Goal: Task Accomplishment & Management: Use online tool/utility

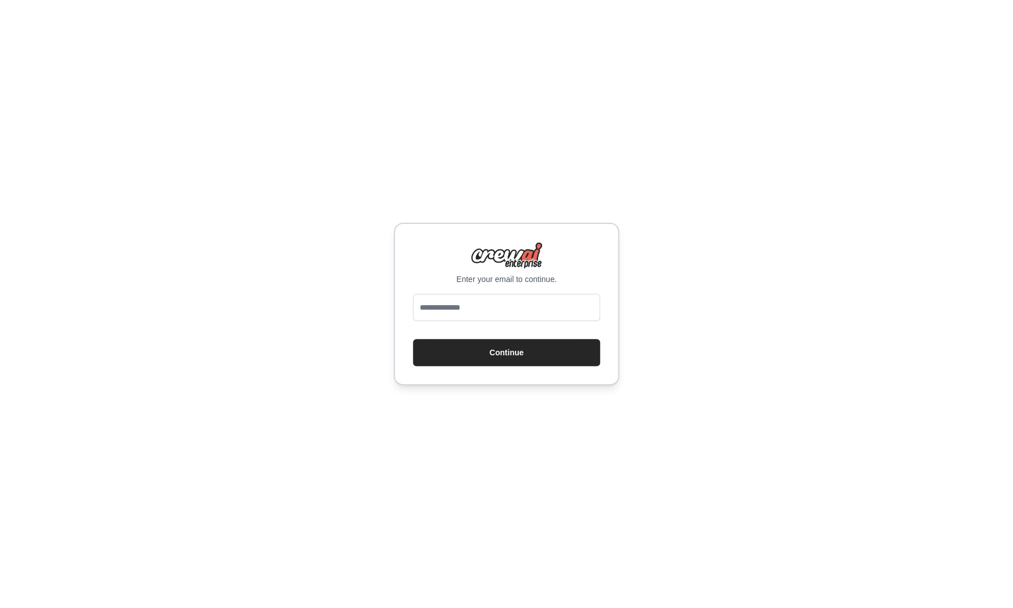
type input "**********"
click at [497, 357] on button "Continue" at bounding box center [506, 352] width 187 height 27
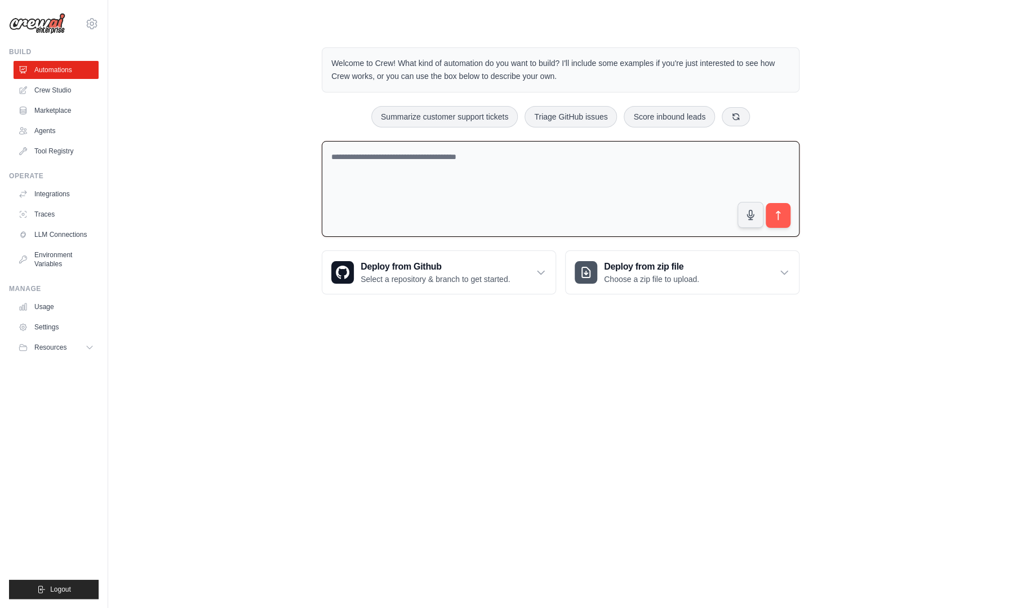
click at [624, 166] on textarea at bounding box center [561, 189] width 478 height 96
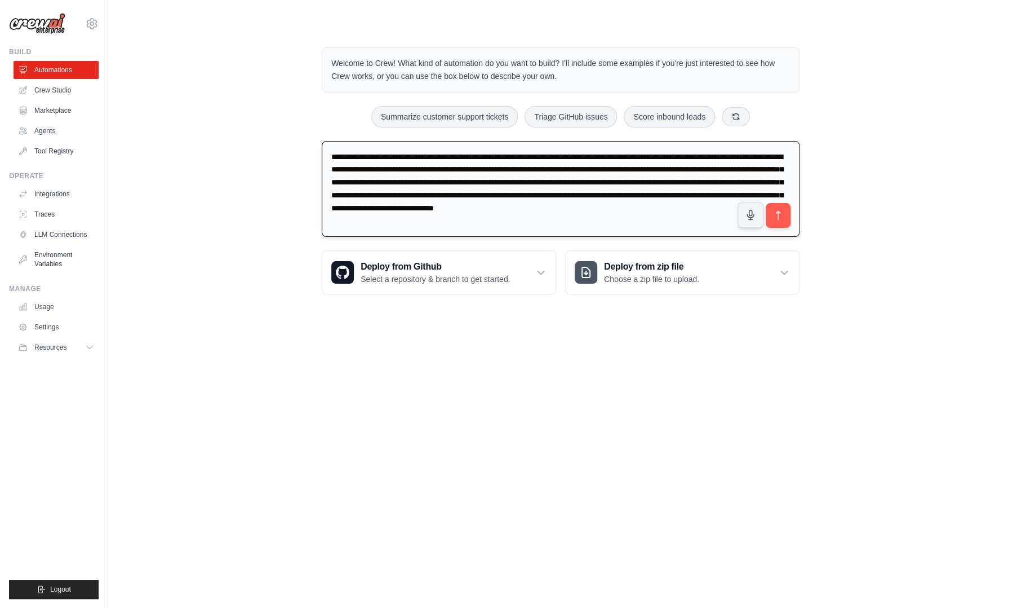
type textarea "**********"
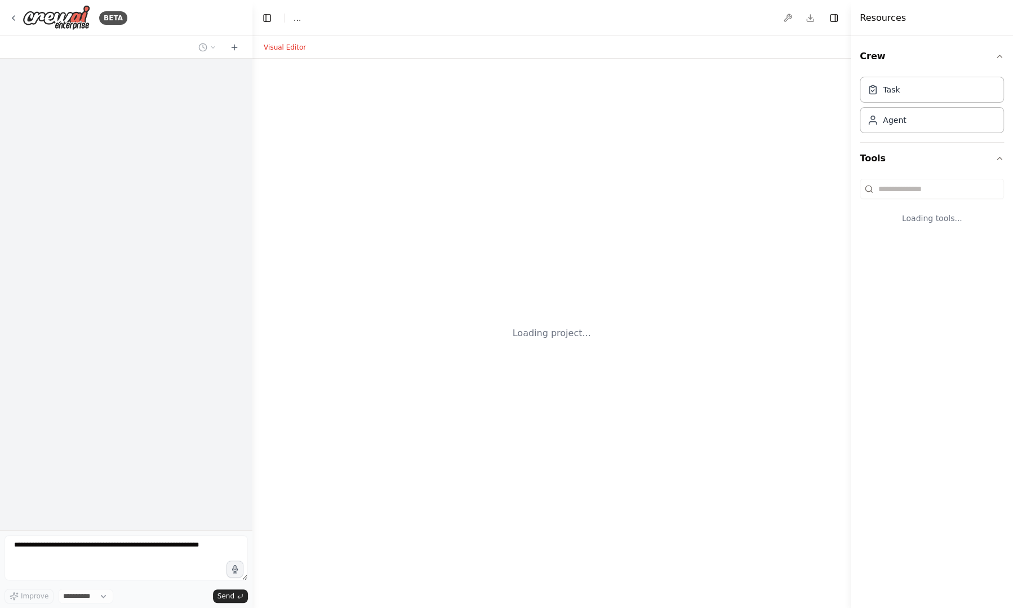
select select "****"
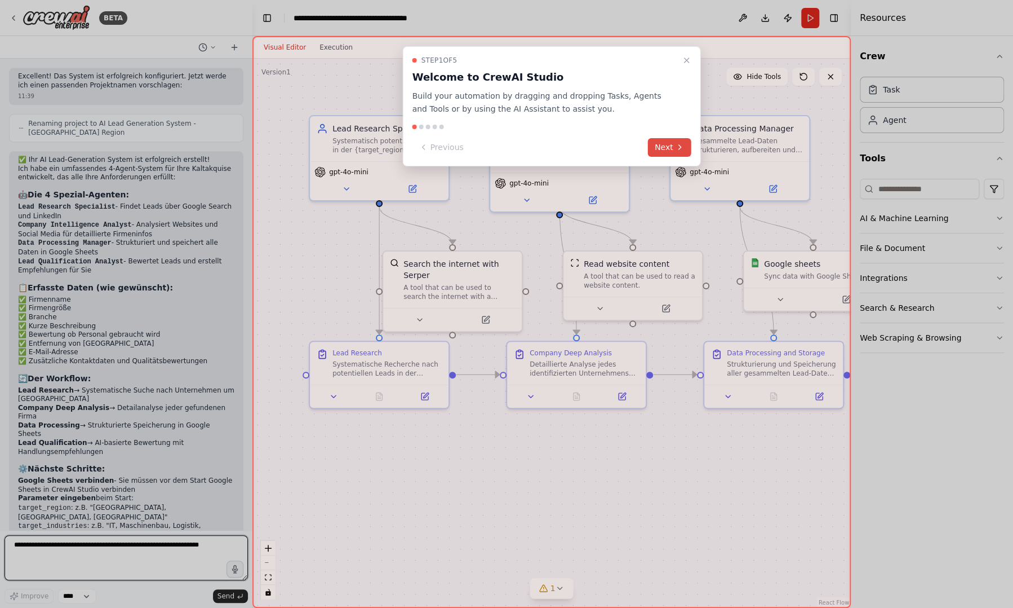
scroll to position [832, 0]
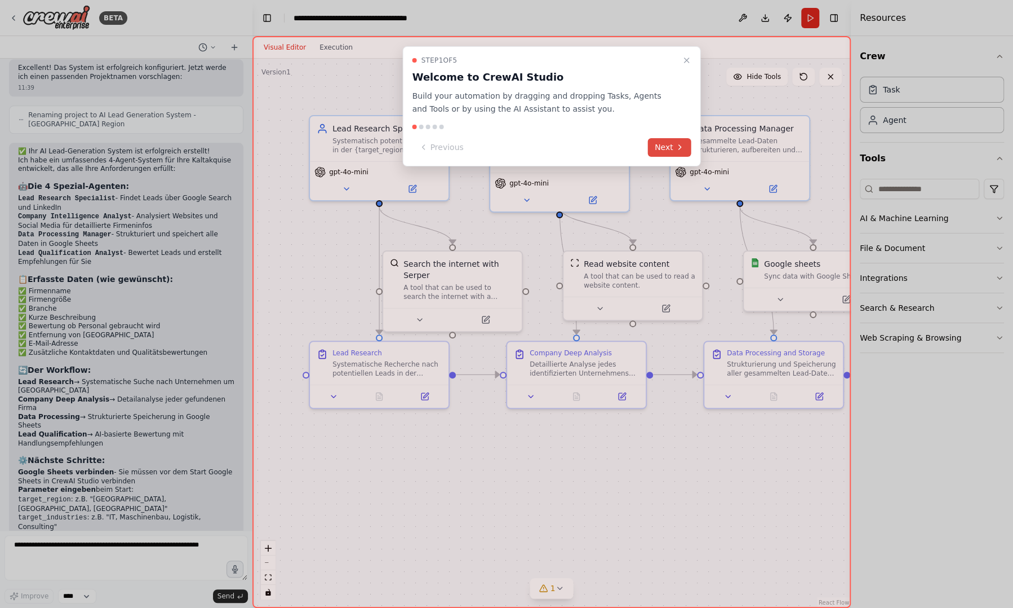
click at [670, 143] on button "Next" at bounding box center [669, 147] width 43 height 19
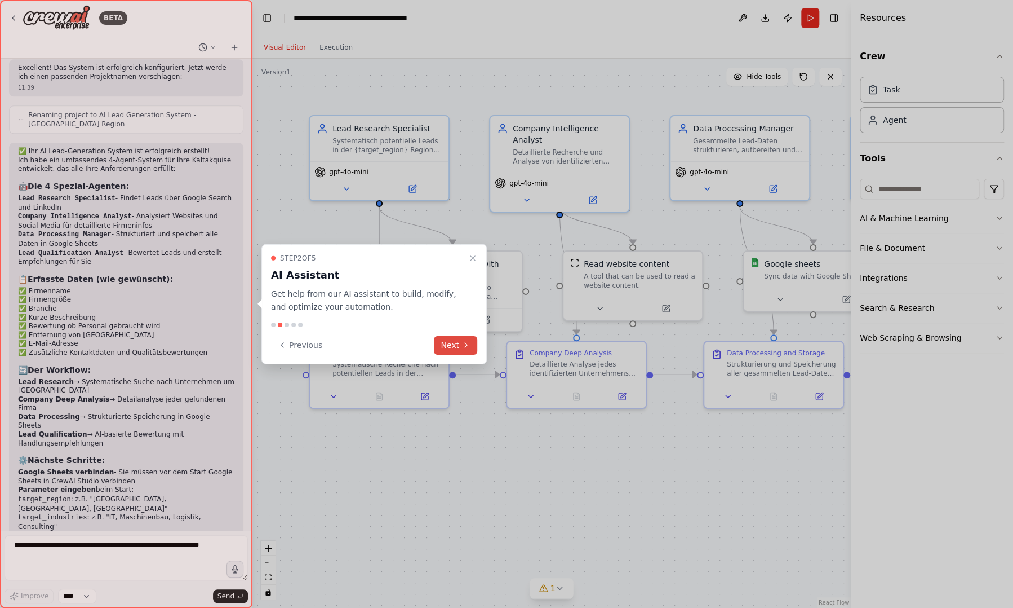
click at [458, 345] on button "Next" at bounding box center [455, 344] width 43 height 19
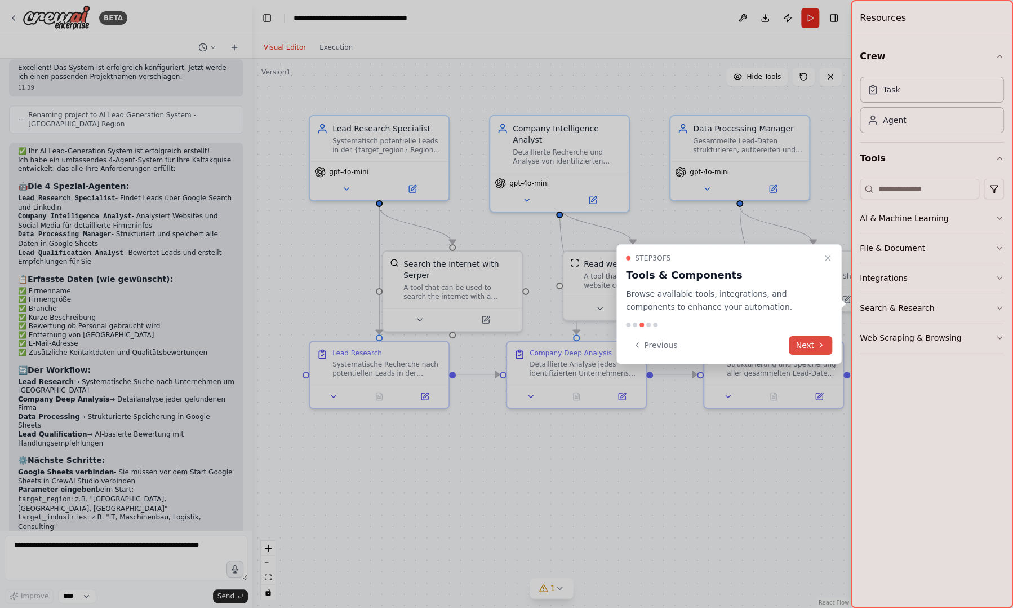
click at [810, 349] on button "Next" at bounding box center [810, 344] width 43 height 19
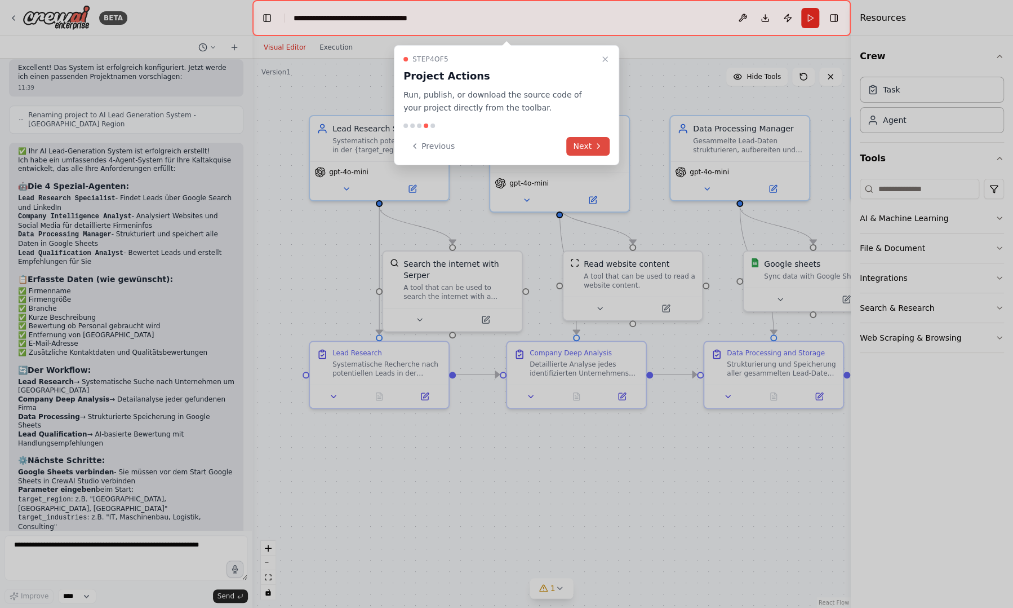
click at [598, 145] on icon at bounding box center [598, 145] width 9 height 9
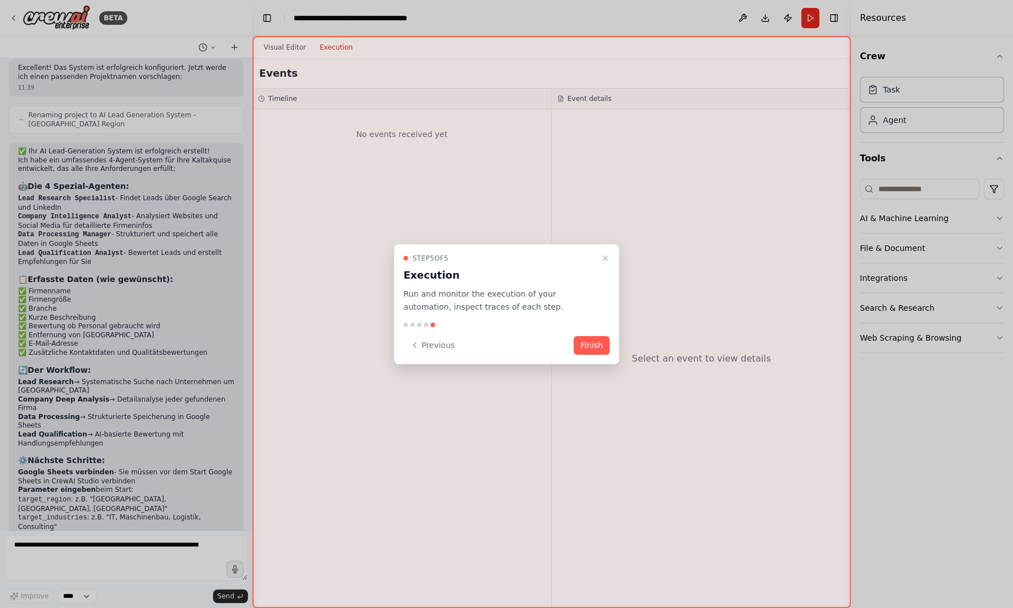
drag, startPoint x: 595, startPoint y: 340, endPoint x: 586, endPoint y: 348, distance: 12.0
click at [586, 348] on button "Finish" at bounding box center [592, 344] width 36 height 19
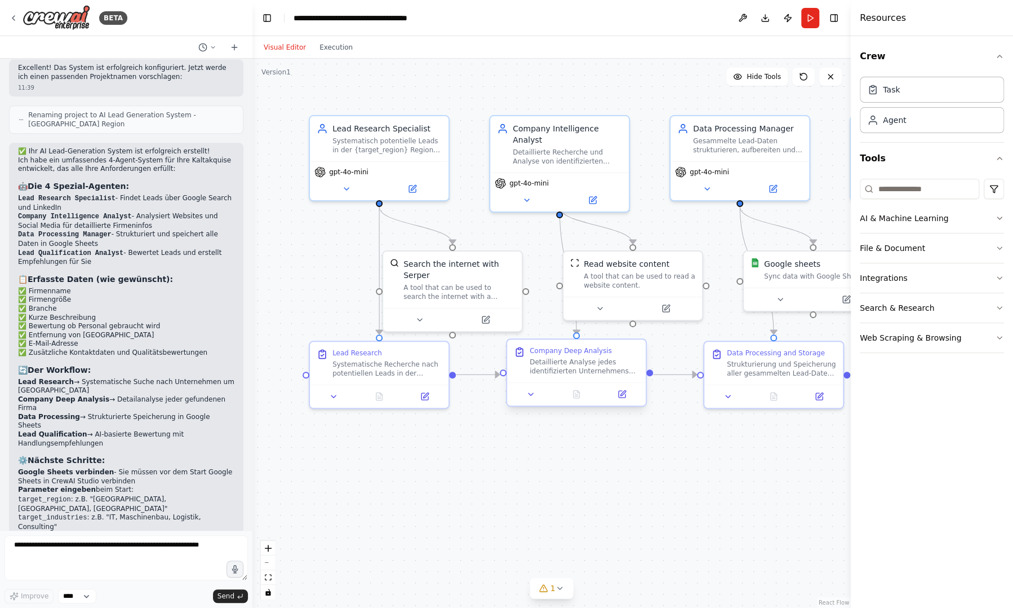
click at [586, 348] on div "Company Deep Analysis" at bounding box center [571, 350] width 82 height 9
click at [400, 164] on div "gpt-4o-mini" at bounding box center [379, 169] width 130 height 11
click at [349, 175] on div "gpt-4o-mini" at bounding box center [379, 178] width 139 height 39
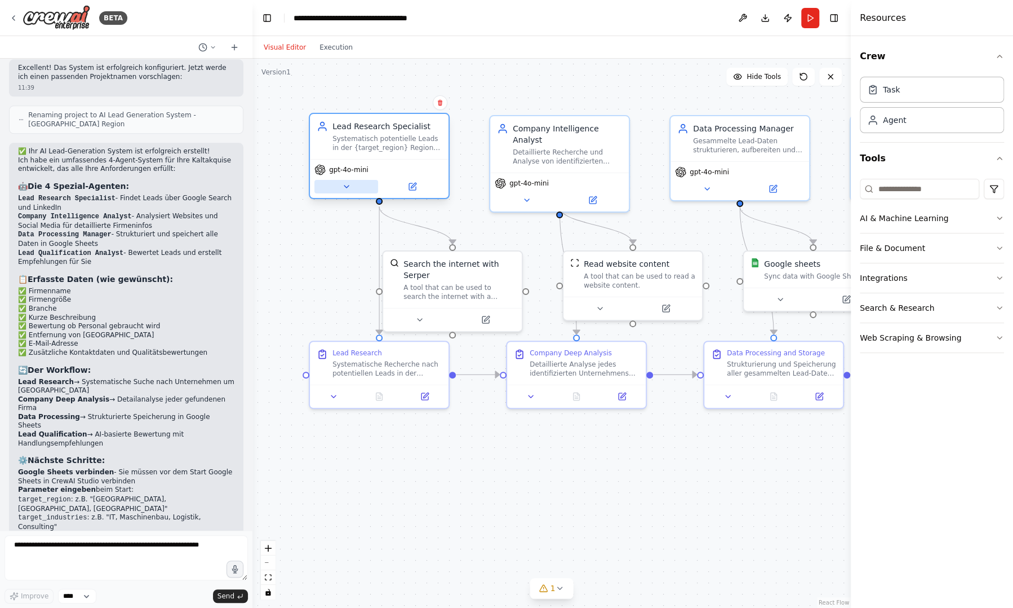
click at [345, 184] on icon at bounding box center [346, 186] width 9 height 9
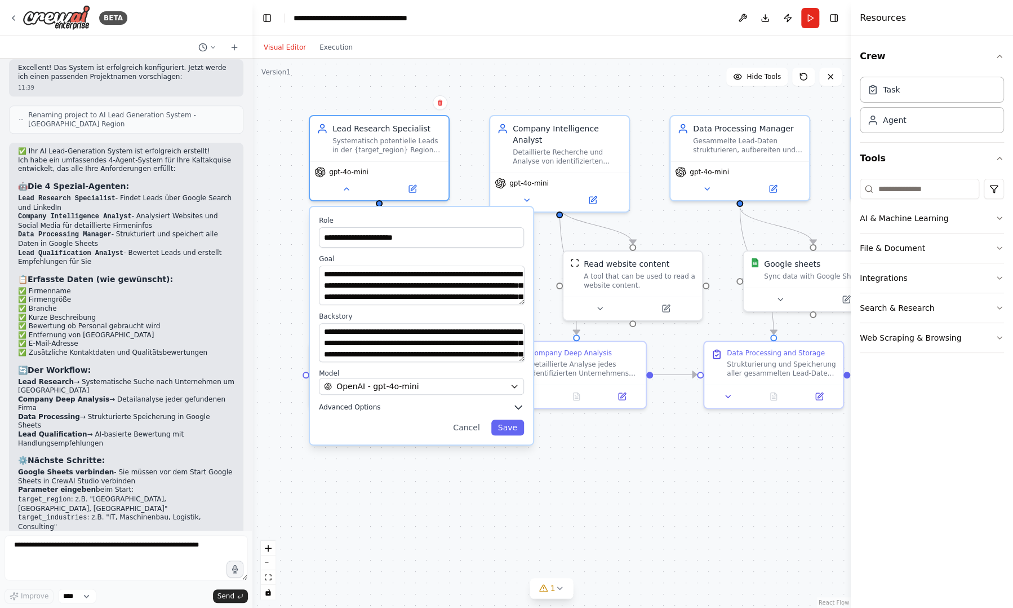
click at [349, 410] on button "Advanced Options" at bounding box center [421, 406] width 205 height 11
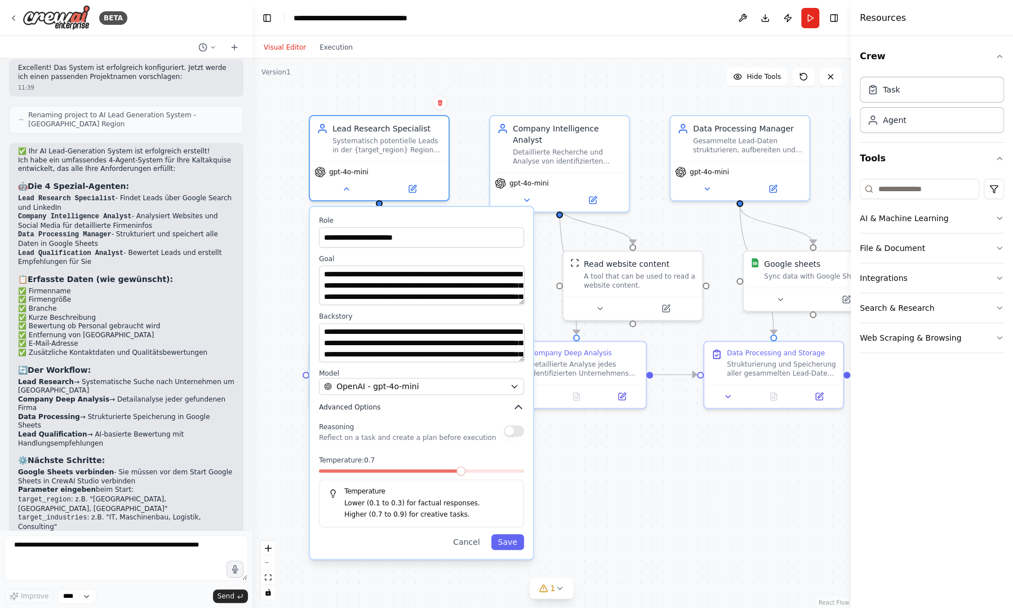
click at [420, 404] on button "Advanced Options" at bounding box center [421, 406] width 205 height 11
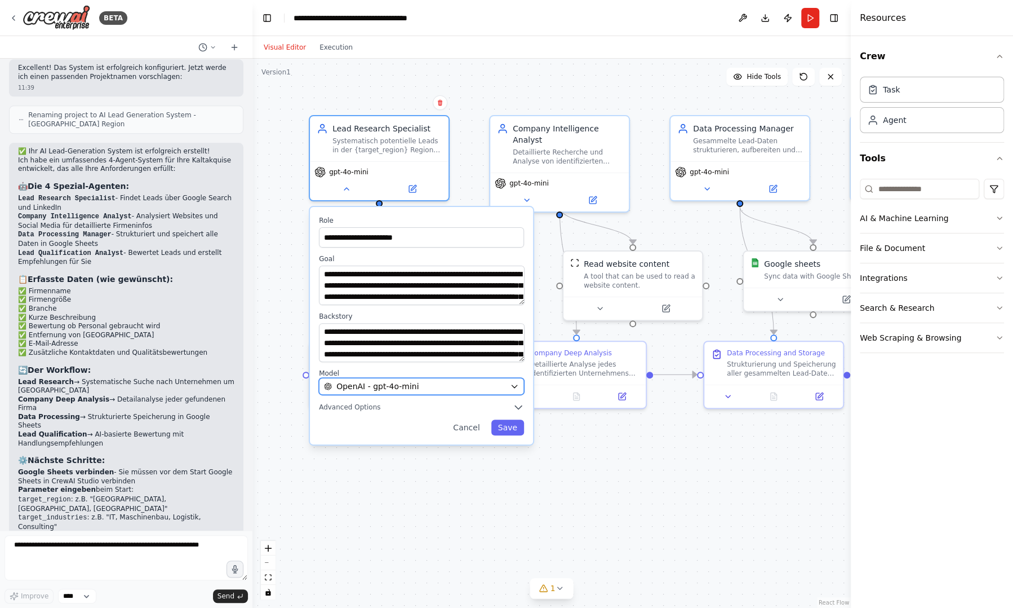
click at [459, 387] on div "OpenAI - gpt-4o-mini" at bounding box center [414, 385] width 181 height 11
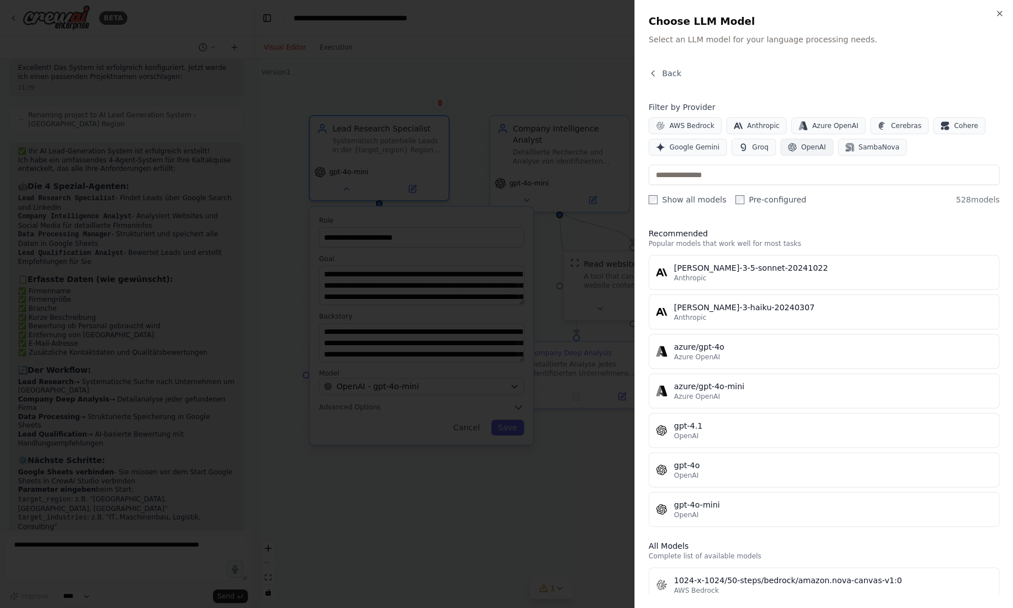
click at [789, 146] on icon "button" at bounding box center [792, 147] width 9 height 9
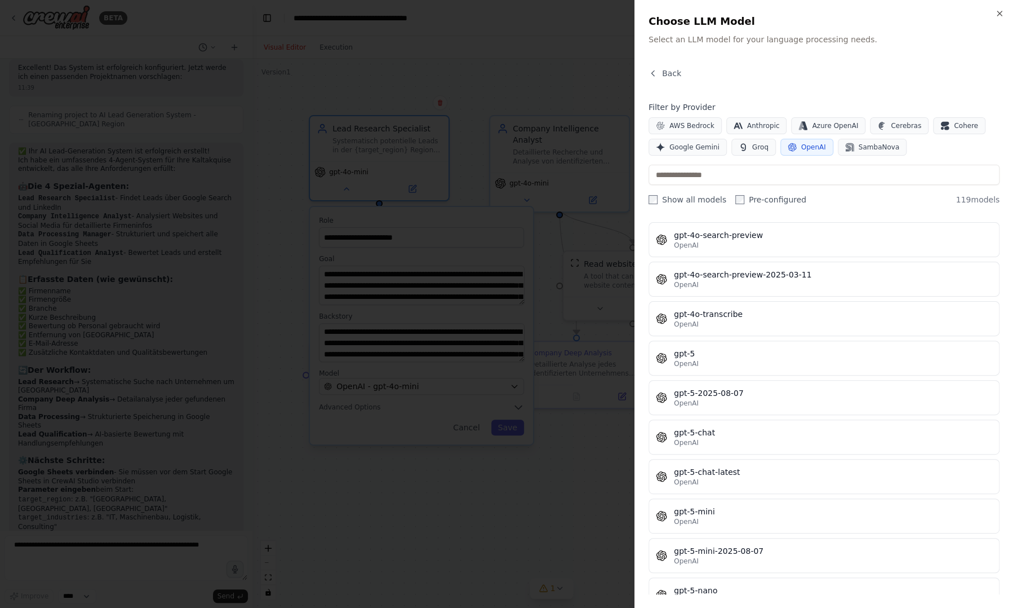
scroll to position [2548, 0]
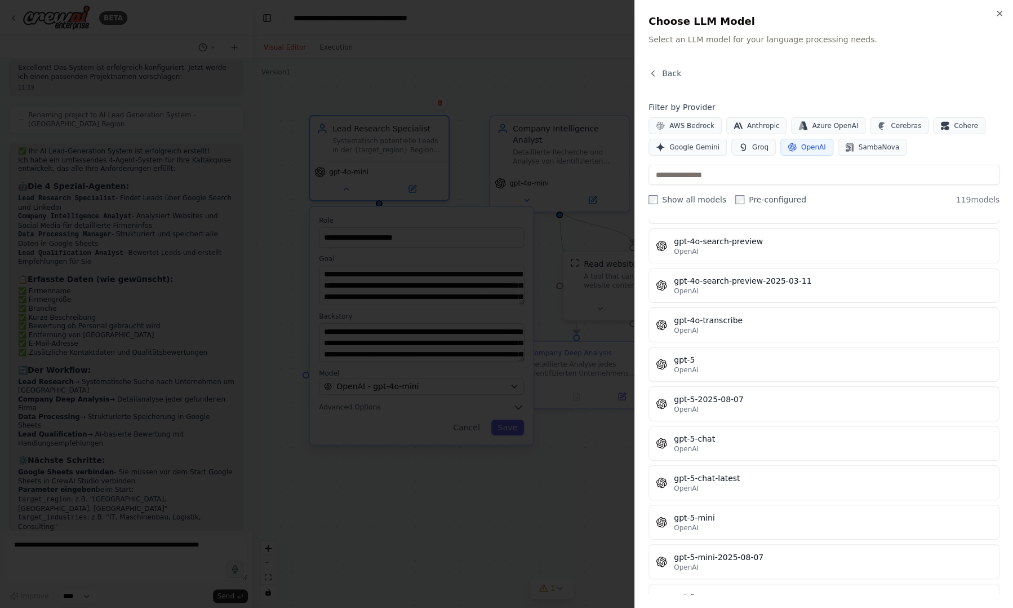
click at [592, 437] on div at bounding box center [506, 304] width 1013 height 608
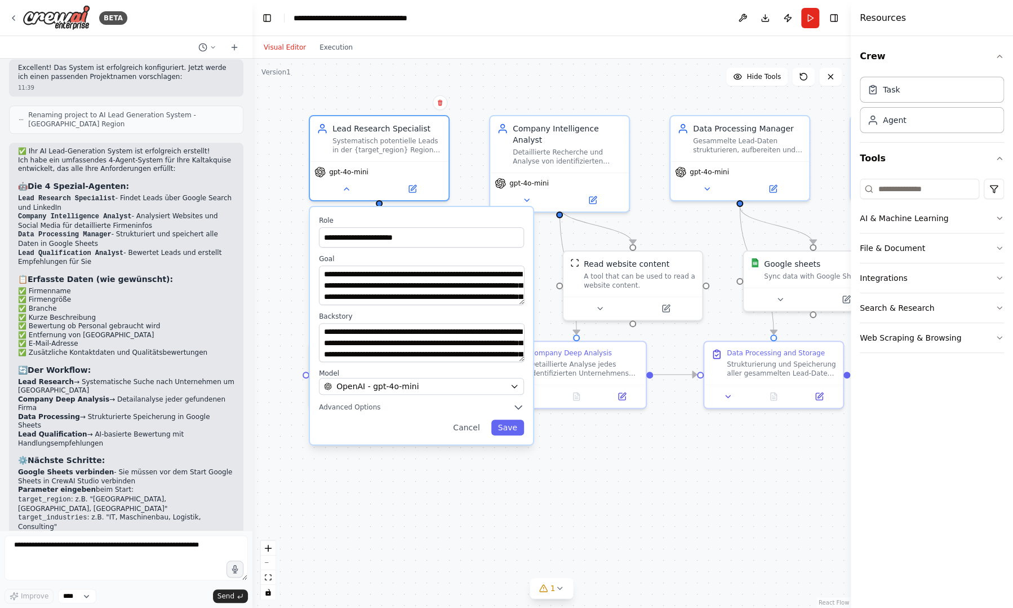
click at [661, 230] on div "**********" at bounding box center [551, 333] width 599 height 549
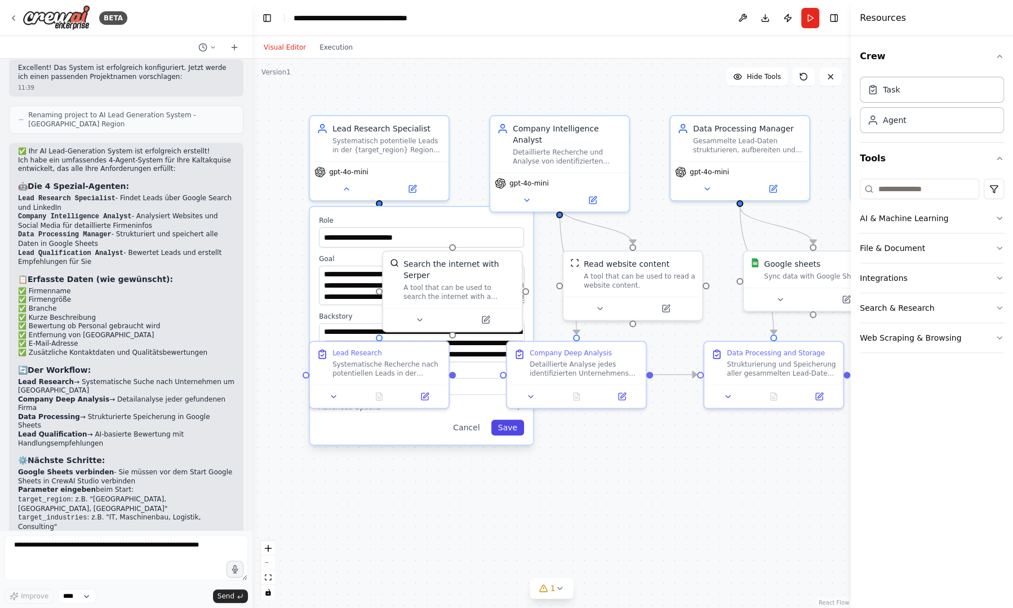
click at [512, 434] on button "Save" at bounding box center [507, 427] width 33 height 16
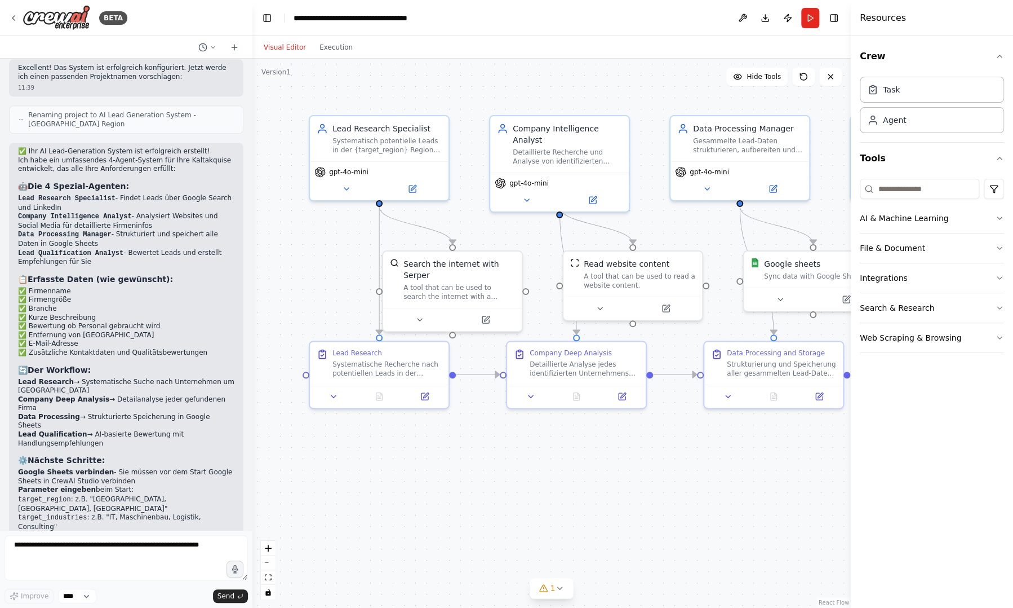
click at [653, 506] on div ".deletable-edge-delete-btn { width: 20px; height: 20px; border: 0px solid #ffff…" at bounding box center [551, 333] width 599 height 549
click at [557, 591] on icon at bounding box center [559, 587] width 9 height 9
click at [815, 274] on div "Sync data with Google Sheets" at bounding box center [820, 273] width 112 height 9
click at [811, 271] on div "Sync data with Google Sheets" at bounding box center [820, 273] width 112 height 9
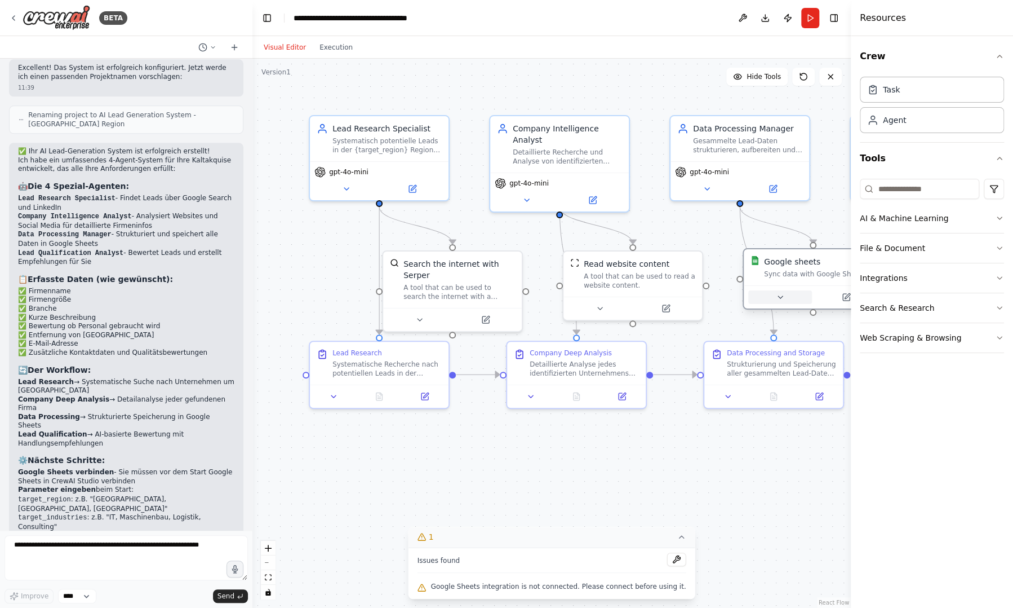
click at [789, 294] on button at bounding box center [780, 297] width 64 height 14
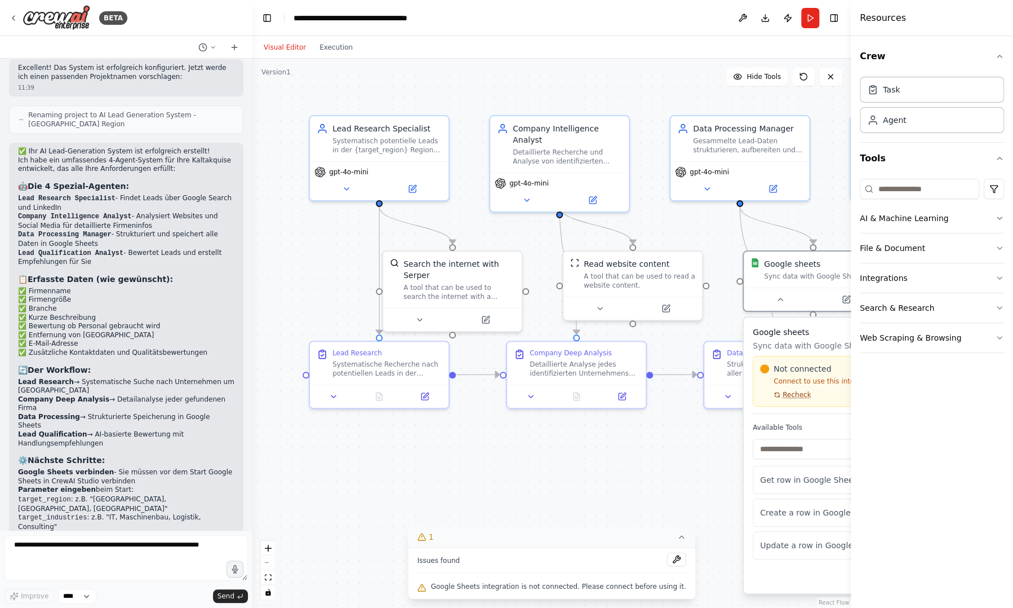
click at [797, 395] on span "Recheck" at bounding box center [797, 394] width 28 height 9
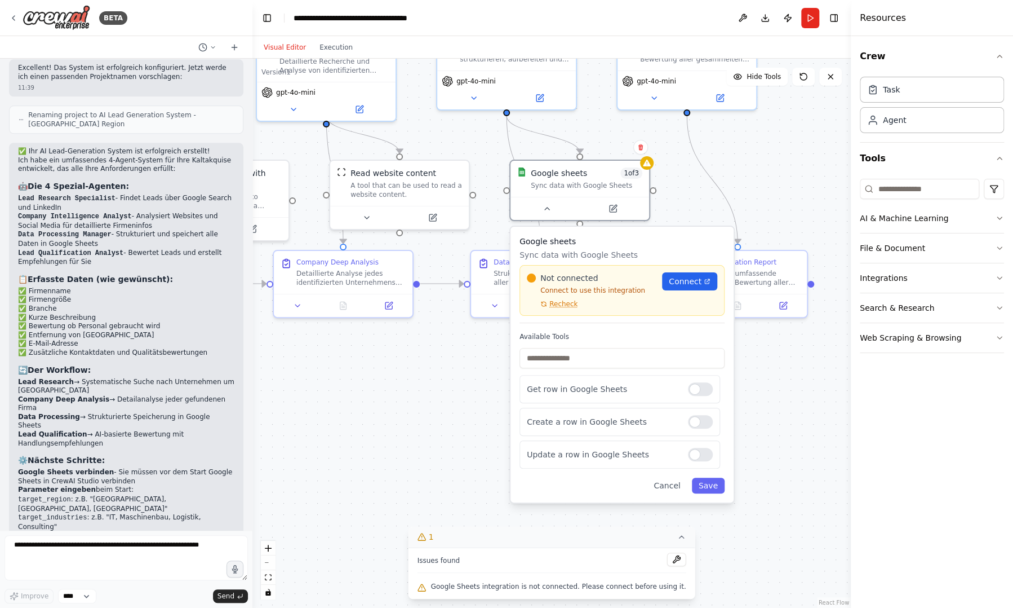
drag, startPoint x: 694, startPoint y: 499, endPoint x: 410, endPoint y: 366, distance: 313.4
click at [410, 366] on div ".deletable-edge-delete-btn { width: 20px; height: 20px; border: 0px solid #ffff…" at bounding box center [551, 333] width 599 height 549
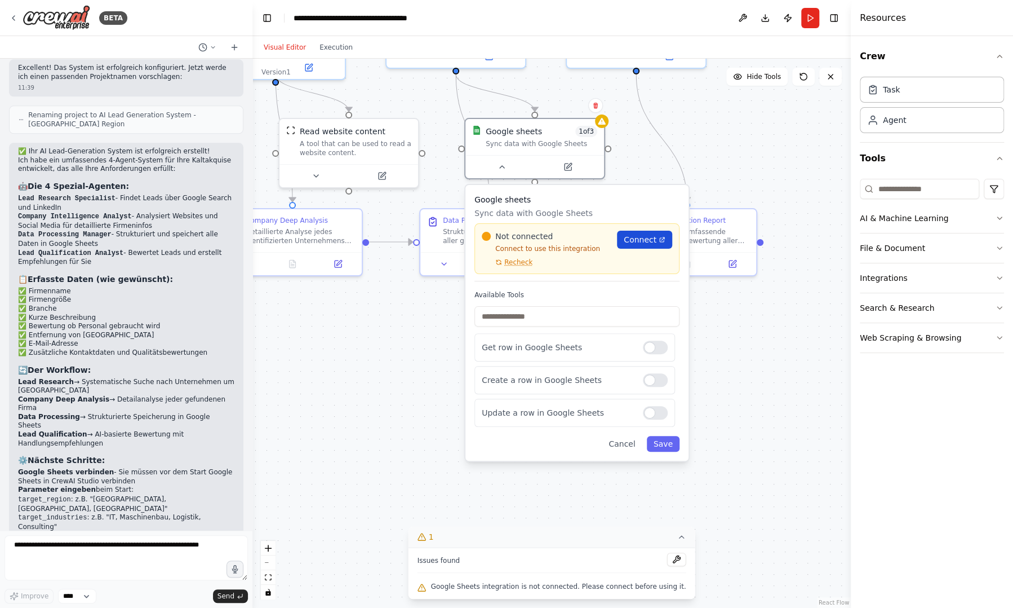
click at [627, 244] on span "Connect" at bounding box center [640, 239] width 33 height 11
click at [519, 264] on span "Recheck" at bounding box center [518, 262] width 28 height 9
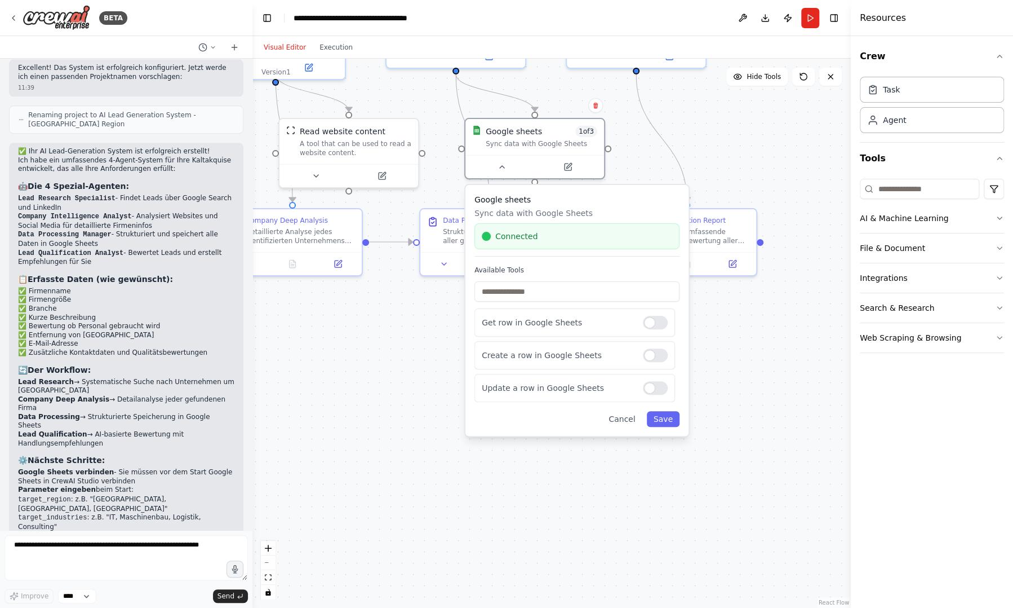
click at [414, 379] on div ".deletable-edge-delete-btn { width: 20px; height: 20px; border: 0px solid #ffff…" at bounding box center [551, 333] width 599 height 549
click at [789, 369] on div ".deletable-edge-delete-btn { width: 20px; height: 20px; border: 0px solid #ffff…" at bounding box center [551, 333] width 599 height 549
click at [664, 418] on button "Save" at bounding box center [663, 419] width 33 height 16
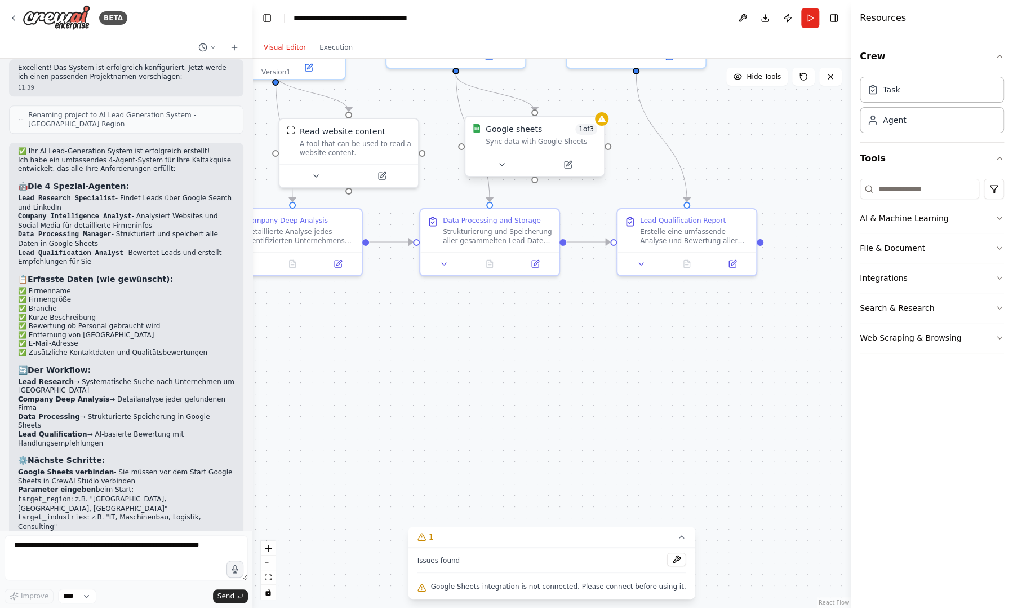
click at [590, 135] on div "Google sheets 1 of 3 Sync data with Google Sheets" at bounding box center [542, 134] width 112 height 23
click at [601, 123] on icon at bounding box center [601, 118] width 9 height 9
click at [667, 556] on button at bounding box center [676, 559] width 19 height 14
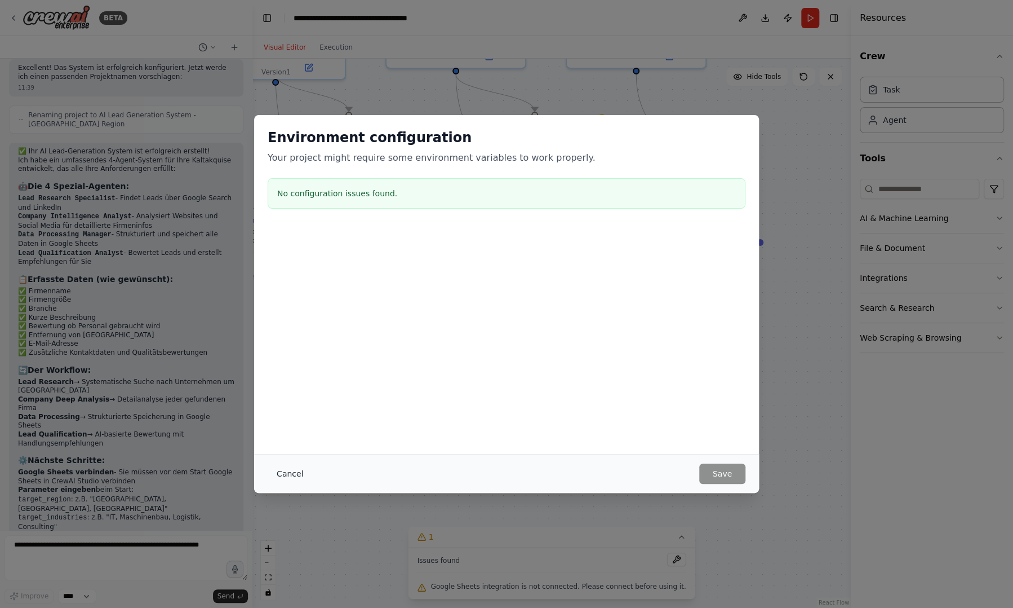
click at [283, 471] on button "Cancel" at bounding box center [290, 473] width 45 height 20
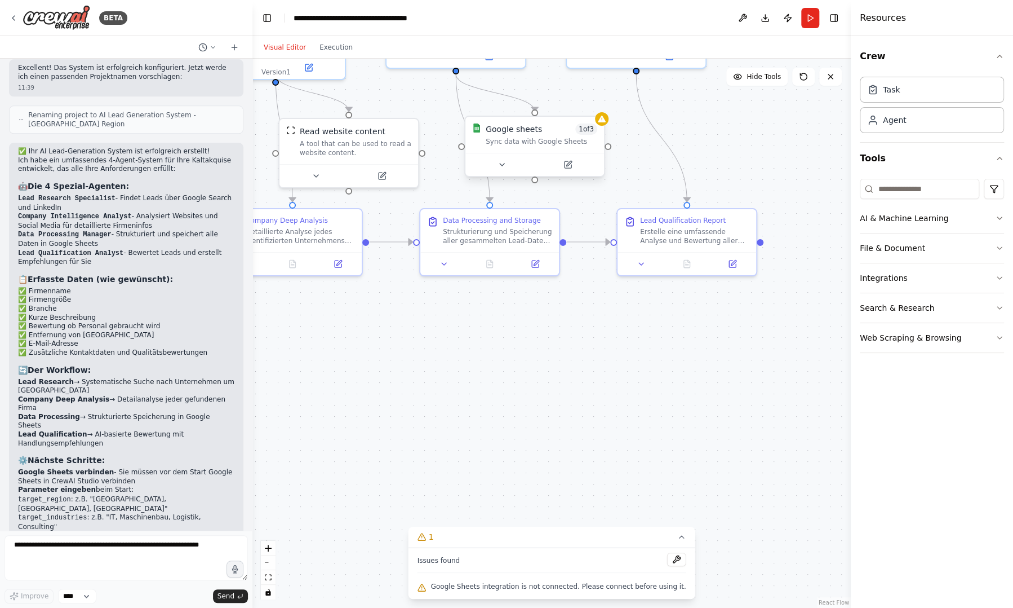
click at [532, 130] on div "Google sheets" at bounding box center [514, 128] width 56 height 11
click at [539, 152] on div "Google sheets 1 of 3 Sync data with Google Sheets" at bounding box center [535, 135] width 139 height 36
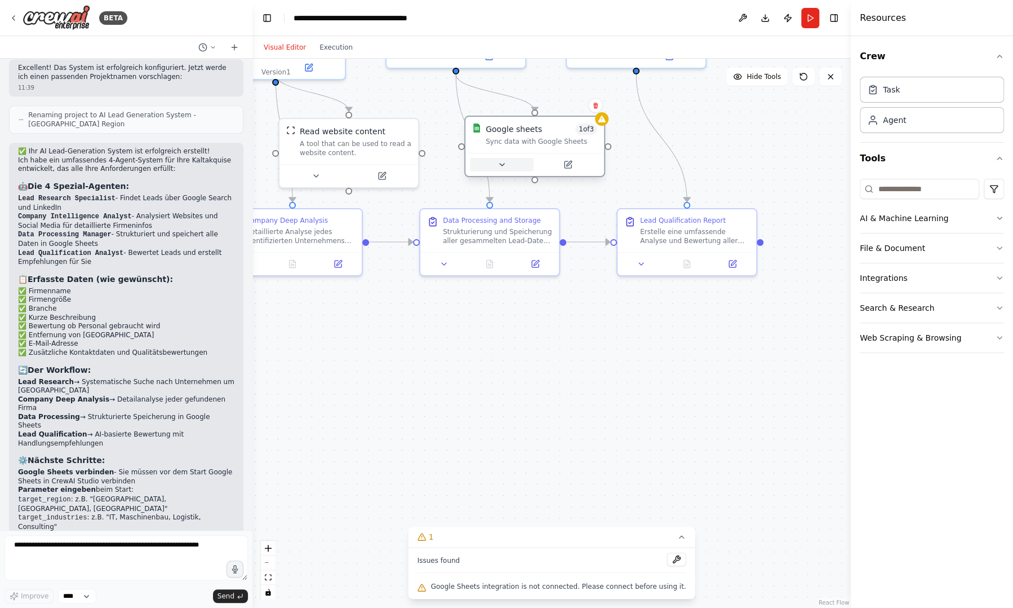
click at [503, 163] on icon at bounding box center [502, 164] width 5 height 2
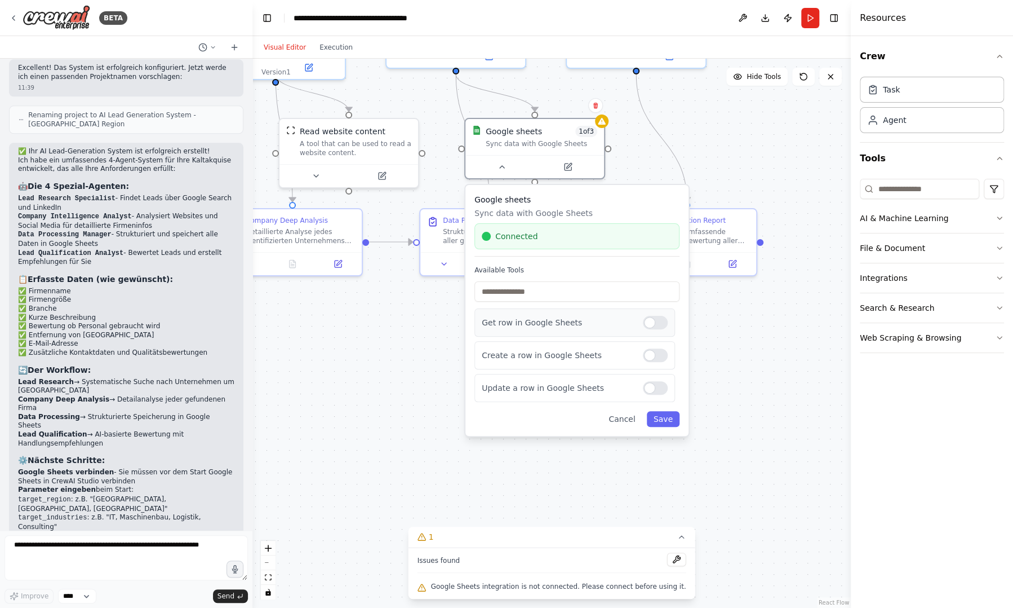
click at [662, 323] on div at bounding box center [655, 323] width 25 height 14
click at [663, 393] on div "Update a row in Google Sheets" at bounding box center [575, 388] width 201 height 28
click at [663, 378] on div "Update a row in Google Sheets" at bounding box center [575, 388] width 201 height 28
click at [663, 382] on div at bounding box center [655, 388] width 25 height 14
click at [667, 414] on button "Save" at bounding box center [663, 419] width 33 height 16
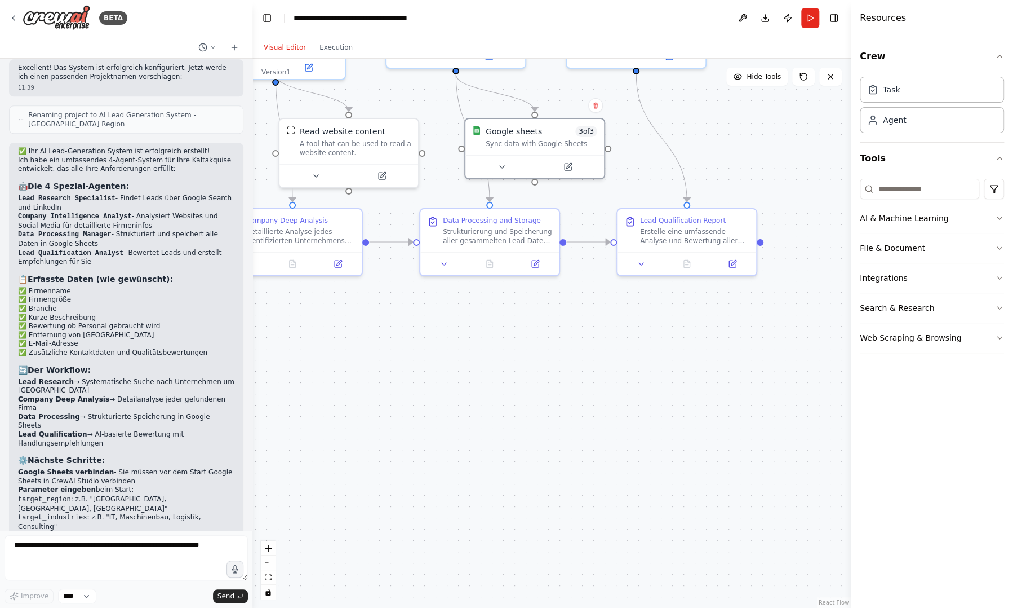
click at [602, 357] on div ".deletable-edge-delete-btn { width: 20px; height: 20px; border: 0px solid #ffff…" at bounding box center [551, 333] width 599 height 549
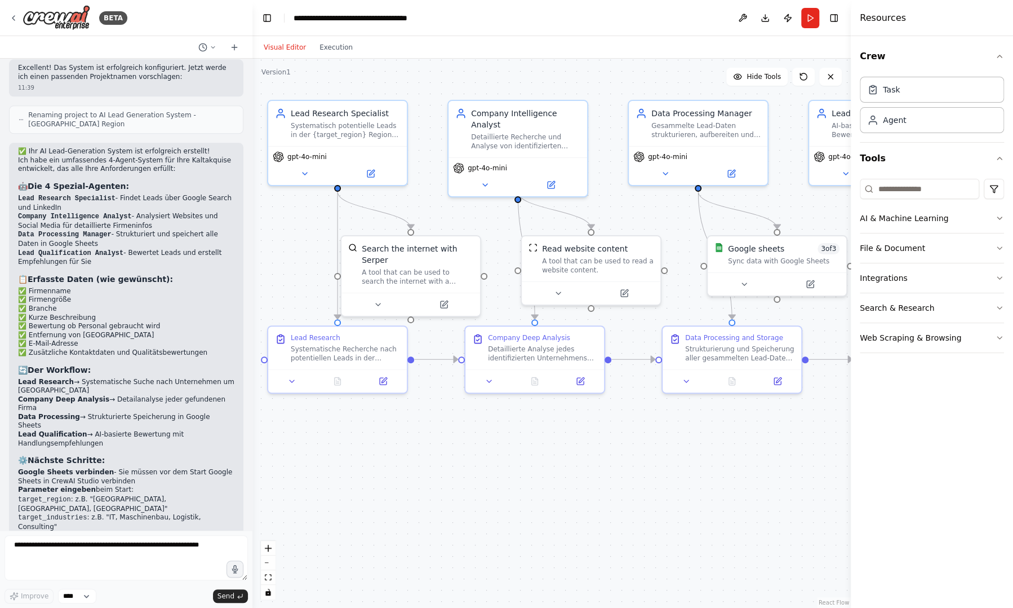
drag, startPoint x: 570, startPoint y: 316, endPoint x: 812, endPoint y: 433, distance: 269.2
click at [812, 433] on div ".deletable-edge-delete-btn { width: 20px; height: 20px; border: 0px solid #ffff…" at bounding box center [551, 333] width 599 height 549
click at [385, 128] on div "Systematisch potentielle Leads in der {target_region} Region (schwerpunktmäßig …" at bounding box center [345, 128] width 109 height 18
click at [312, 166] on button at bounding box center [305, 172] width 64 height 14
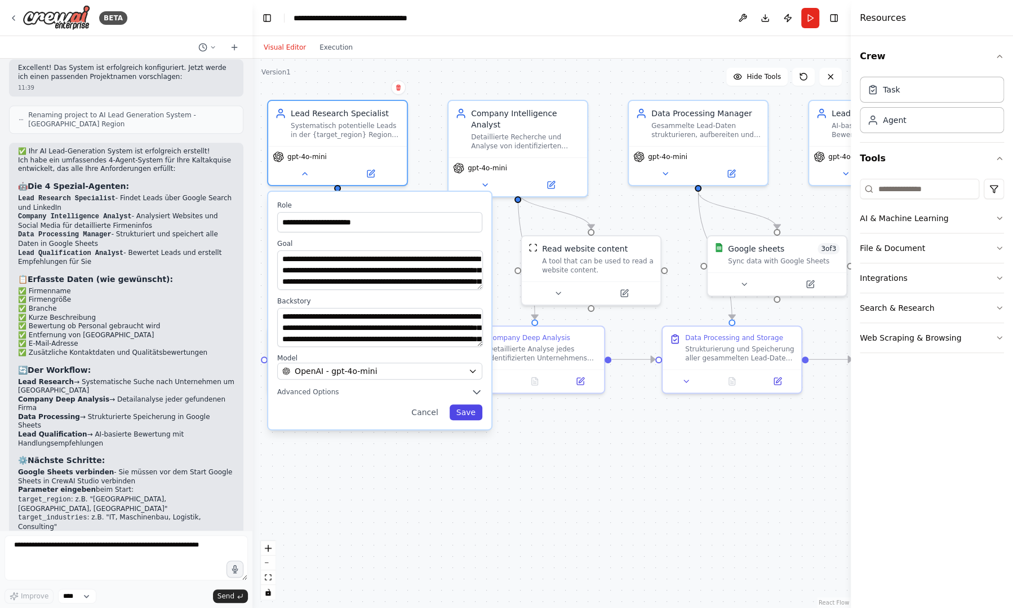
click at [465, 414] on button "Save" at bounding box center [466, 412] width 33 height 16
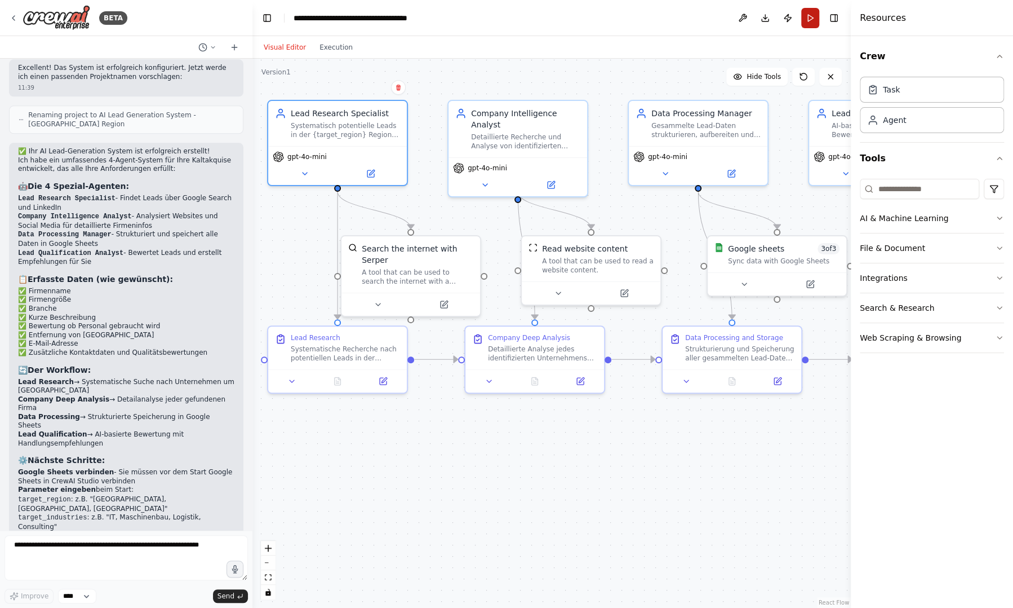
click at [815, 12] on button "Run" at bounding box center [810, 18] width 18 height 20
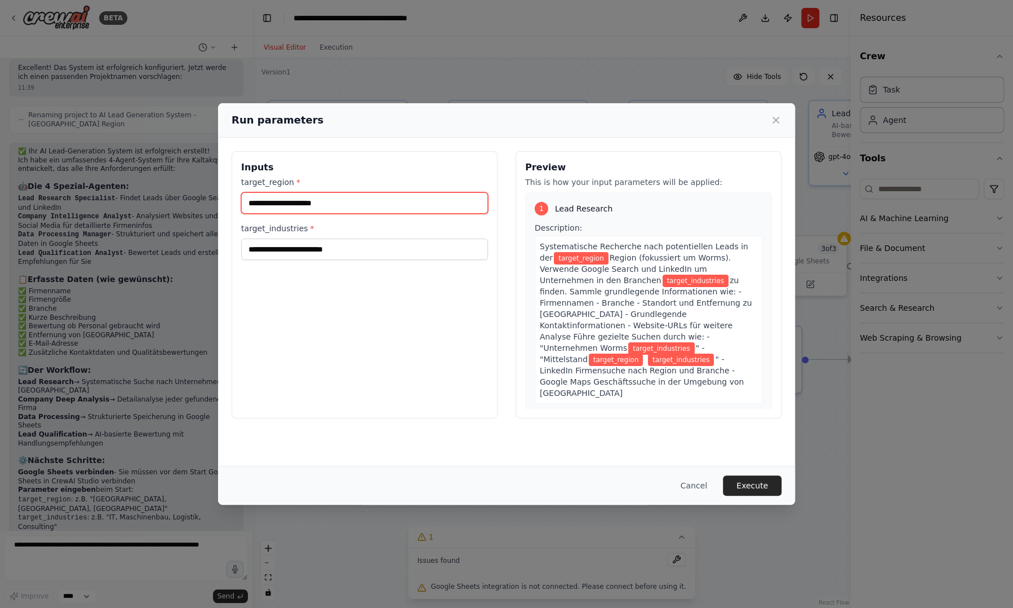
click at [343, 200] on input "target_region *" at bounding box center [364, 202] width 247 height 21
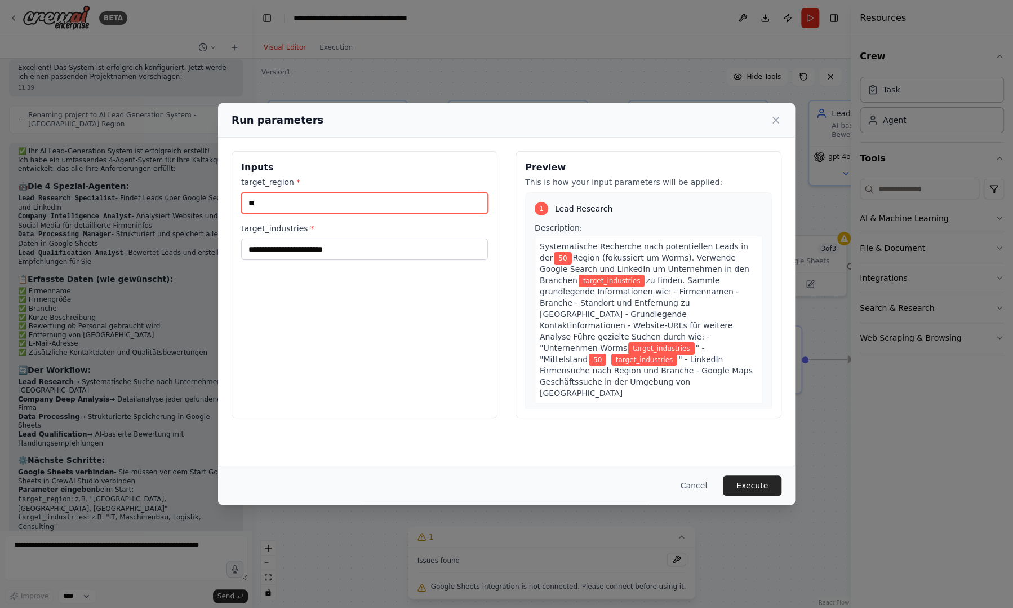
type input "*"
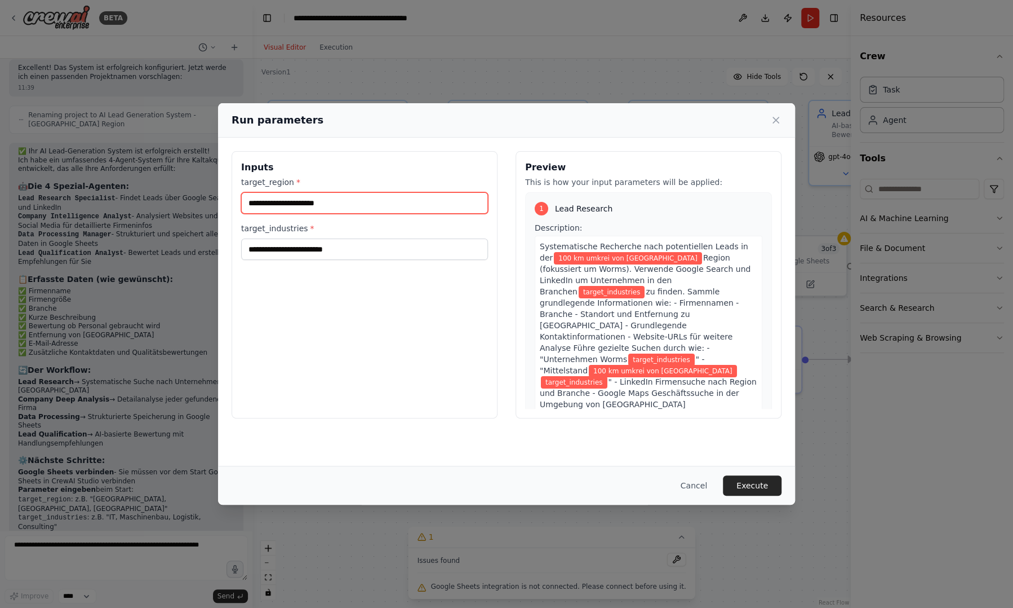
type input "**********"
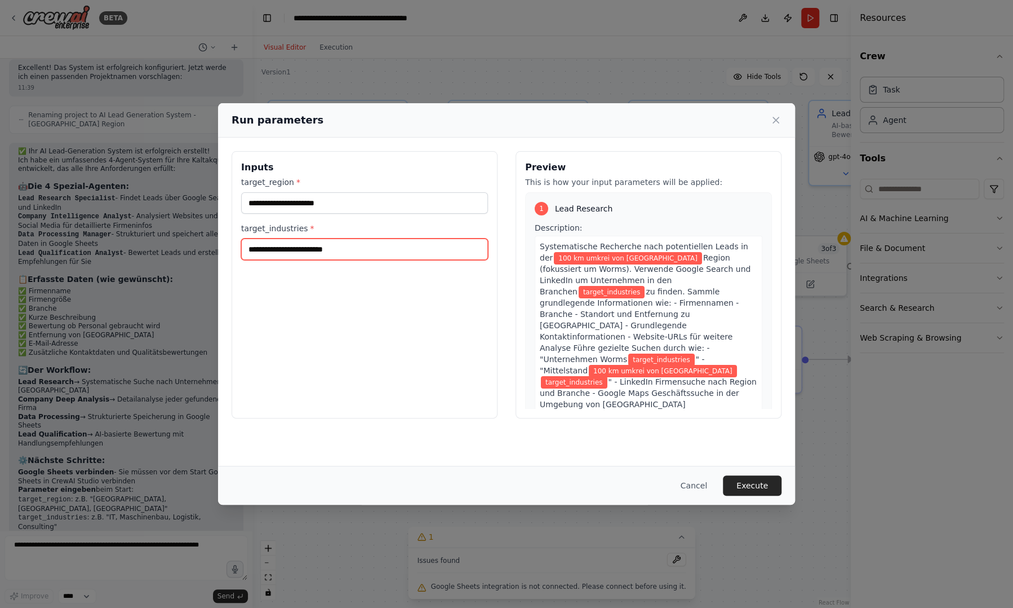
click at [343, 246] on input "target_industries *" at bounding box center [364, 248] width 247 height 21
type input "*"
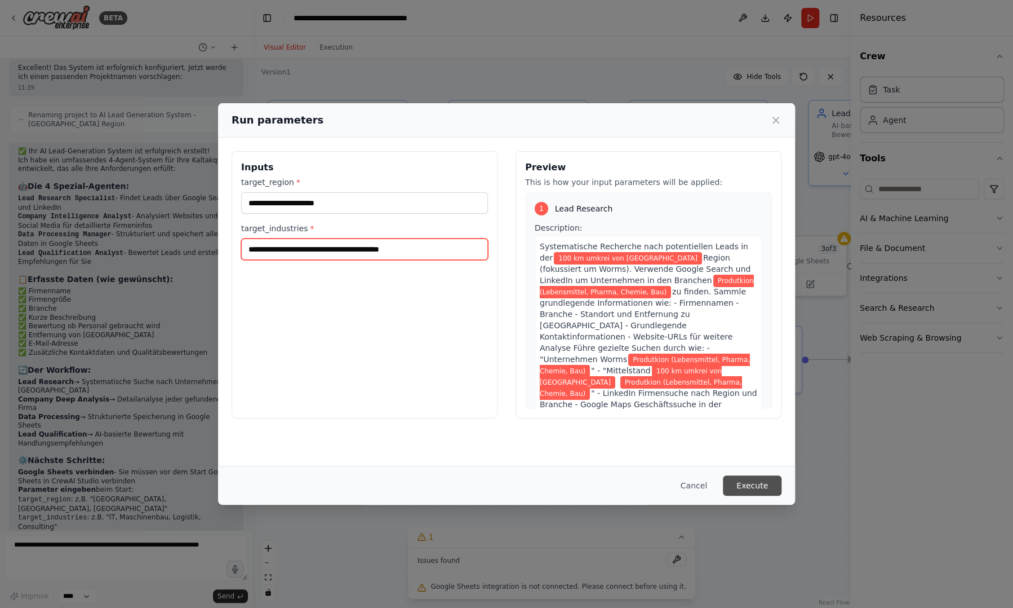
type input "**********"
click at [766, 482] on button "Execute" at bounding box center [752, 485] width 59 height 20
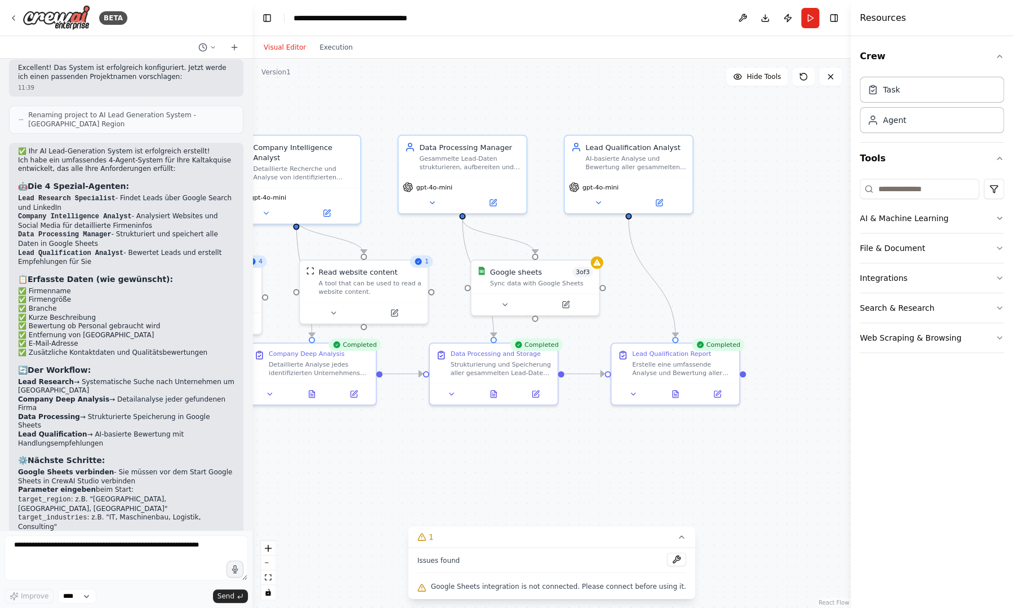
drag, startPoint x: 672, startPoint y: 464, endPoint x: 449, endPoint y: 486, distance: 223.6
click at [449, 486] on div ".deletable-edge-delete-btn { width: 20px; height: 20px; border: 0px solid #ffff…" at bounding box center [551, 333] width 599 height 549
click at [329, 51] on button "Execution" at bounding box center [336, 48] width 47 height 14
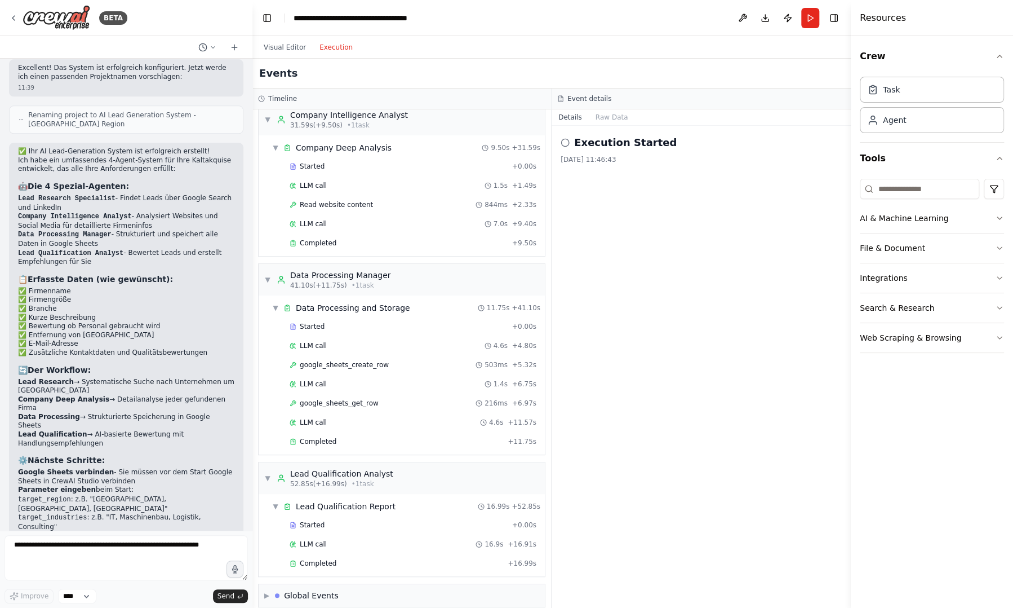
scroll to position [291, 0]
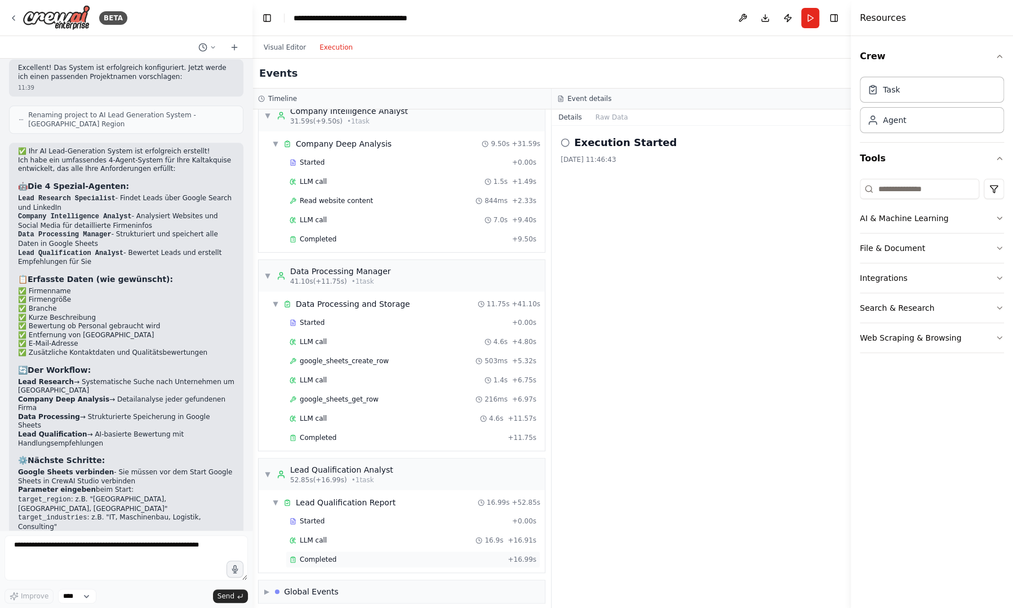
click at [349, 555] on div "Completed" at bounding box center [397, 559] width 214 height 9
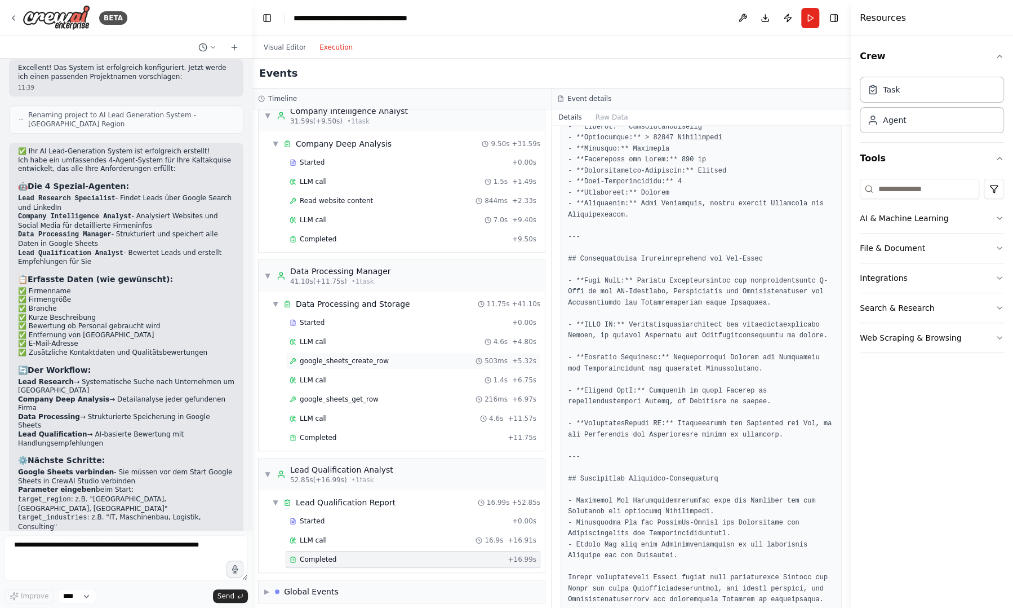
click at [376, 356] on span "google_sheets_create_row" at bounding box center [344, 360] width 89 height 9
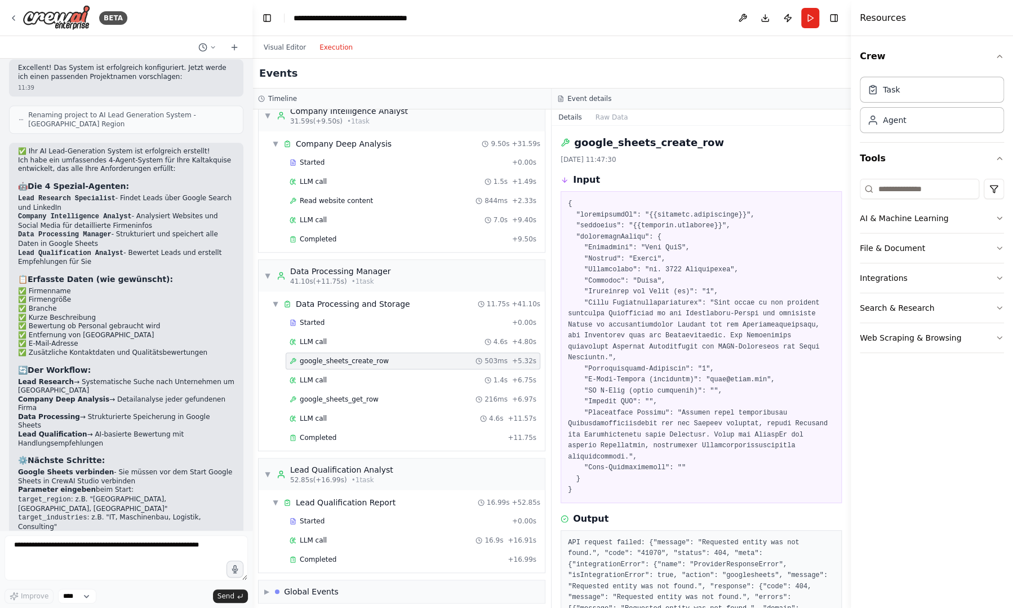
drag, startPoint x: 847, startPoint y: 168, endPoint x: 853, endPoint y: 247, distance: 79.2
click at [853, 247] on div "Resources Crew Task Agent Tools AI & Machine Learning File & Document Integrati…" at bounding box center [932, 304] width 162 height 608
drag, startPoint x: 846, startPoint y: 258, endPoint x: 854, endPoint y: 482, distance: 224.5
click at [854, 482] on div "Resources Crew Task Agent Tools AI & Machine Learning File & Document Integrati…" at bounding box center [932, 304] width 162 height 608
click at [280, 37] on div "Visual Editor Execution" at bounding box center [308, 47] width 103 height 23
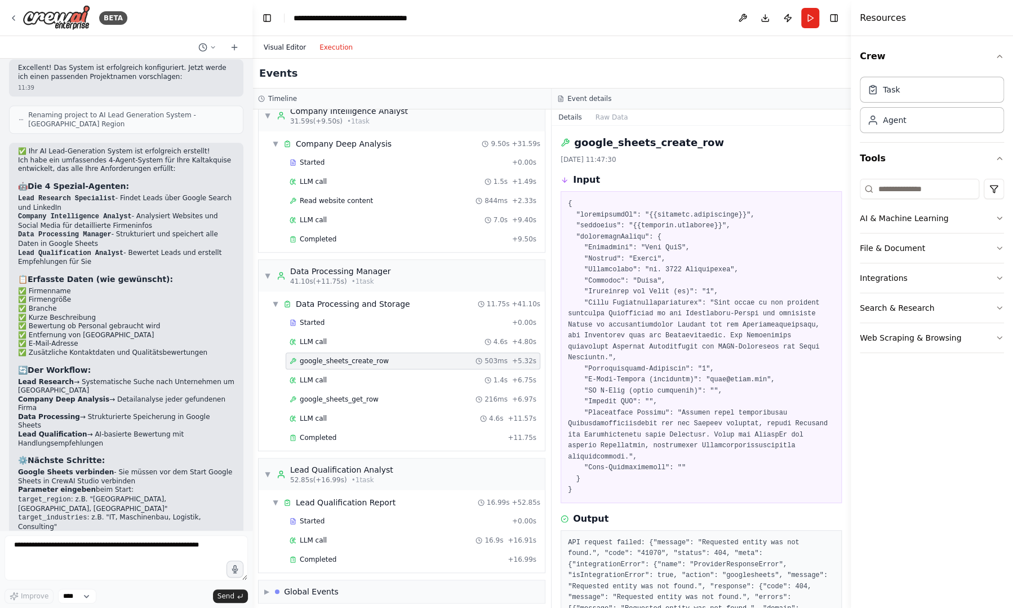
click at [280, 45] on button "Visual Editor" at bounding box center [285, 48] width 56 height 14
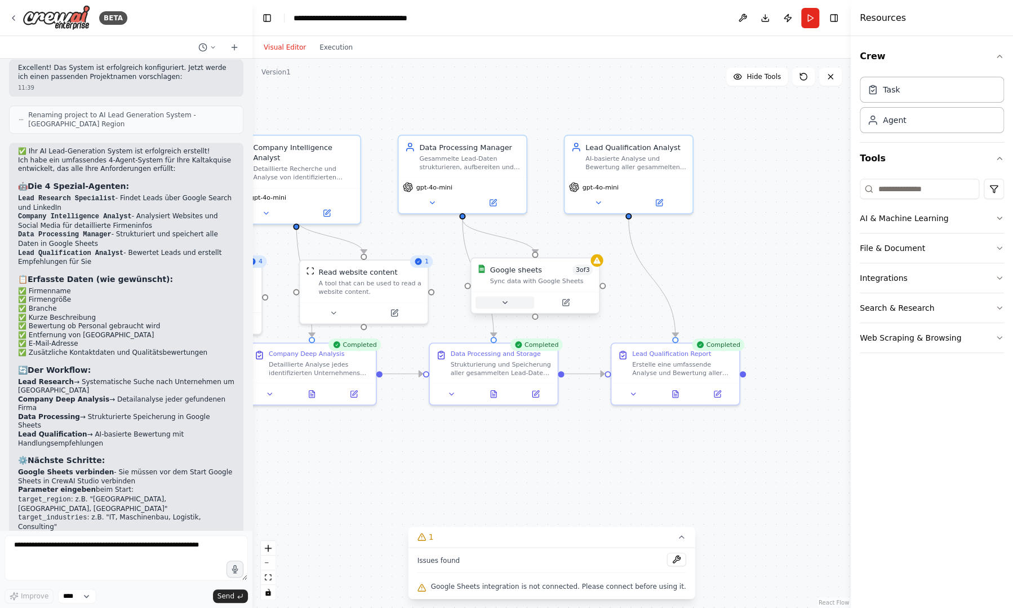
click at [529, 302] on button at bounding box center [505, 302] width 59 height 12
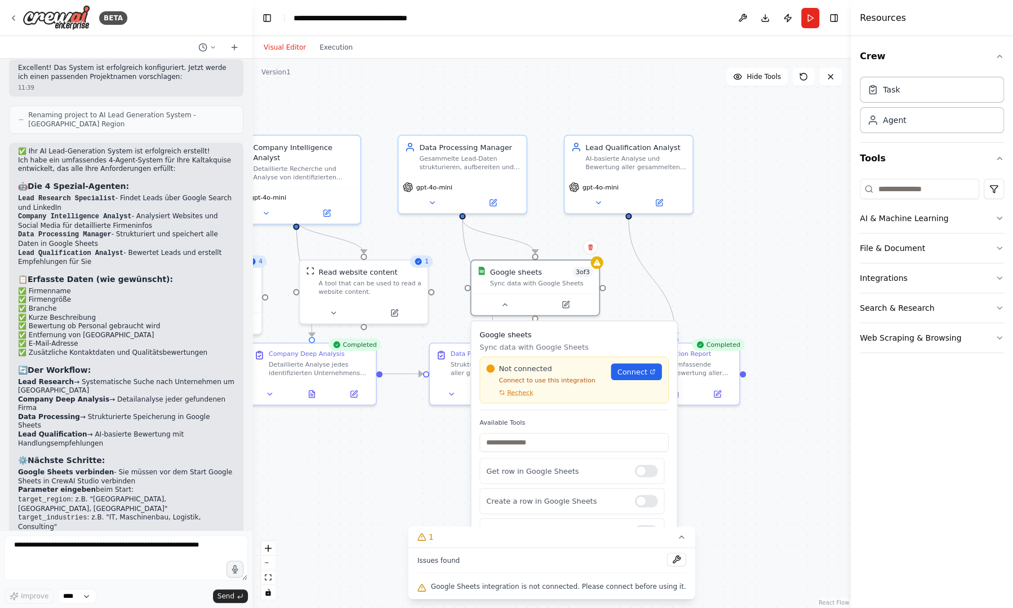
click at [518, 396] on div "Not connected Connect to use this integration Recheck Connect" at bounding box center [574, 379] width 189 height 47
click at [522, 394] on span "Recheck" at bounding box center [520, 392] width 26 height 8
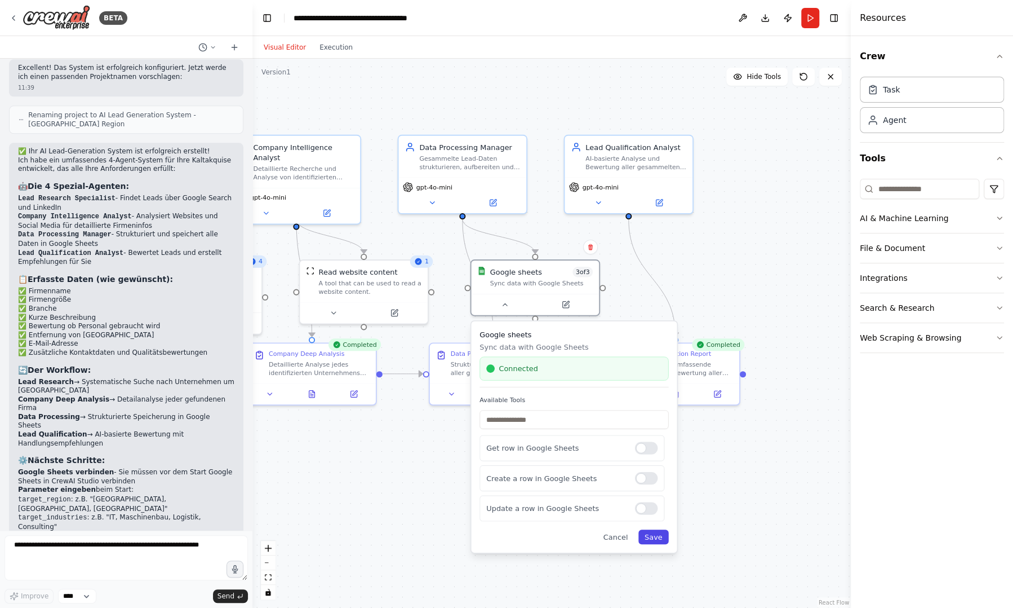
click at [661, 537] on button "Save" at bounding box center [654, 536] width 30 height 15
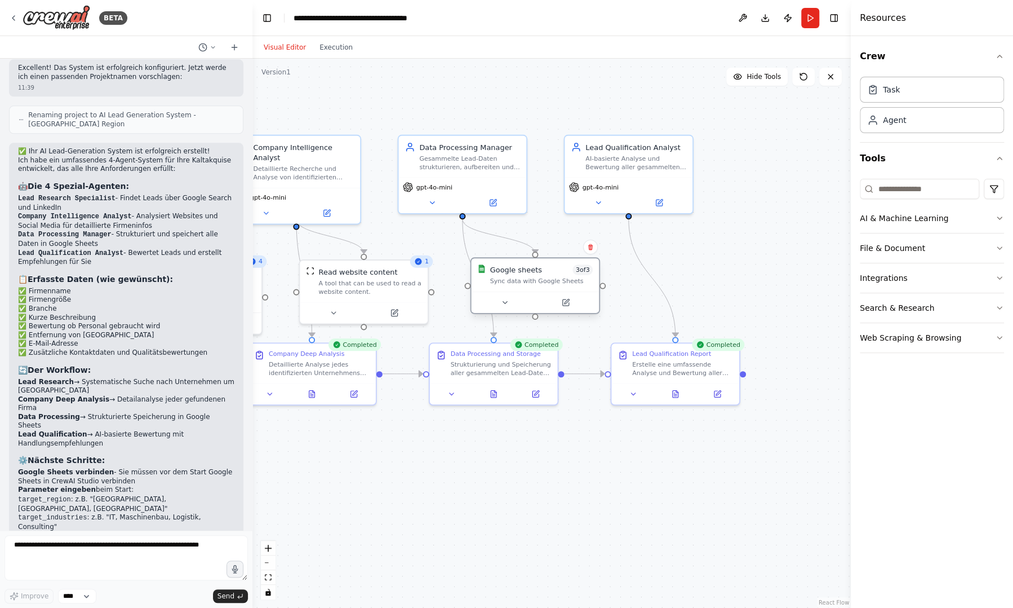
click at [571, 309] on div at bounding box center [535, 301] width 128 height 21
click at [569, 306] on button at bounding box center [566, 302] width 59 height 12
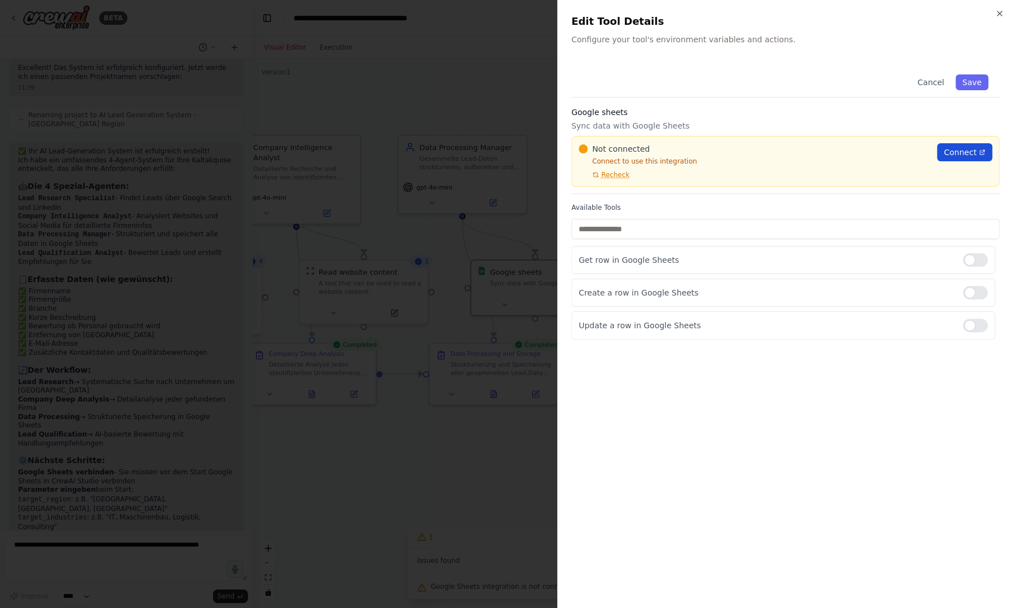
click at [967, 149] on span "Connect" at bounding box center [960, 152] width 33 height 11
click at [613, 174] on span "Recheck" at bounding box center [615, 174] width 28 height 9
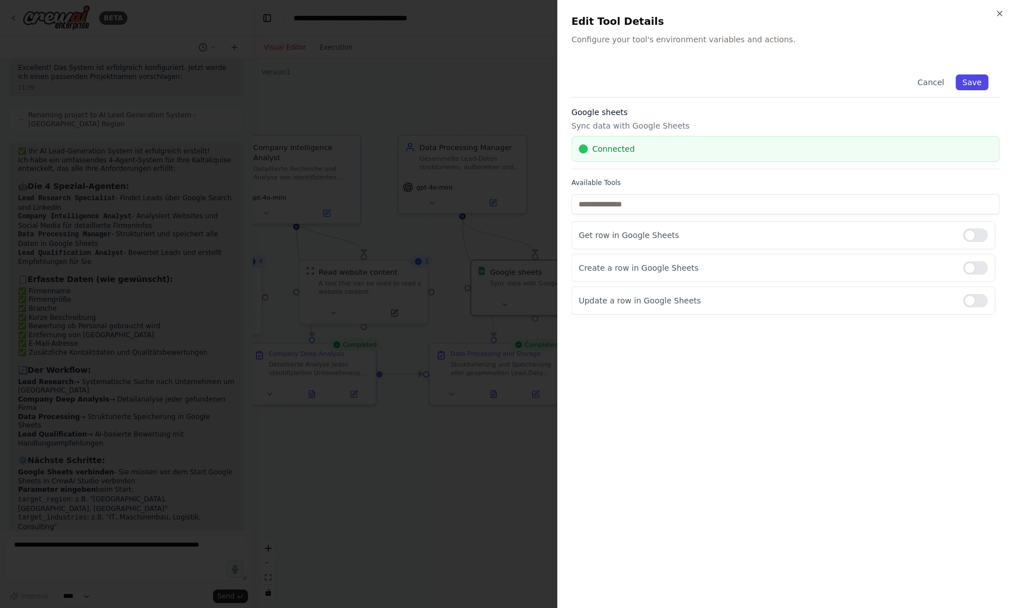
click at [973, 81] on button "Save" at bounding box center [972, 82] width 33 height 16
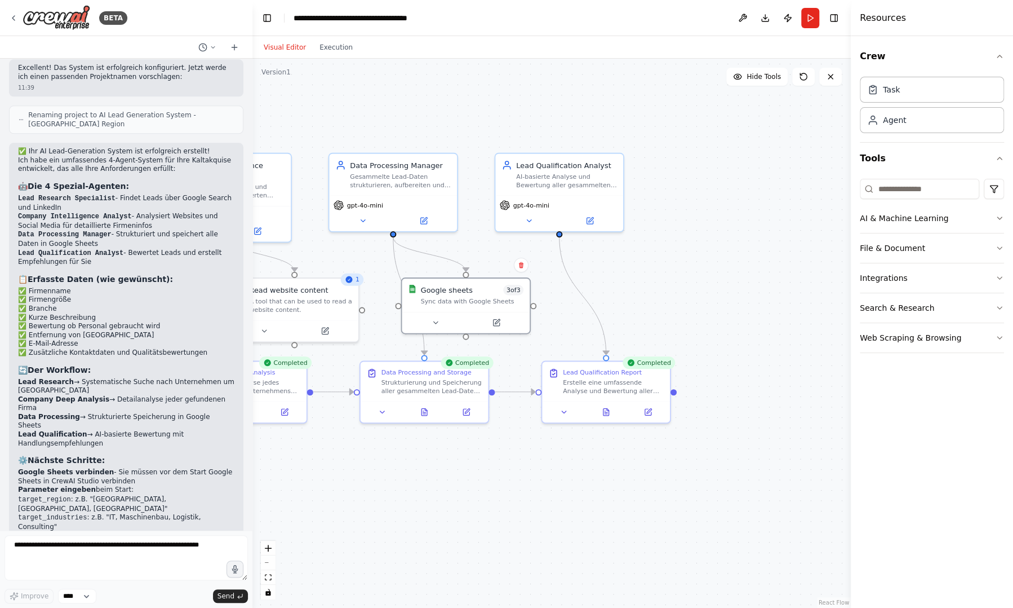
drag, startPoint x: 453, startPoint y: 116, endPoint x: 384, endPoint y: 134, distance: 71.6
click at [384, 134] on div ".deletable-edge-delete-btn { width: 20px; height: 20px; border: 0px solid #ffff…" at bounding box center [551, 333] width 599 height 549
click at [498, 321] on icon at bounding box center [496, 320] width 6 height 6
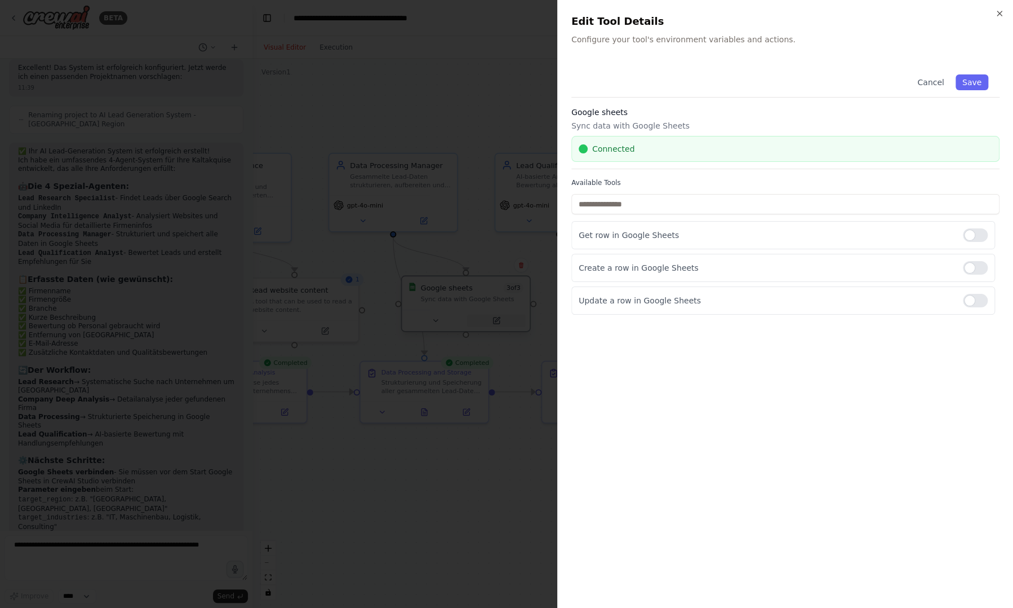
click at [498, 321] on div at bounding box center [506, 304] width 1013 height 608
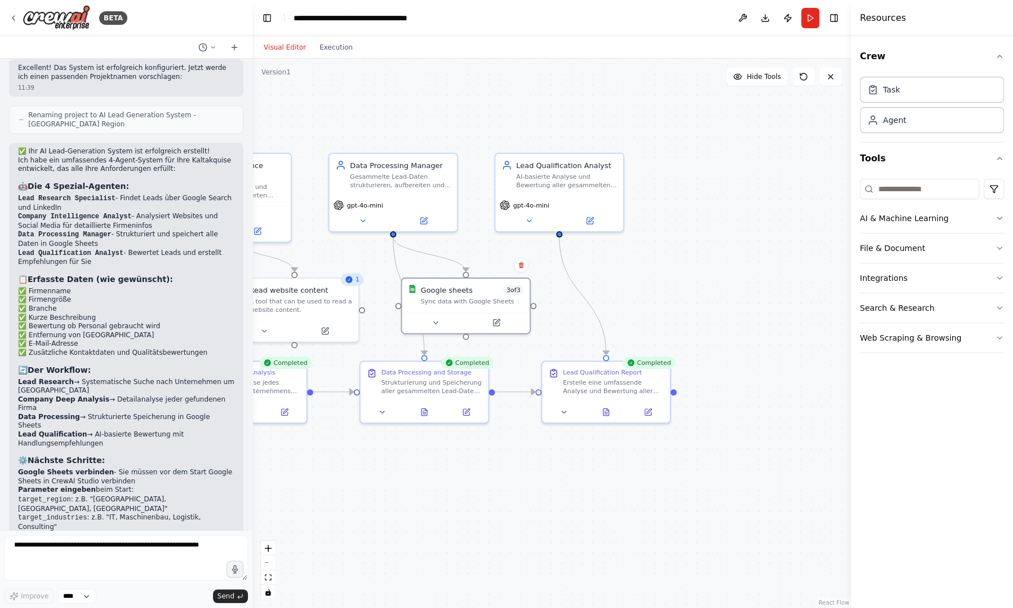
click at [534, 307] on div ".deletable-edge-delete-btn { width: 20px; height: 20px; border: 0px solid #ffff…" at bounding box center [551, 333] width 599 height 549
click at [932, 287] on button "Integrations" at bounding box center [932, 277] width 144 height 29
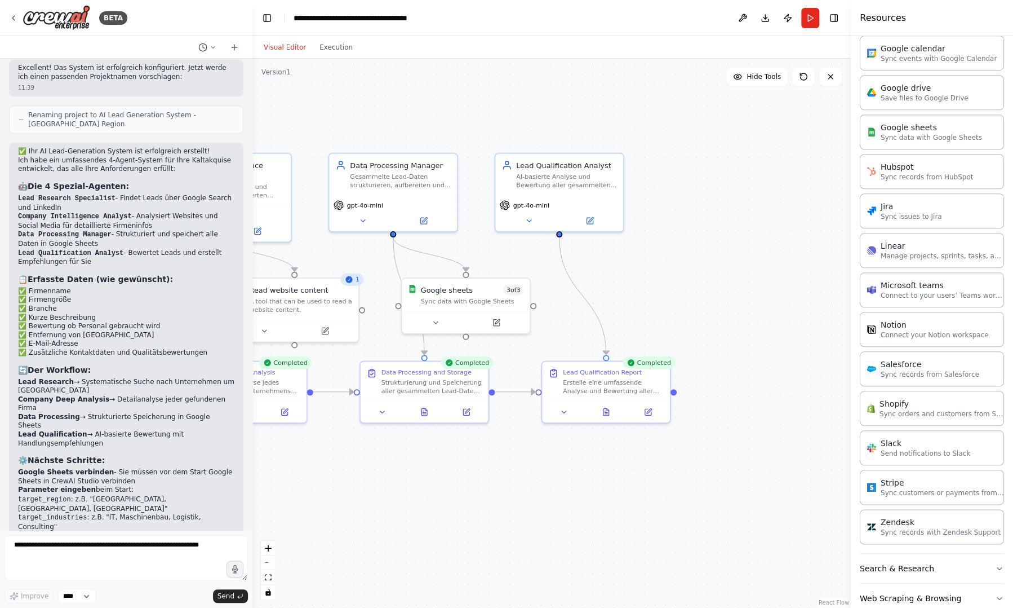
scroll to position [516, 0]
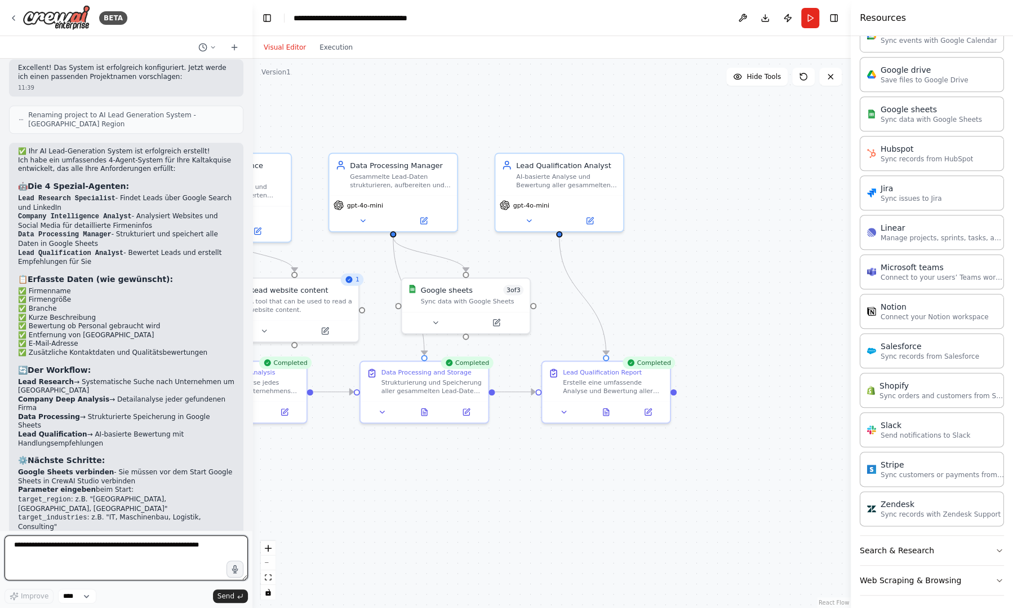
click at [134, 559] on textarea at bounding box center [126, 557] width 243 height 45
type textarea "*"
type textarea "**********"
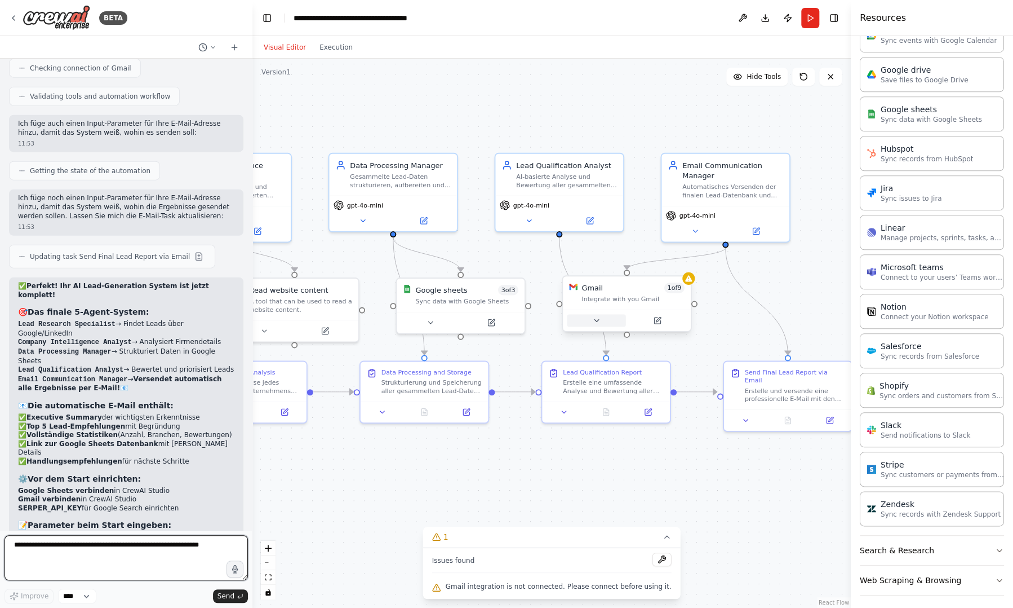
scroll to position [1659, 0]
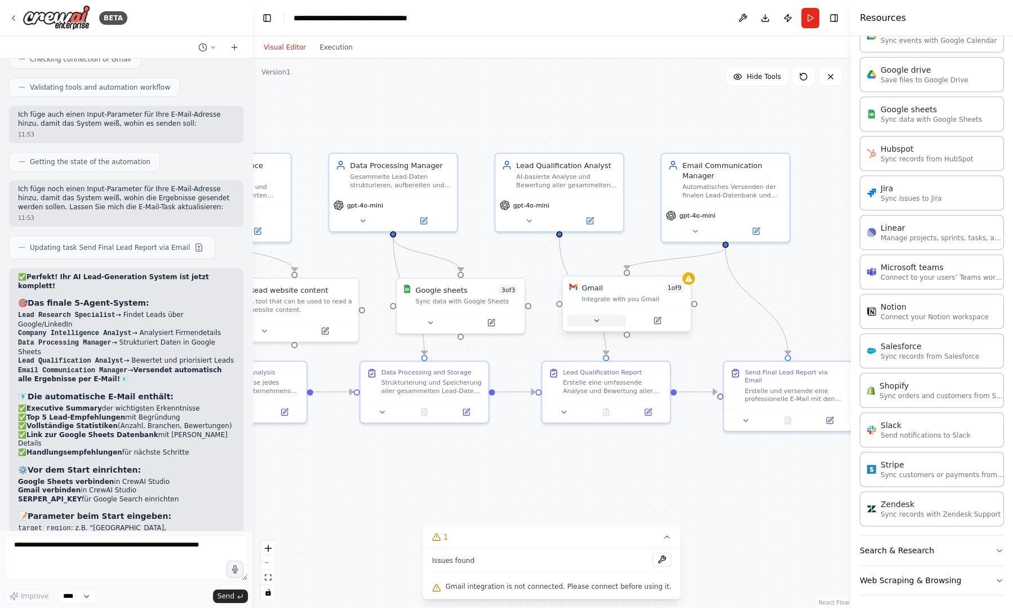
click at [598, 318] on icon at bounding box center [596, 320] width 8 height 8
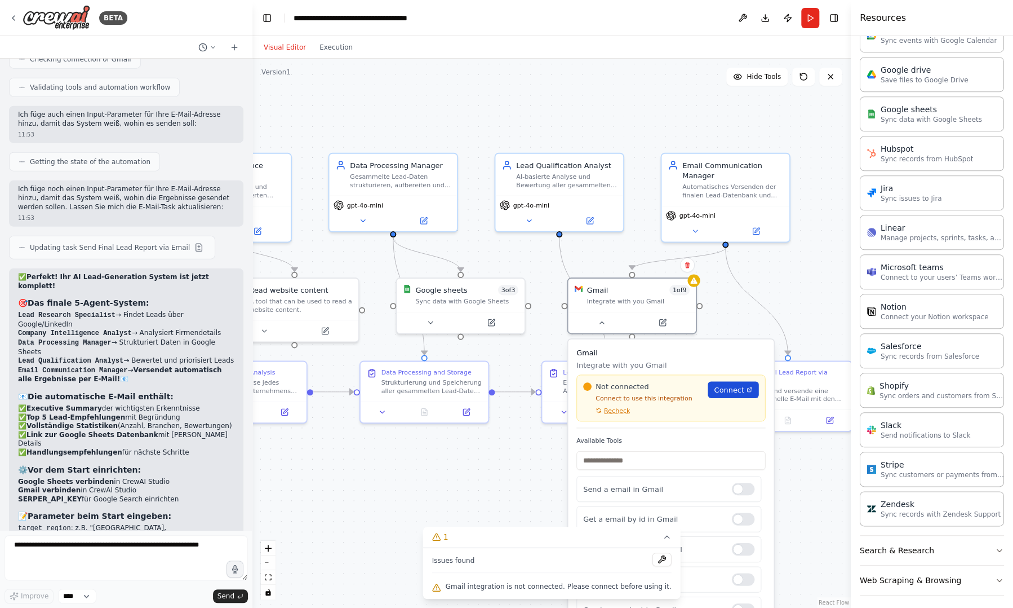
click at [733, 392] on span "Connect" at bounding box center [729, 389] width 30 height 10
click at [615, 411] on span "Recheck" at bounding box center [617, 410] width 26 height 8
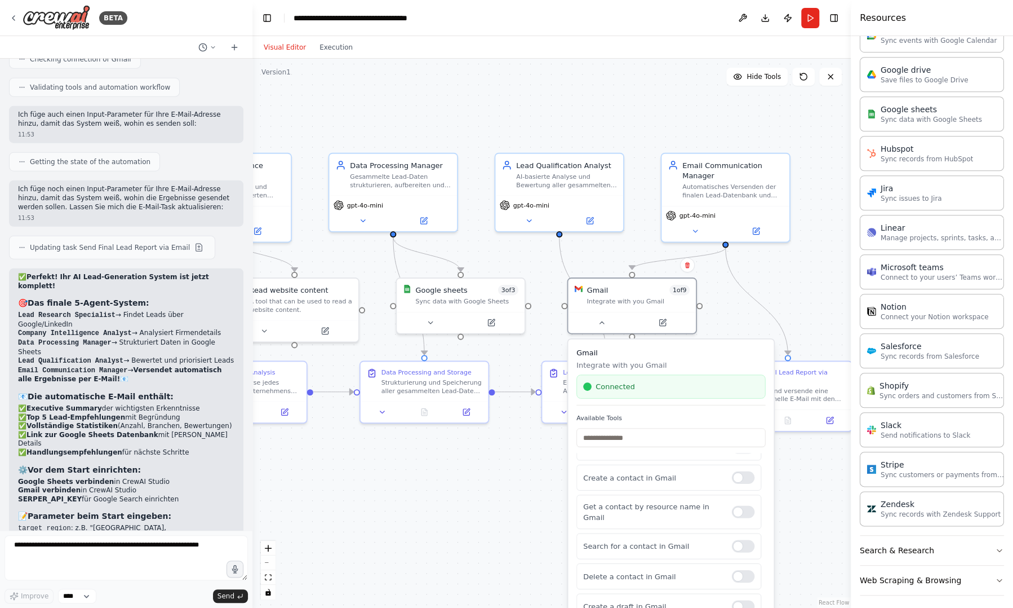
scroll to position [0, 0]
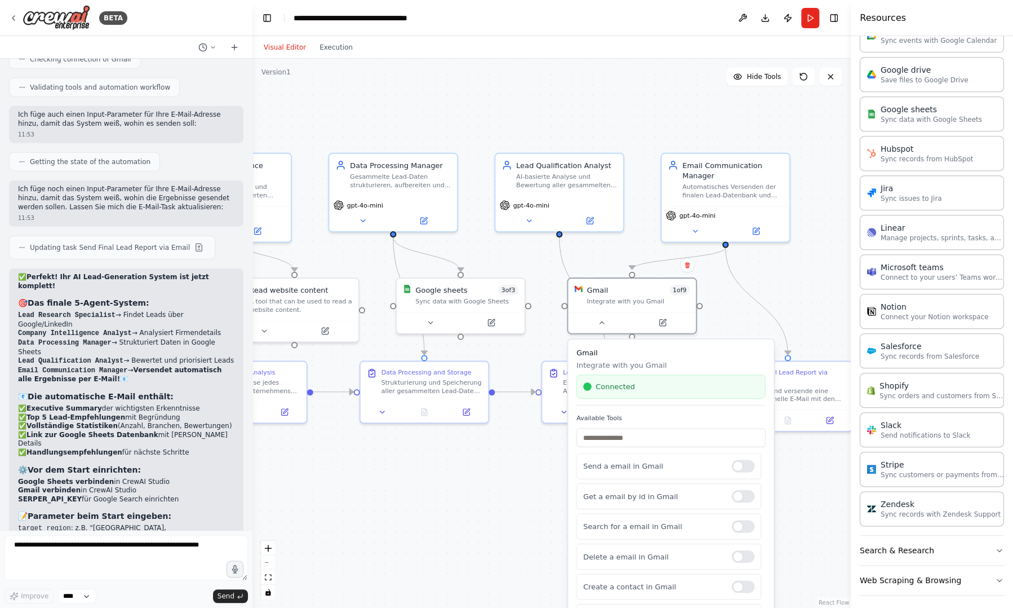
click at [488, 494] on div ".deletable-edge-delete-btn { width: 20px; height: 20px; border: 0px solid #ffff…" at bounding box center [551, 333] width 599 height 549
click at [621, 302] on div "Integrate with you Gmail" at bounding box center [638, 299] width 103 height 8
click at [664, 319] on icon at bounding box center [663, 319] width 5 height 5
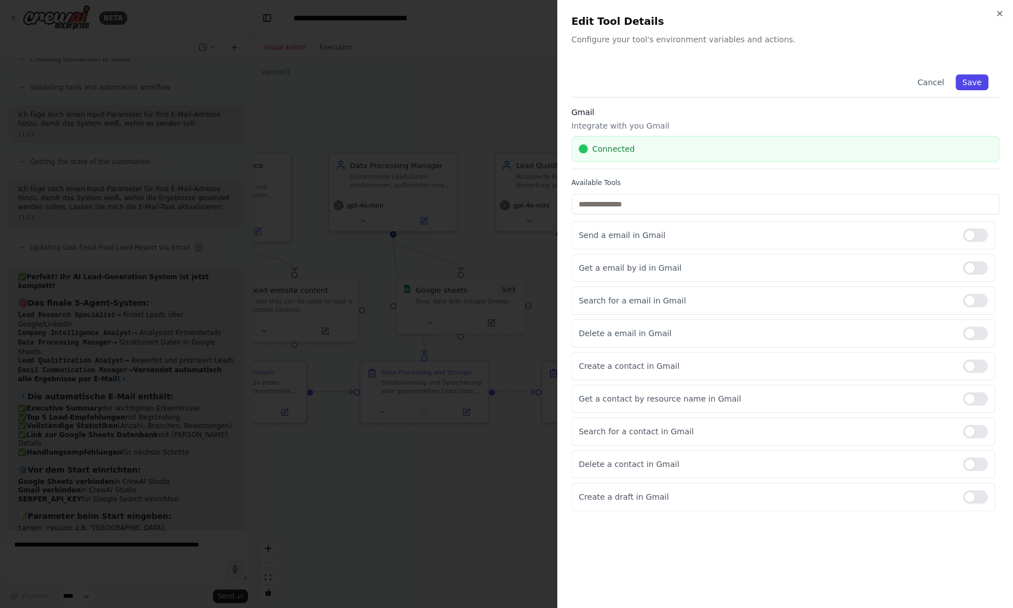
click at [982, 88] on button "Save" at bounding box center [972, 82] width 33 height 16
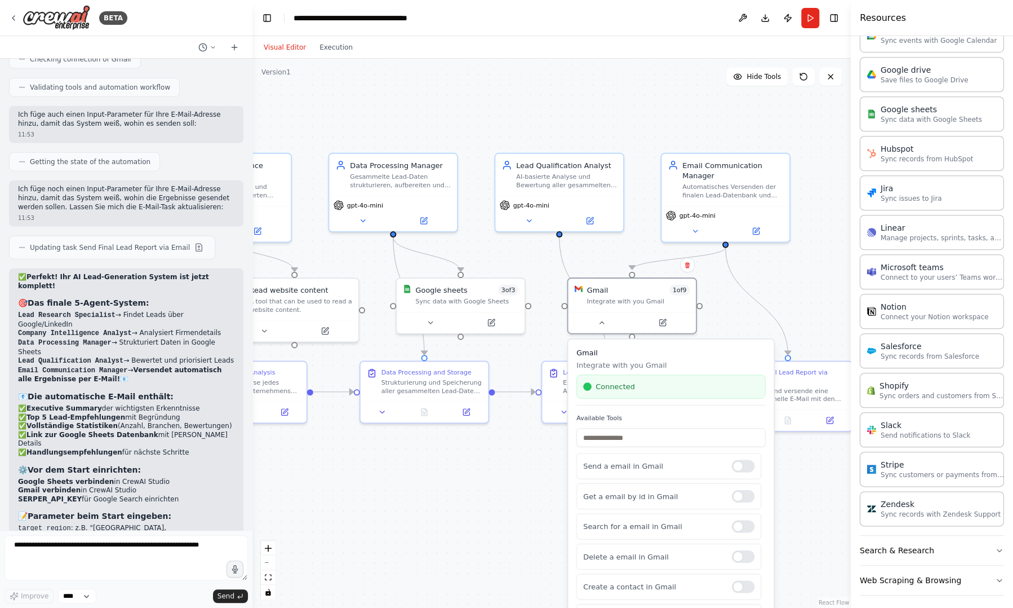
click at [814, 512] on div ".deletable-edge-delete-btn { width: 20px; height: 20px; border: 0px solid #ffff…" at bounding box center [551, 333] width 599 height 549
click at [757, 384] on div "Erstelle und versende eine professionelle E-Mail mit den kompletten Lead-Genera…" at bounding box center [795, 392] width 101 height 16
click at [751, 412] on button at bounding box center [746, 418] width 36 height 12
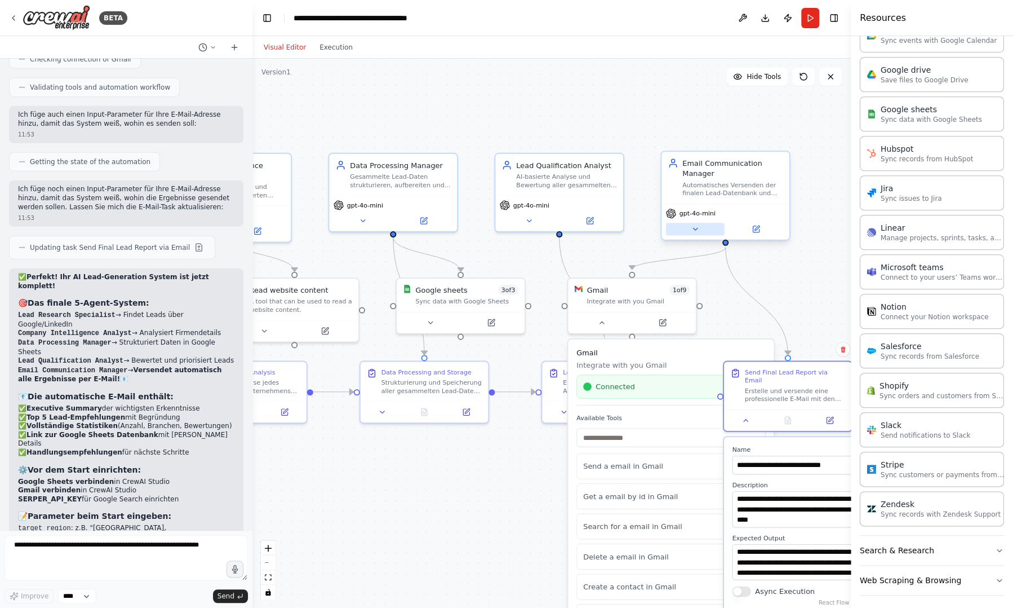
click at [703, 229] on button at bounding box center [695, 229] width 59 height 12
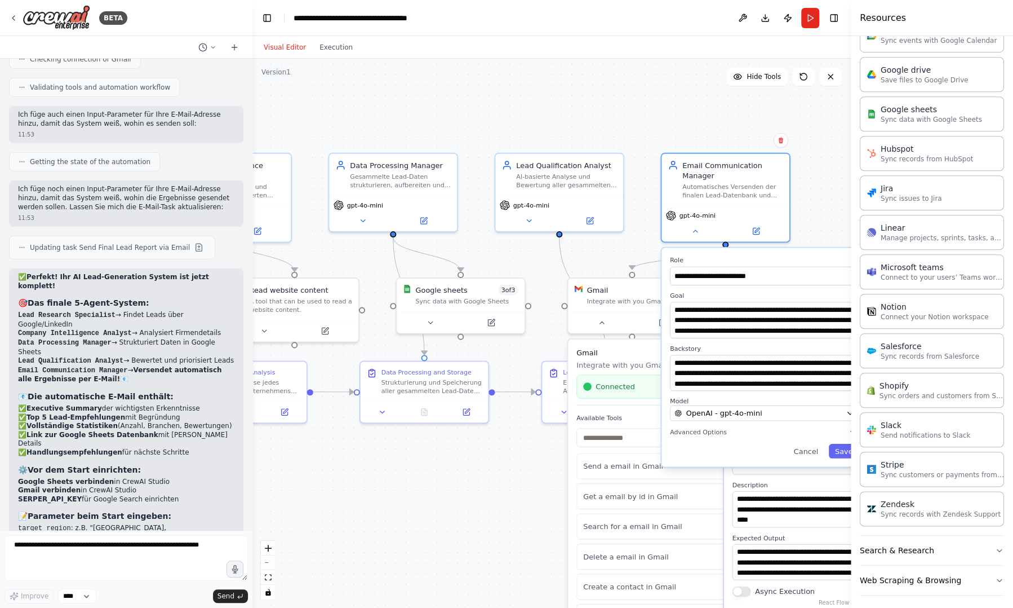
click at [805, 249] on div "**********" at bounding box center [765, 356] width 206 height 219
click at [839, 452] on button "Save" at bounding box center [844, 451] width 30 height 15
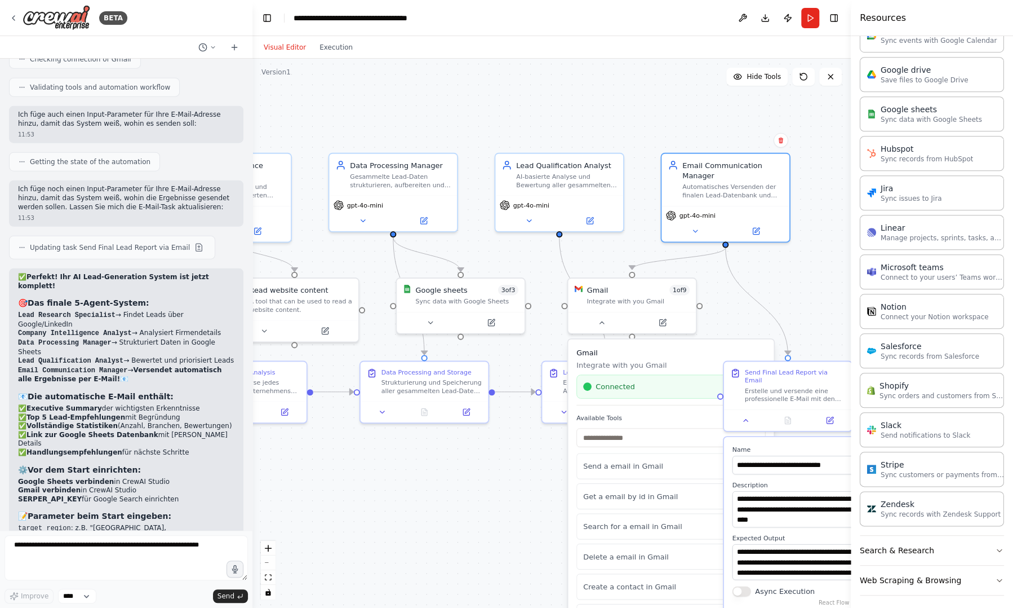
click at [525, 491] on div ".deletable-edge-delete-btn { width: 20px; height: 20px; border: 0px solid #ffff…" at bounding box center [551, 333] width 599 height 549
click at [729, 332] on div ".deletable-edge-delete-btn { width: 20px; height: 20px; border: 0px solid #ffff…" at bounding box center [551, 333] width 599 height 549
click at [636, 294] on div "Gmail 1 of 9 Integrate with you Gmail" at bounding box center [638, 292] width 103 height 21
click at [813, 21] on button "Run" at bounding box center [810, 18] width 18 height 20
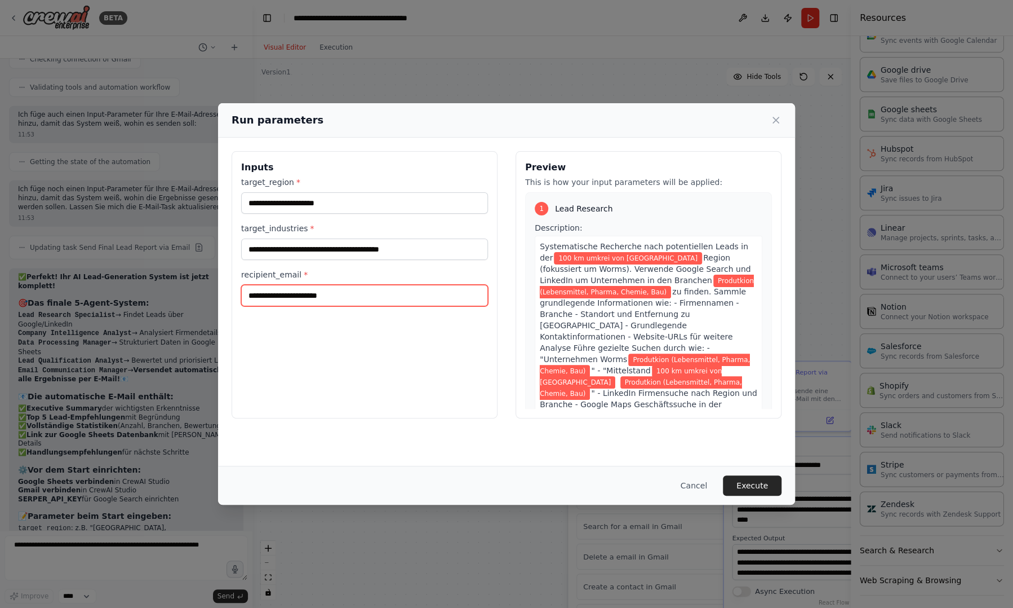
click at [328, 296] on input "recipient_email *" at bounding box center [364, 295] width 247 height 21
type input "**********"
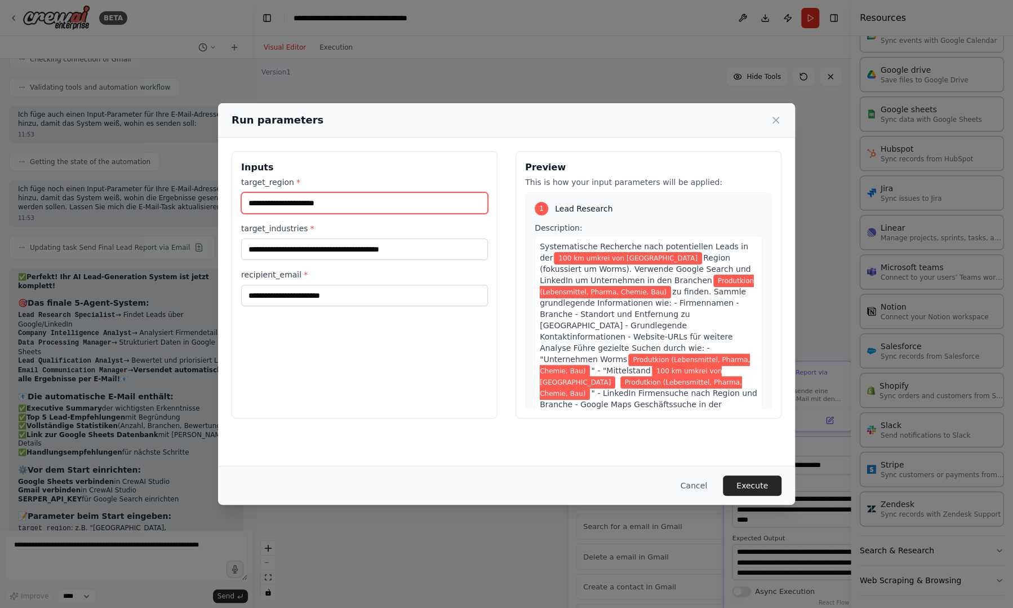
click at [259, 203] on input "**********" at bounding box center [364, 202] width 247 height 21
type input "**********"
click at [756, 490] on button "Execute" at bounding box center [752, 485] width 59 height 20
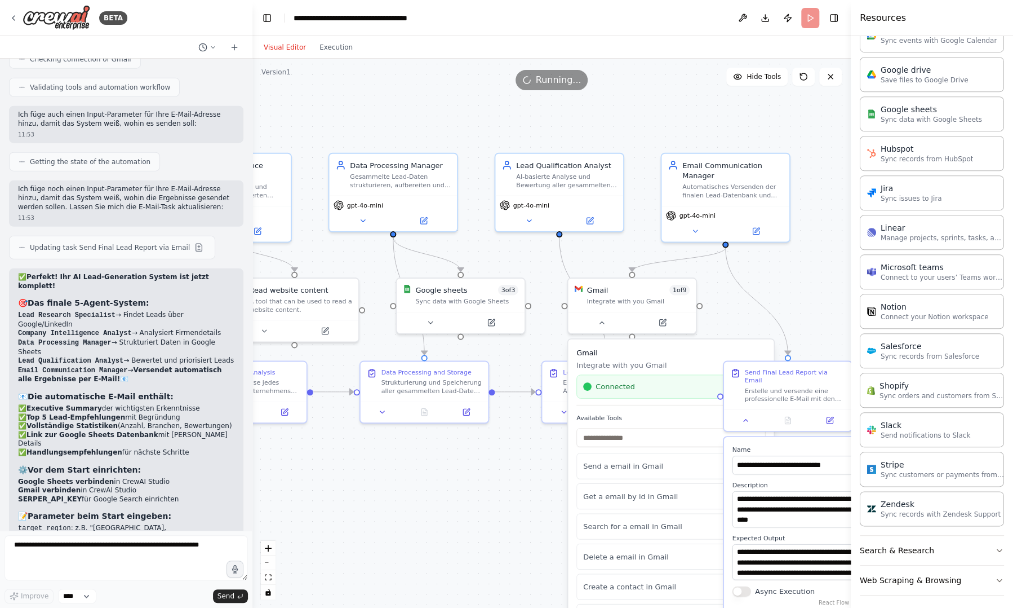
click at [749, 286] on div ".deletable-edge-delete-btn { width: 20px; height: 20px; border: 0px solid #ffff…" at bounding box center [551, 333] width 599 height 549
click at [791, 280] on div ".deletable-edge-delete-btn { width: 20px; height: 20px; border: 0px solid #ffff…" at bounding box center [551, 333] width 599 height 549
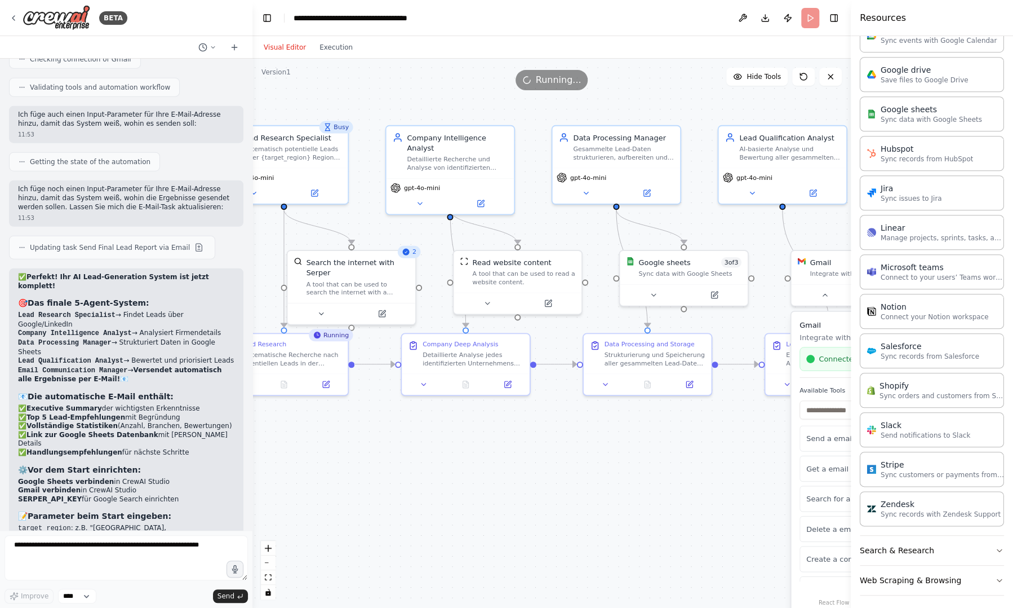
drag, startPoint x: 362, startPoint y: 479, endPoint x: 586, endPoint y: 451, distance: 224.9
click at [586, 451] on div ".deletable-edge-delete-btn { width: 20px; height: 20px; border: 0px solid #ffff…" at bounding box center [551, 333] width 599 height 549
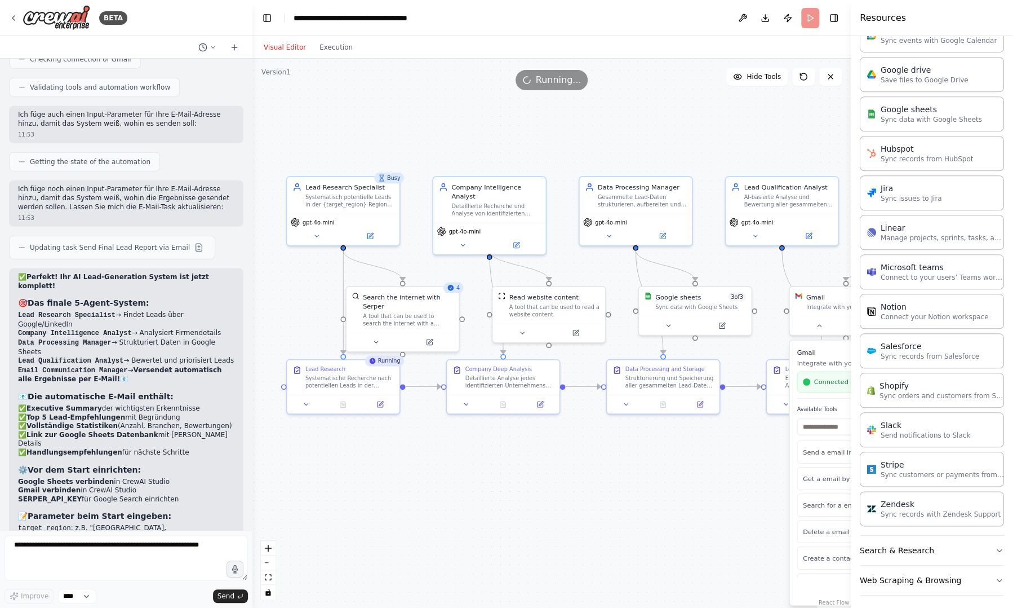
drag, startPoint x: 608, startPoint y: 435, endPoint x: 631, endPoint y: 447, distance: 26.2
click at [631, 447] on div ".deletable-edge-delete-btn { width: 20px; height: 20px; border: 0px solid #ffff…" at bounding box center [551, 333] width 599 height 549
click at [585, 515] on div ".deletable-edge-delete-btn { width: 20px; height: 20px; border: 0px solid #ffff…" at bounding box center [551, 333] width 599 height 549
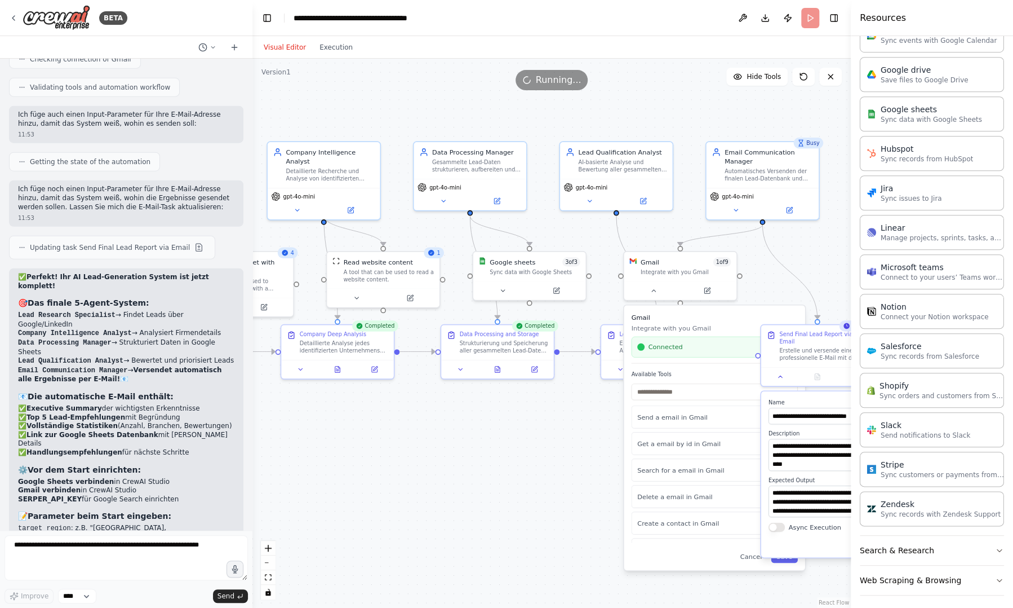
drag, startPoint x: 585, startPoint y: 515, endPoint x: 419, endPoint y: 479, distance: 169.5
click at [419, 479] on div ".deletable-edge-delete-btn { width: 20px; height: 20px; border: 0px solid #ffff…" at bounding box center [551, 333] width 599 height 549
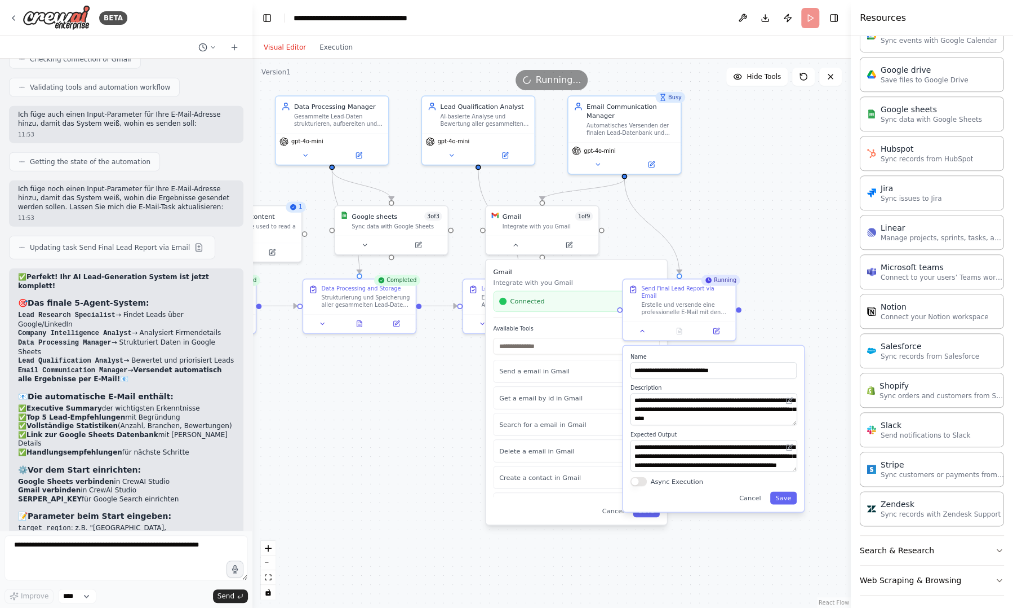
drag, startPoint x: 553, startPoint y: 449, endPoint x: 366, endPoint y: 410, distance: 191.8
click at [366, 410] on div ".deletable-edge-delete-btn { width: 20px; height: 20px; border: 0px solid #ffff…" at bounding box center [551, 333] width 599 height 549
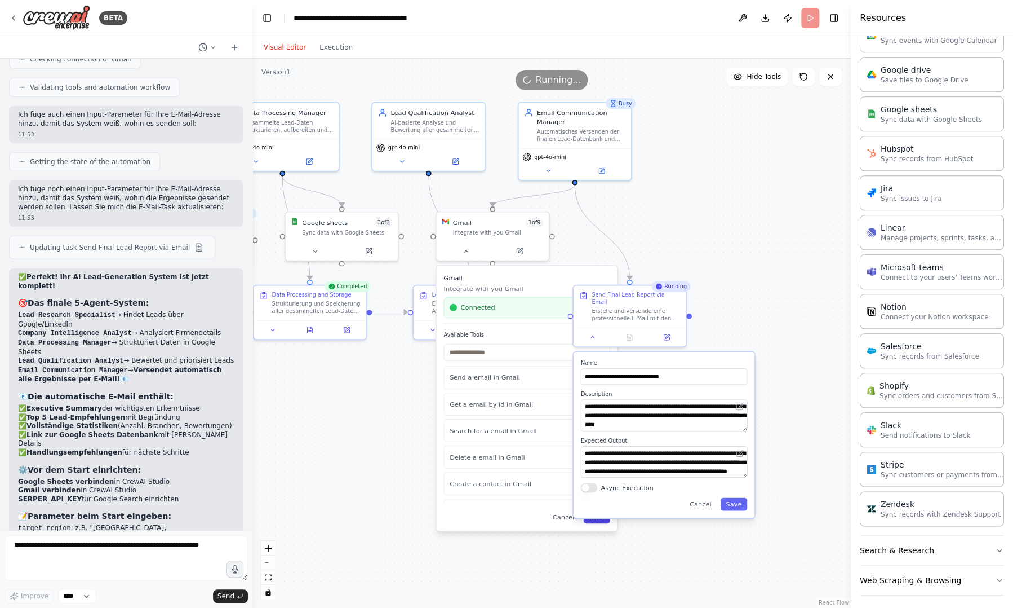
click at [604, 521] on button "Save" at bounding box center [596, 516] width 26 height 13
click at [739, 498] on button "Save" at bounding box center [734, 504] width 26 height 13
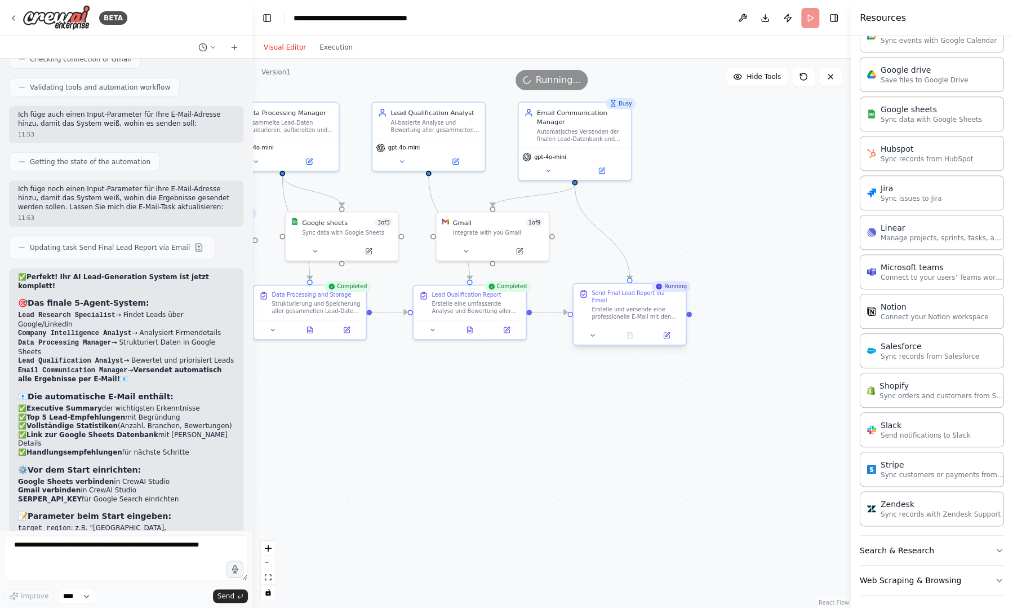
click at [654, 316] on div "Send Final Lead Report via Email Erstelle und versende eine professionelle E-Ma…" at bounding box center [630, 304] width 112 height 42
click at [665, 388] on div ".deletable-edge-delete-btn { width: 20px; height: 20px; border: 0px solid #ffff…" at bounding box center [551, 333] width 599 height 549
click at [615, 309] on div "Erstelle und versende eine professionelle E-Mail mit den kompletten Lead-Genera…" at bounding box center [636, 312] width 88 height 15
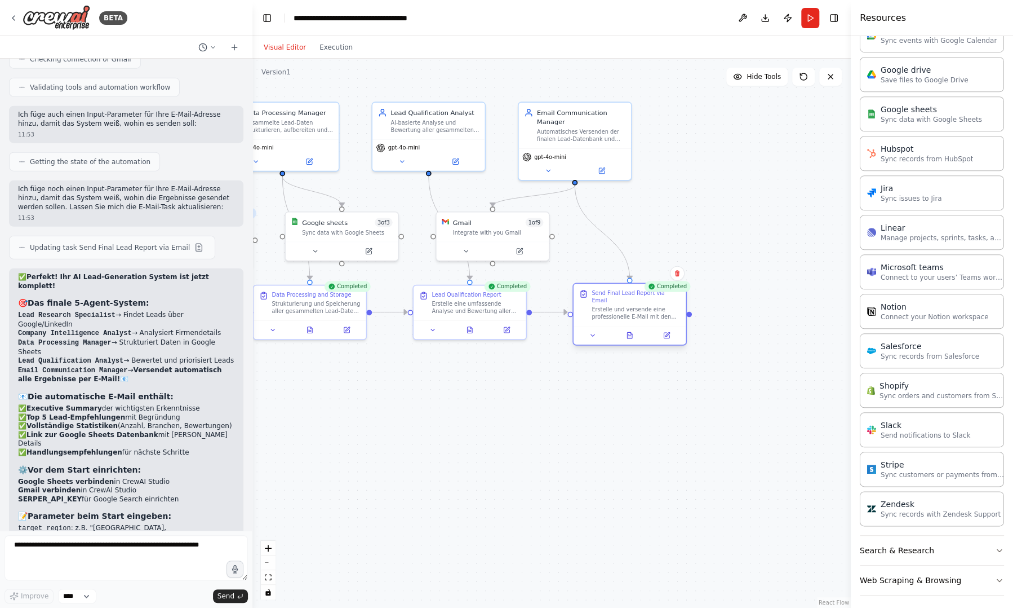
click at [615, 309] on div "Erstelle und versende eine professionelle E-Mail mit den kompletten Lead-Genera…" at bounding box center [636, 312] width 88 height 15
click at [174, 538] on textarea at bounding box center [126, 557] width 243 height 45
paste textarea "**********"
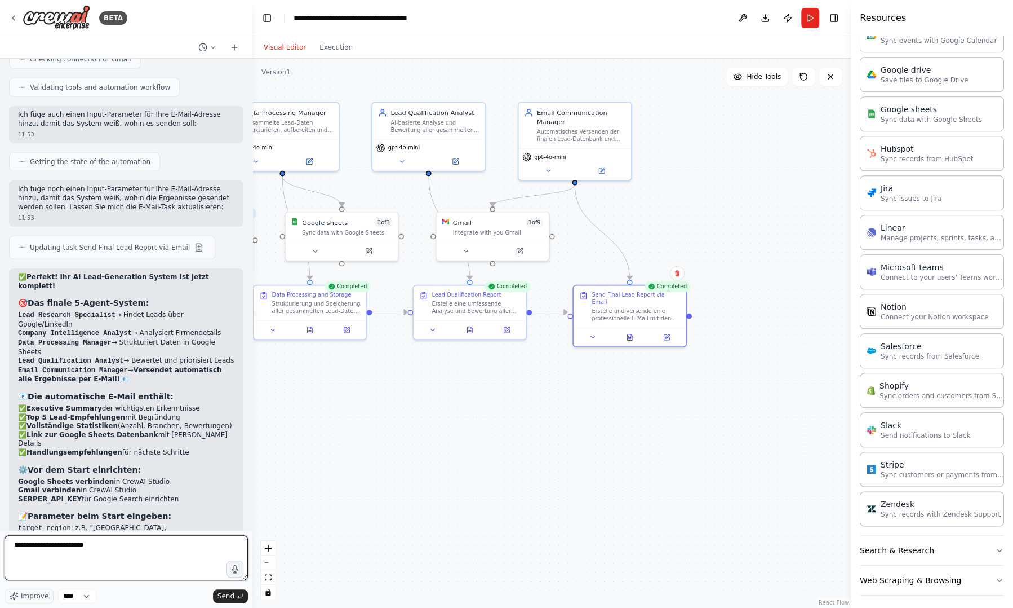
type textarea "**********"
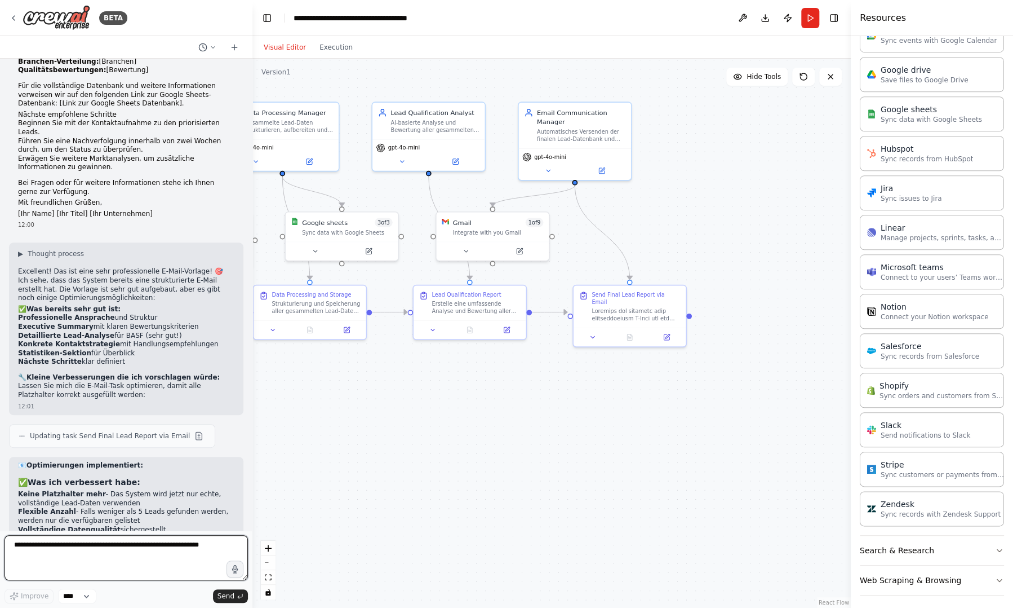
scroll to position [2698, 0]
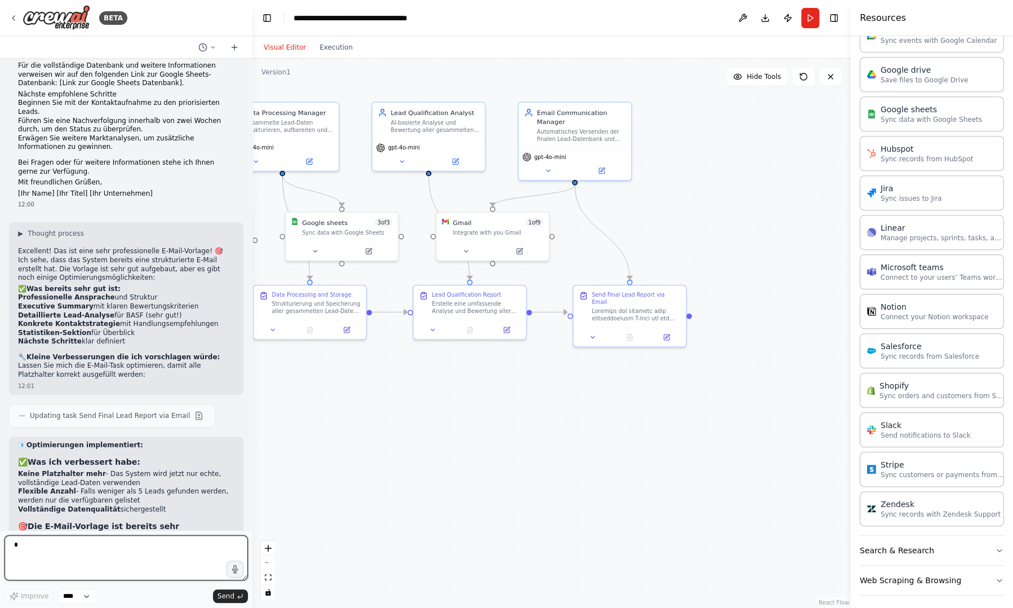
type textarea "**"
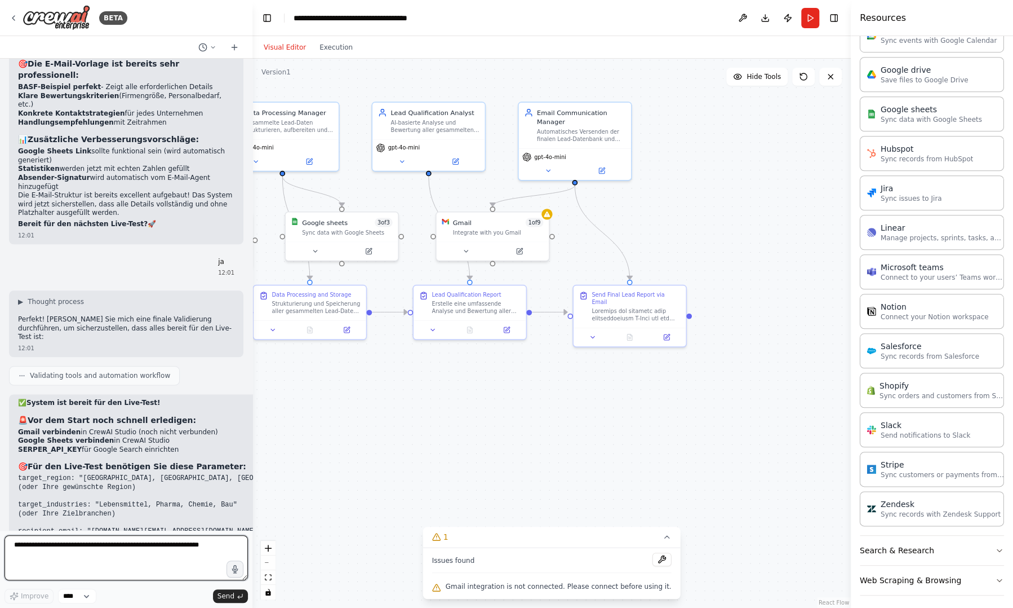
scroll to position [3169, 0]
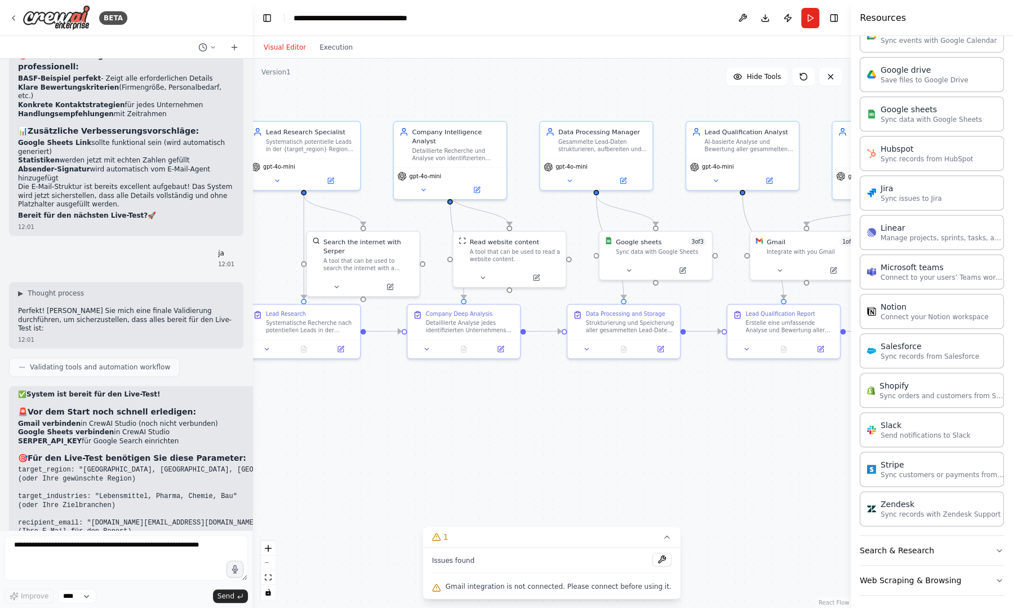
drag, startPoint x: 391, startPoint y: 368, endPoint x: 704, endPoint y: 387, distance: 314.5
click at [704, 387] on div ".deletable-edge-delete-btn { width: 20px; height: 20px; border: 0px solid #ffff…" at bounding box center [551, 333] width 599 height 549
click at [333, 281] on icon at bounding box center [336, 284] width 7 height 7
click at [471, 371] on button "Advanced Options" at bounding box center [397, 375] width 166 height 9
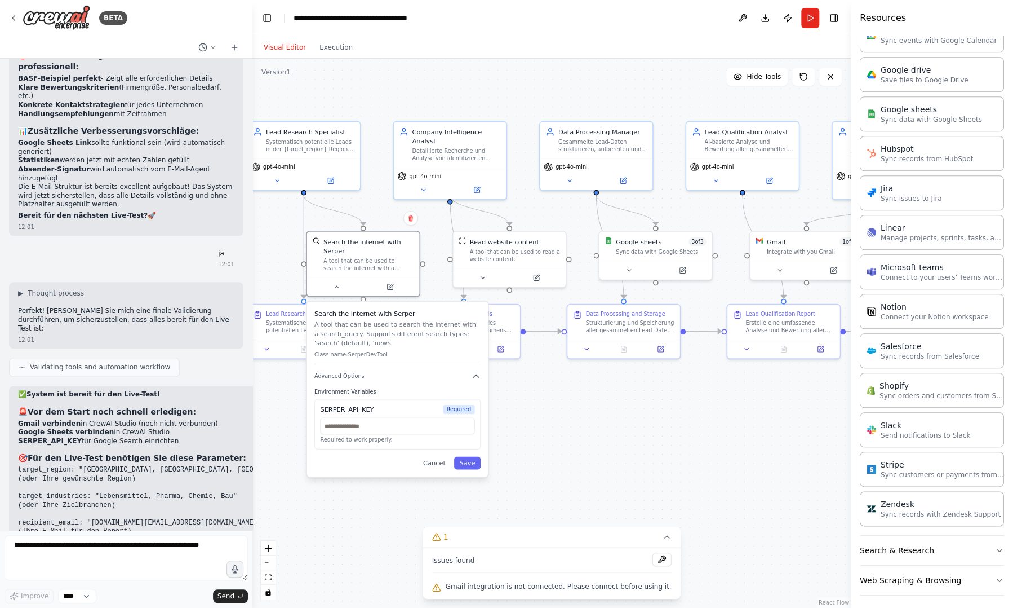
click at [540, 438] on div ".deletable-edge-delete-btn { width: 20px; height: 20px; border: 0px solid #ffff…" at bounding box center [551, 333] width 599 height 549
click at [294, 330] on div "Systematische Recherche nach potentiellen Leads in der {target_region} Region (…" at bounding box center [310, 324] width 88 height 15
click at [476, 457] on button "Save" at bounding box center [467, 463] width 26 height 13
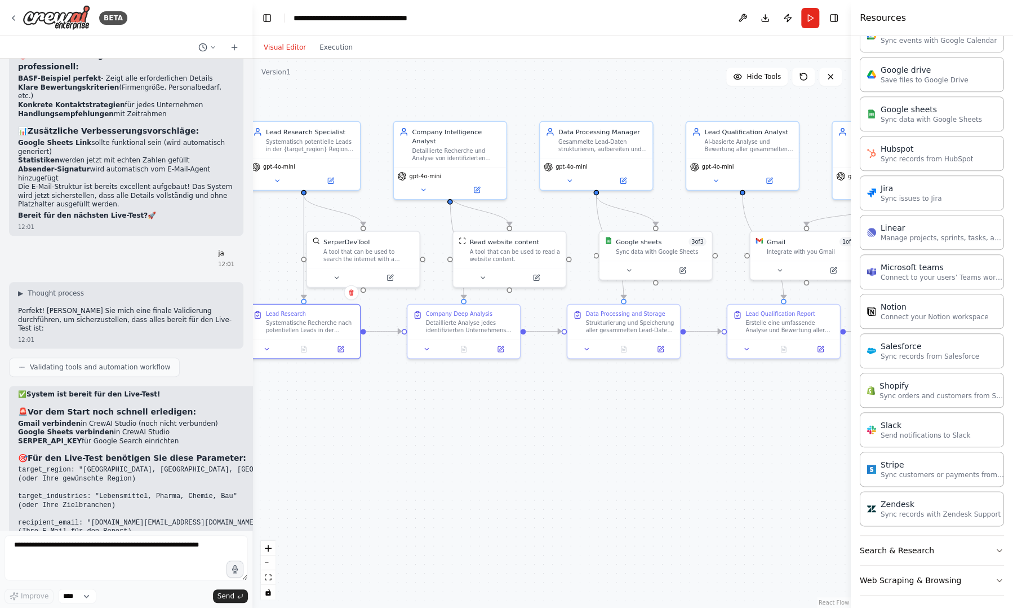
drag, startPoint x: 1004, startPoint y: 340, endPoint x: 1005, endPoint y: 308, distance: 31.6
click at [1005, 308] on div "Crew Task Agent Tools AI & Machine Learning File & Document Integrations Asana …" at bounding box center [932, 321] width 162 height 571
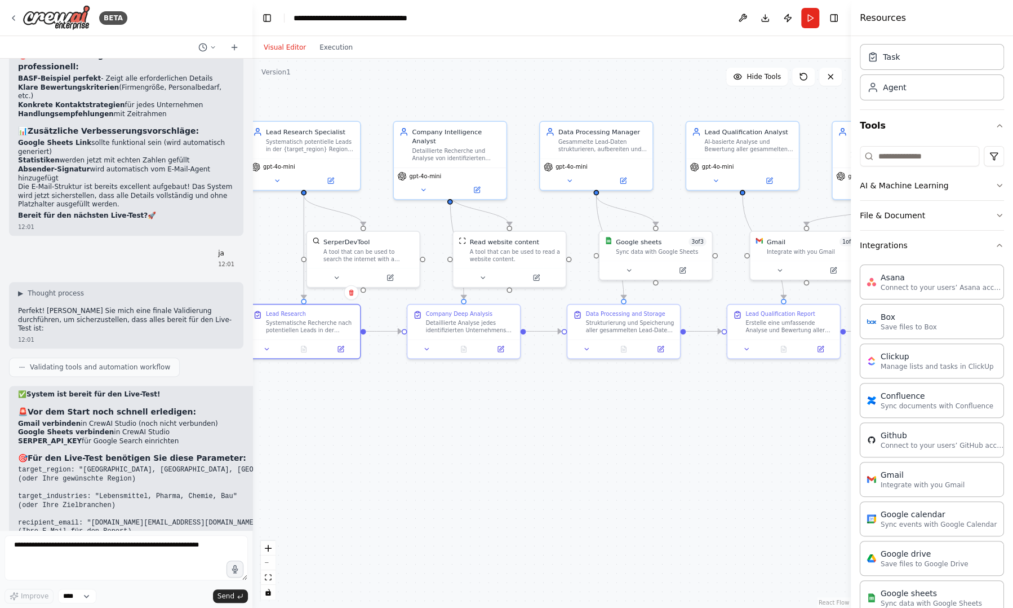
scroll to position [0, 0]
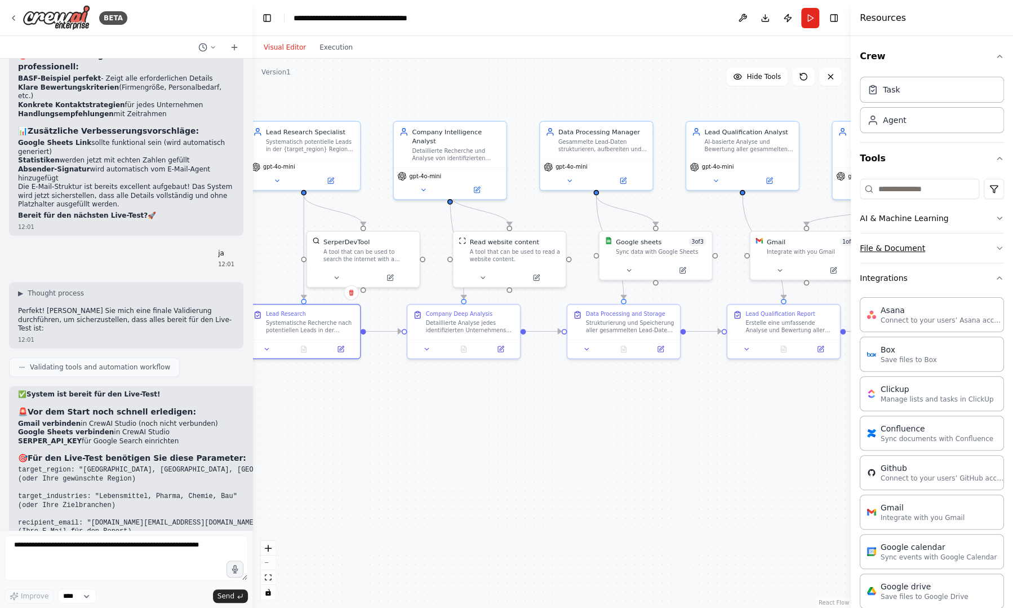
click at [912, 247] on button "File & Document" at bounding box center [932, 247] width 144 height 29
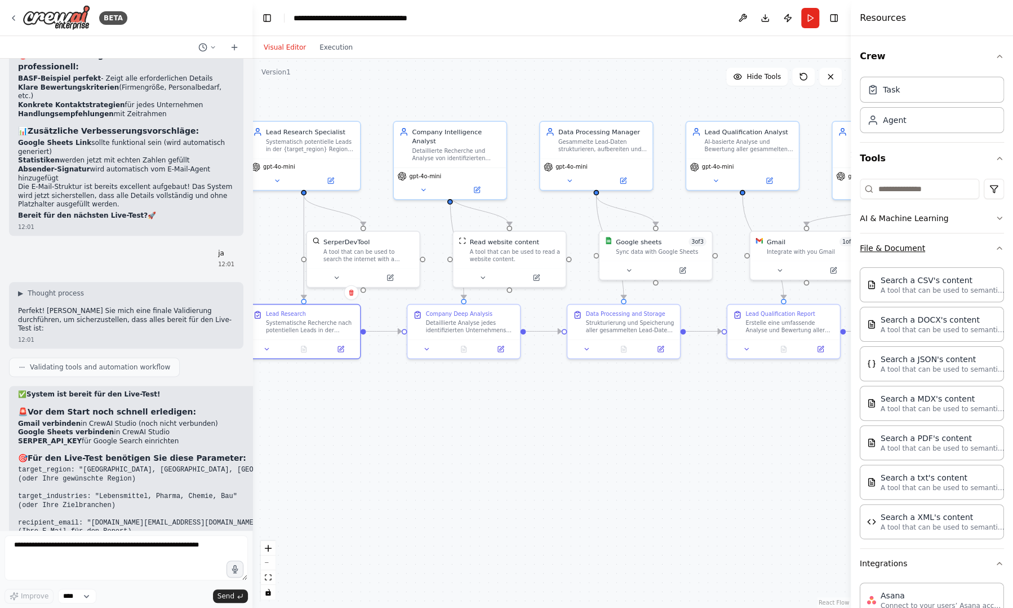
click at [912, 247] on button "File & Document" at bounding box center [932, 247] width 144 height 29
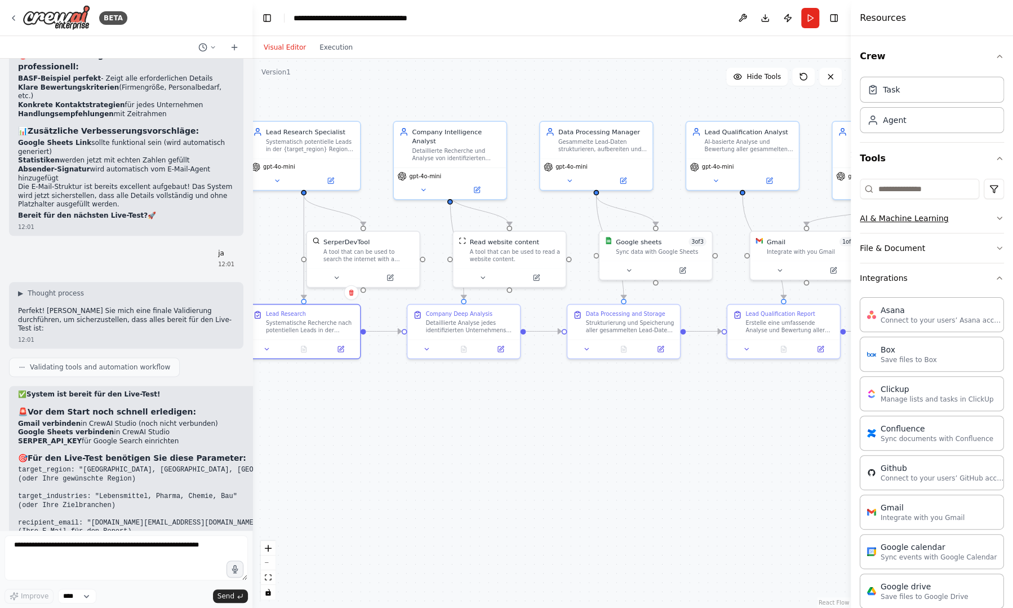
click at [925, 211] on button "AI & Machine Learning" at bounding box center [932, 217] width 144 height 29
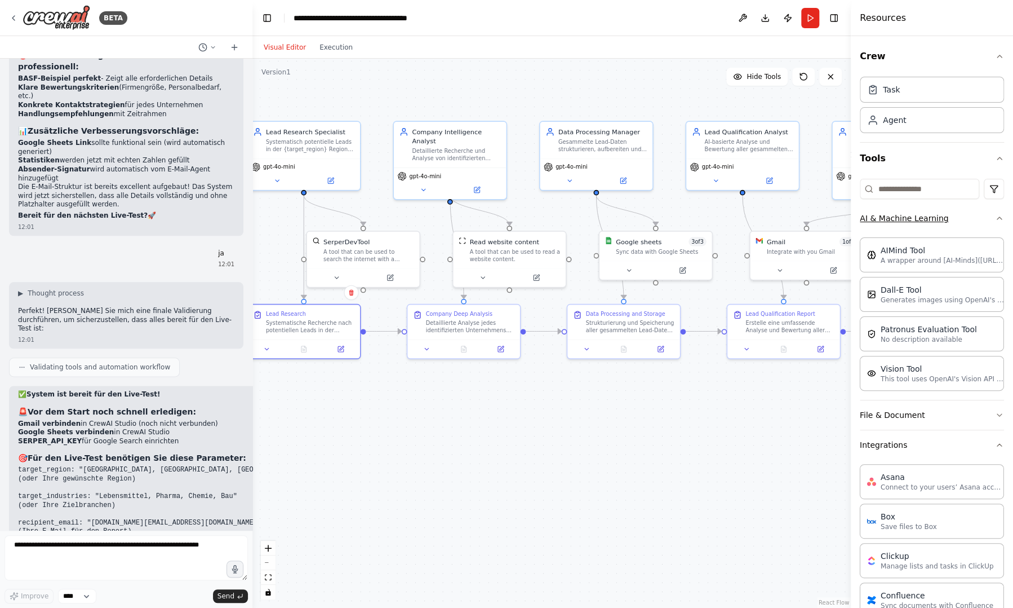
click at [925, 211] on button "AI & Machine Learning" at bounding box center [932, 217] width 144 height 29
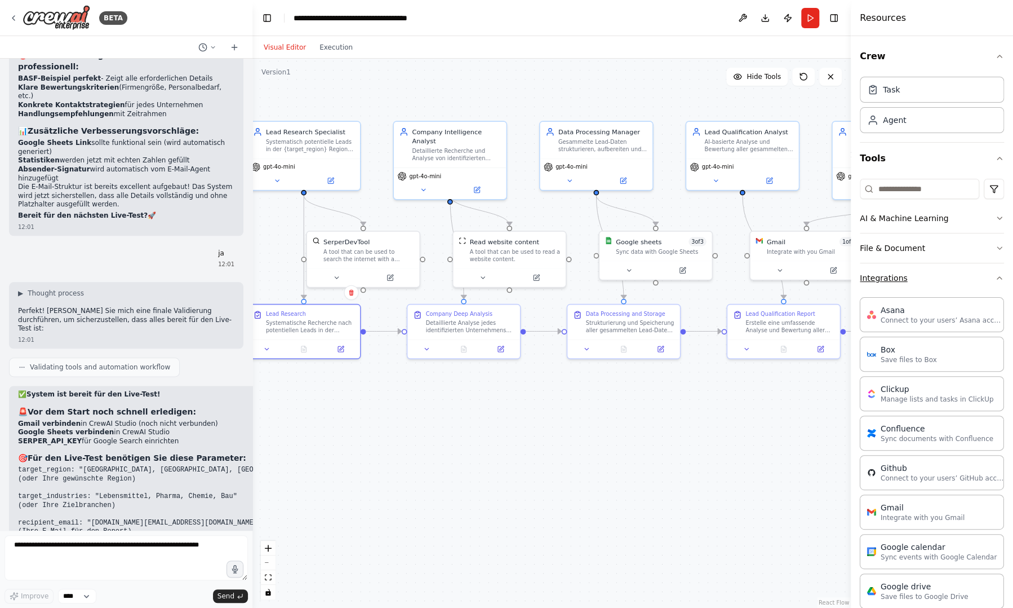
click at [906, 283] on button "Integrations" at bounding box center [932, 277] width 144 height 29
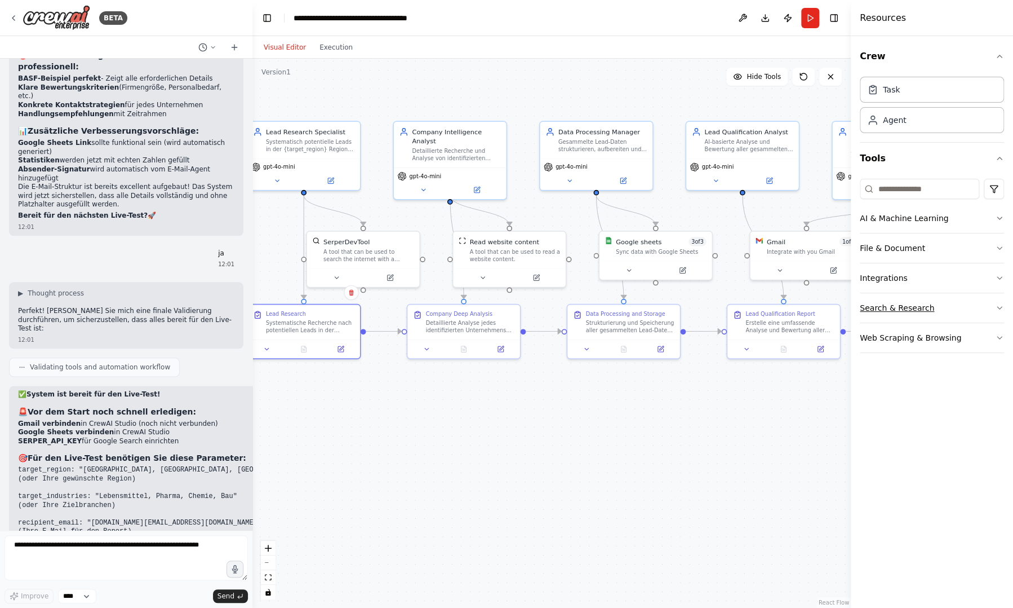
click at [904, 310] on button "Search & Research" at bounding box center [932, 307] width 144 height 29
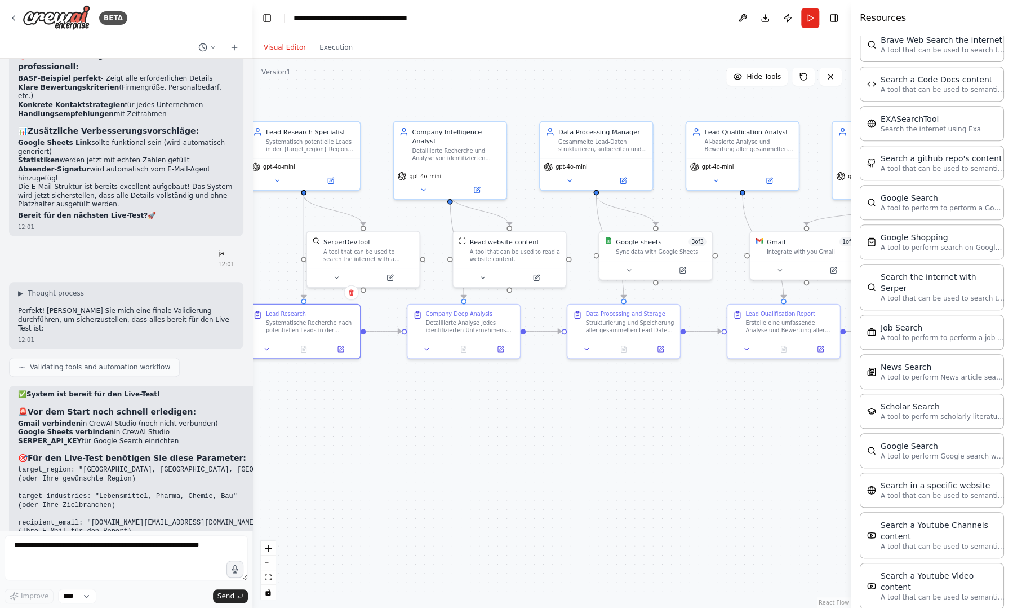
scroll to position [331, 0]
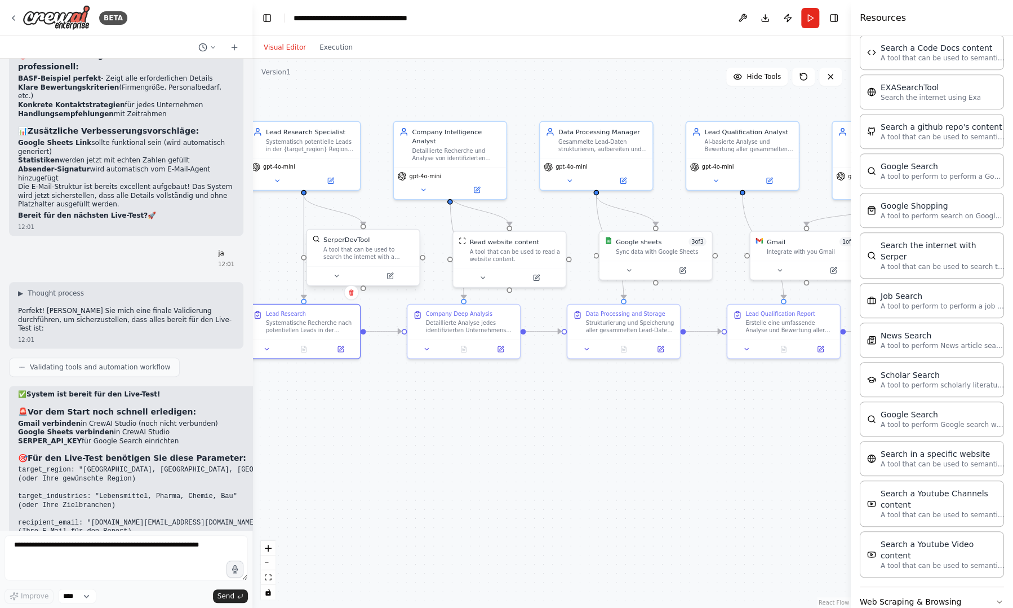
click at [373, 254] on div "A tool that can be used to search the internet with a search_query. Supports di…" at bounding box center [369, 253] width 91 height 15
click at [334, 276] on icon at bounding box center [336, 275] width 7 height 7
click at [486, 278] on button at bounding box center [483, 275] width 52 height 11
click at [607, 356] on div "Read website content A tool that can be used to read a website content. Class n…" at bounding box center [543, 328] width 181 height 72
click at [621, 348] on button "Save" at bounding box center [613, 350] width 26 height 13
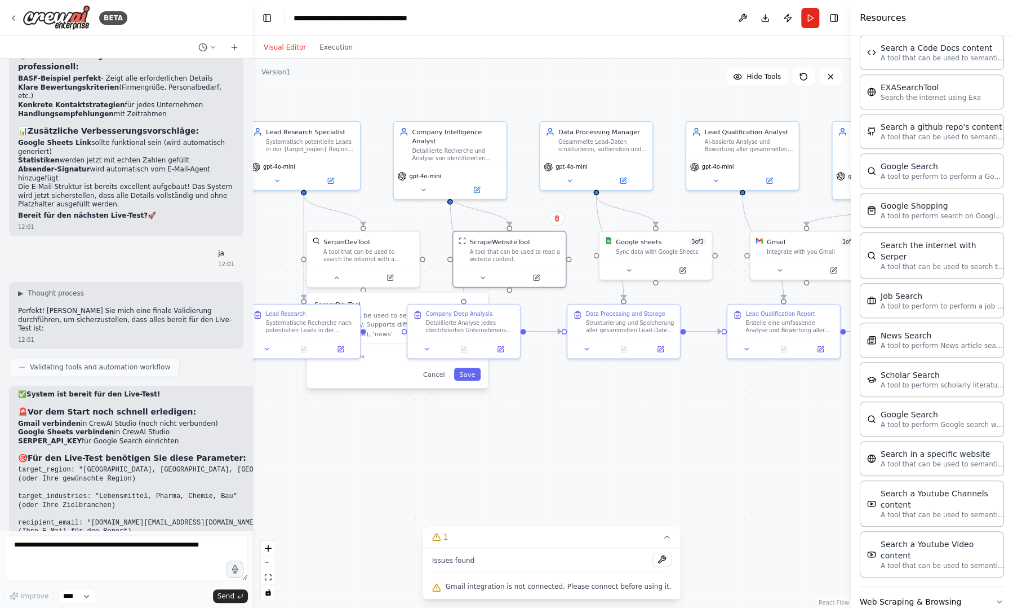
click at [380, 376] on div "Cancel Save" at bounding box center [397, 373] width 166 height 13
click at [474, 375] on button "Save" at bounding box center [467, 373] width 26 height 13
click at [479, 420] on div ".deletable-edge-delete-btn { width: 20px; height: 20px; border: 0px solid #ffff…" at bounding box center [551, 333] width 599 height 549
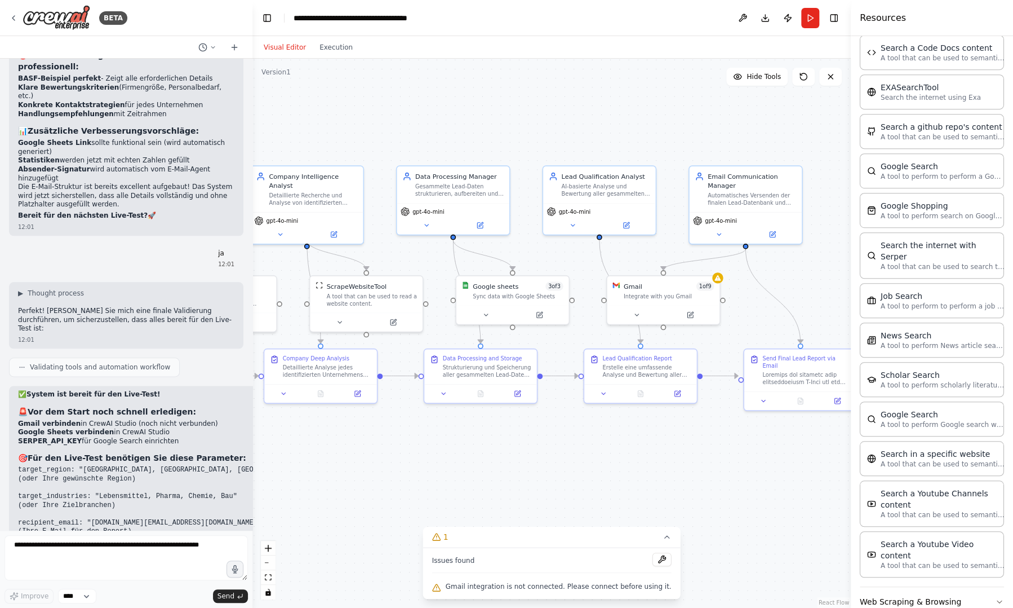
drag, startPoint x: 373, startPoint y: 425, endPoint x: 224, endPoint y: 468, distance: 155.0
click at [224, 468] on div "BETA Ich möchte einen AI-Agent erstellen, der zwecks Kaltaquise Daten von poten…" at bounding box center [506, 304] width 1013 height 608
click at [652, 557] on button at bounding box center [661, 559] width 19 height 14
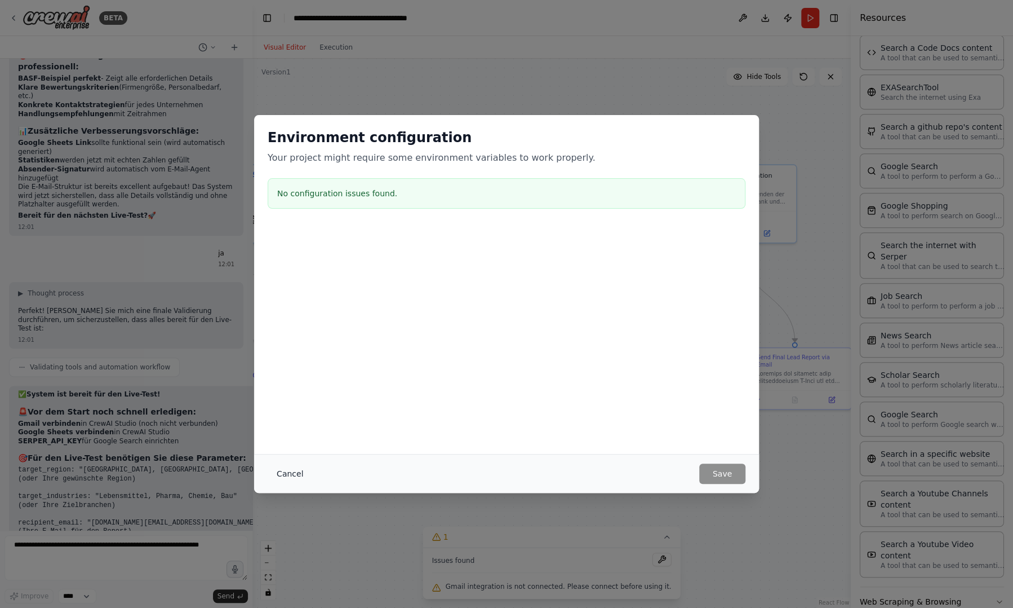
click at [291, 474] on button "Cancel" at bounding box center [290, 473] width 45 height 20
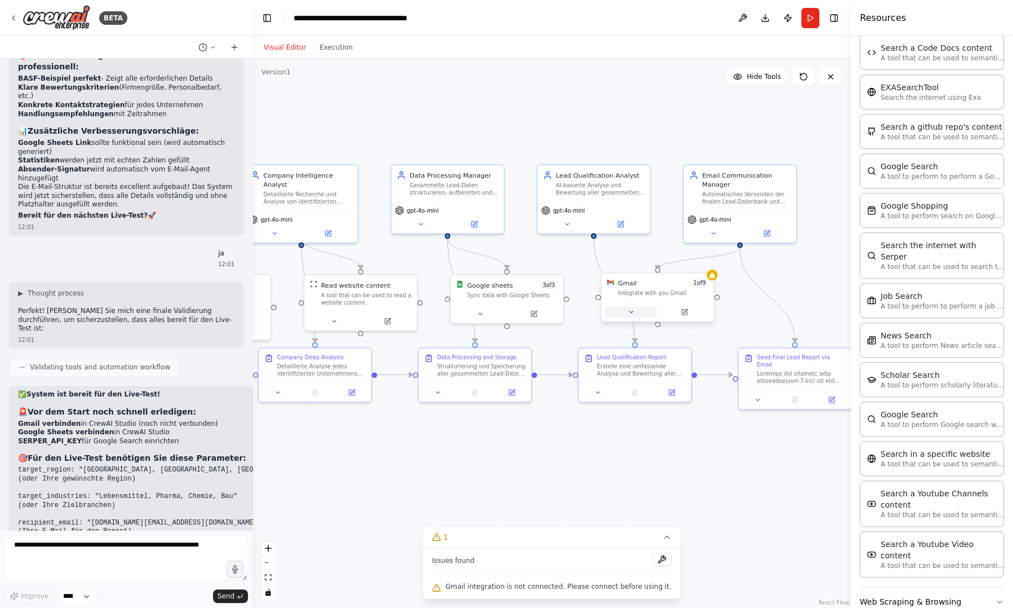
click at [636, 313] on button at bounding box center [631, 311] width 52 height 11
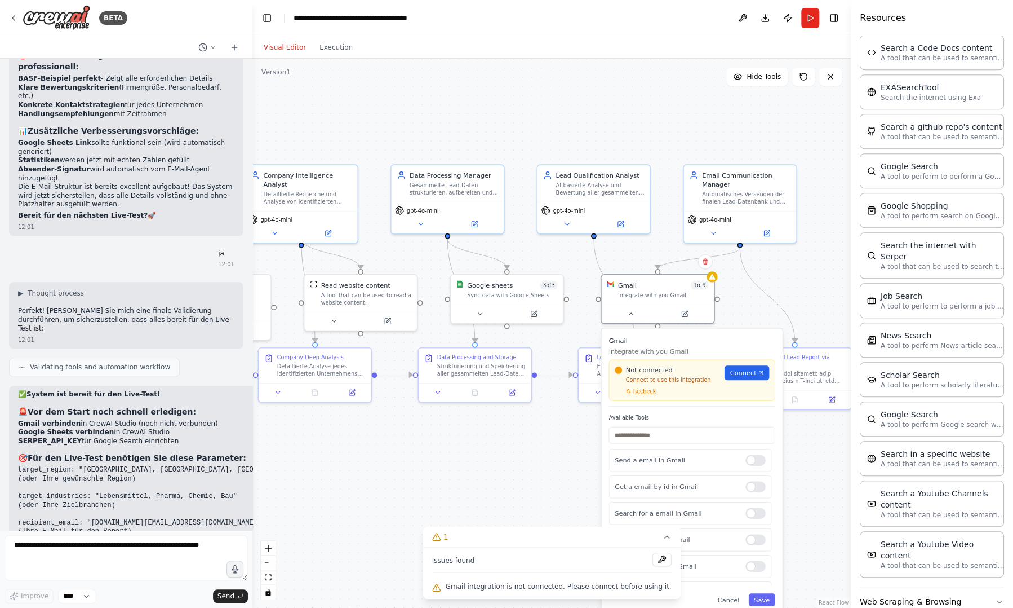
click at [644, 395] on div "Not connected Connect to use this integration Recheck Connect" at bounding box center [692, 380] width 166 height 41
click at [646, 385] on div "Not connected Connect to use this integration Recheck" at bounding box center [667, 379] width 104 height 29
click at [644, 389] on span "Recheck" at bounding box center [644, 390] width 23 height 7
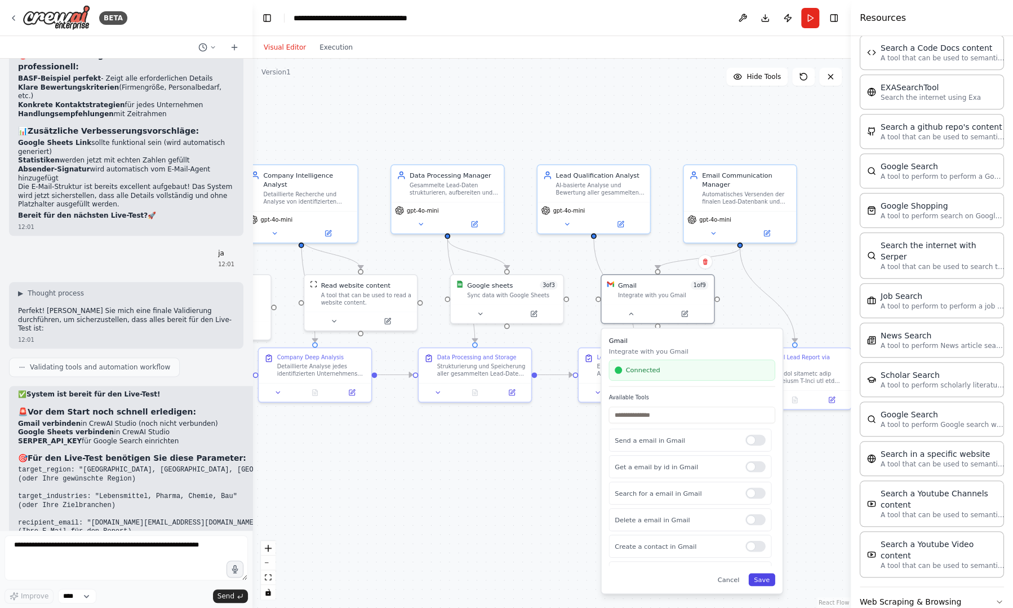
click at [769, 576] on button "Save" at bounding box center [761, 579] width 26 height 13
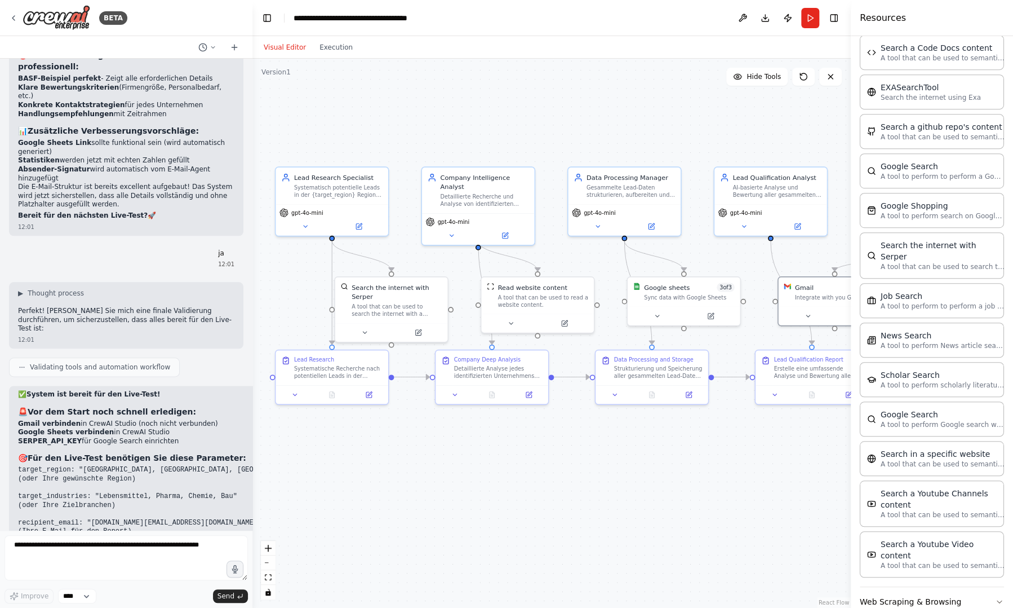
drag, startPoint x: 371, startPoint y: 112, endPoint x: 548, endPoint y: 114, distance: 177.0
click at [548, 114] on div ".deletable-edge-delete-btn { width: 20px; height: 20px; border: 0px solid #ffff…" at bounding box center [551, 333] width 599 height 549
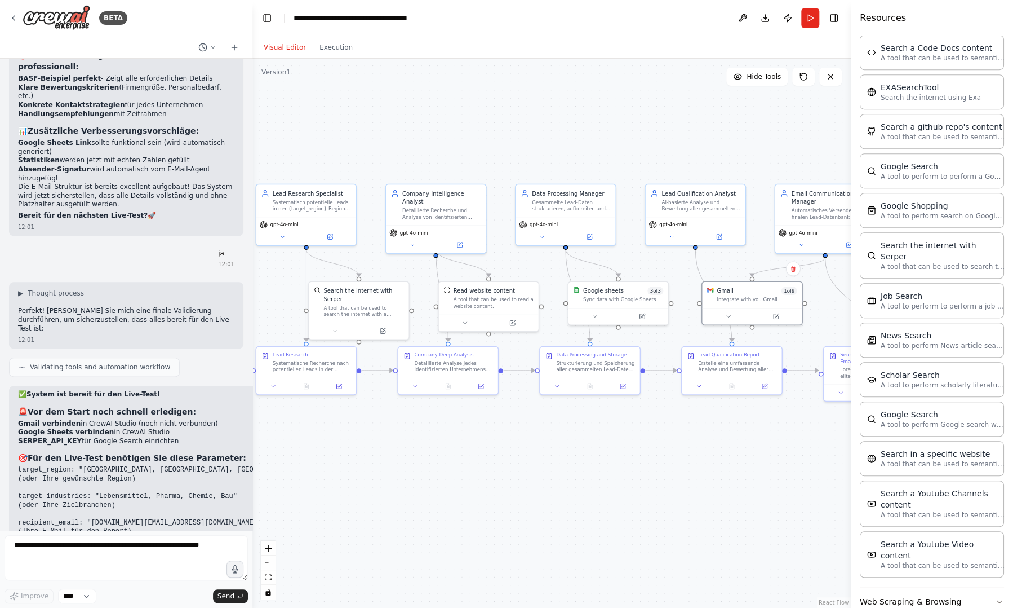
drag, startPoint x: 548, startPoint y: 114, endPoint x: 498, endPoint y: 137, distance: 55.2
click at [498, 137] on div ".deletable-edge-delete-btn { width: 20px; height: 20px; border: 0px solid #ffff…" at bounding box center [551, 333] width 599 height 549
click at [812, 12] on button "Run" at bounding box center [810, 18] width 18 height 20
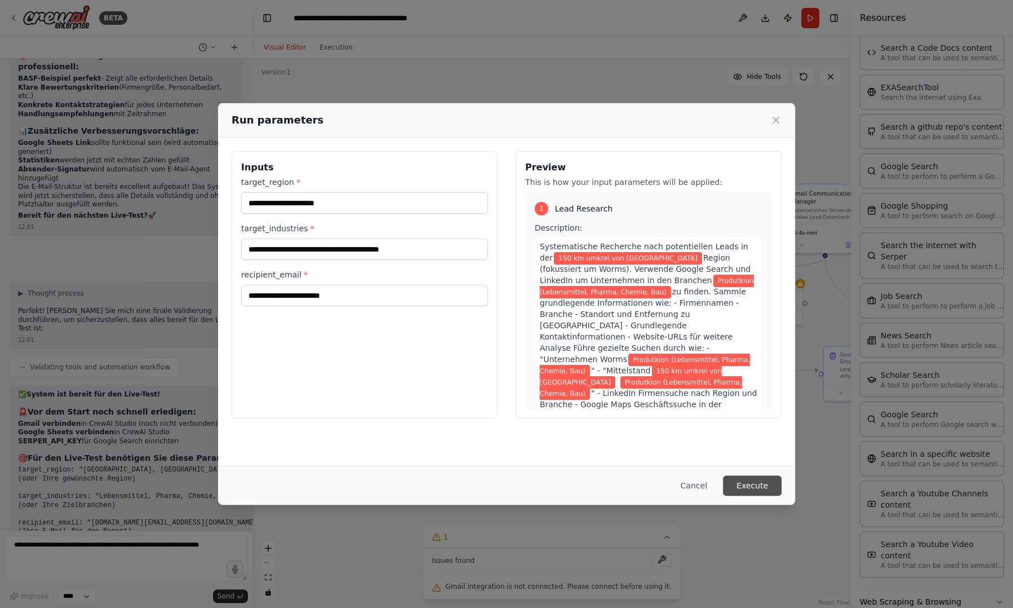
click at [770, 484] on button "Execute" at bounding box center [752, 485] width 59 height 20
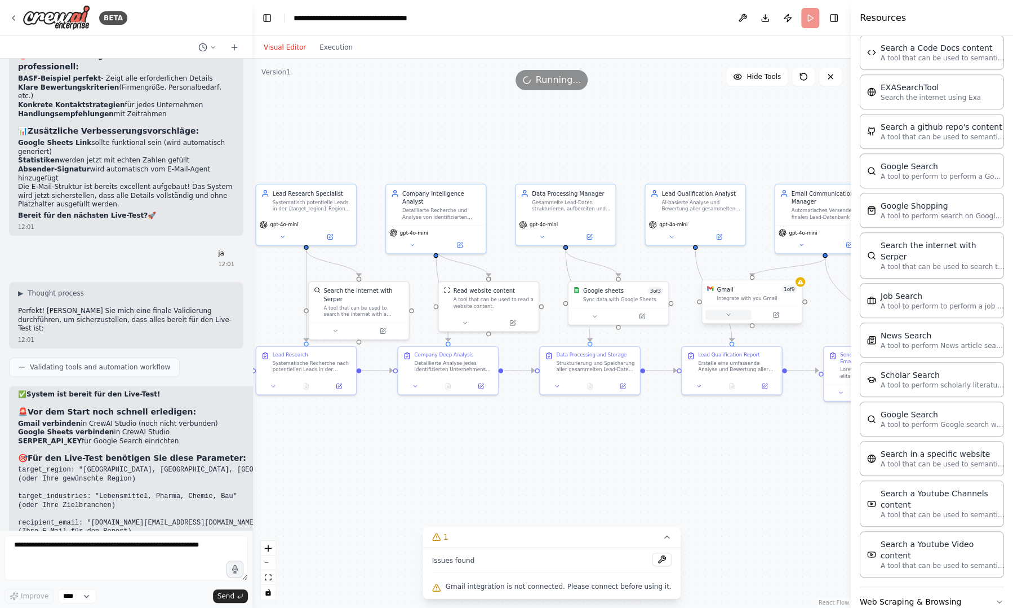
click at [737, 318] on button at bounding box center [729, 314] width 46 height 10
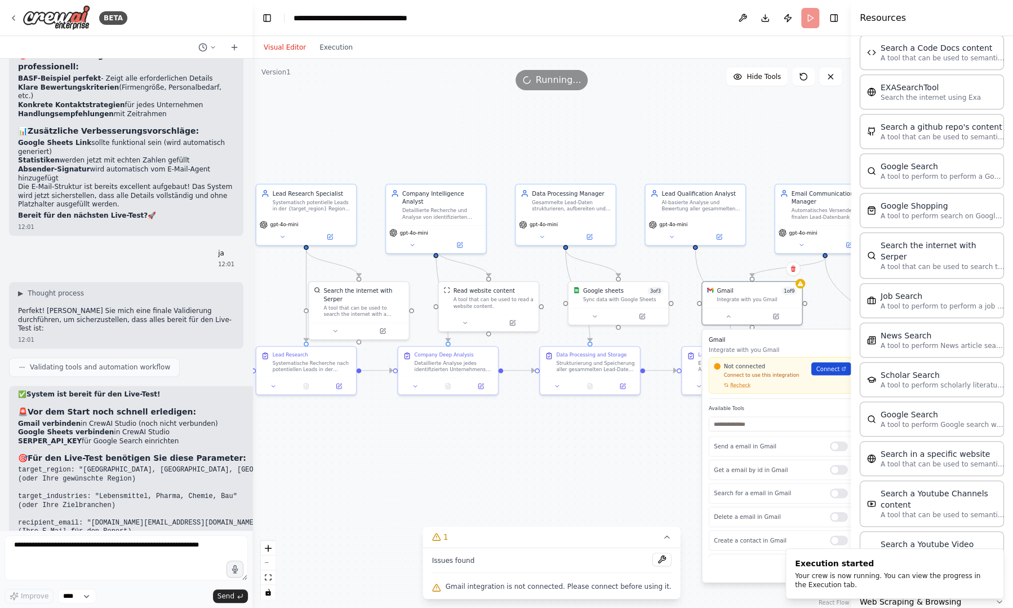
click at [830, 366] on span "Connect" at bounding box center [828, 369] width 24 height 8
click at [743, 383] on span "Recheck" at bounding box center [740, 385] width 20 height 7
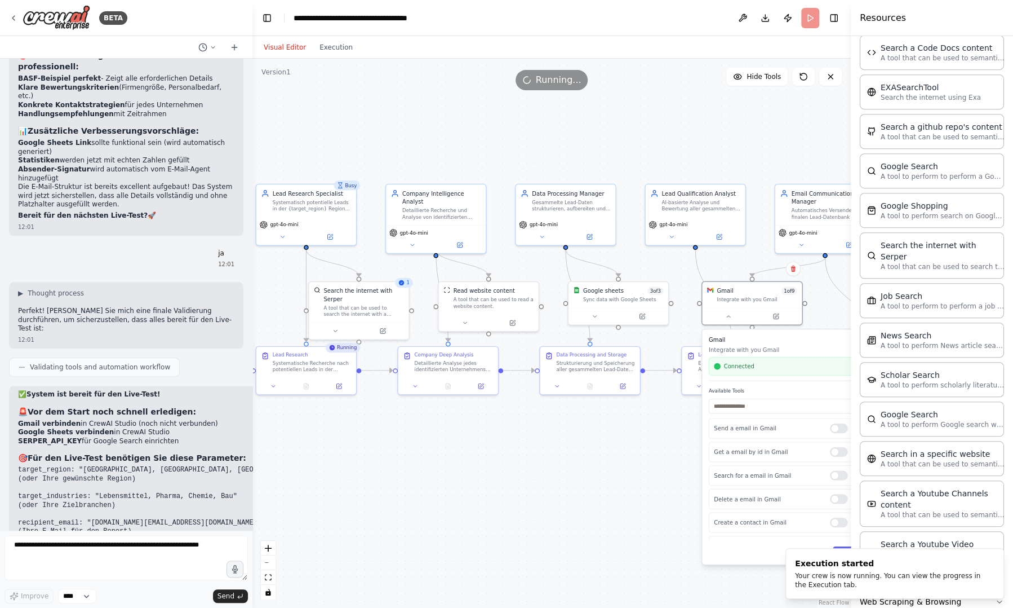
drag, startPoint x: 571, startPoint y: 470, endPoint x: 534, endPoint y: 470, distance: 37.2
click at [534, 470] on div ".deletable-edge-delete-btn { width: 20px; height: 20px; border: 0px solid #ffff…" at bounding box center [551, 333] width 599 height 549
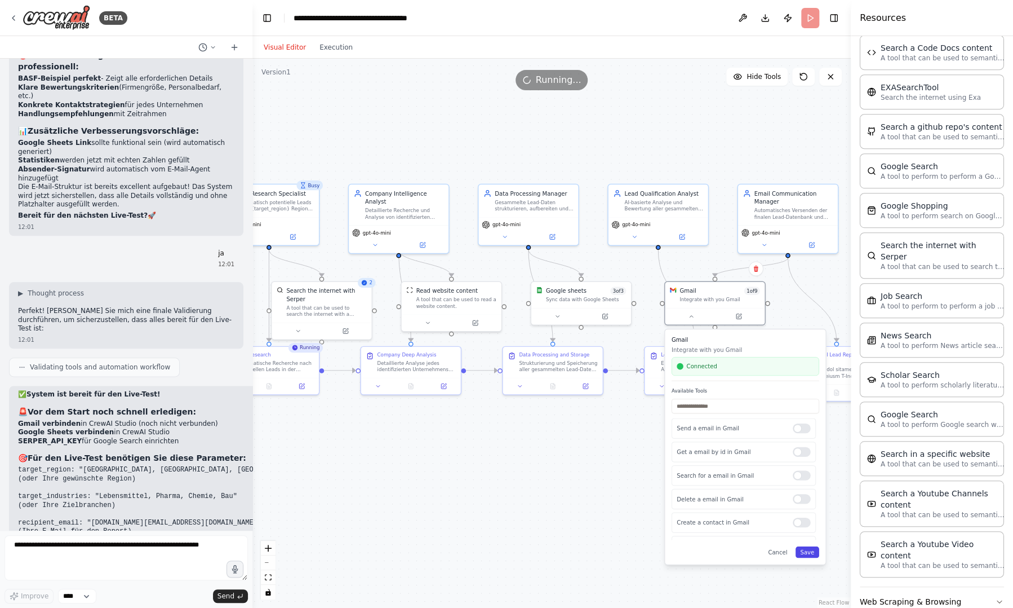
click at [809, 552] on button "Save" at bounding box center [808, 551] width 24 height 11
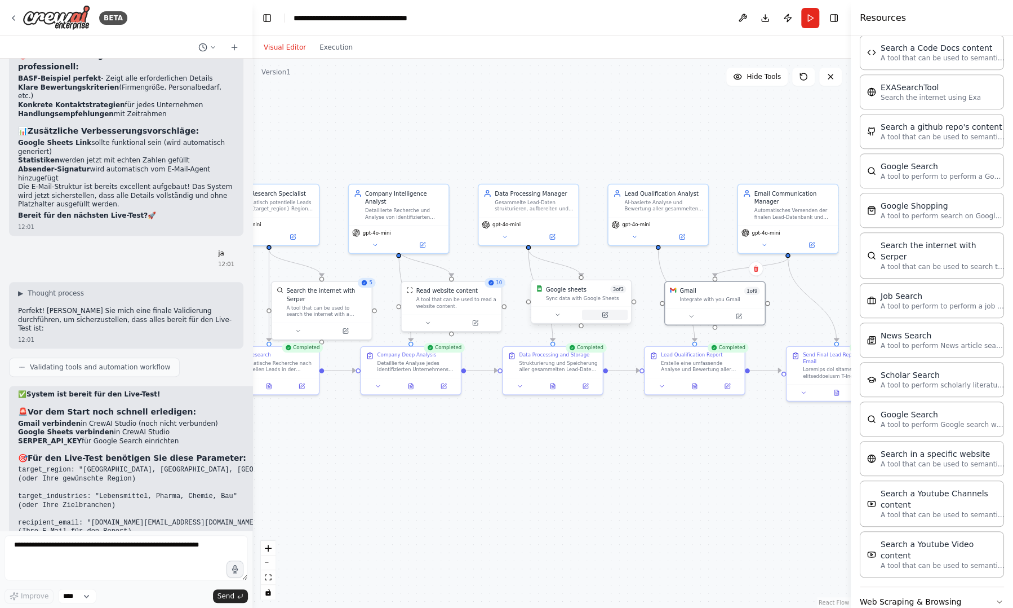
click at [613, 314] on button at bounding box center [605, 314] width 46 height 10
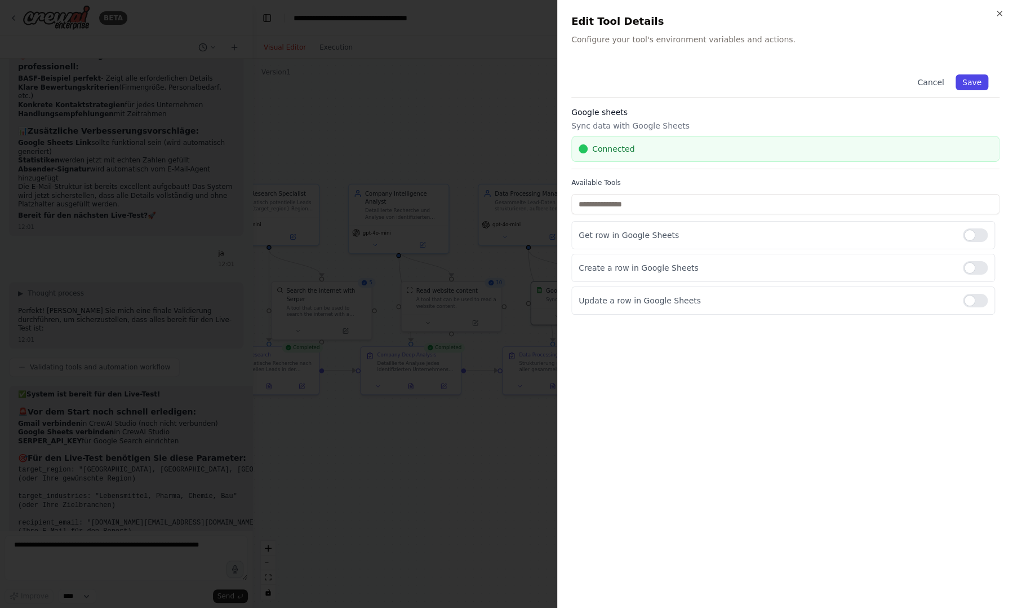
click at [981, 78] on button "Save" at bounding box center [972, 82] width 33 height 16
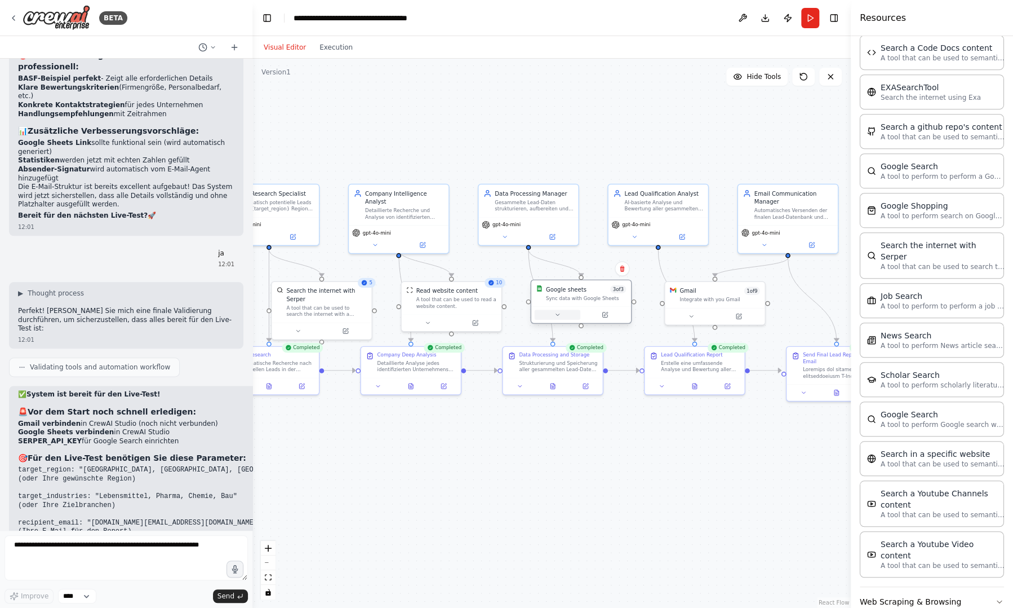
click at [562, 313] on button at bounding box center [558, 314] width 46 height 10
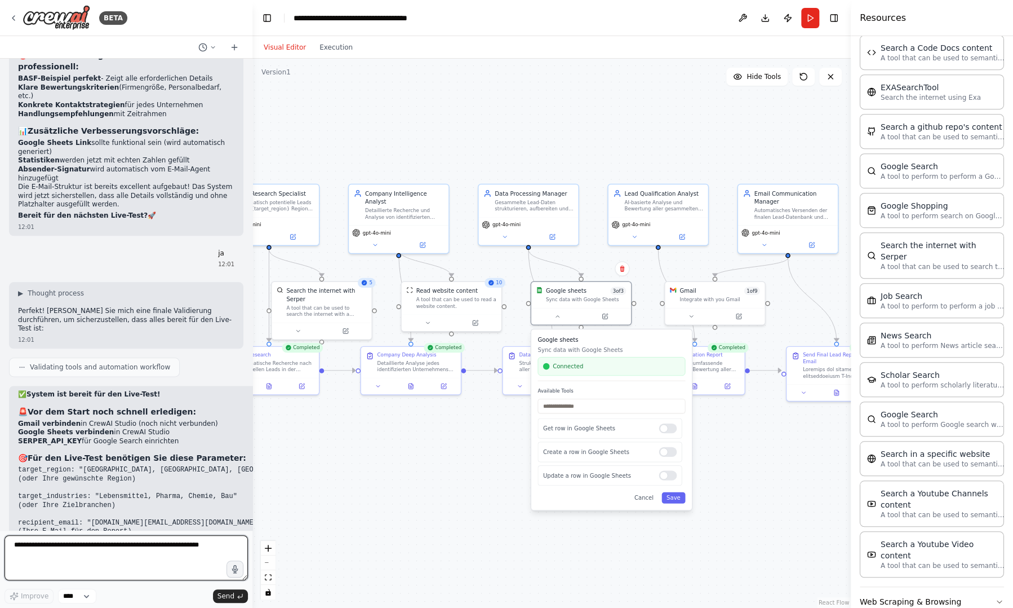
click at [128, 551] on textarea at bounding box center [126, 557] width 243 height 45
type textarea "**********"
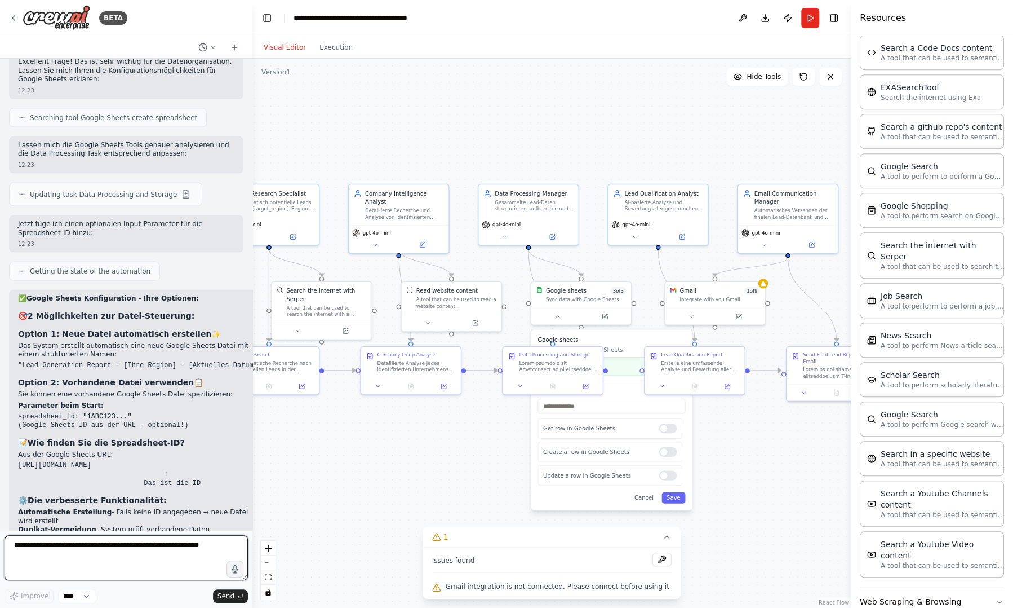
scroll to position [3915, 0]
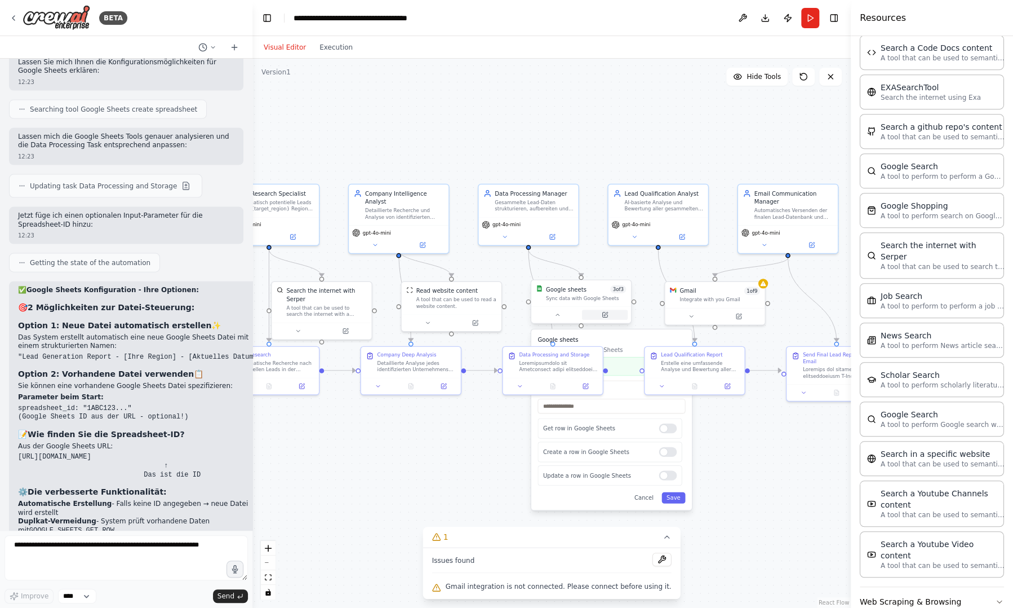
click at [601, 317] on button at bounding box center [605, 314] width 46 height 10
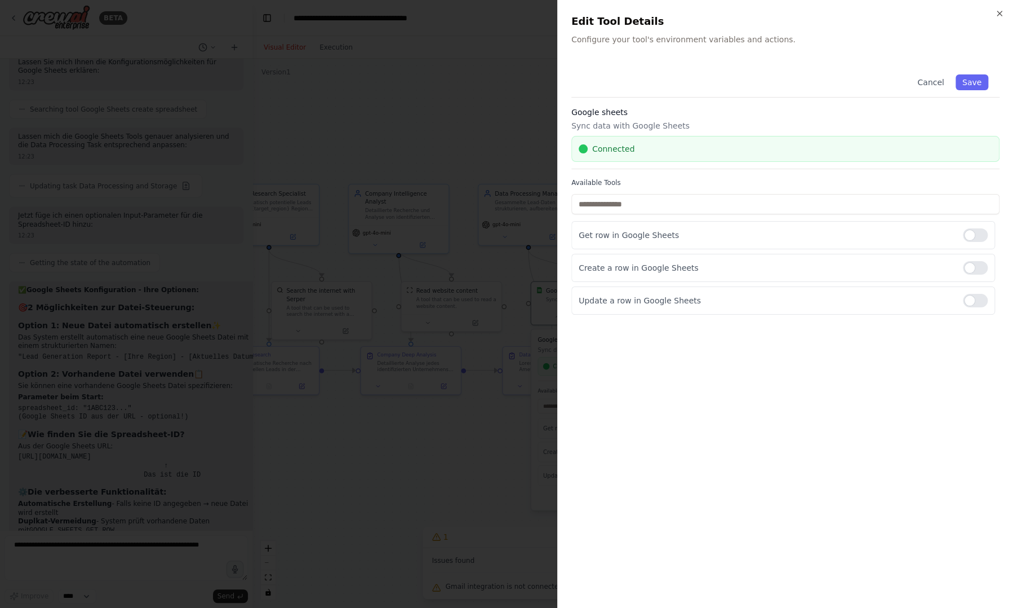
click at [460, 466] on div at bounding box center [506, 304] width 1013 height 608
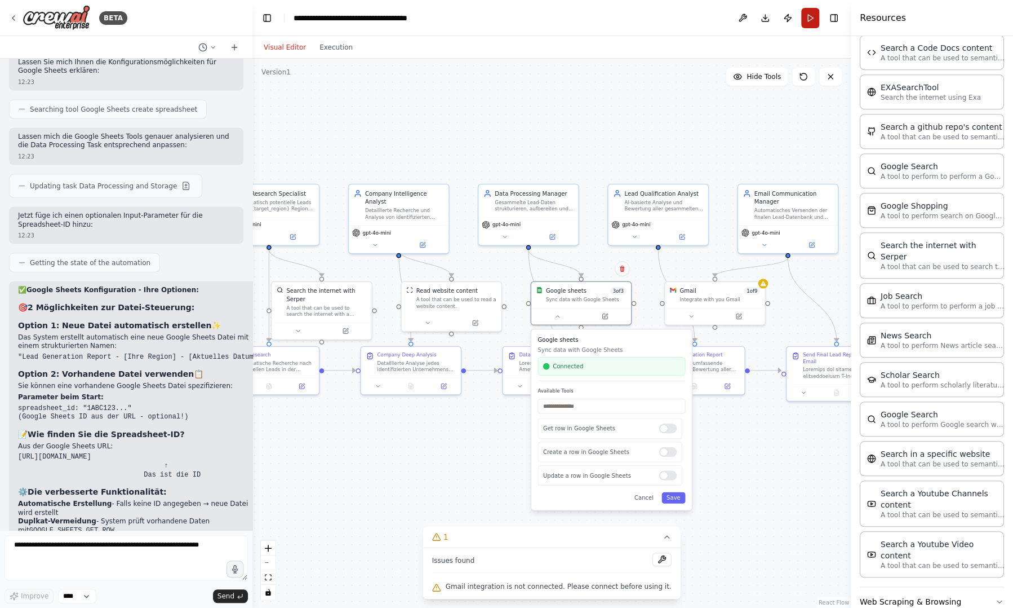
click at [813, 17] on button "Run" at bounding box center [810, 18] width 18 height 20
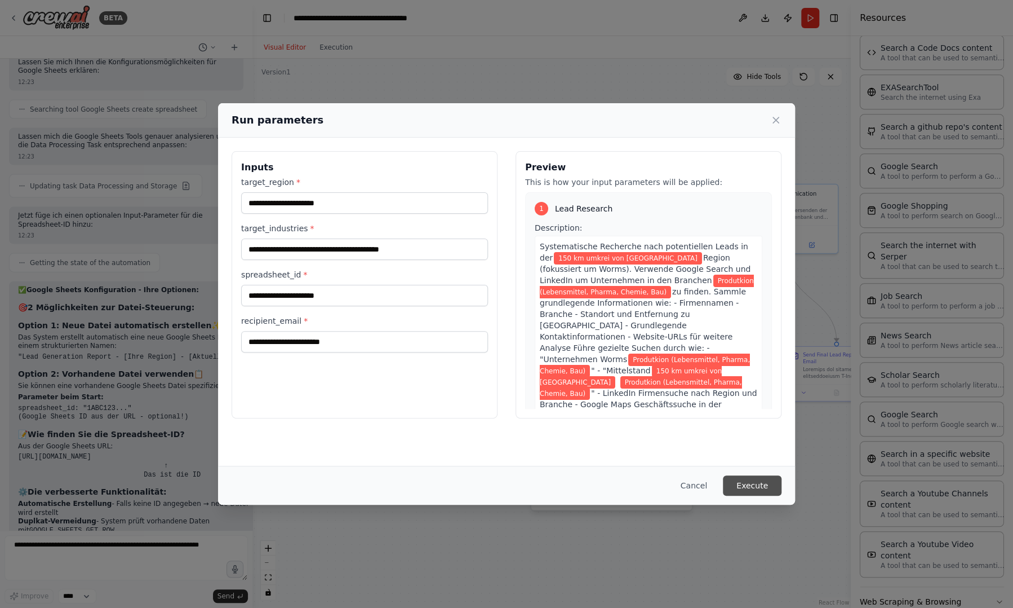
click at [757, 486] on button "Execute" at bounding box center [752, 485] width 59 height 20
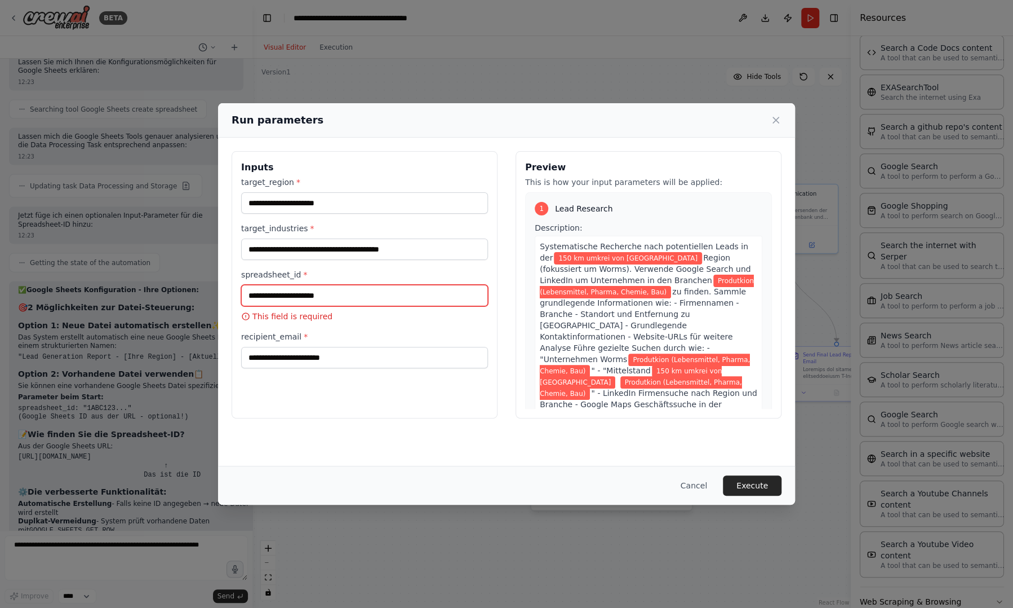
click at [329, 299] on input "spreadsheet_id *" at bounding box center [364, 295] width 247 height 21
paste input "**********"
type input "**********"
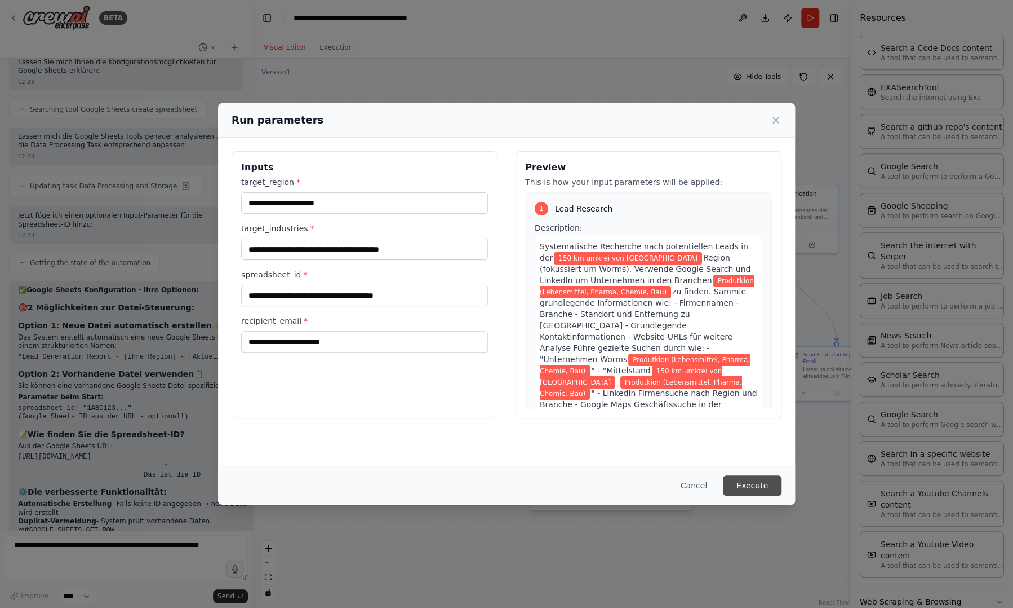
click at [757, 485] on button "Execute" at bounding box center [752, 485] width 59 height 20
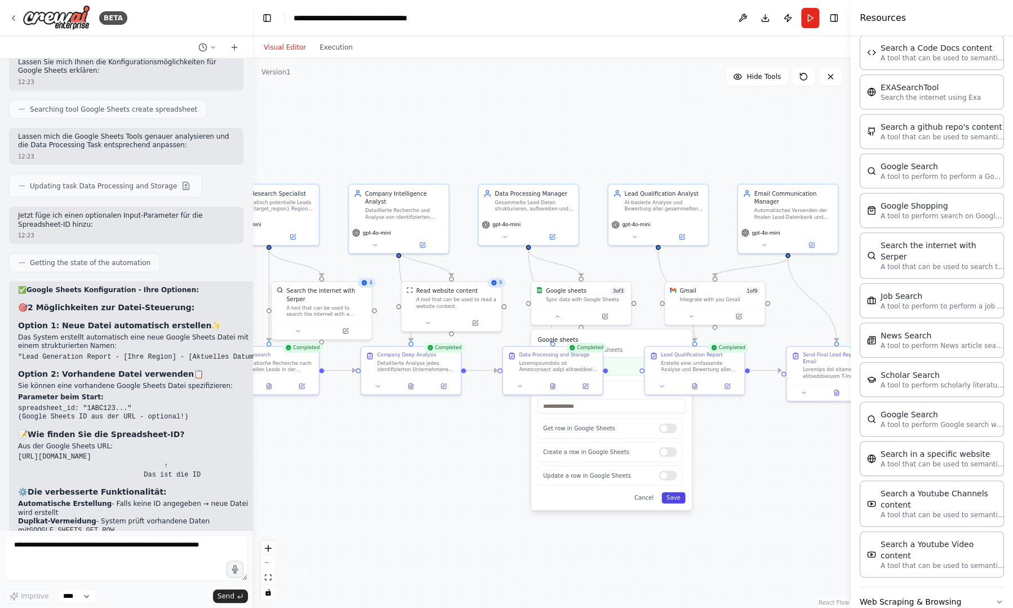
click at [676, 497] on button "Save" at bounding box center [674, 497] width 24 height 11
click at [677, 524] on div ".deletable-edge-delete-btn { width: 20px; height: 20px; border: 0px solid #ffff…" at bounding box center [551, 333] width 599 height 549
click at [588, 297] on div "Sync data with Google Sheets" at bounding box center [586, 298] width 80 height 7
click at [808, 10] on button "Run" at bounding box center [810, 18] width 18 height 20
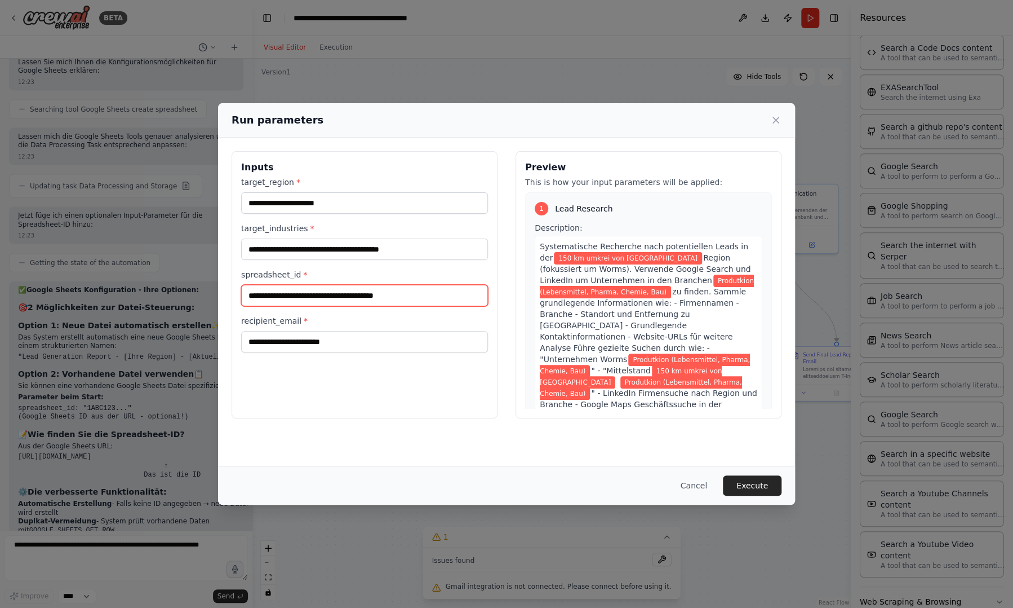
click at [361, 295] on input "**********" at bounding box center [364, 295] width 247 height 21
paste input "**"
type input "**********"
click at [449, 398] on div "**********" at bounding box center [365, 284] width 266 height 267
click at [751, 486] on button "Execute" at bounding box center [752, 485] width 59 height 20
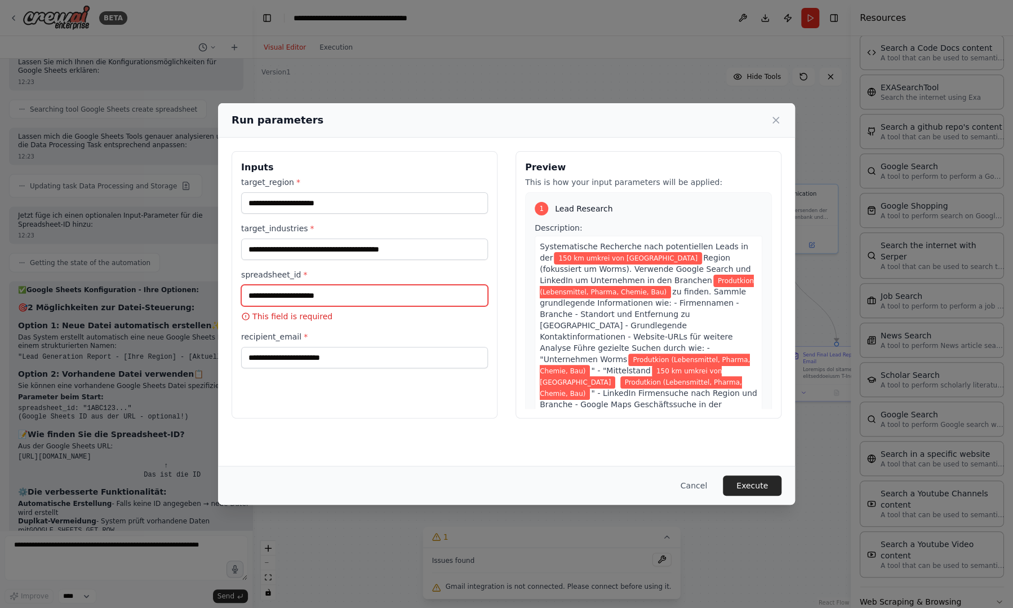
click at [291, 293] on input "spreadsheet_id *" at bounding box center [364, 295] width 247 height 21
paste input "**********"
type input "**********"
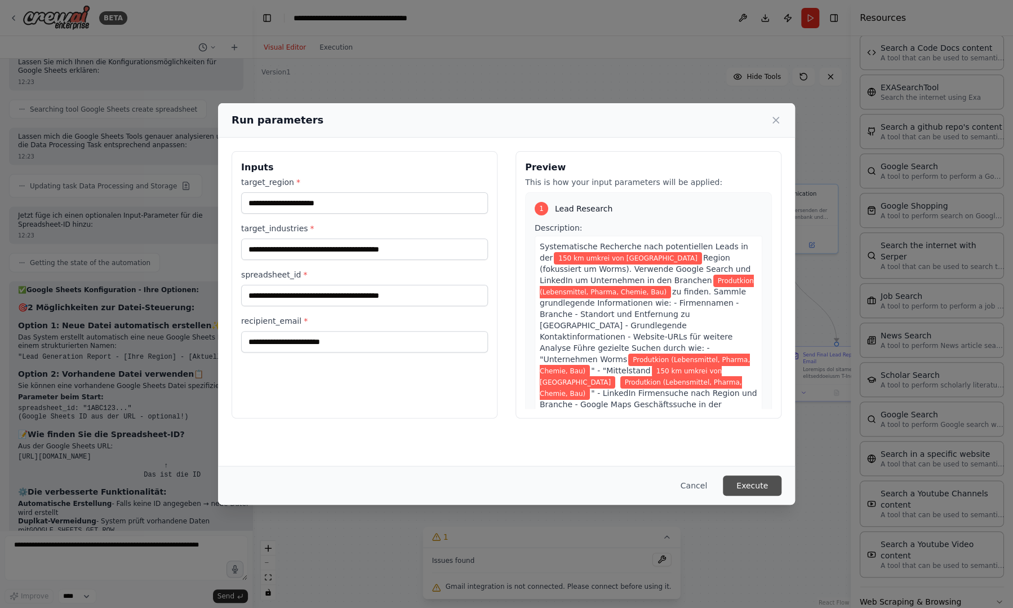
click at [760, 478] on button "Execute" at bounding box center [752, 485] width 59 height 20
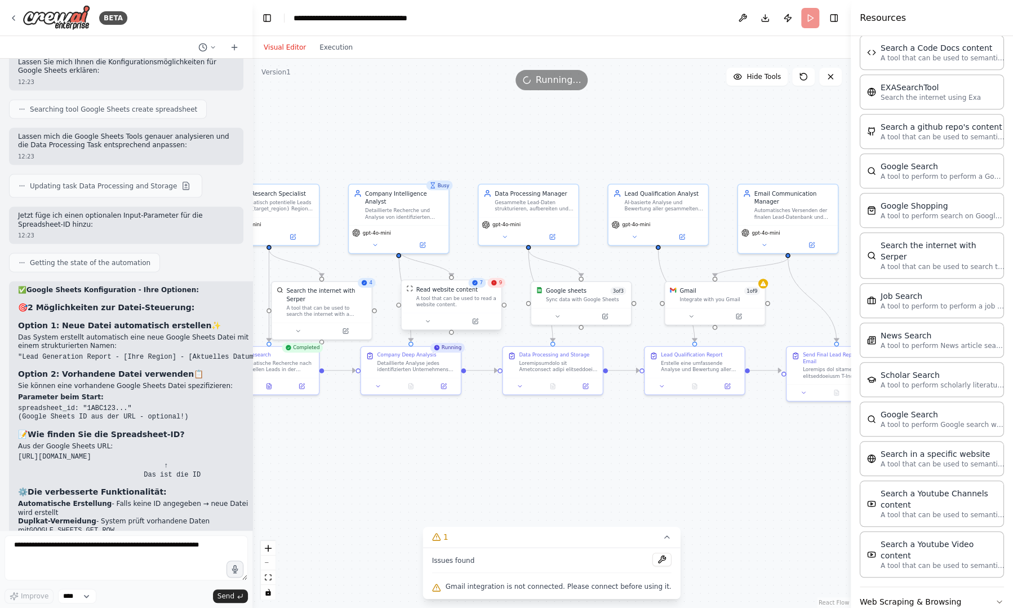
click at [497, 291] on div "Read website content A tool that can be used to read a website content." at bounding box center [452, 296] width 100 height 33
click at [497, 290] on div "Read website content A tool that can be used to read a website content." at bounding box center [452, 296] width 100 height 33
click at [807, 21] on header "**********" at bounding box center [551, 18] width 599 height 36
click at [786, 476] on div ".deletable-edge-delete-btn { width: 20px; height: 20px; border: 0px solid #ffff…" at bounding box center [551, 333] width 599 height 549
click at [809, 15] on button "Run" at bounding box center [810, 18] width 18 height 20
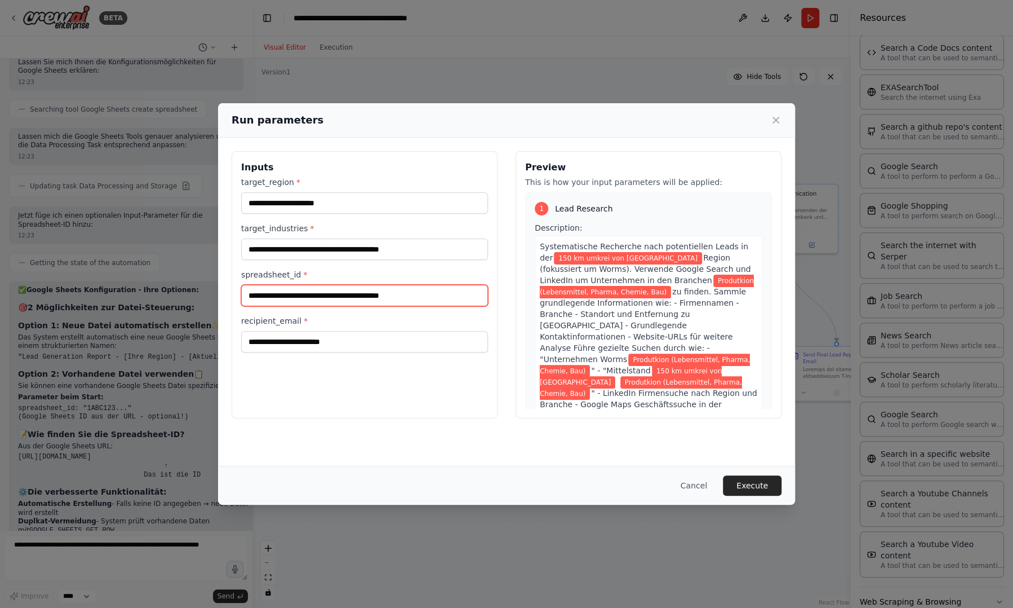
click at [397, 303] on input "**********" at bounding box center [364, 295] width 247 height 21
type input "**"
click at [764, 484] on button "Execute" at bounding box center [752, 485] width 59 height 20
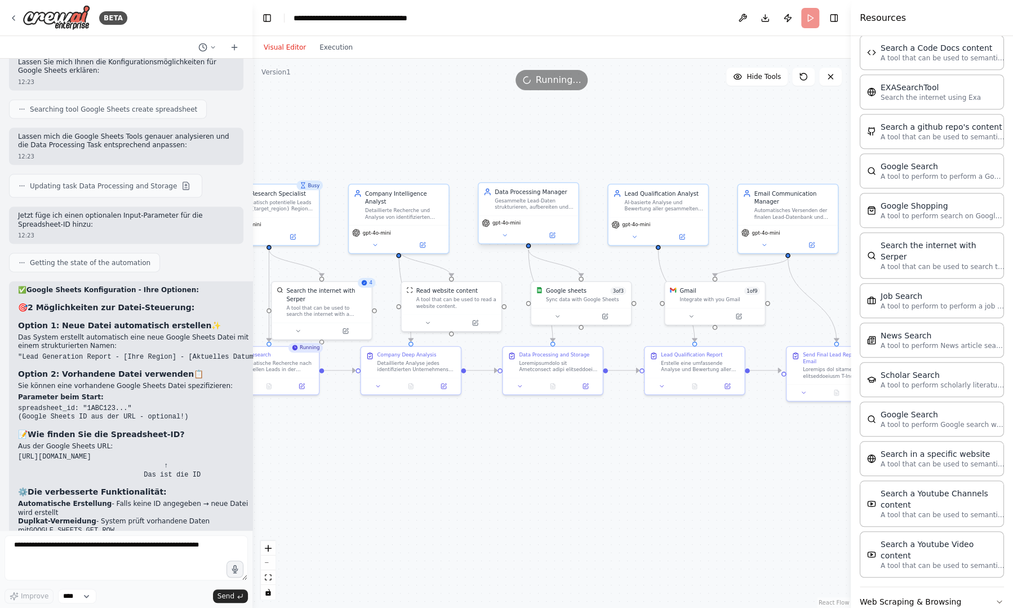
click at [532, 211] on div "Data Processing Manager Gesammelte Lead-Daten strukturieren, aufbereiten und in…" at bounding box center [528, 199] width 100 height 33
click at [555, 240] on div "gpt-4o-mini" at bounding box center [528, 229] width 100 height 28
click at [551, 234] on icon at bounding box center [552, 235] width 5 height 5
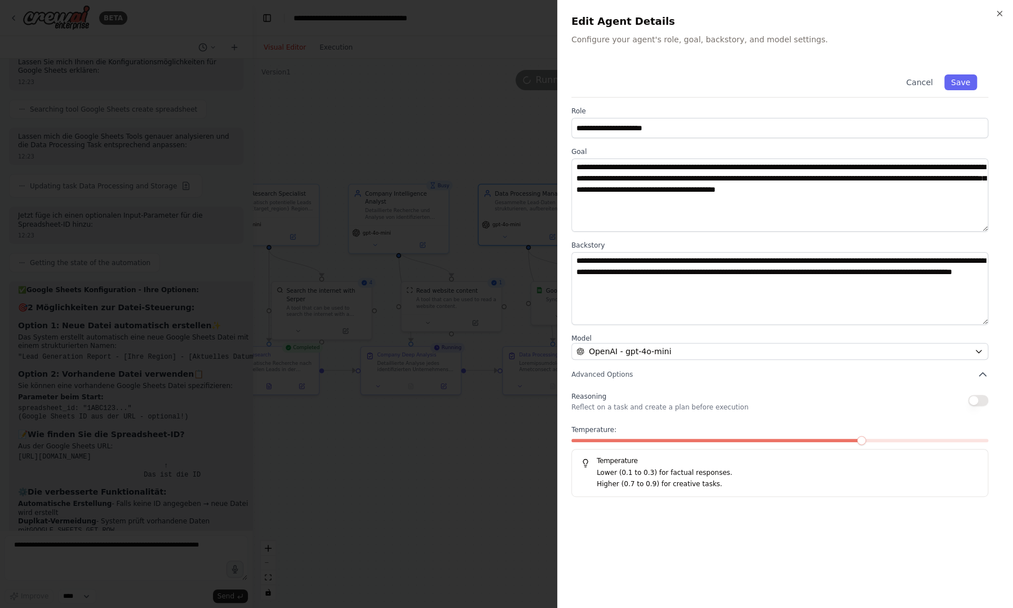
click at [525, 472] on div at bounding box center [506, 304] width 1013 height 608
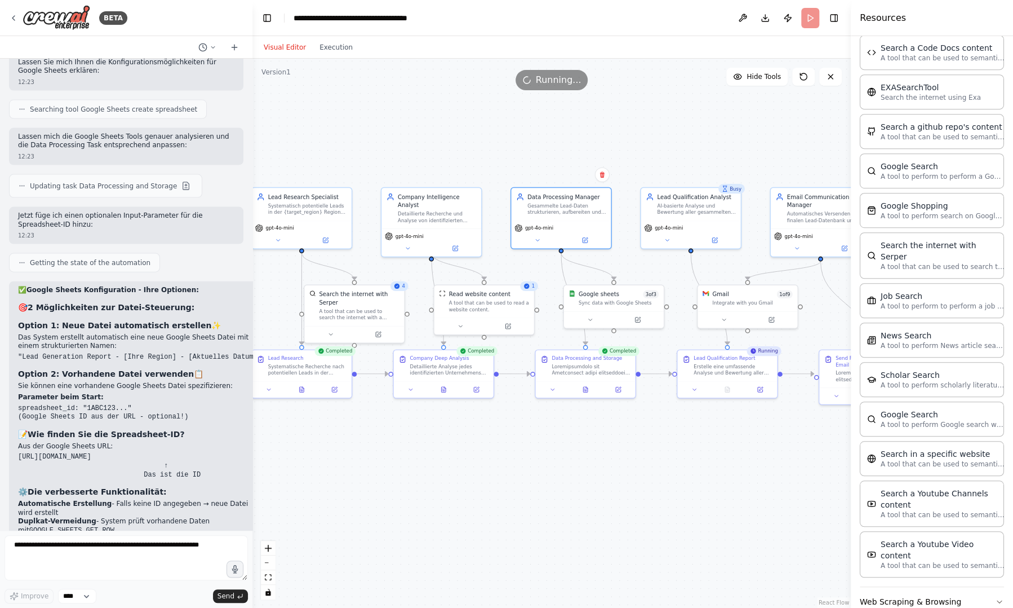
drag, startPoint x: 522, startPoint y: 147, endPoint x: 555, endPoint y: 150, distance: 32.9
click at [555, 150] on div ".deletable-edge-delete-btn { width: 20px; height: 20px; border: 0px solid #ffff…" at bounding box center [551, 333] width 599 height 549
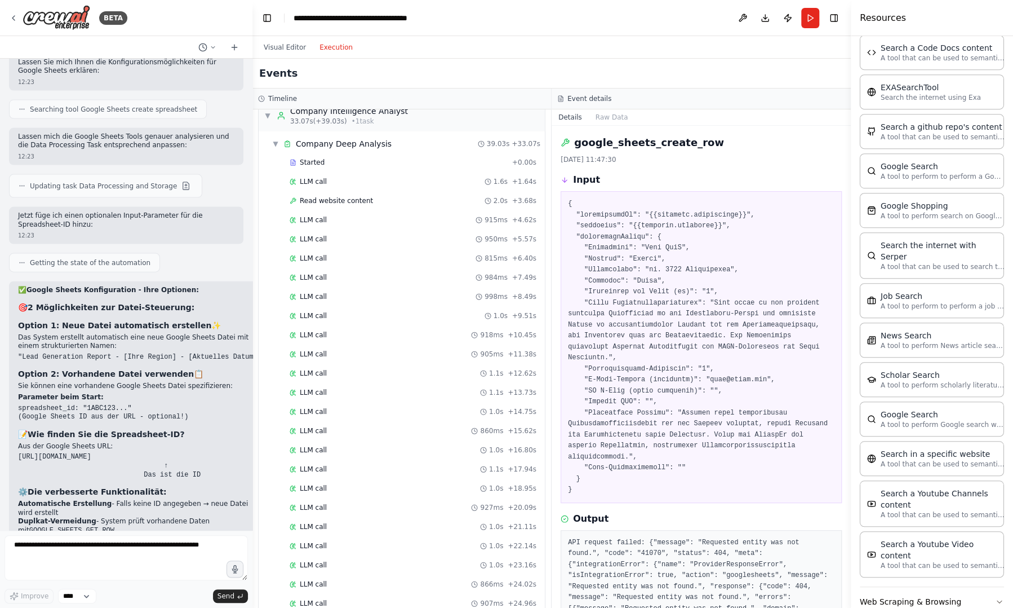
click at [339, 43] on button "Execution" at bounding box center [336, 48] width 47 height 14
click at [327, 215] on div "LLM call 915ms + 4.62s" at bounding box center [413, 219] width 247 height 9
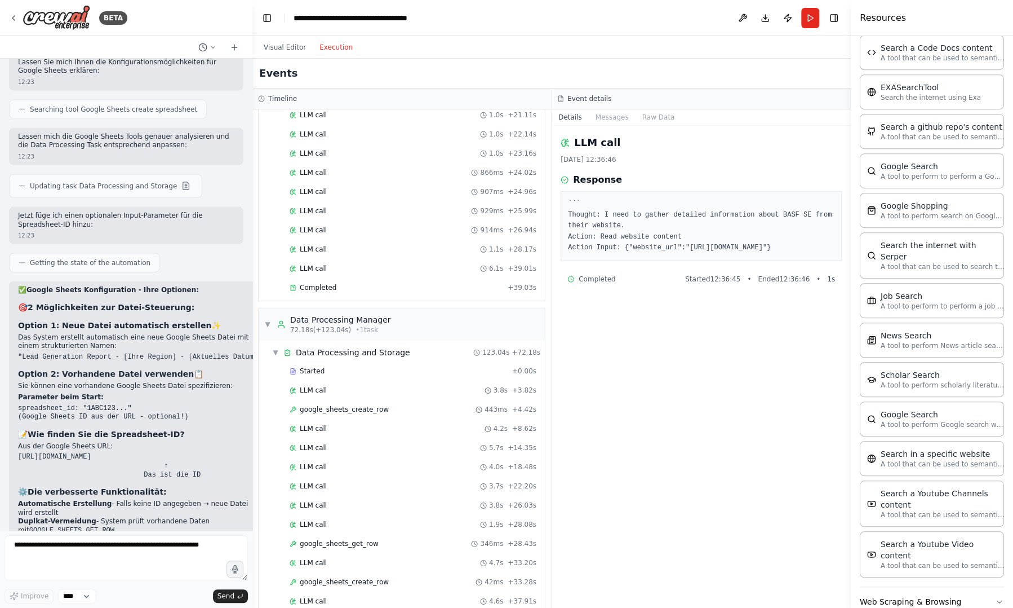
scroll to position [707, 0]
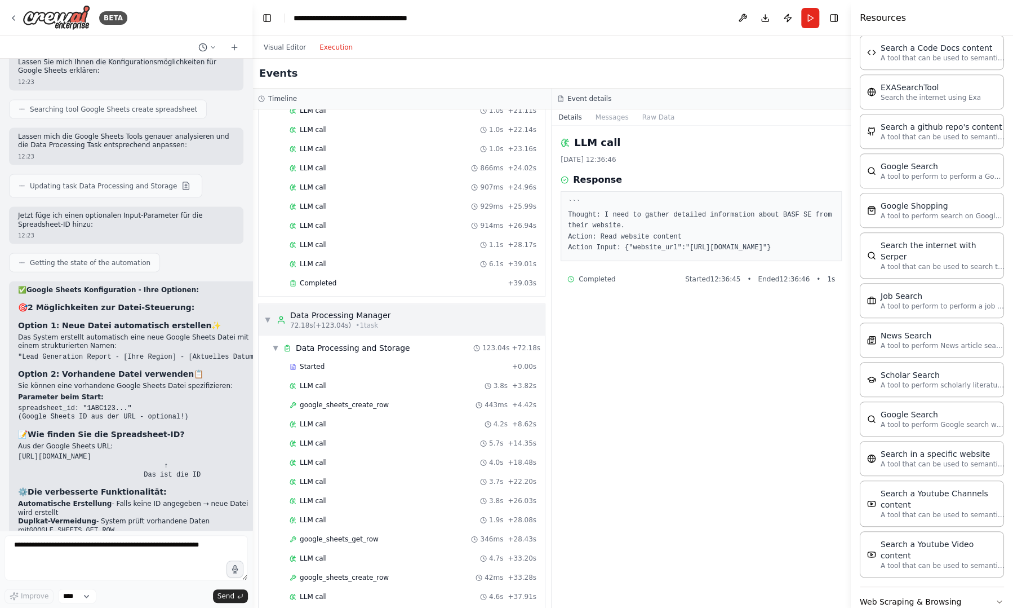
click at [520, 319] on div "▼ Data Processing Manager 72.18s (+123.04s) • 1 task" at bounding box center [402, 320] width 286 height 32
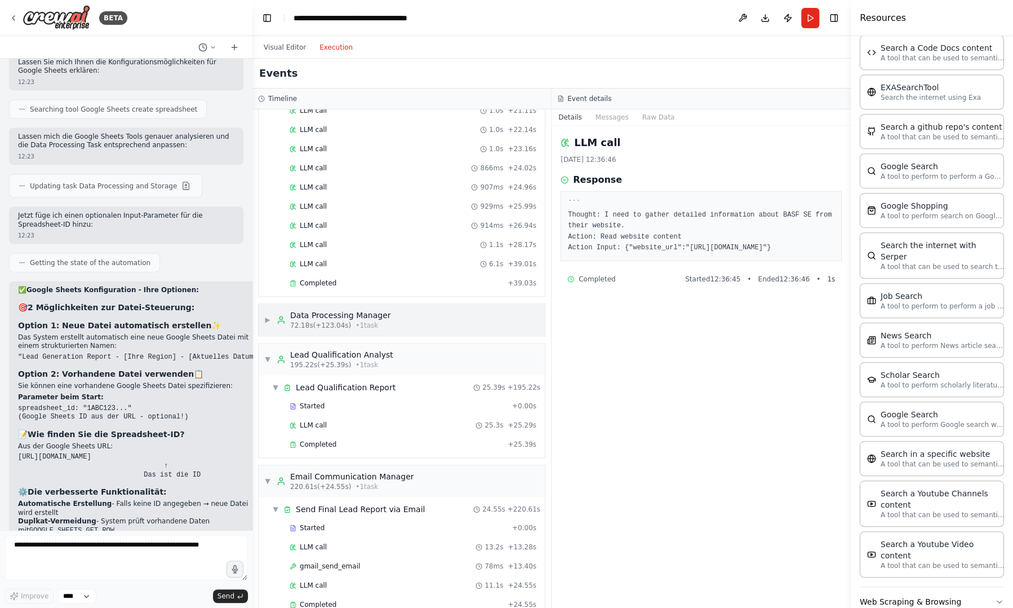
click at [520, 319] on div "▶ Data Processing Manager 72.18s (+123.04s) • 1 task" at bounding box center [402, 320] width 286 height 32
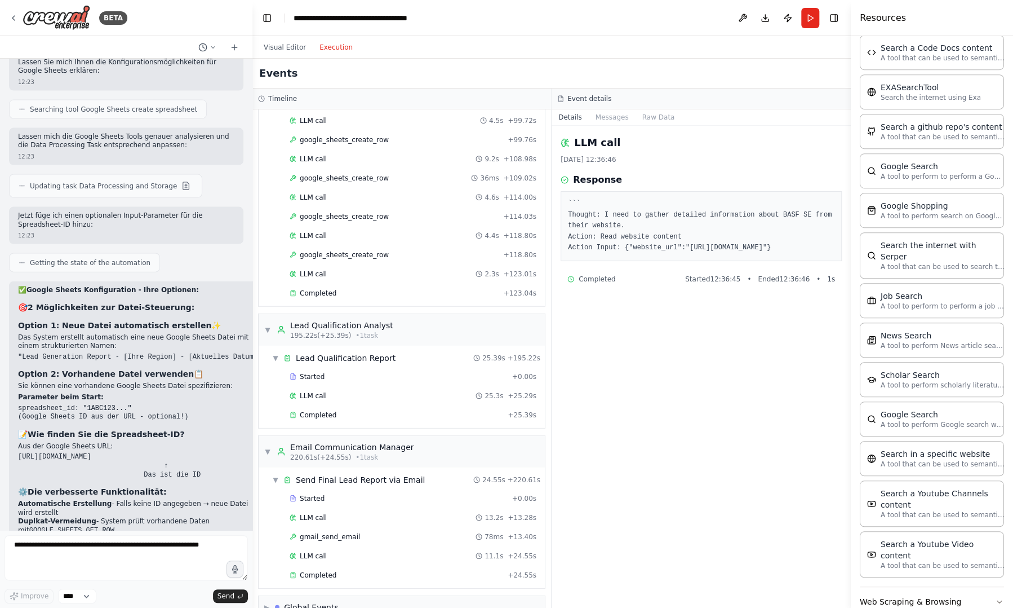
scroll to position [1549, 0]
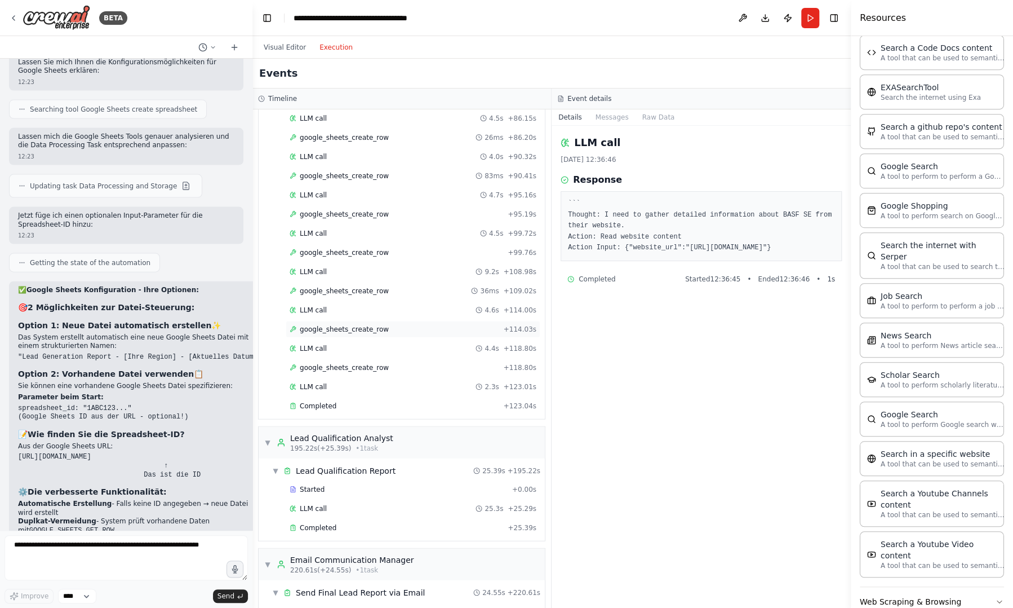
click at [373, 325] on span "google_sheets_create_row" at bounding box center [344, 329] width 89 height 9
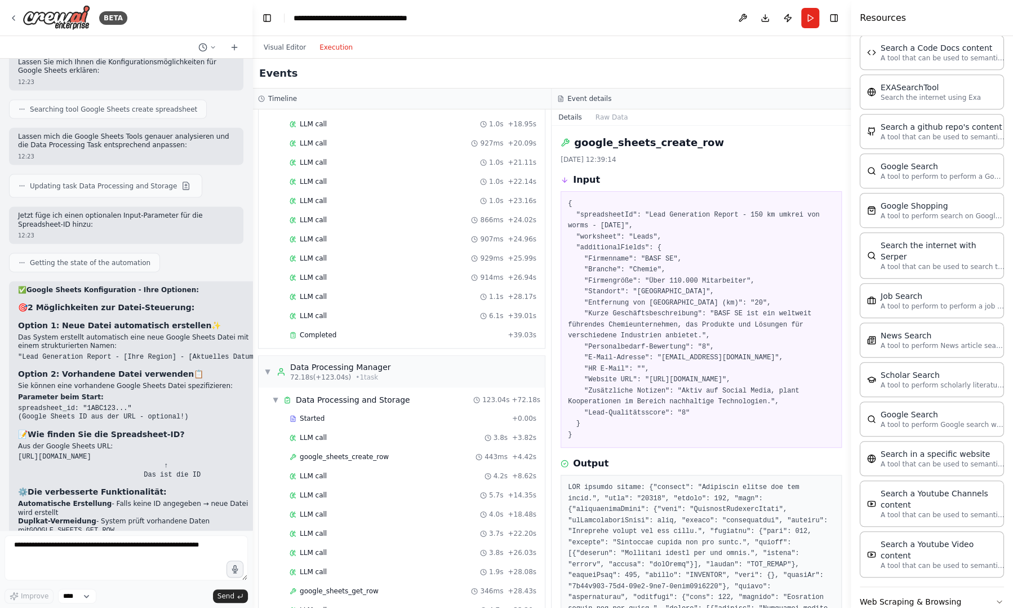
scroll to position [794, 0]
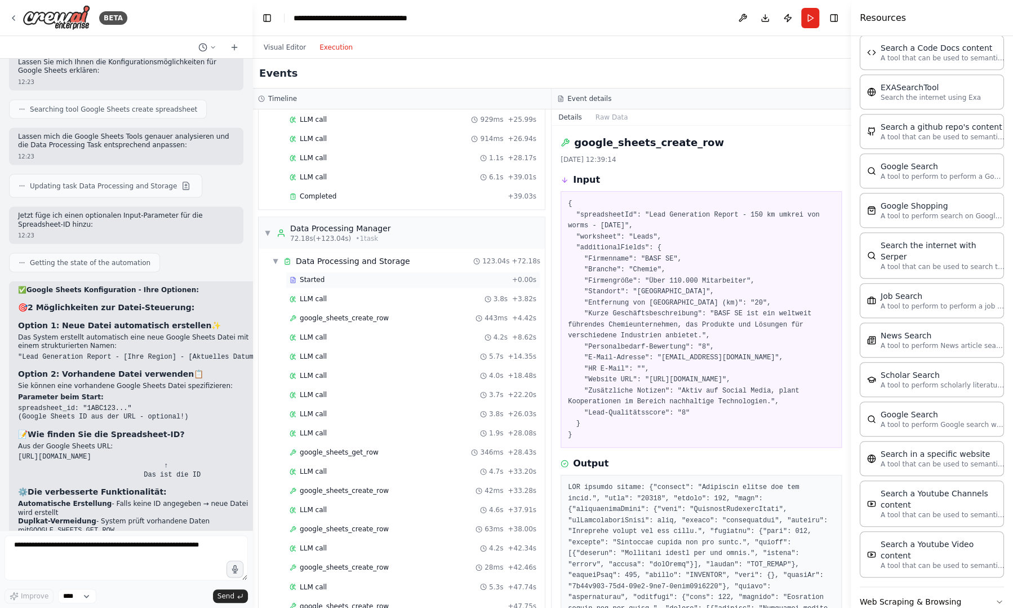
click at [413, 275] on div "Started" at bounding box center [399, 279] width 218 height 9
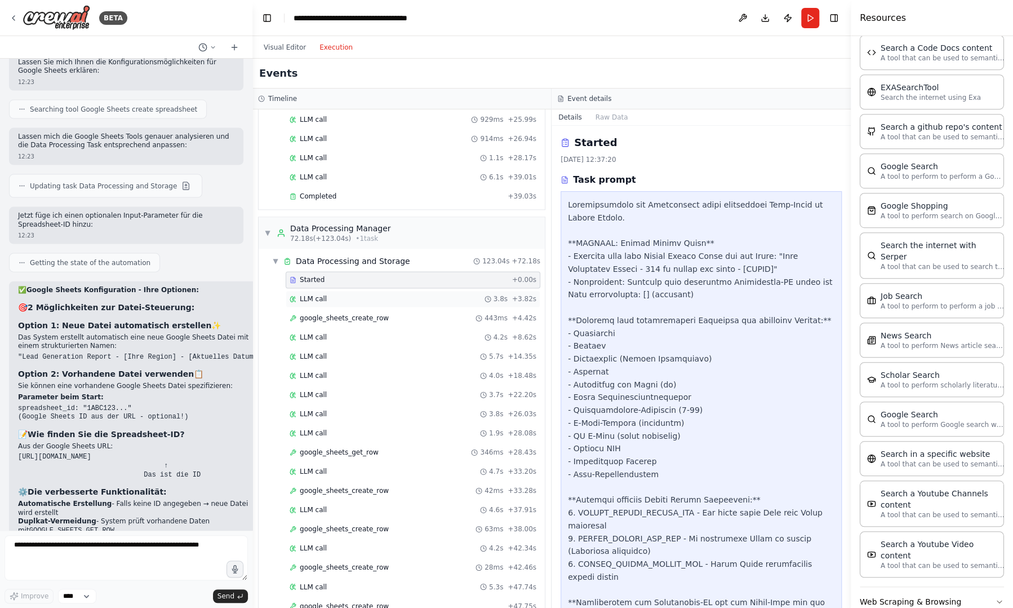
click at [401, 294] on div "LLM call 3.8s + 3.82s" at bounding box center [413, 298] width 247 height 9
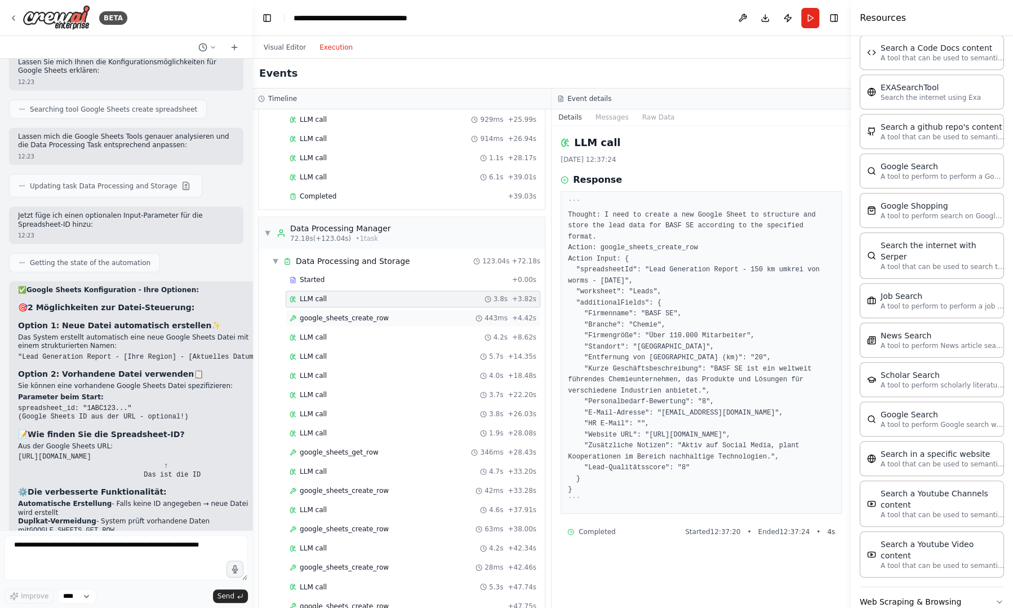
click at [392, 309] on div "google_sheets_create_row 443ms + 4.42s" at bounding box center [413, 317] width 255 height 17
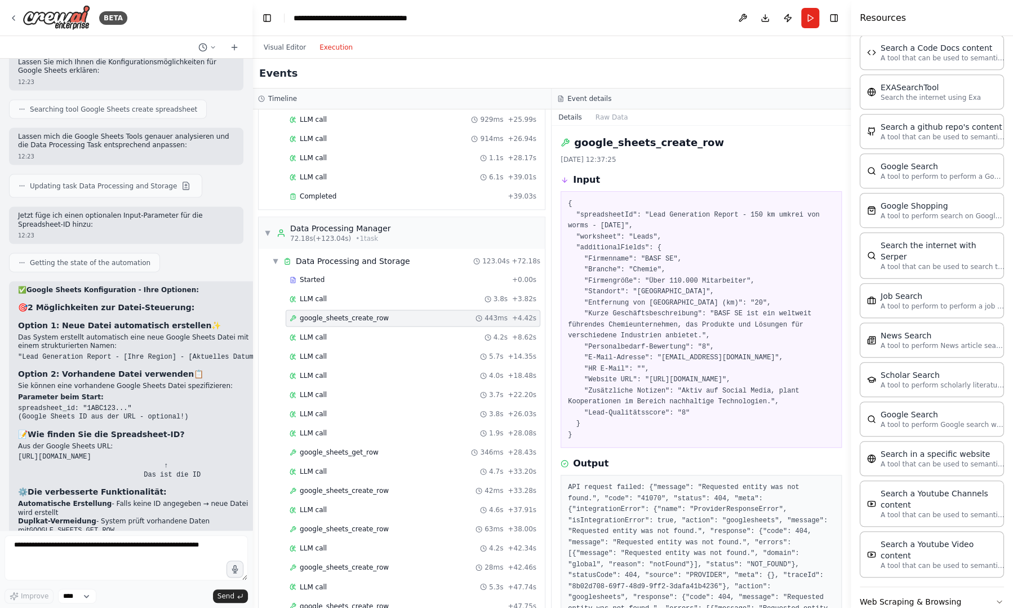
drag, startPoint x: 848, startPoint y: 258, endPoint x: 848, endPoint y: 304, distance: 46.2
click at [848, 304] on button "Toggle Sidebar" at bounding box center [851, 304] width 9 height 608
drag, startPoint x: 848, startPoint y: 304, endPoint x: 847, endPoint y: 396, distance: 91.3
click at [847, 396] on button "Toggle Sidebar" at bounding box center [851, 304] width 9 height 608
drag, startPoint x: 847, startPoint y: 406, endPoint x: 838, endPoint y: 559, distance: 153.0
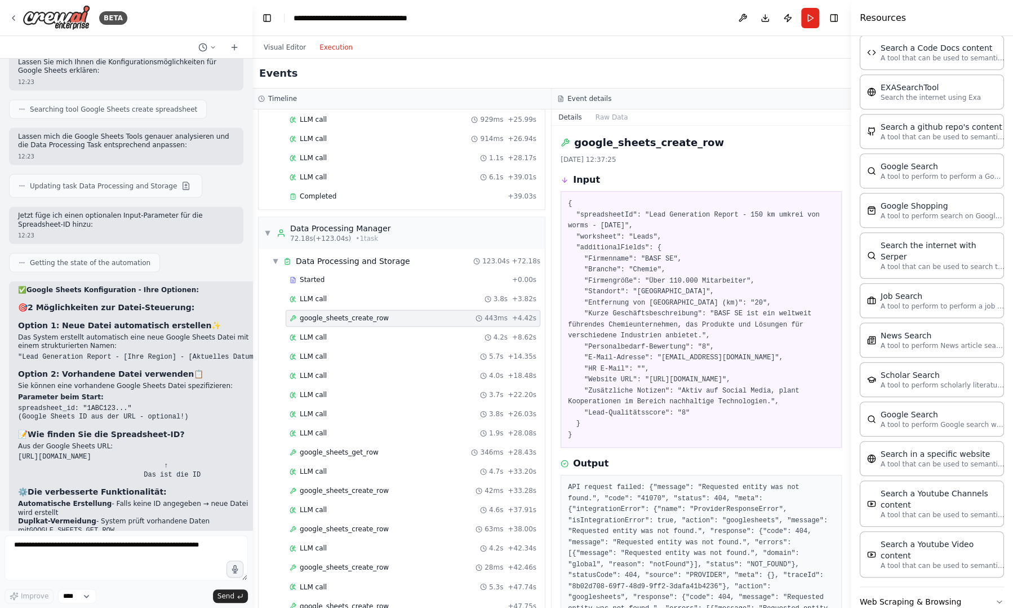
click at [838, 559] on div "BETA Ich möchte einen AI-Agent erstellen, der zwecks Kaltaquise Daten von poten…" at bounding box center [506, 304] width 1013 height 608
click at [637, 404] on pre "{ "spreadsheetId": "Lead Generation Report - 150 km umkrei von worms - 2025-08-…" at bounding box center [701, 319] width 267 height 242
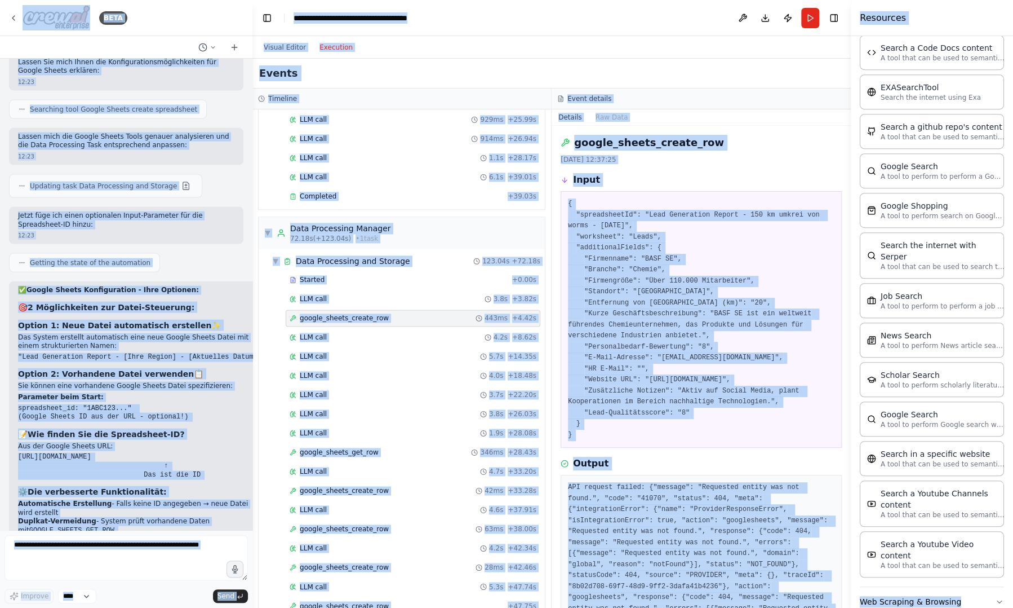
click at [637, 404] on pre "{ "spreadsheetId": "Lead Generation Report - 150 km umkrei von worms - 2025-08-…" at bounding box center [701, 319] width 267 height 242
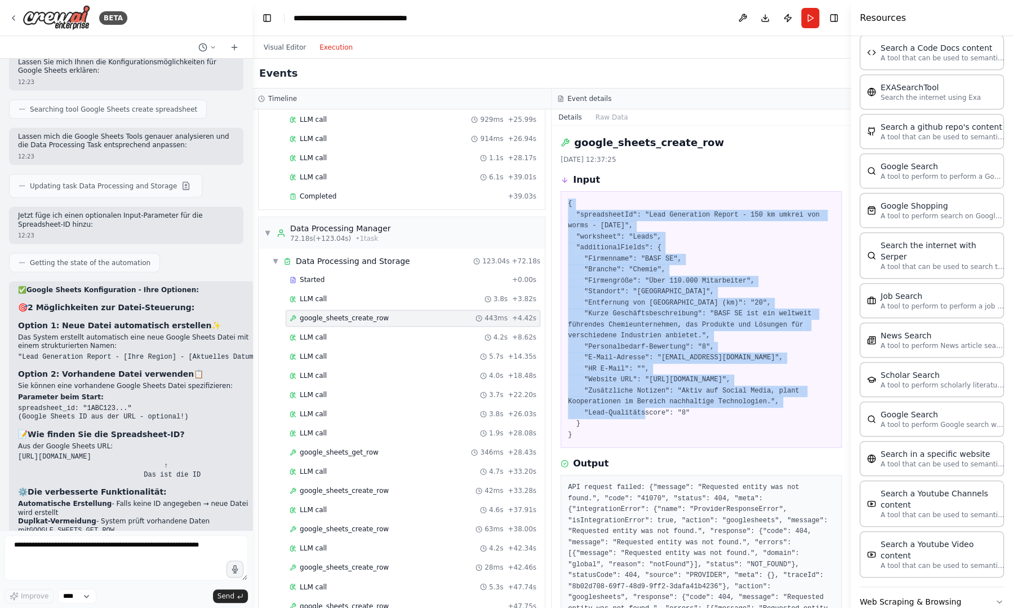
drag, startPoint x: 575, startPoint y: 441, endPoint x: 567, endPoint y: 207, distance: 234.0
click at [567, 207] on div "{ "spreadsheetId": "Lead Generation Report - 150 km umkrei von worms - 2025-08-…" at bounding box center [701, 319] width 281 height 256
copy pre "{ "spreadsheetId": "Lead Generation Report - 150 km umkrei von worms - 2025-08-…"
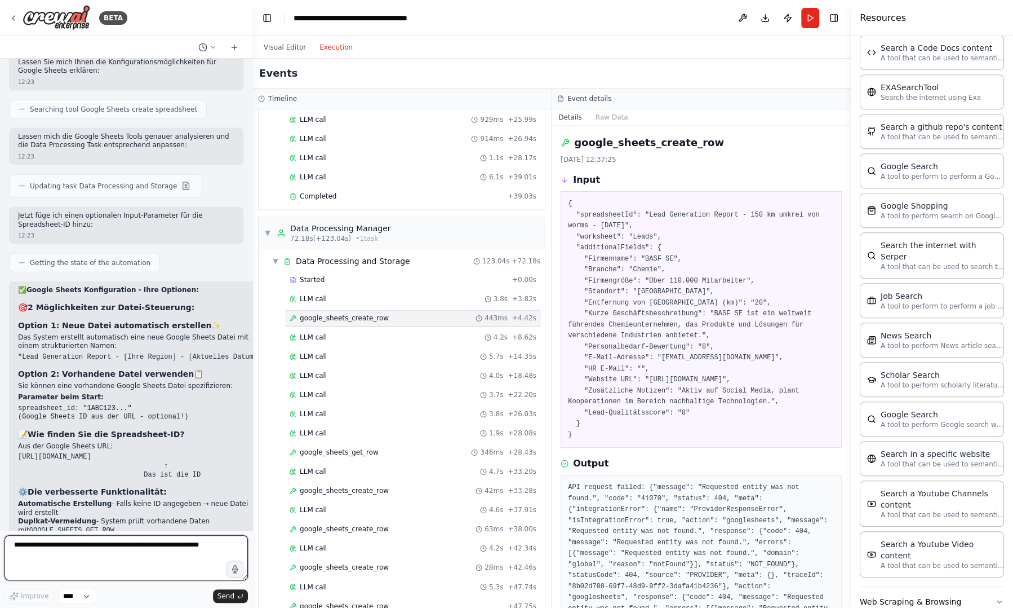
click at [149, 548] on textarea at bounding box center [126, 557] width 243 height 45
paste textarea "**********"
click at [622, 559] on pre "API request failed: {"message": "Requested entity was not found.", "code": "410…" at bounding box center [701, 559] width 267 height 154
click at [620, 532] on pre "API request failed: {"message": "Requested entity was not found.", "code": "410…" at bounding box center [701, 559] width 267 height 154
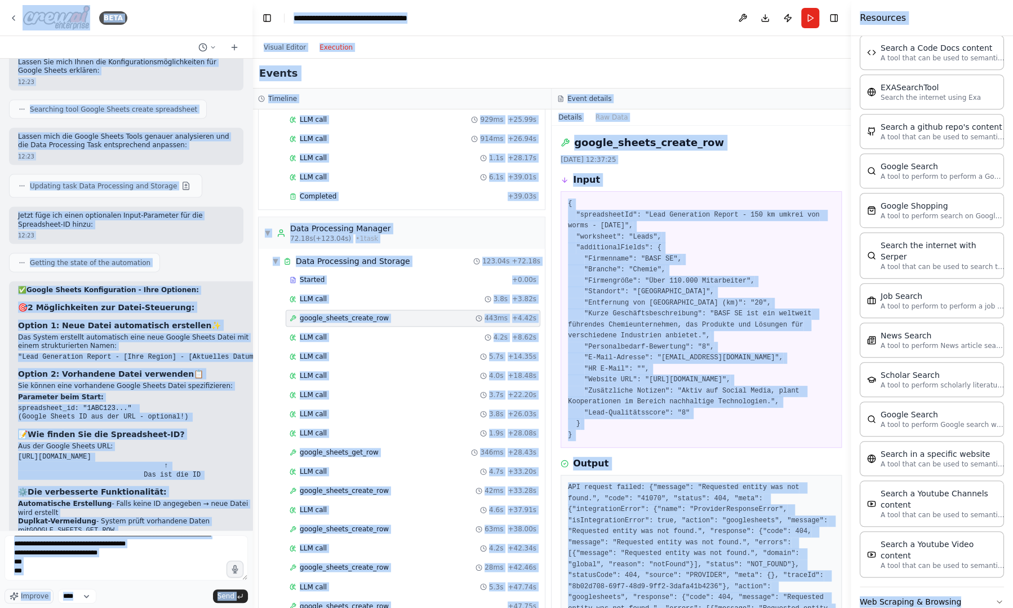
click at [620, 532] on pre "API request failed: {"message": "Requested entity was not found.", "code": "410…" at bounding box center [701, 559] width 267 height 154
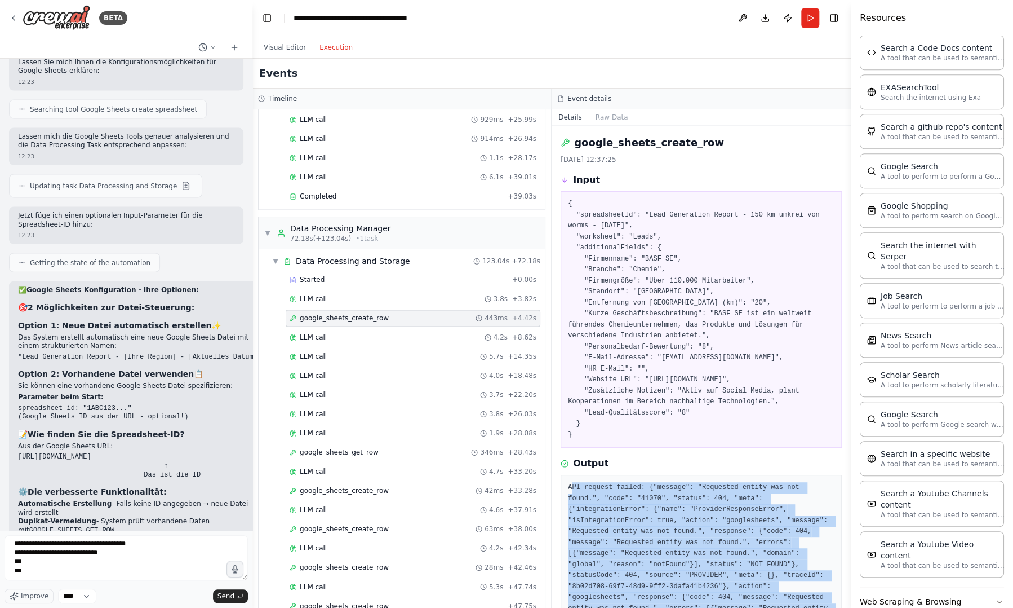
scroll to position [66, 0]
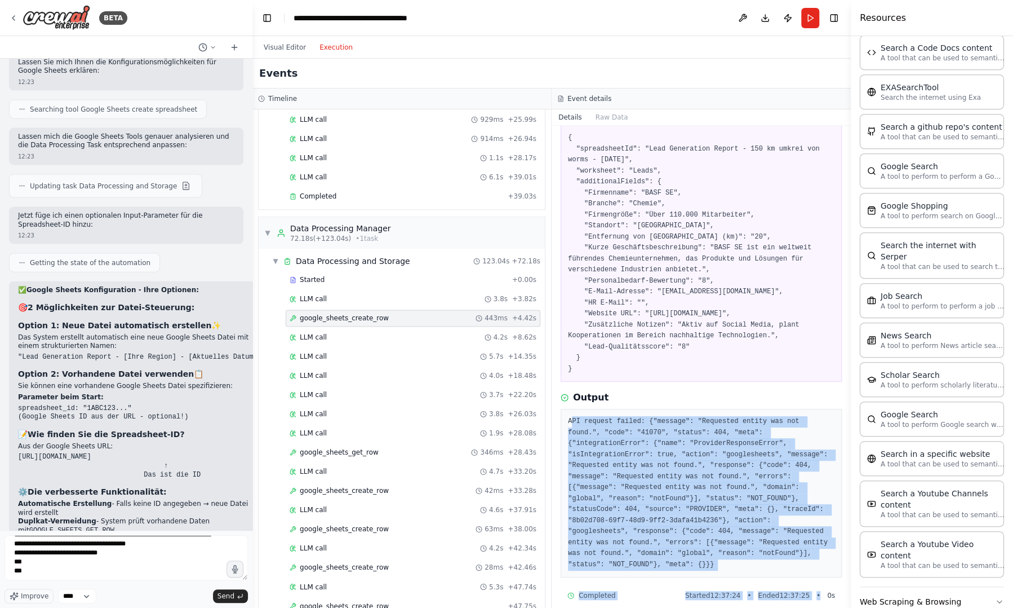
drag, startPoint x: 570, startPoint y: 489, endPoint x: 813, endPoint y: 582, distance: 260.1
click at [813, 582] on div "google_sheets_create_row 17.8.2025, 12:37:25 Input { "spreadsheetId": "Lead Gen…" at bounding box center [701, 367] width 299 height 482
click at [621, 551] on pre "API request failed: {"message": "Requested entity was not found.", "code": "410…" at bounding box center [701, 493] width 267 height 154
drag, startPoint x: 621, startPoint y: 551, endPoint x: 563, endPoint y: 416, distance: 146.7
click at [563, 416] on div "API request failed: {"message": "Requested entity was not found.", "code": "410…" at bounding box center [701, 493] width 281 height 169
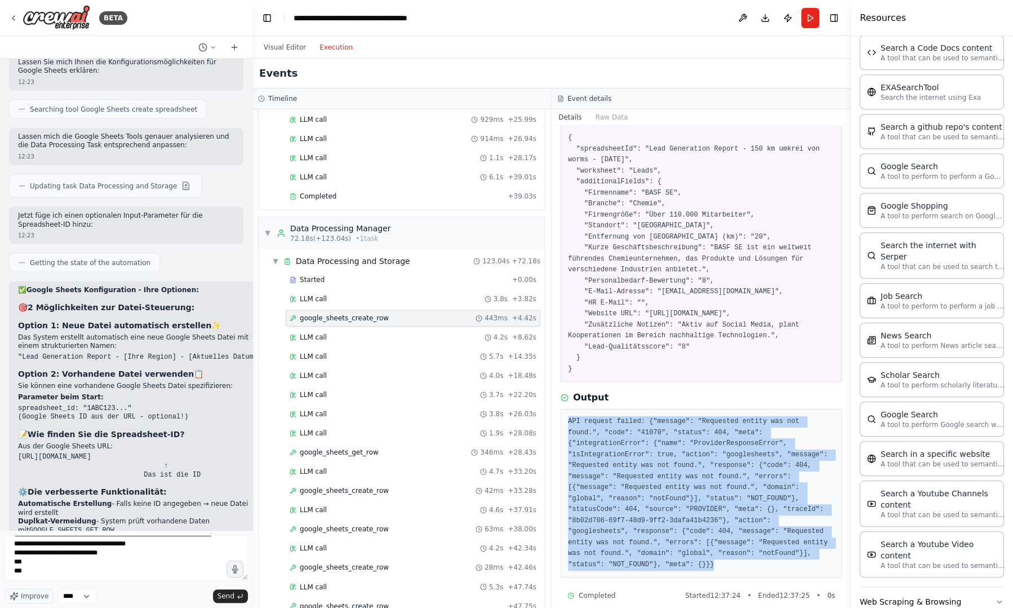
copy pre "API request failed: {"message": "Requested entity was not found.", "code": "410…"
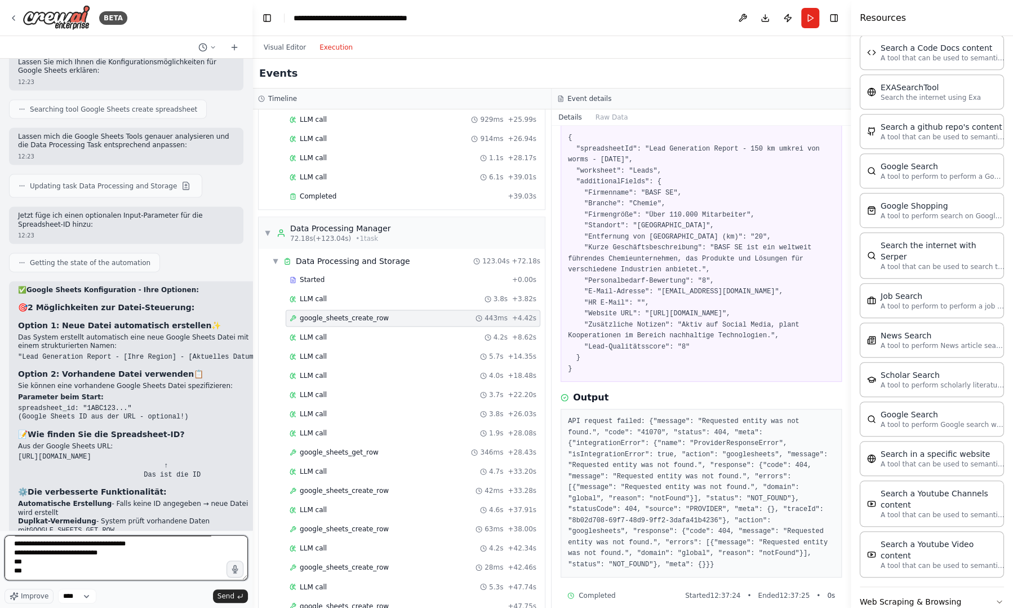
click at [130, 560] on textarea "**********" at bounding box center [126, 557] width 243 height 45
paste textarea "**********"
type textarea "**********"
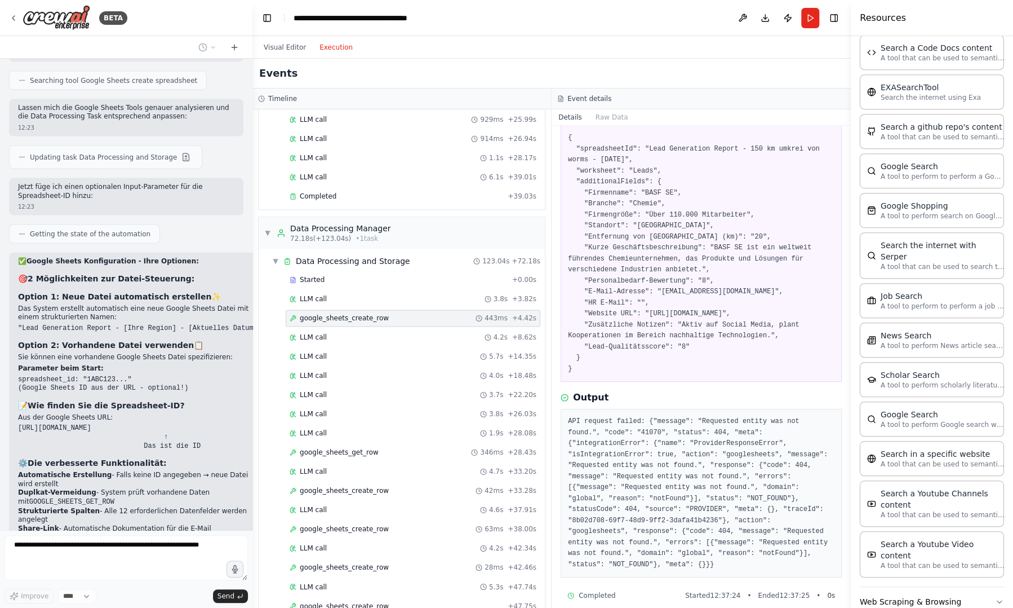
scroll to position [4186, 0]
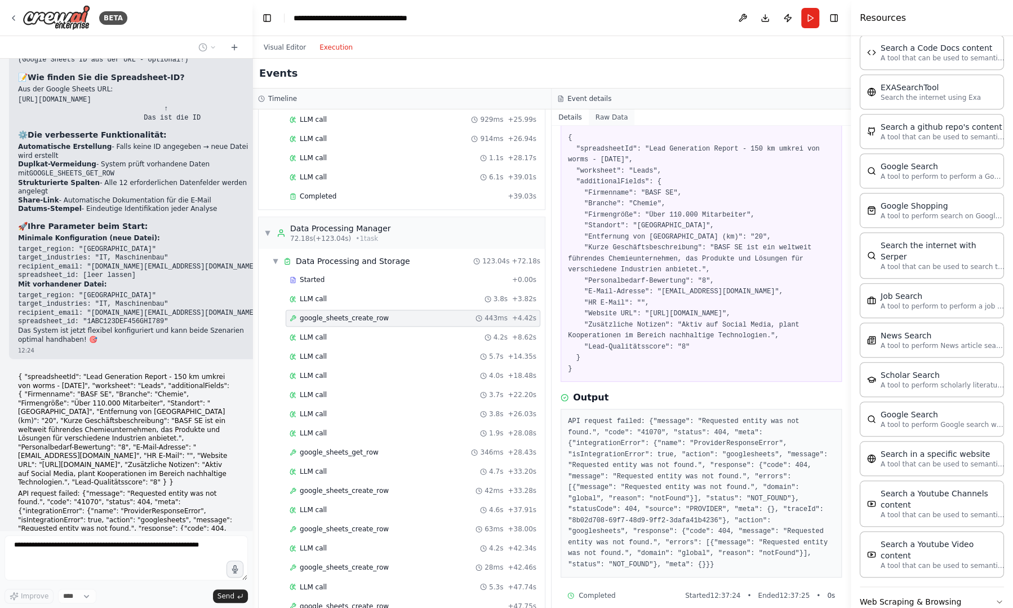
click at [613, 116] on button "Raw Data" at bounding box center [612, 117] width 46 height 16
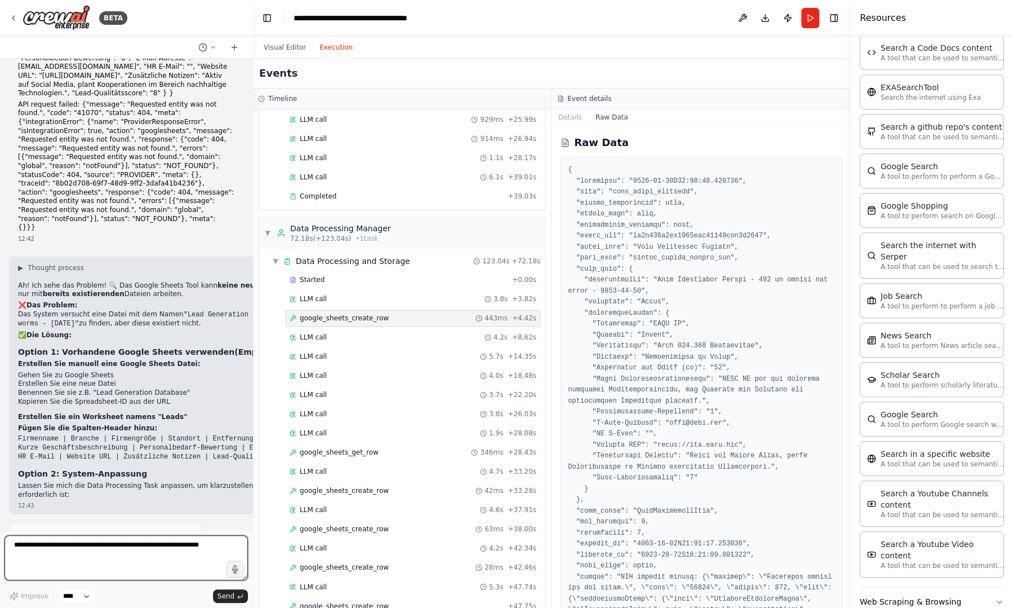
scroll to position [4672, 0]
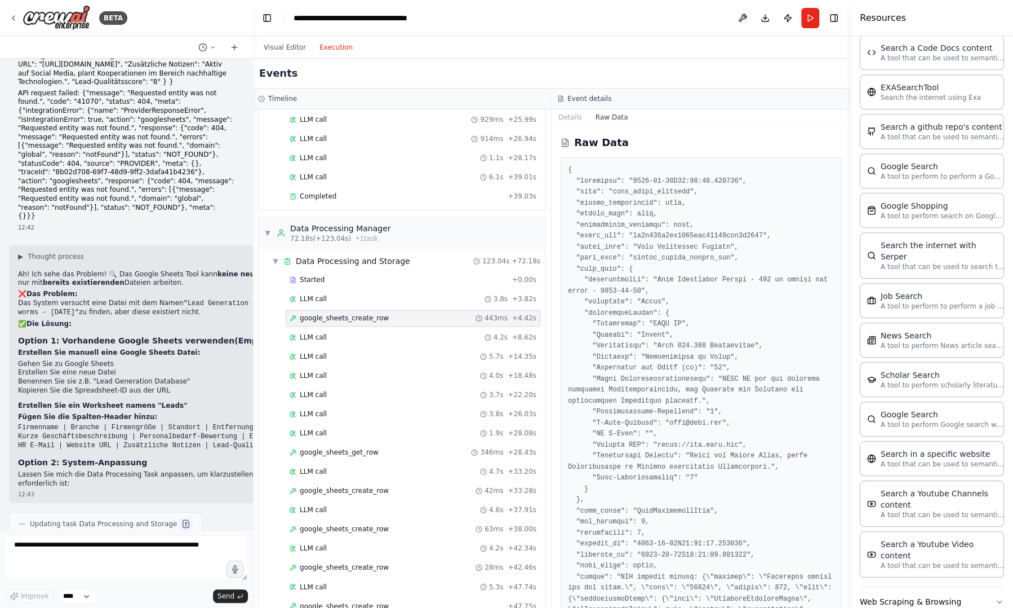
click at [179, 517] on button at bounding box center [186, 524] width 14 height 14
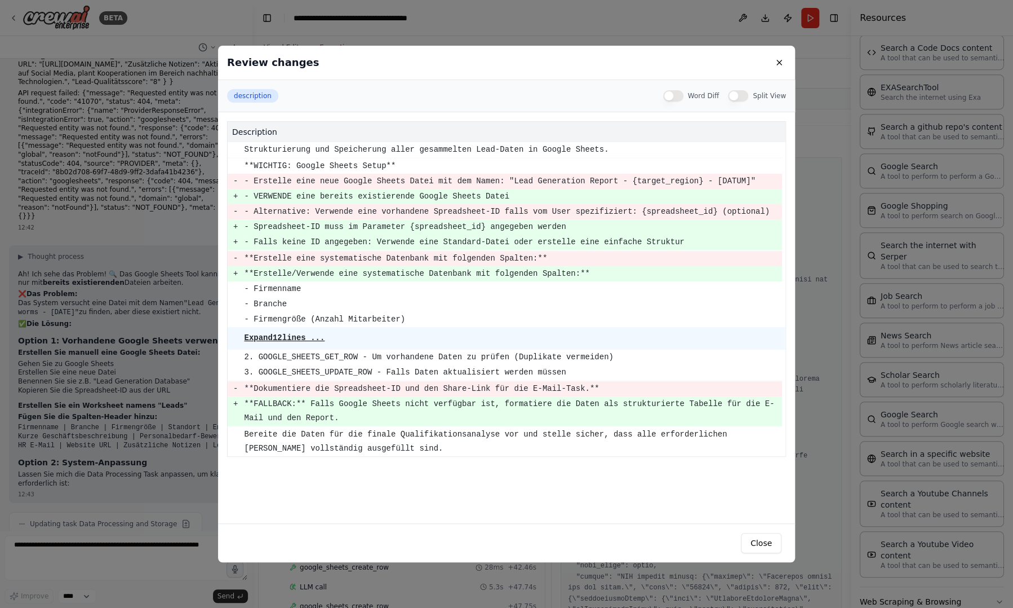
click at [140, 345] on div "Review changes description Word Diff Split View description Strukturierung und …" at bounding box center [506, 304] width 1013 height 608
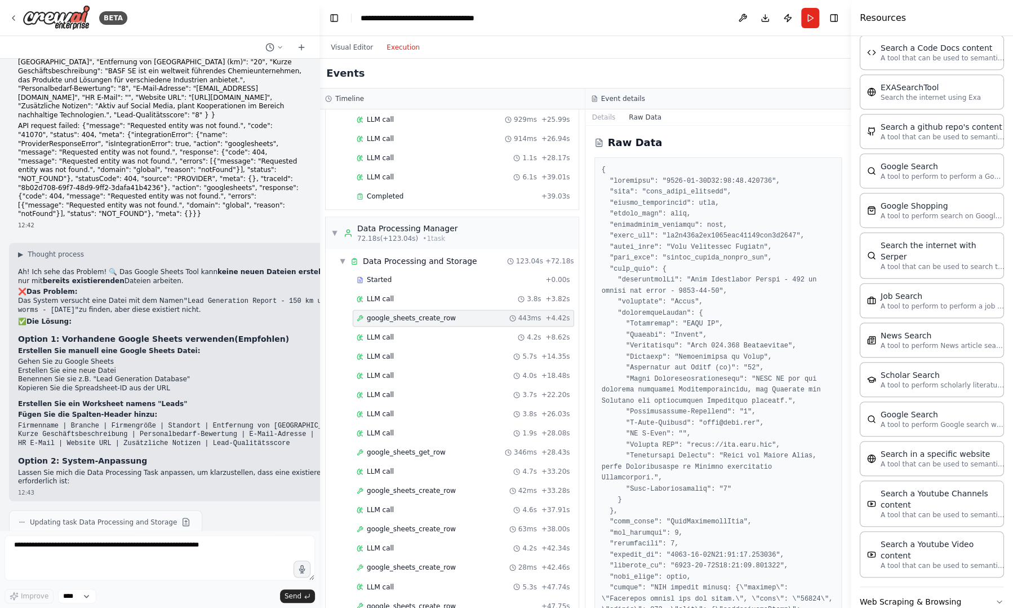
scroll to position [3968, 0]
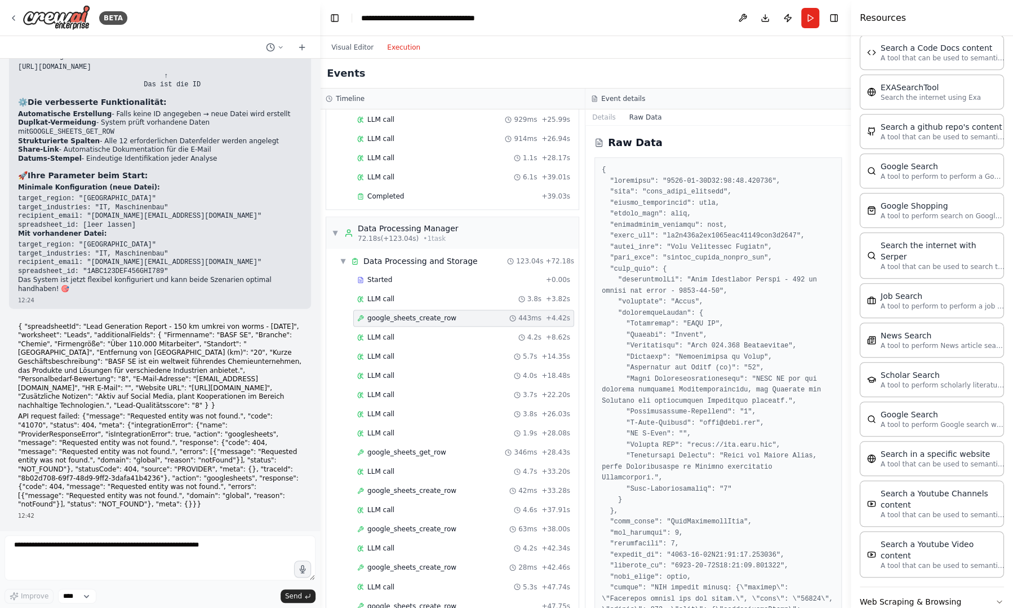
drag, startPoint x: 250, startPoint y: 468, endPoint x: 320, endPoint y: 472, distance: 70.6
click at [320, 472] on div "BETA Ich möchte einen AI-Agent erstellen, der zwecks Kaltaquise Daten von poten…" at bounding box center [506, 304] width 1013 height 608
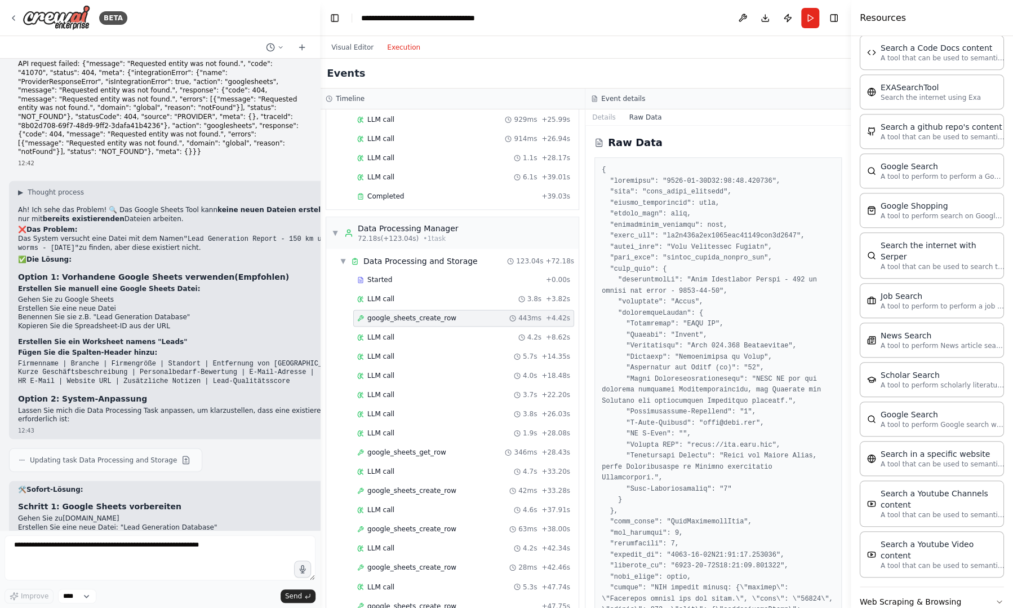
drag, startPoint x: 296, startPoint y: 500, endPoint x: 304, endPoint y: 496, distance: 9.6
click at [304, 496] on div "🛠️ Sofort-Lösung: Schritt 1: Google Sheets vorbereiten Gehen Sie zu sheets.goog…" at bounding box center [482, 578] width 929 height 187
drag, startPoint x: 304, startPoint y: 496, endPoint x: 318, endPoint y: 547, distance: 52.5
click at [318, 547] on div "BETA Ich möchte einen AI-Agent erstellen, der zwecks Kaltaquise Daten von poten…" at bounding box center [506, 304] width 1013 height 608
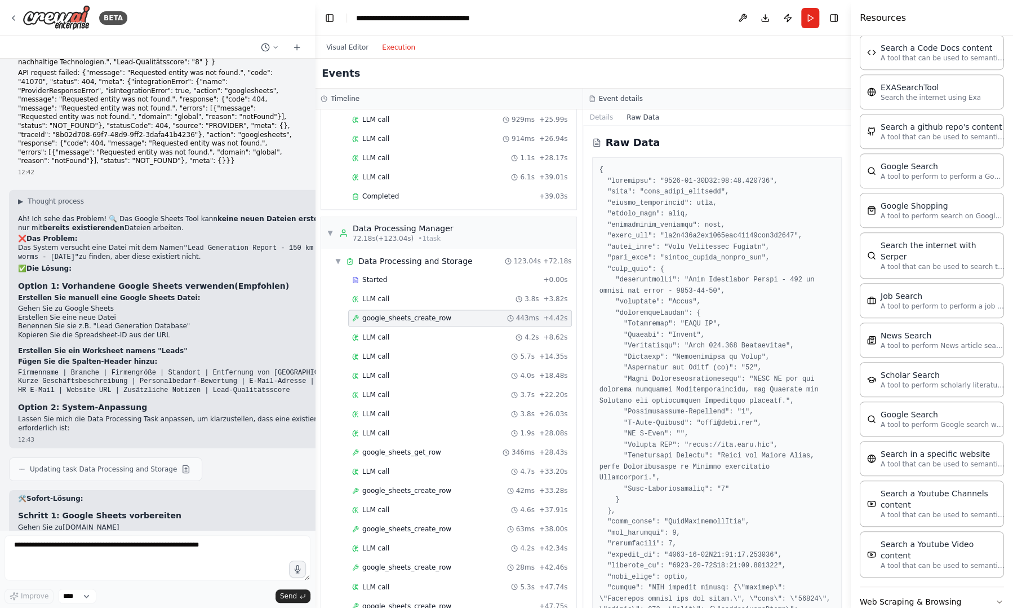
drag, startPoint x: 313, startPoint y: 519, endPoint x: 315, endPoint y: 539, distance: 20.9
click at [315, 539] on div "BETA Ich möchte einen AI-Agent erstellen, der zwecks Kaltaquise Daten von poten…" at bounding box center [506, 304] width 1013 height 608
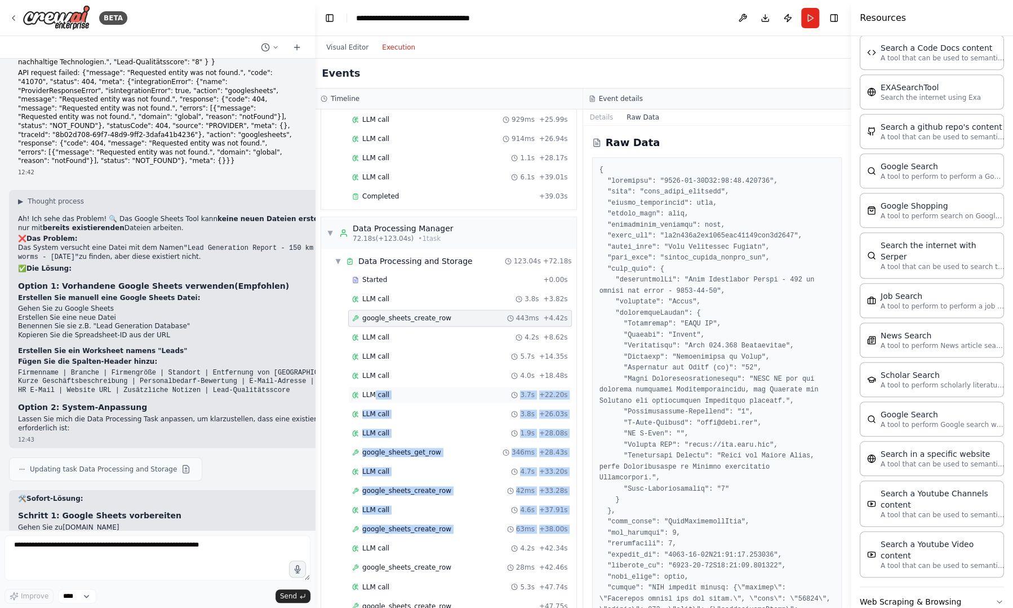
drag, startPoint x: 315, startPoint y: 539, endPoint x: 374, endPoint y: 379, distance: 171.0
click at [374, 379] on div "▼ Lead Research Specialist 5.12s (+27.93s) • 1 task ▼ Lead Research 27.93s + 5.…" at bounding box center [449, 358] width 268 height 498
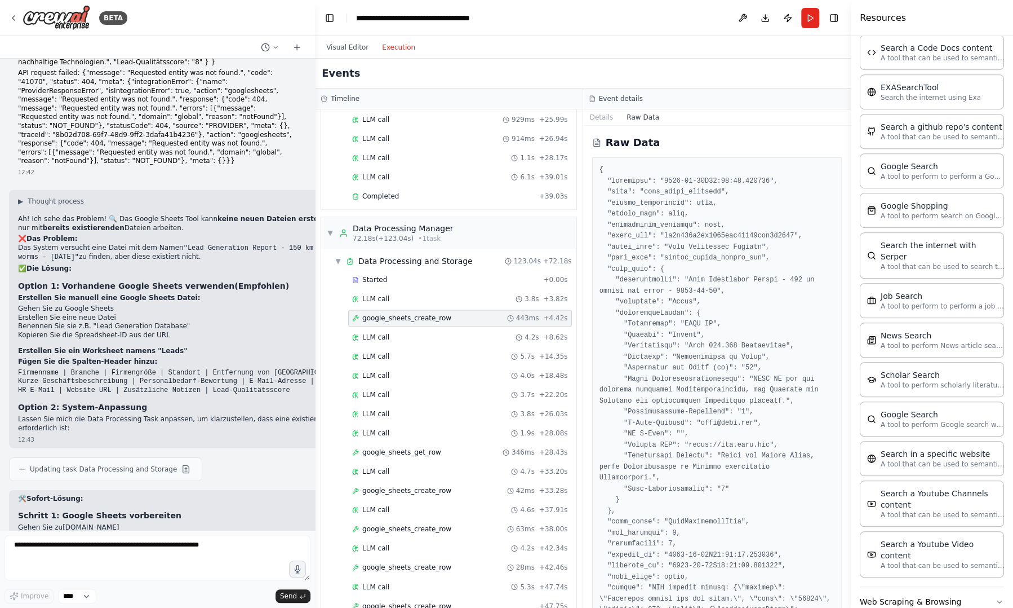
drag, startPoint x: 109, startPoint y: 360, endPoint x: 185, endPoint y: 360, distance: 76.1
click at [185, 532] on li "Erstellen Sie eine neue Datei: "Lead Generation Database"" at bounding box center [482, 536] width 929 height 9
copy li "Lead Generation Database"
drag, startPoint x: 19, startPoint y: 389, endPoint x: 306, endPoint y: 398, distance: 287.6
click at [306, 494] on div "🛠️ Sofort-Lösung: Schritt 1: Google Sheets vorbereiten Gehen Sie zu sheets.goog…" at bounding box center [482, 587] width 929 height 187
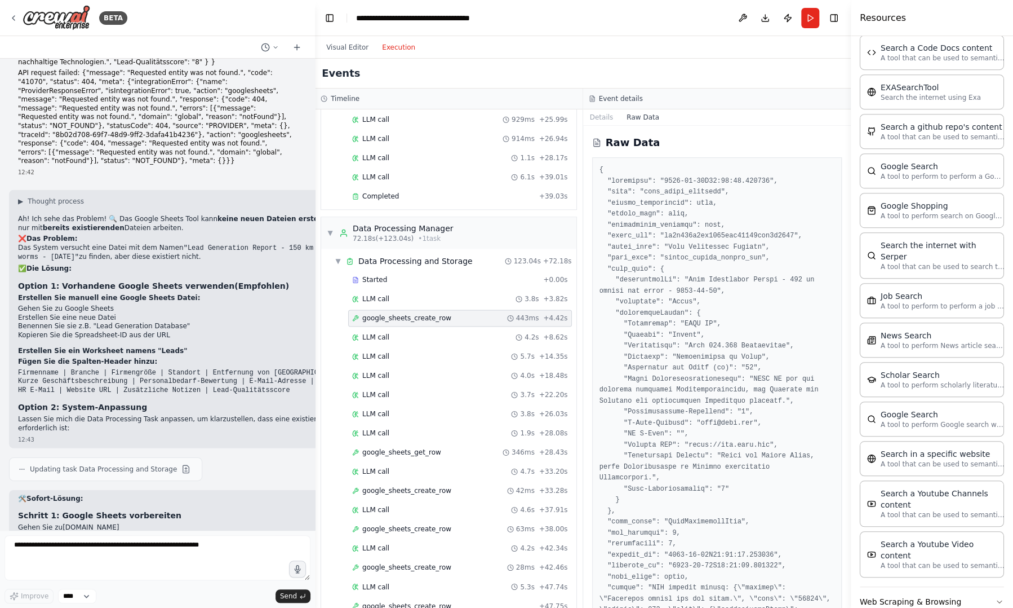
copy div "Firmenname | Branche | Firmengröße | Standort | Entfernung von Worms (km) | Kur…"
drag, startPoint x: 226, startPoint y: 416, endPoint x: 282, endPoint y: 417, distance: 55.8
click at [282, 587] on p "Aus der URL: https://docs.google.com/spreadsheets/d/1ABC123DEF456.../edit Kopie…" at bounding box center [482, 592] width 929 height 10
drag, startPoint x: 282, startPoint y: 417, endPoint x: 270, endPoint y: 420, distance: 12.3
click at [135, 588] on code "[URL][DOMAIN_NAME]" at bounding box center [97, 592] width 73 height 8
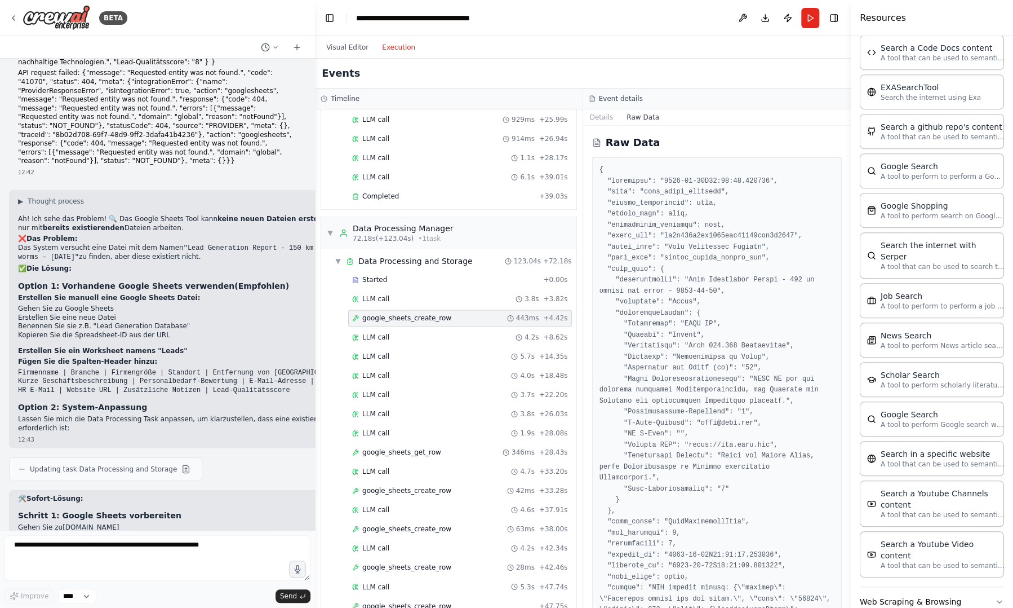
click at [135, 588] on code "[URL][DOMAIN_NAME]" at bounding box center [97, 592] width 73 height 8
drag, startPoint x: 847, startPoint y: 185, endPoint x: 852, endPoint y: 403, distance: 218.2
click at [852, 403] on div "Resources Crew Task Agent Tools AI & Machine Learning File & Document Integrati…" at bounding box center [932, 304] width 162 height 608
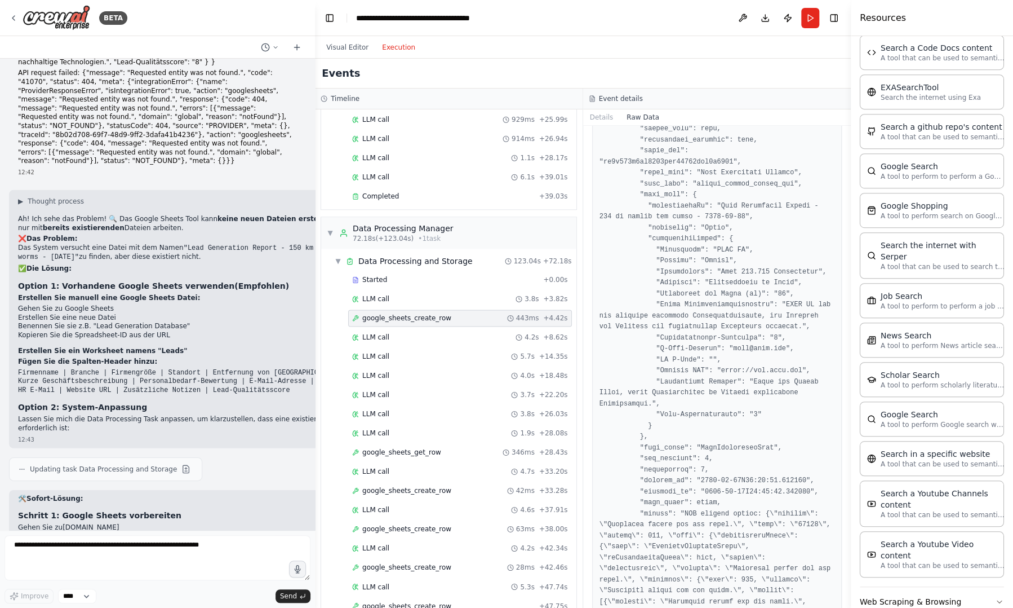
scroll to position [2946, 0]
click at [402, 275] on div "Started" at bounding box center [445, 279] width 187 height 9
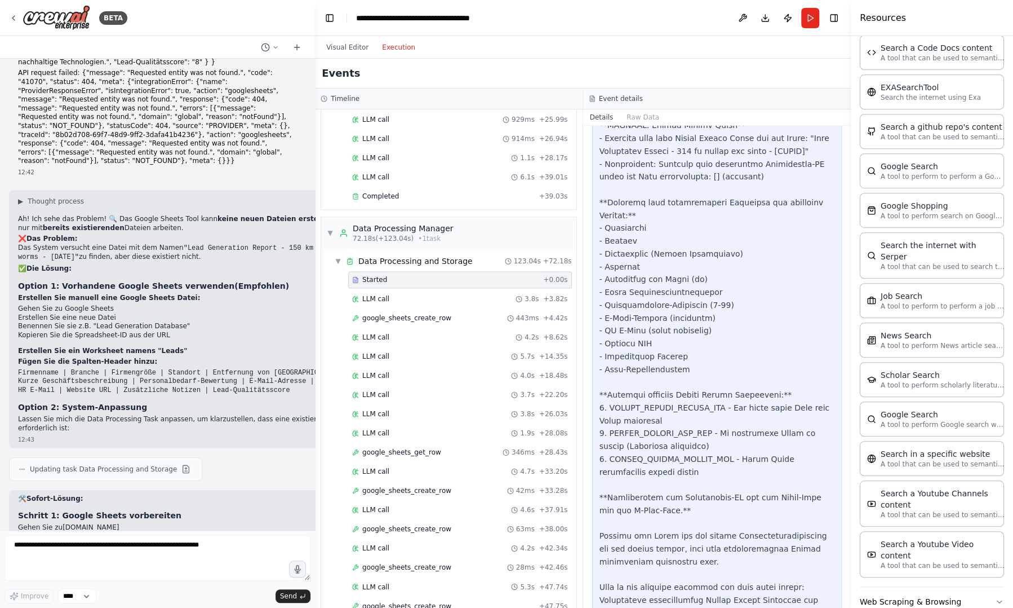
scroll to position [167, 0]
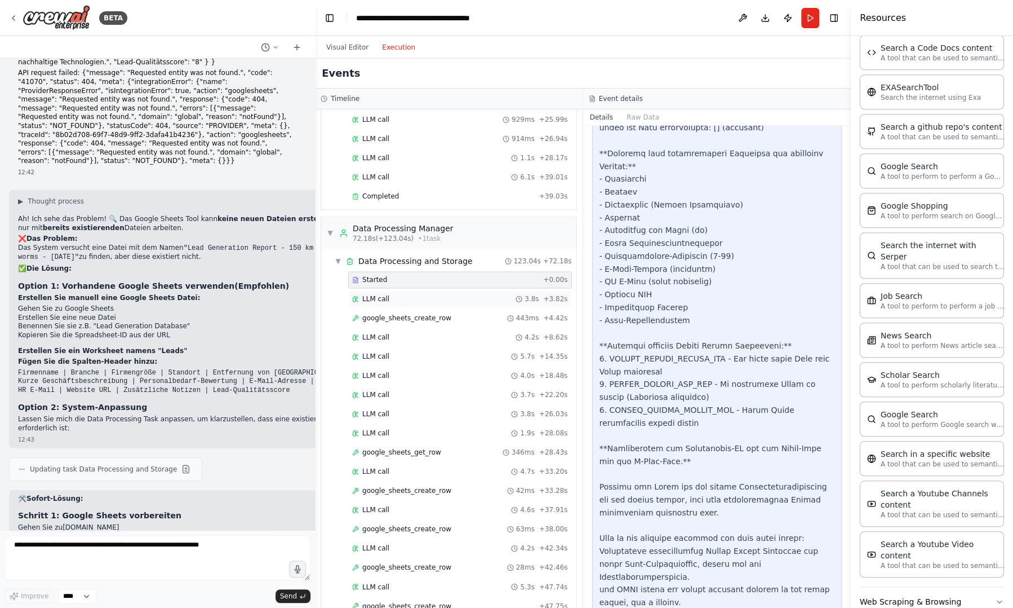
click at [394, 294] on div "LLM call 3.8s + 3.82s" at bounding box center [460, 298] width 216 height 9
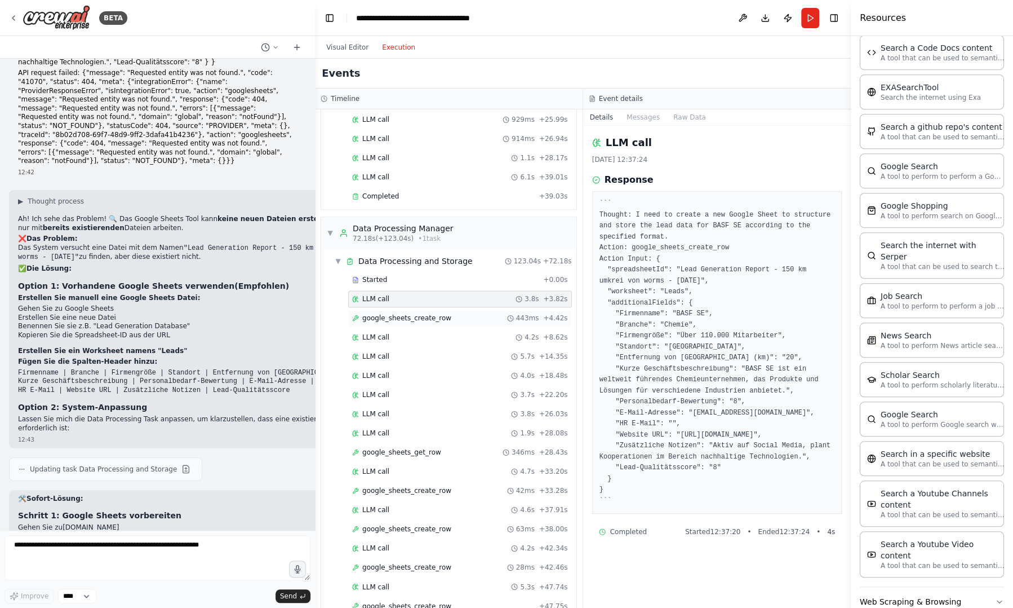
click at [399, 313] on span "google_sheets_create_row" at bounding box center [406, 317] width 89 height 9
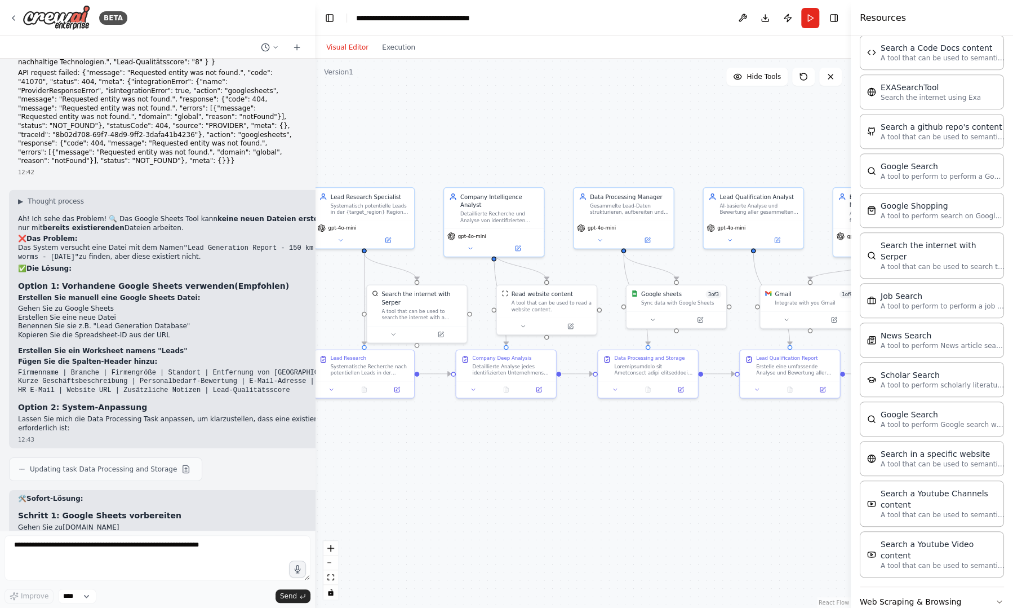
click at [350, 46] on button "Visual Editor" at bounding box center [348, 48] width 56 height 14
click at [670, 301] on div "Sync data with Google Sheets" at bounding box center [681, 301] width 80 height 7
click at [16, 15] on icon at bounding box center [13, 18] width 9 height 9
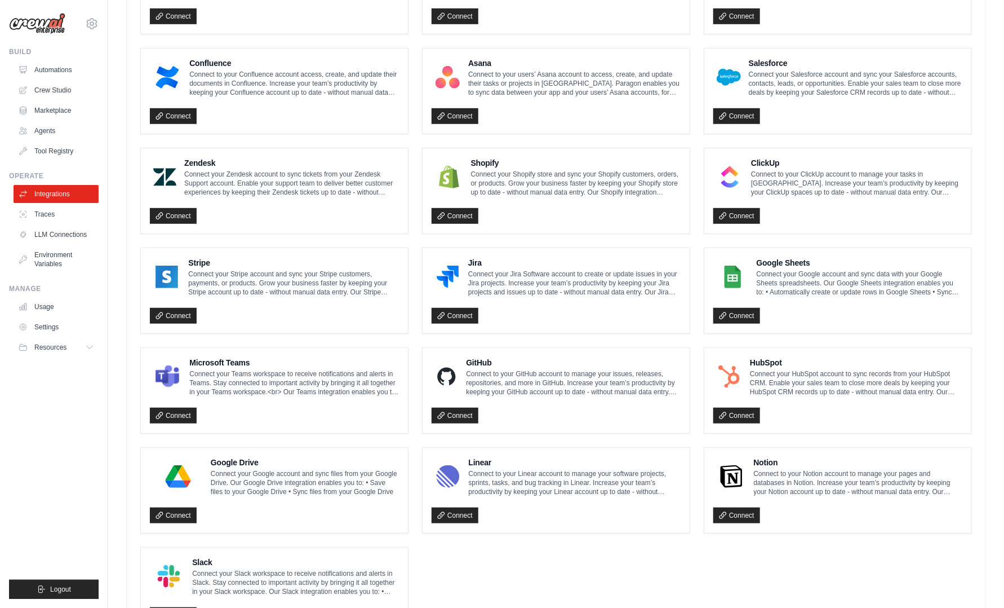
scroll to position [449, 0]
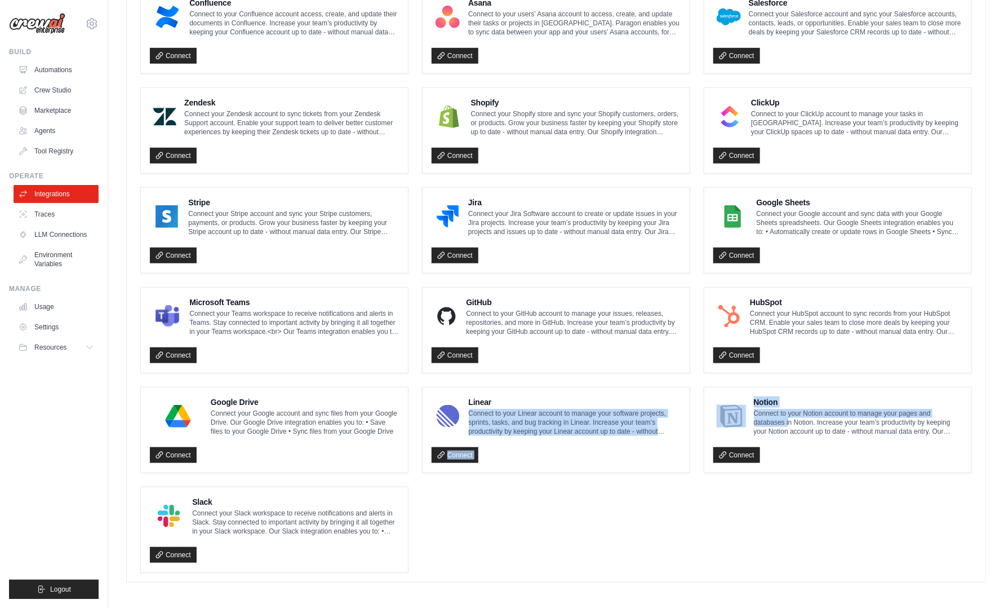
drag, startPoint x: 789, startPoint y: 416, endPoint x: 650, endPoint y: 369, distance: 146.9
click at [650, 369] on ul "Box Connect to your Box account to access, create, and update files in Box. Inc…" at bounding box center [556, 230] width 832 height 685
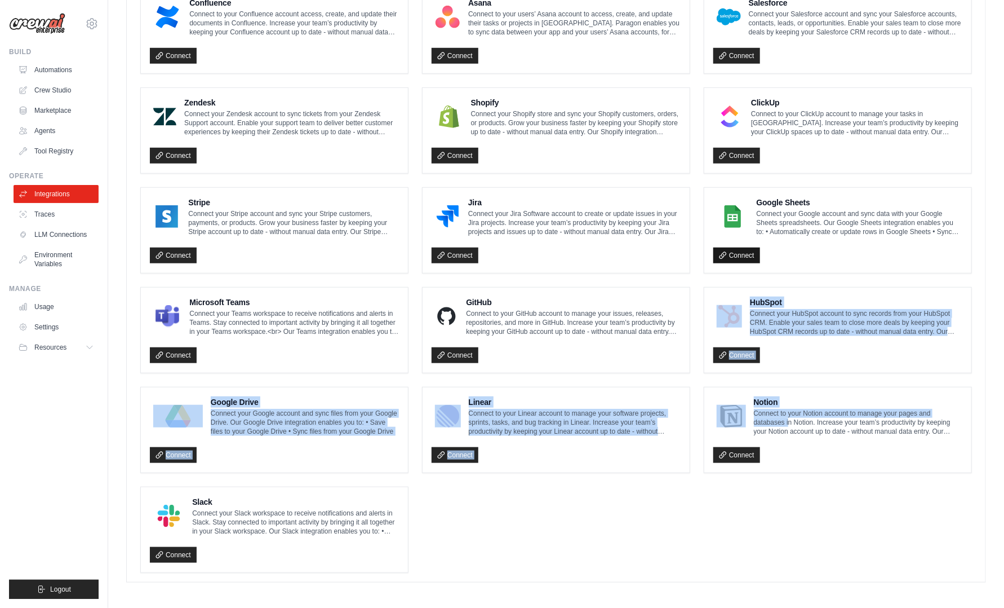
drag, startPoint x: 650, startPoint y: 369, endPoint x: 747, endPoint y: 251, distance: 152.9
click at [747, 251] on link "Connect" at bounding box center [737, 255] width 47 height 16
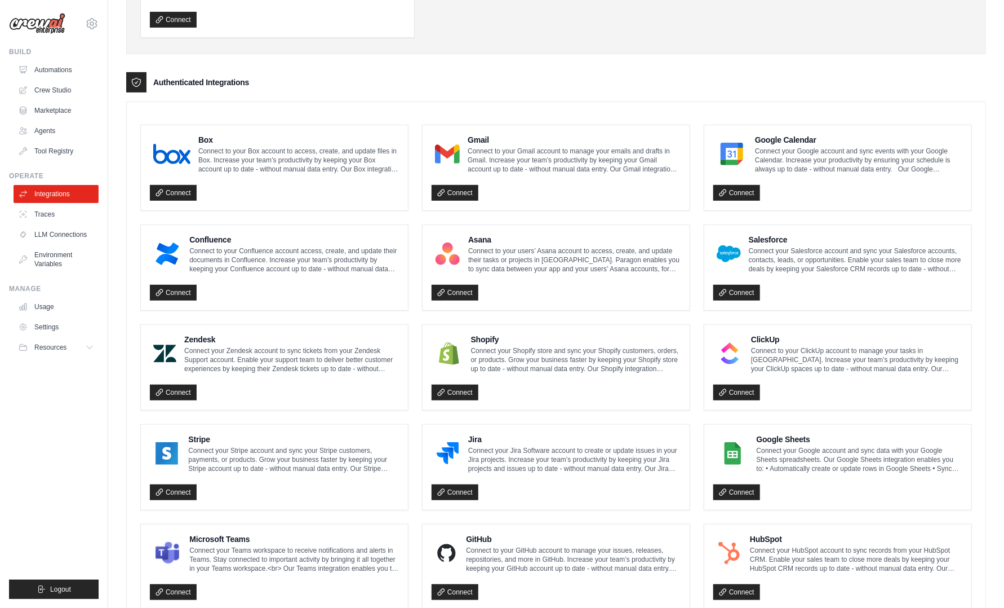
scroll to position [252, 0]
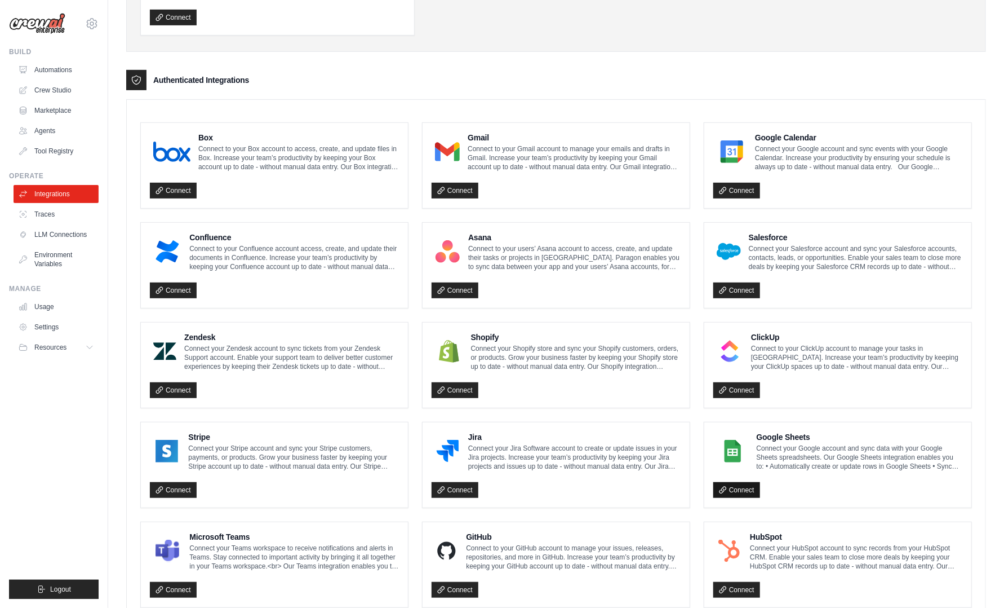
click at [746, 490] on link "Connect" at bounding box center [737, 490] width 47 height 16
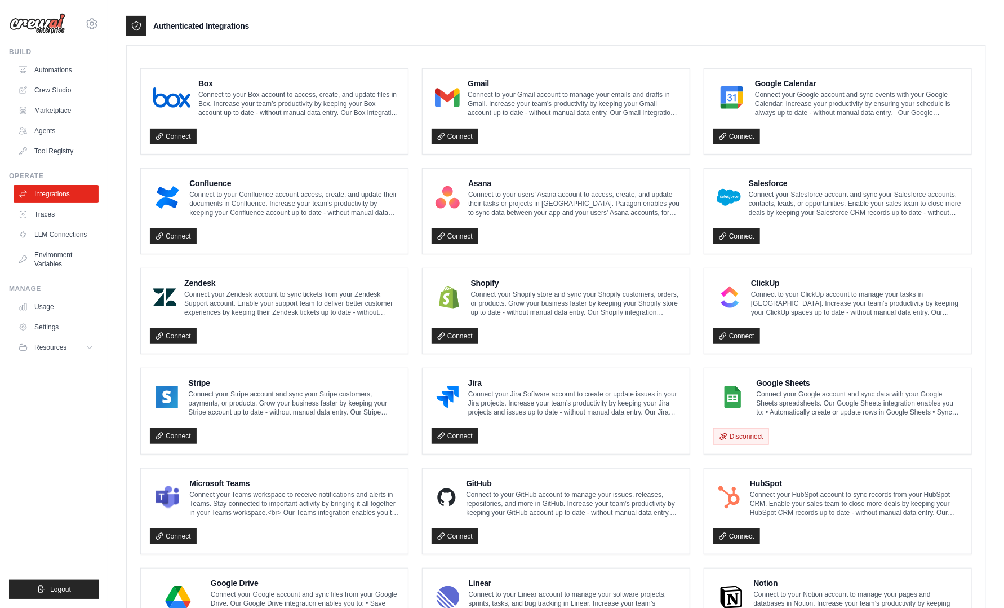
scroll to position [277, 0]
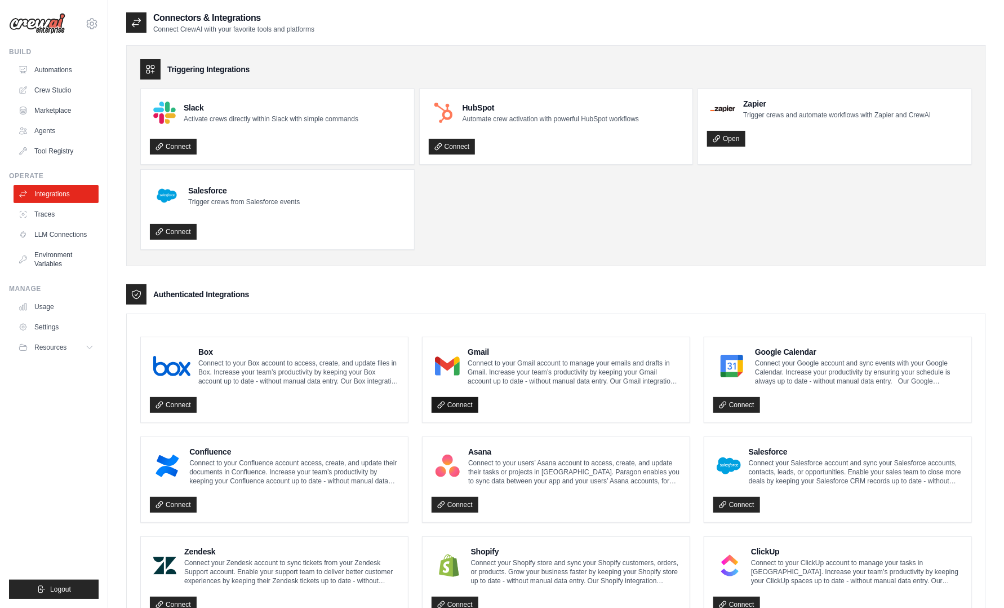
click at [452, 400] on link "Connect" at bounding box center [455, 405] width 47 height 16
click at [469, 249] on div "Triggering Integrations Slack Activate crews directly within Slack with simple …" at bounding box center [556, 155] width 860 height 221
click at [54, 73] on link "Automations" at bounding box center [57, 70] width 85 height 18
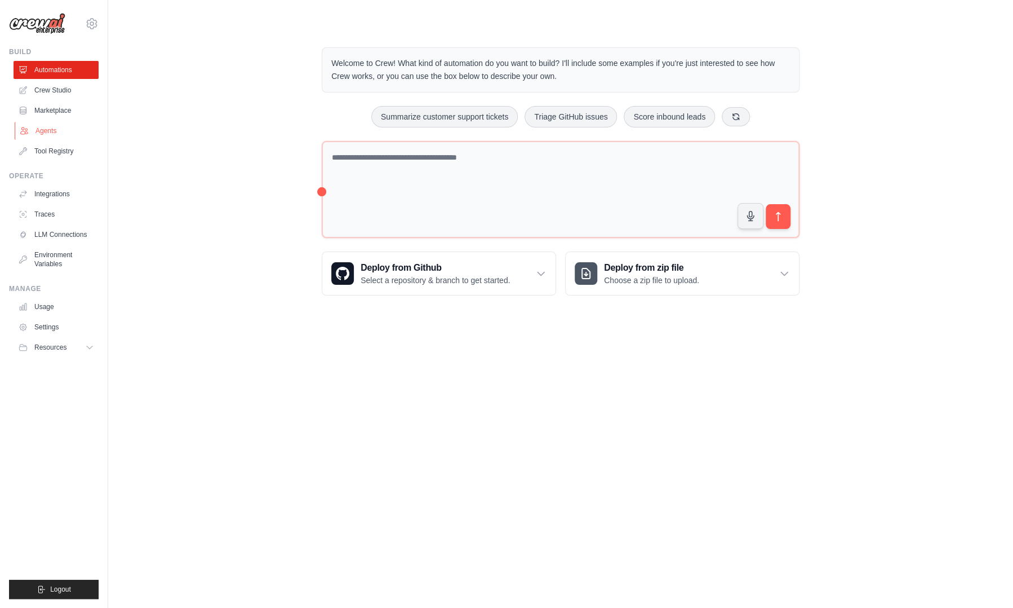
click at [56, 138] on link "Agents" at bounding box center [57, 131] width 85 height 18
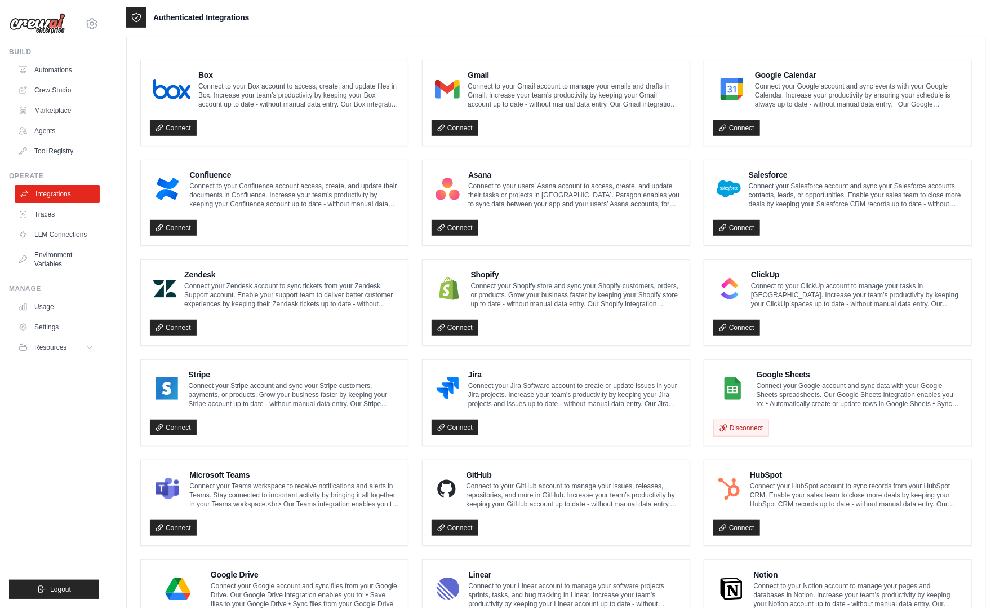
click at [56, 201] on link "Integrations" at bounding box center [57, 194] width 85 height 18
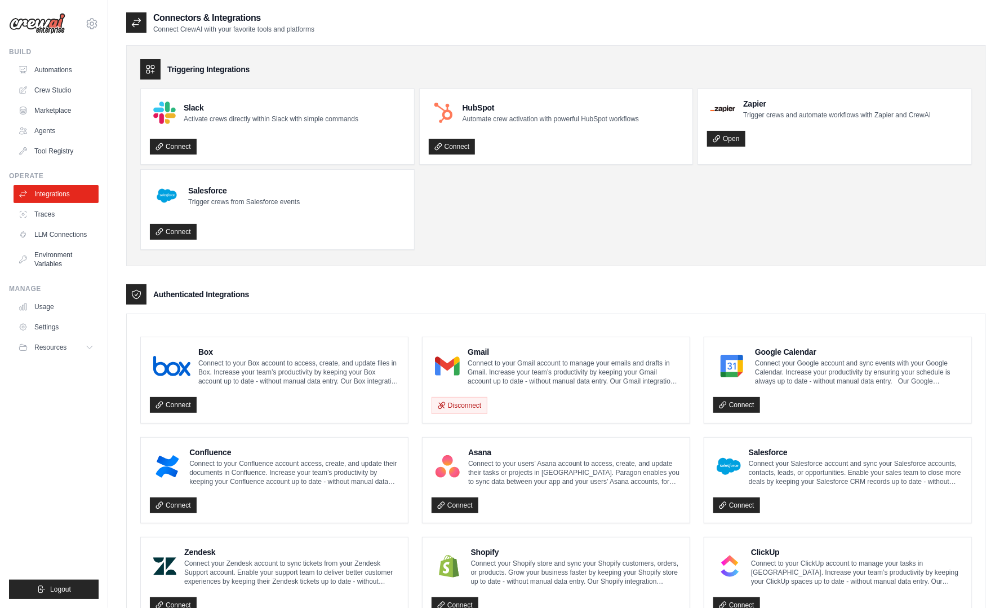
click at [126, 24] on div "Connectors & Integrations Connect CrewAI with your favorite tools and platforms…" at bounding box center [556, 530] width 896 height 1039
click at [48, 304] on link "Usage" at bounding box center [57, 307] width 85 height 18
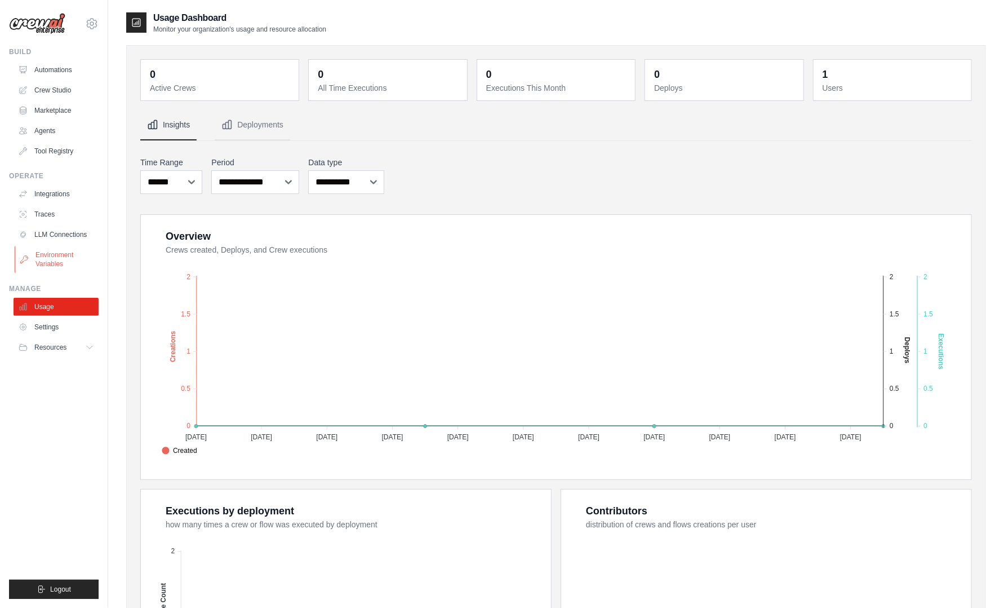
click at [45, 263] on link "Environment Variables" at bounding box center [57, 259] width 85 height 27
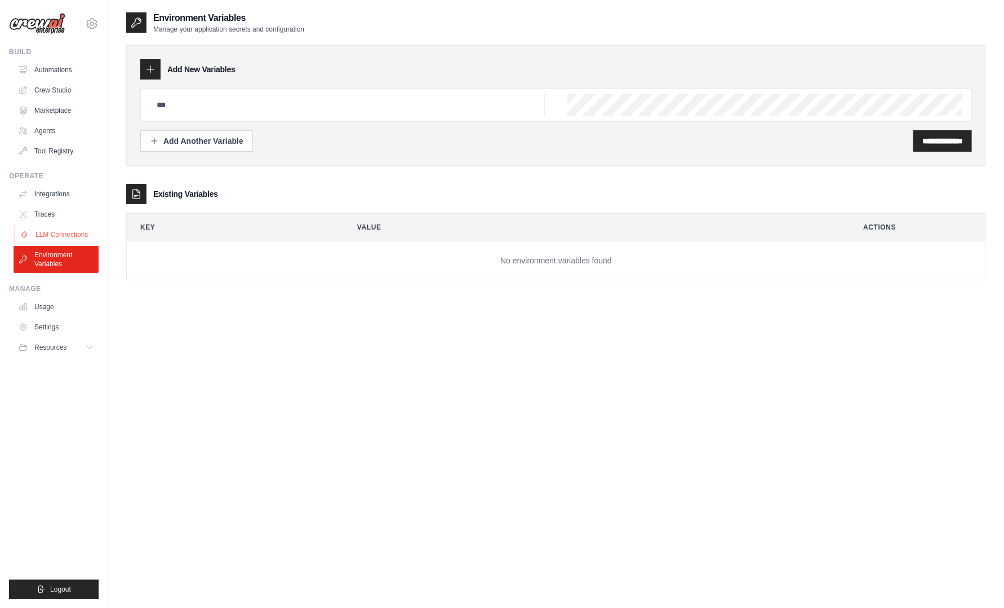
click at [48, 236] on link "LLM Connections" at bounding box center [57, 234] width 85 height 18
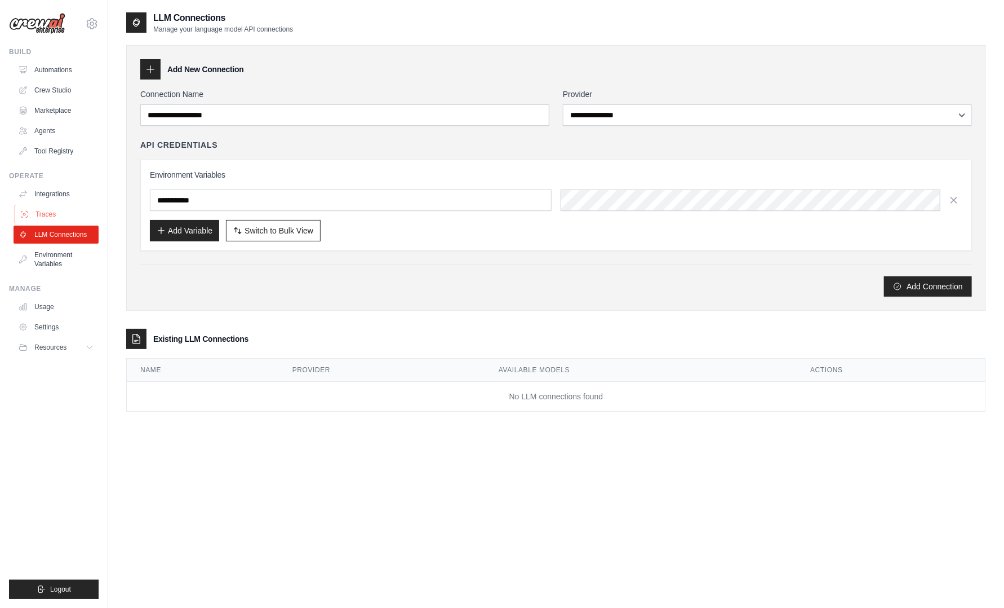
click at [52, 211] on link "Traces" at bounding box center [57, 214] width 85 height 18
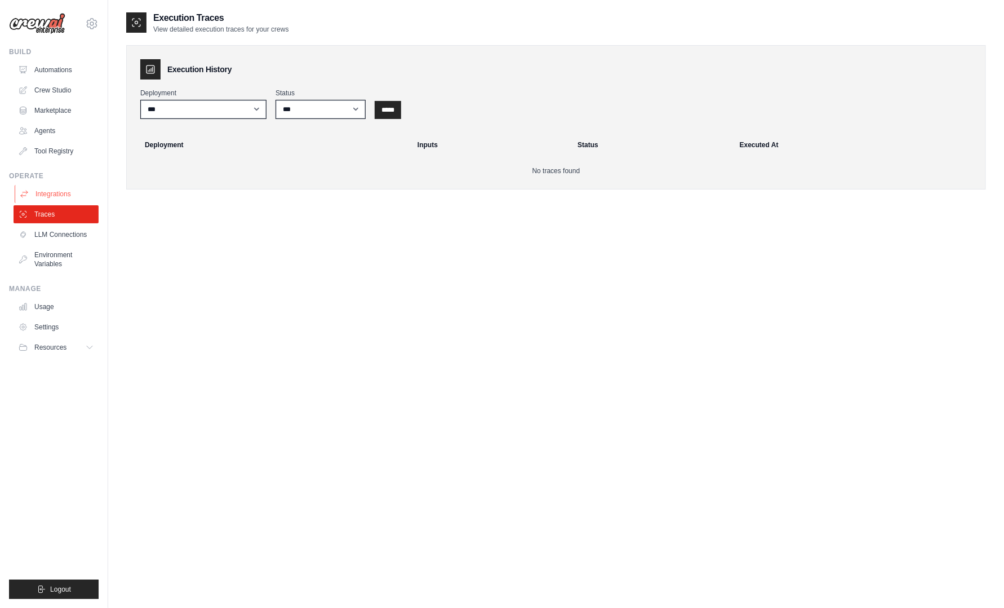
click at [54, 196] on link "Integrations" at bounding box center [57, 194] width 85 height 18
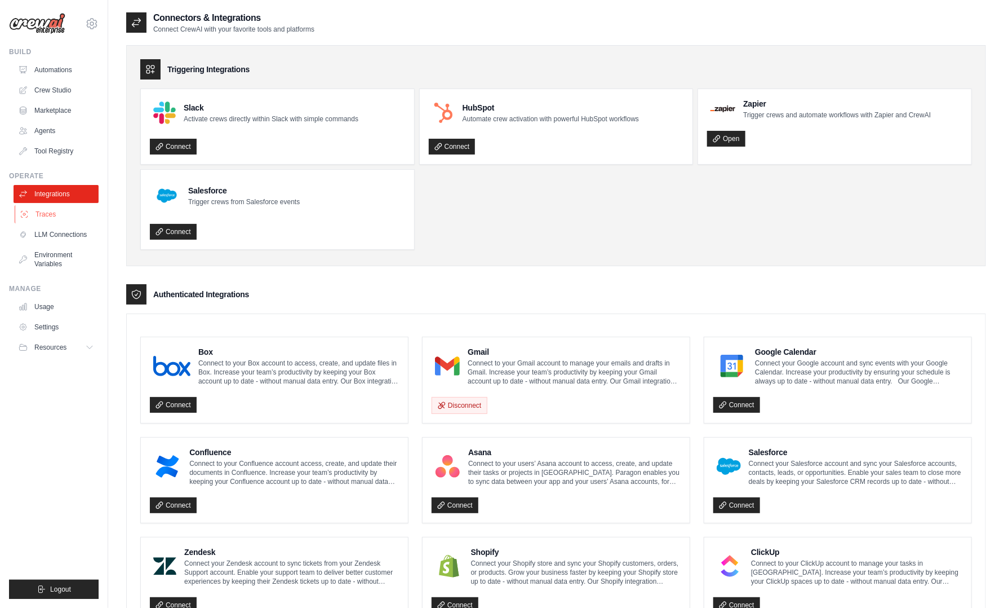
click at [48, 218] on link "Traces" at bounding box center [57, 214] width 85 height 18
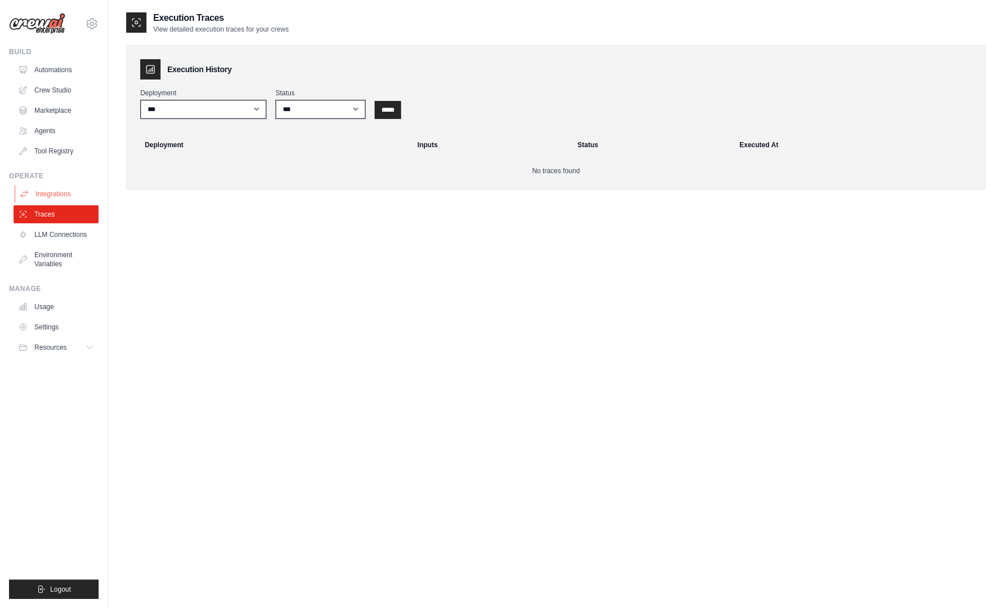
click at [59, 189] on link "Integrations" at bounding box center [57, 194] width 85 height 18
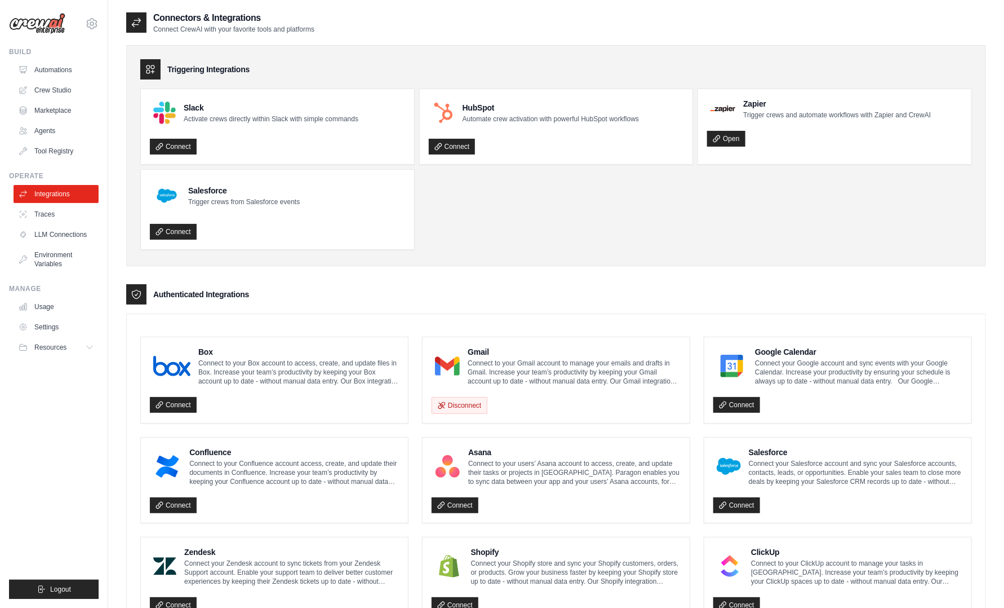
click at [484, 349] on h4 "Gmail" at bounding box center [574, 351] width 213 height 11
click at [45, 151] on link "Tool Registry" at bounding box center [57, 151] width 85 height 18
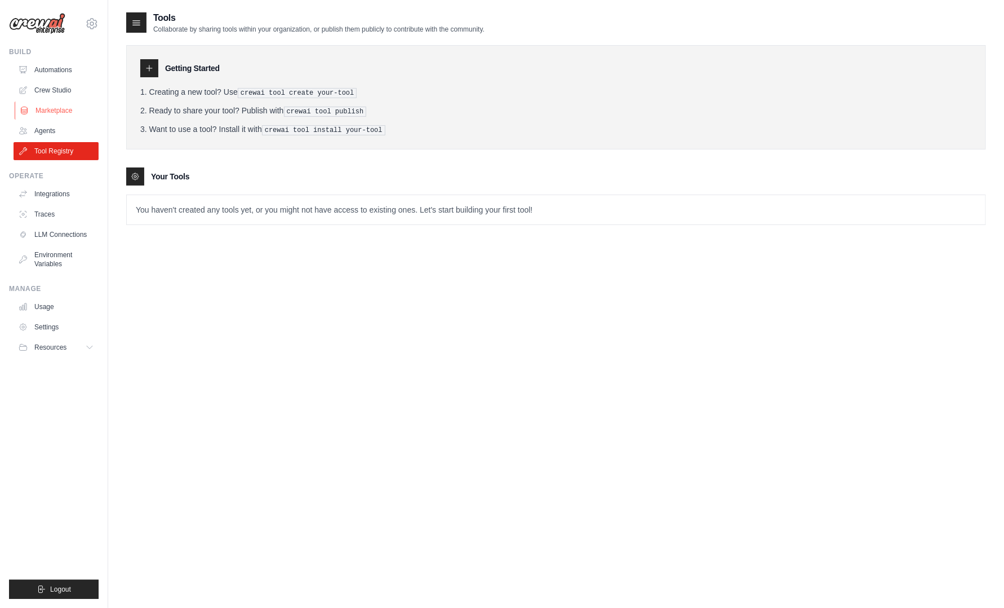
click at [59, 117] on link "Marketplace" at bounding box center [57, 110] width 85 height 18
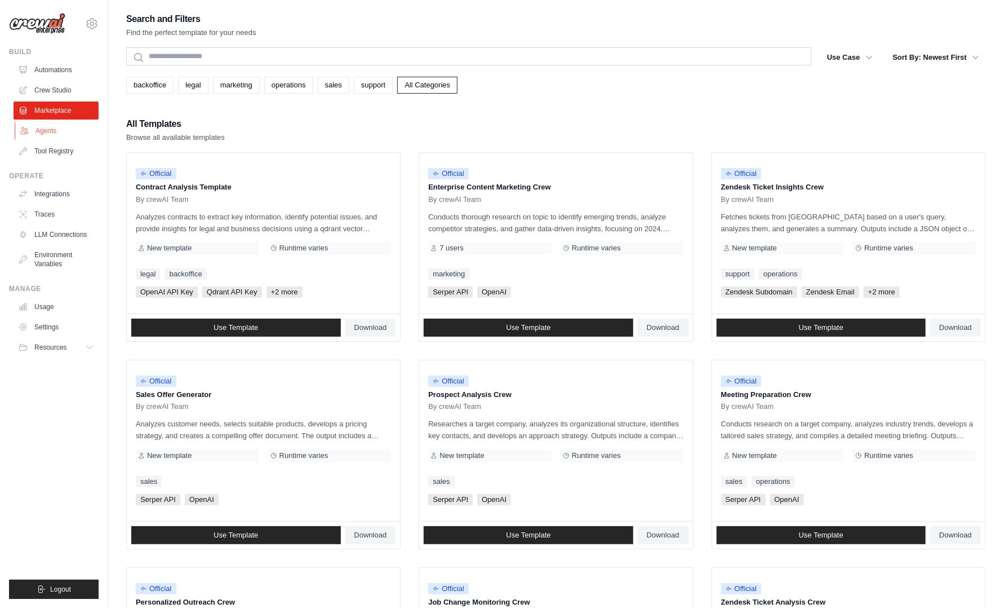
click at [52, 132] on link "Agents" at bounding box center [57, 131] width 85 height 18
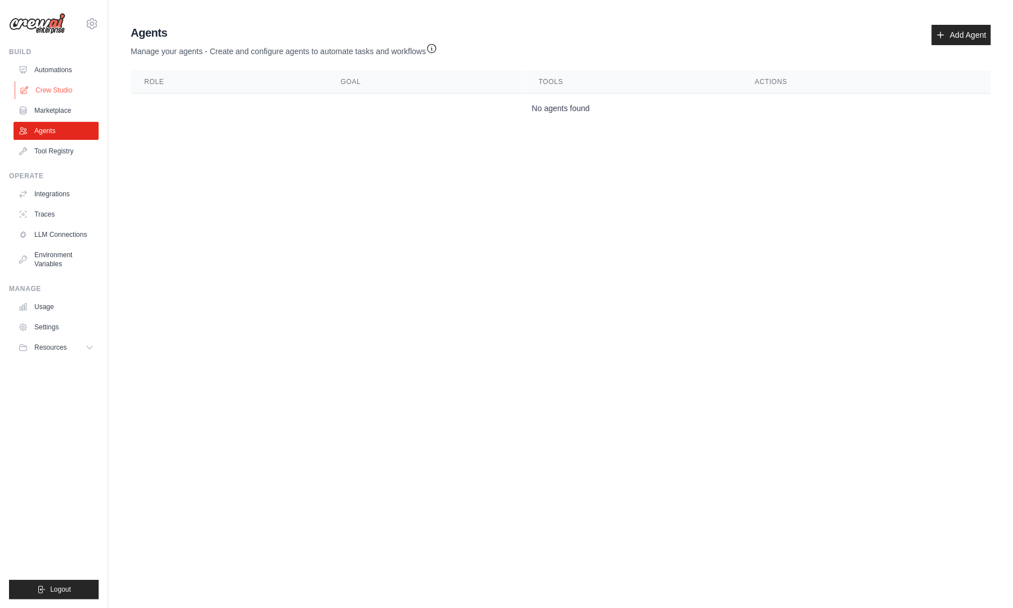
click at [61, 94] on link "Crew Studio" at bounding box center [57, 90] width 85 height 18
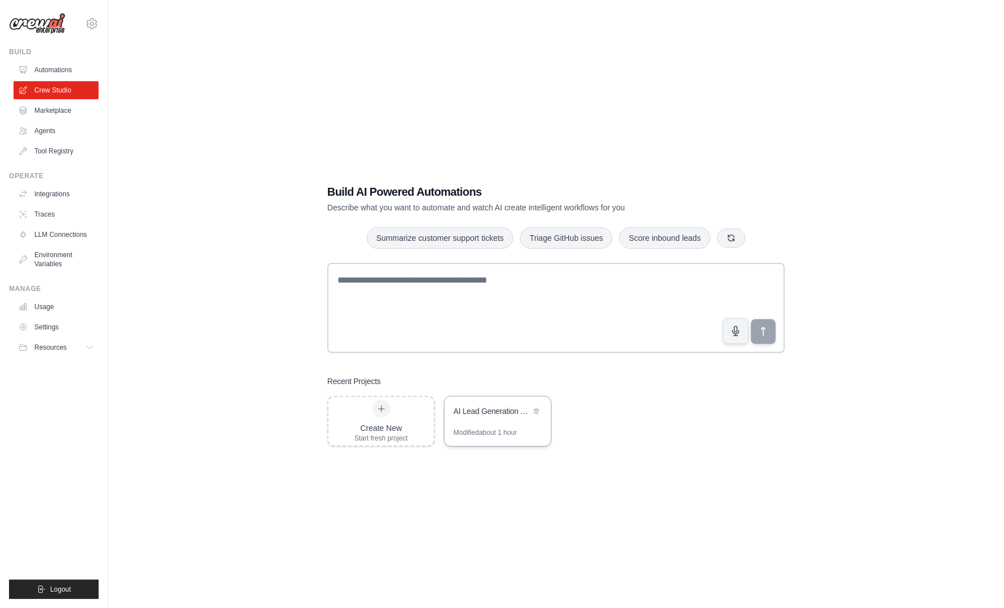
click at [486, 434] on div "Modified about 1 hour" at bounding box center [486, 432] width 64 height 9
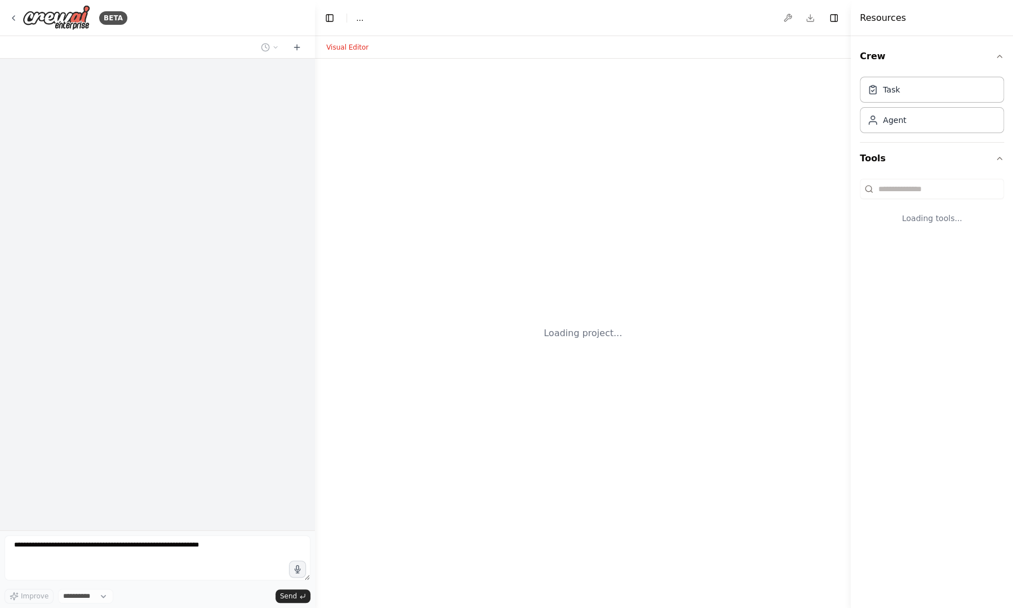
select select "****"
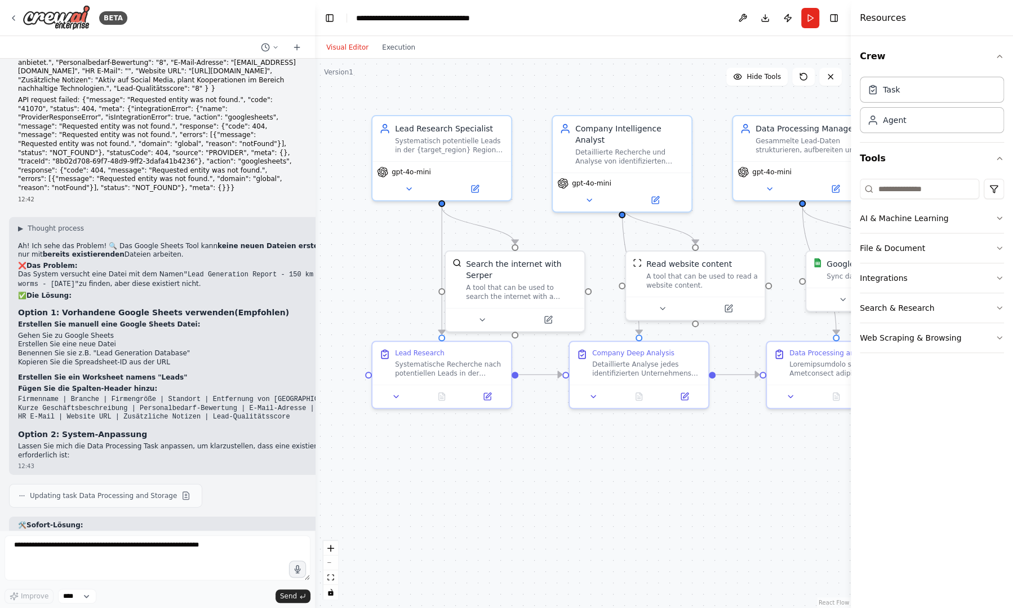
scroll to position [4351, 0]
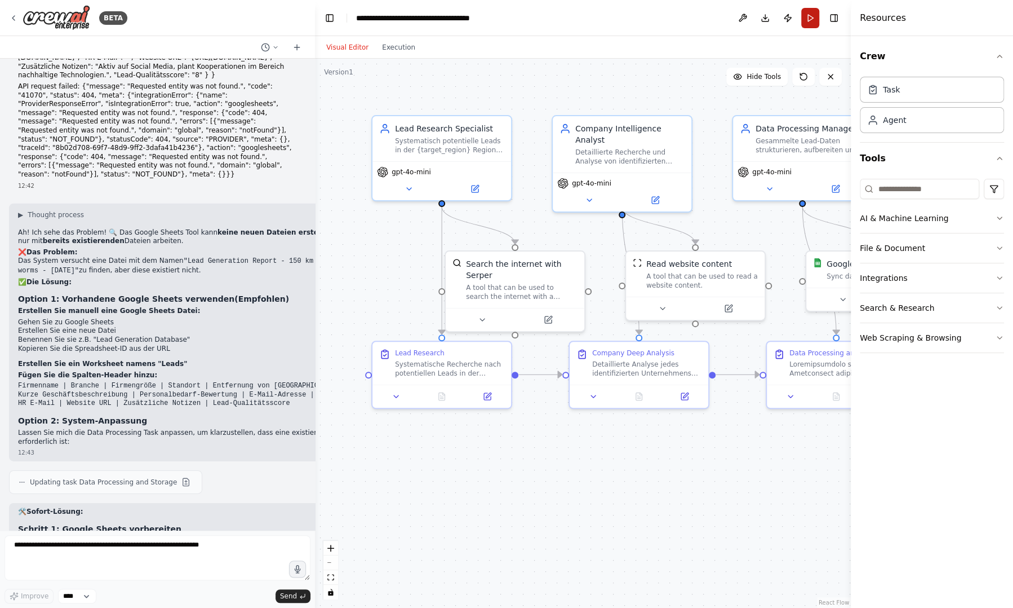
click at [810, 26] on button "Run" at bounding box center [810, 18] width 18 height 20
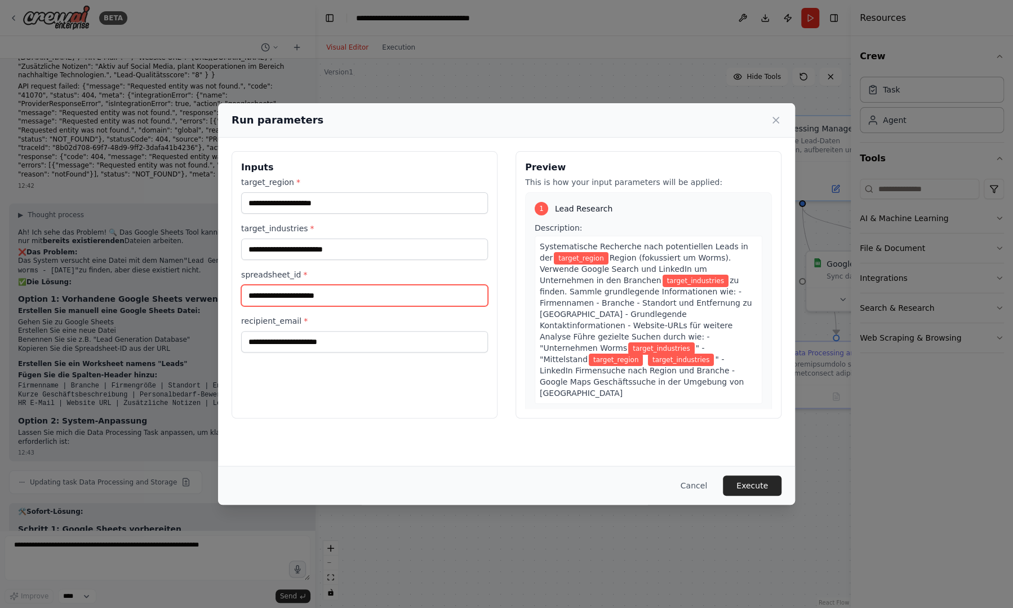
click at [347, 299] on input "spreadsheet_id *" at bounding box center [364, 295] width 247 height 21
paste input "**********"
type input "**********"
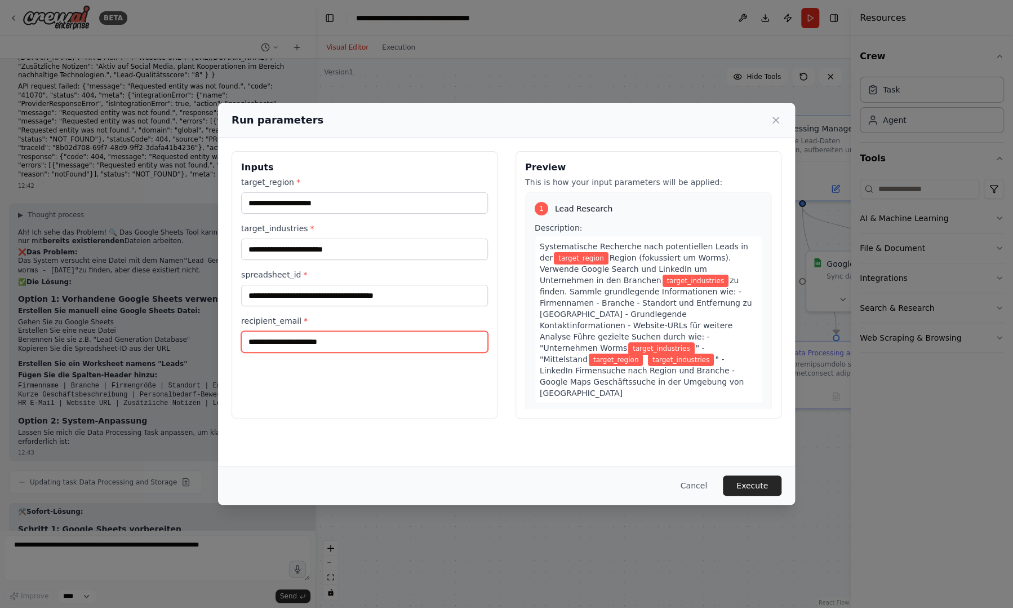
click at [315, 347] on input "recipient_email *" at bounding box center [364, 341] width 247 height 21
type input "**********"
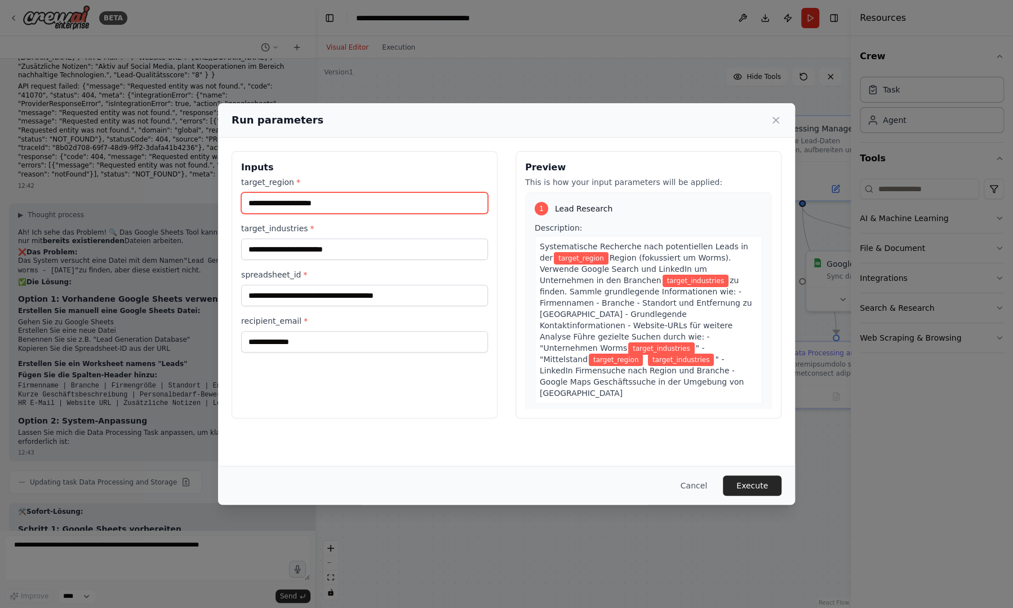
click at [341, 207] on input "target_region *" at bounding box center [364, 202] width 247 height 21
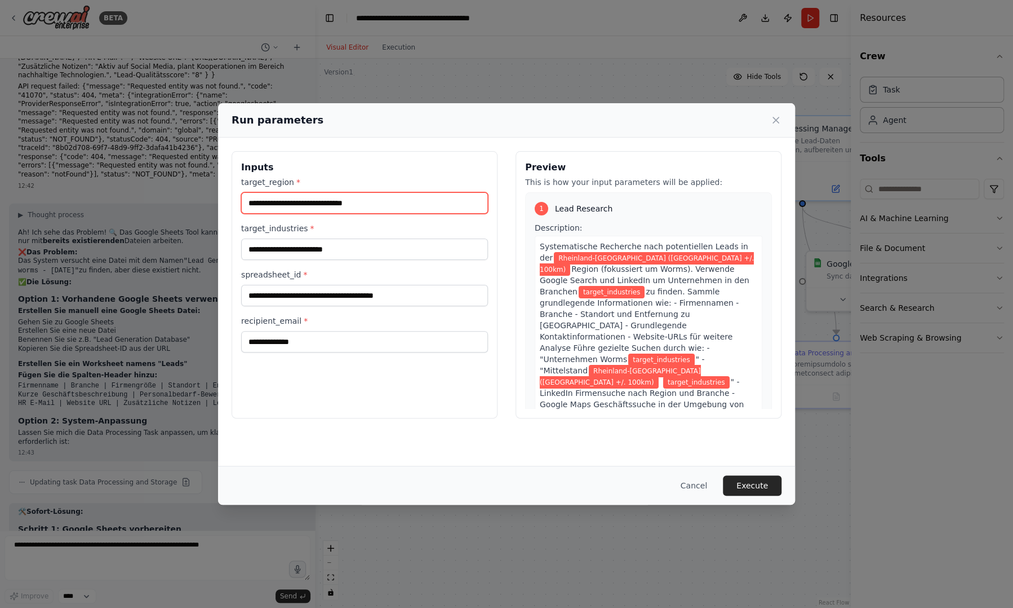
type input "**********"
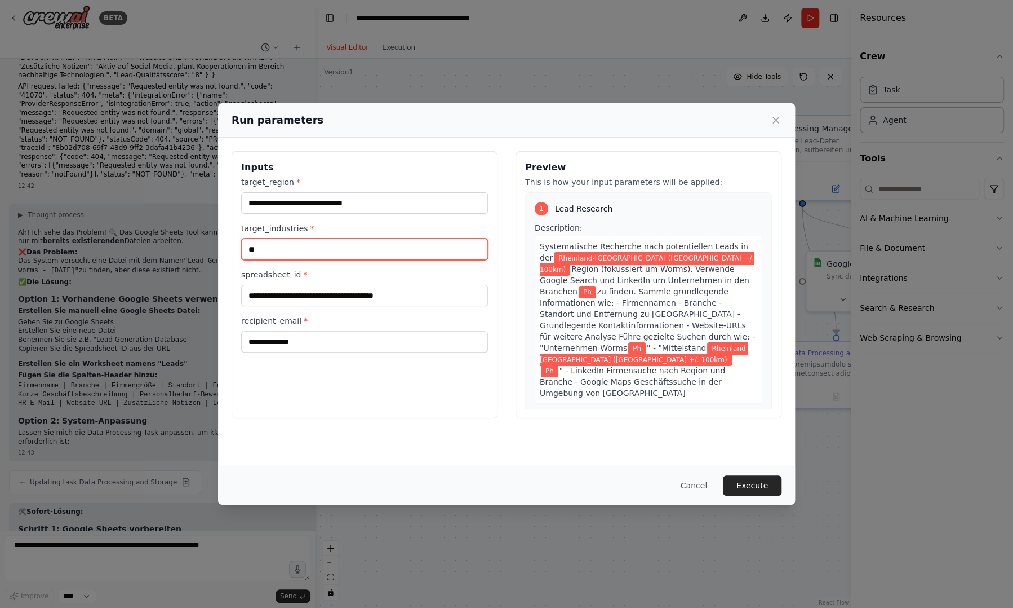
type input "*"
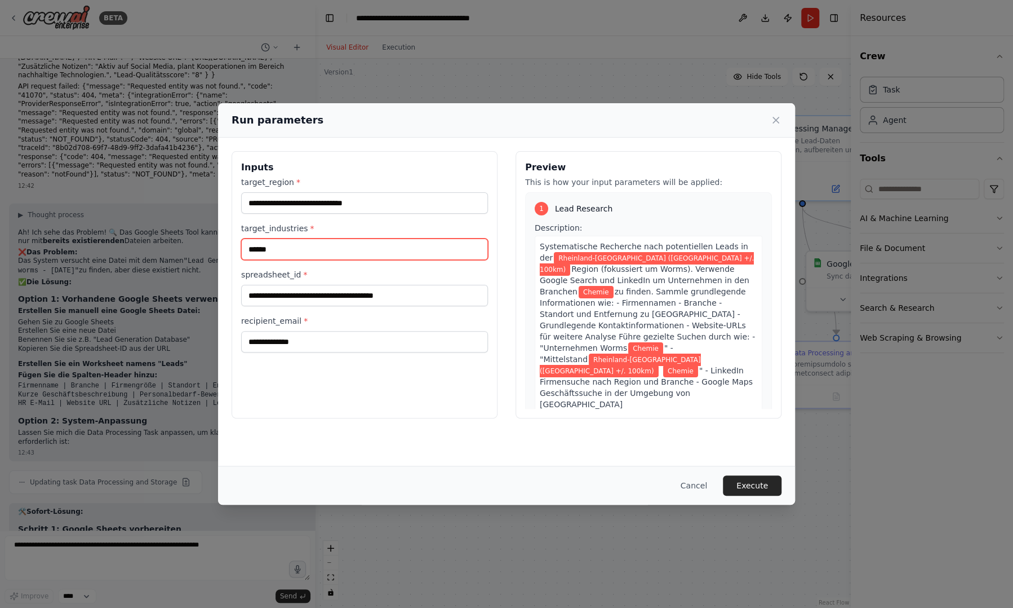
type input "*"
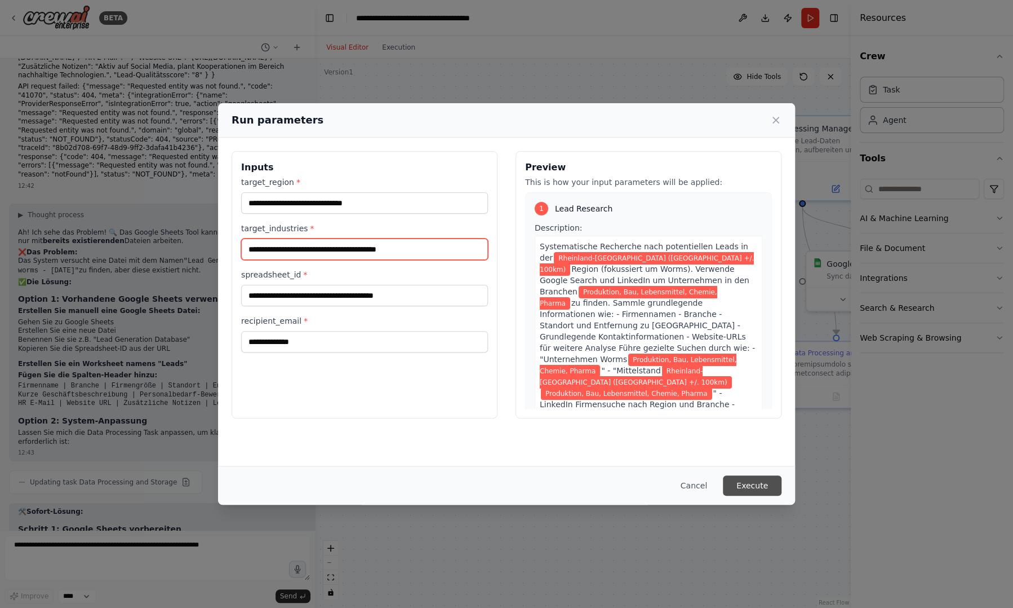
type input "**********"
click at [761, 484] on button "Execute" at bounding box center [752, 485] width 59 height 20
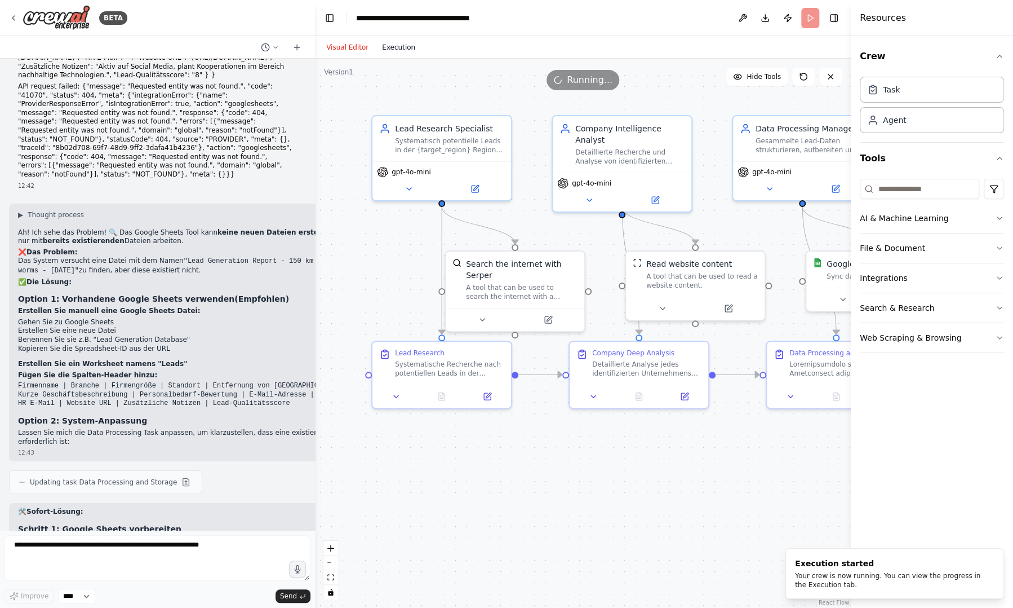
click at [398, 51] on button "Execution" at bounding box center [398, 48] width 47 height 14
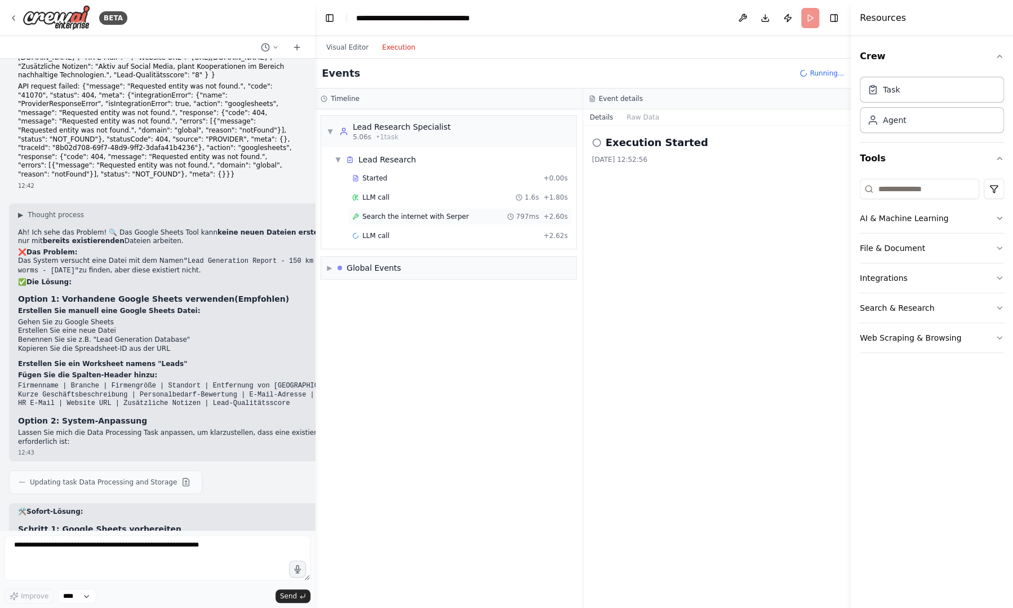
click at [394, 209] on div "Search the internet with Serper 797ms + 2.60s" at bounding box center [460, 216] width 224 height 17
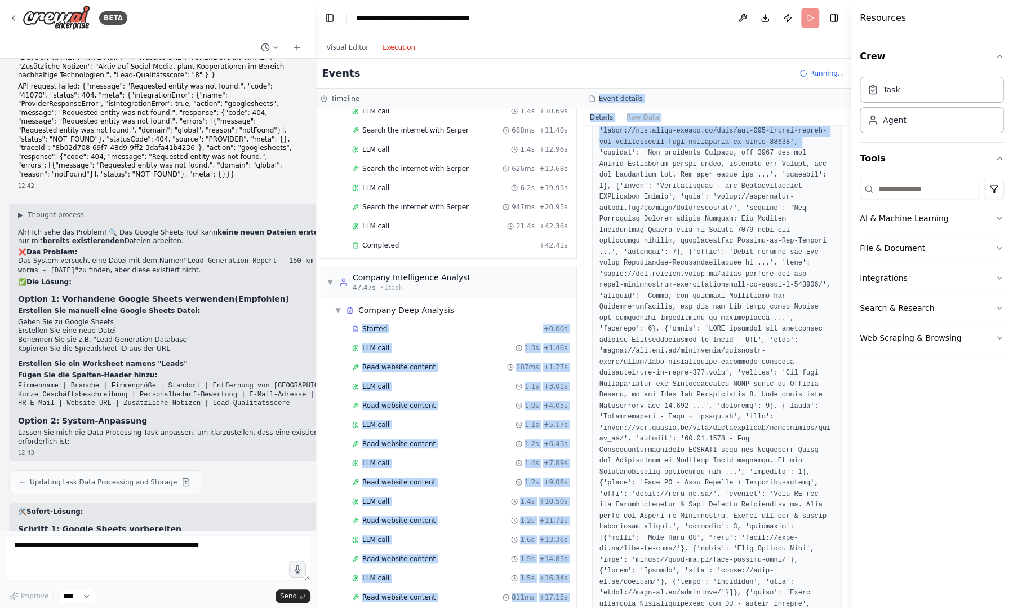
scroll to position [495, 0]
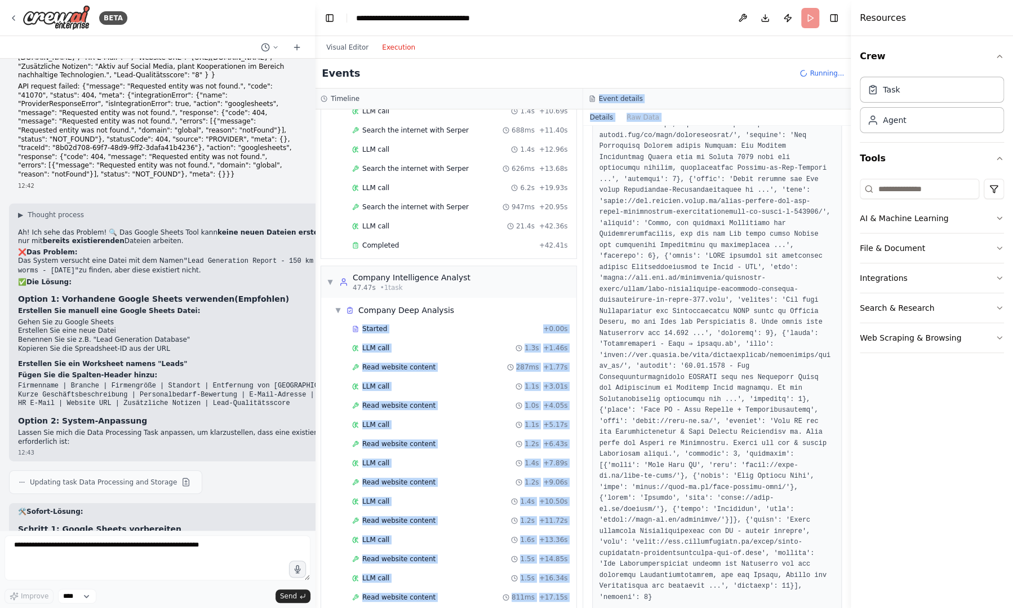
drag, startPoint x: 582, startPoint y: 560, endPoint x: 579, endPoint y: 619, distance: 59.2
click at [579, 607] on html "BETA Ich möchte einen AI-Agent erstellen, der zwecks Kaltaquise Daten von poten…" at bounding box center [506, 304] width 1013 height 608
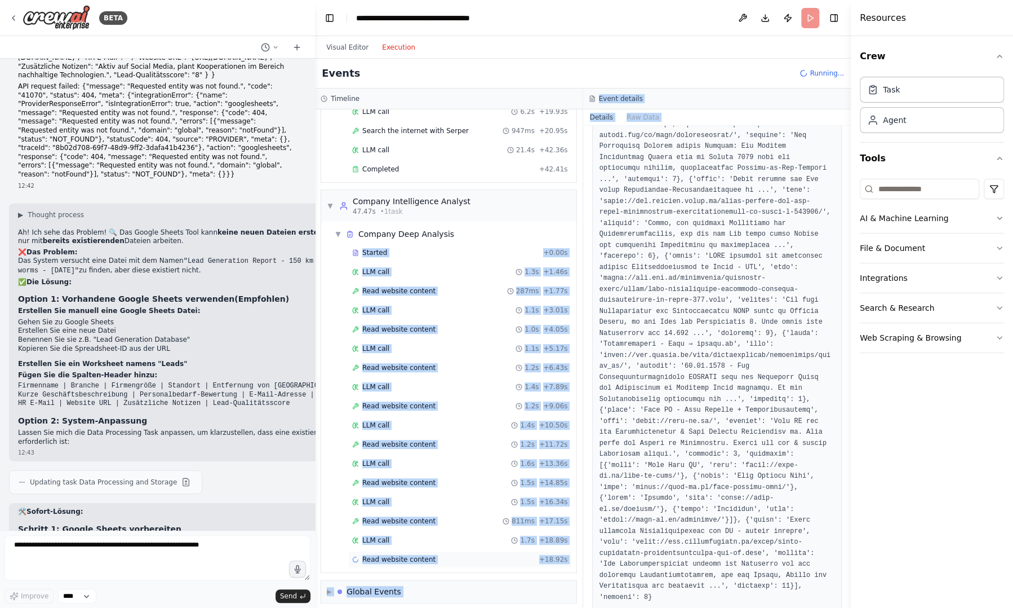
click at [488, 555] on div "Read website content + 18.92s" at bounding box center [460, 559] width 216 height 9
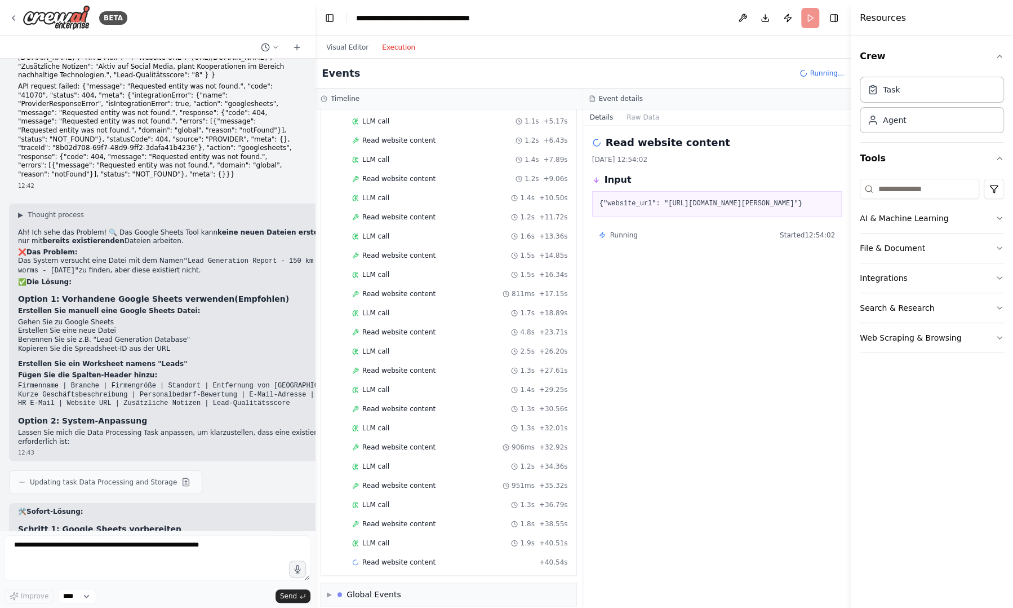
scroll to position [0, 0]
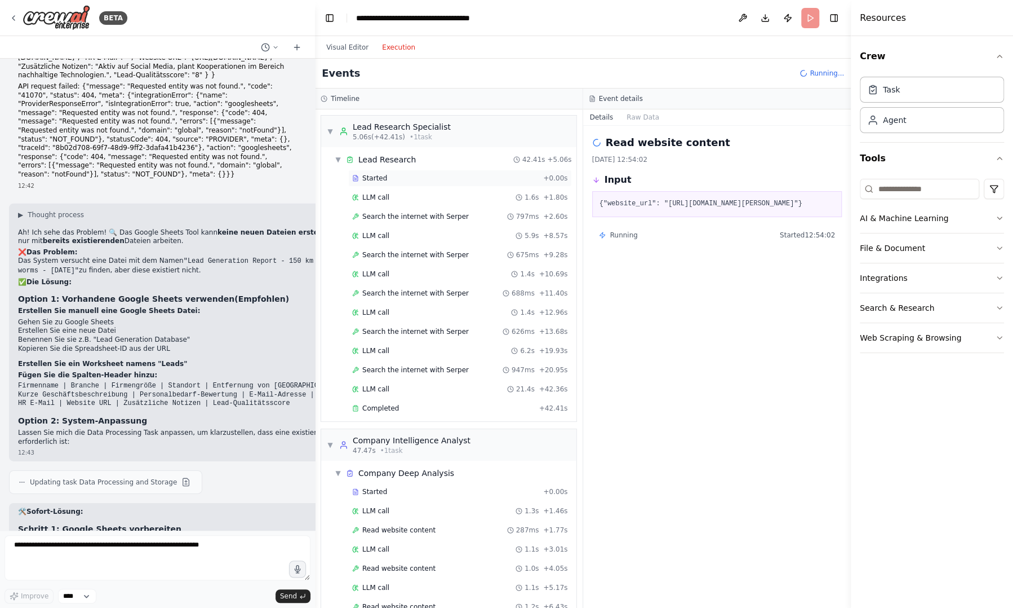
click at [435, 178] on div "Started" at bounding box center [445, 178] width 187 height 9
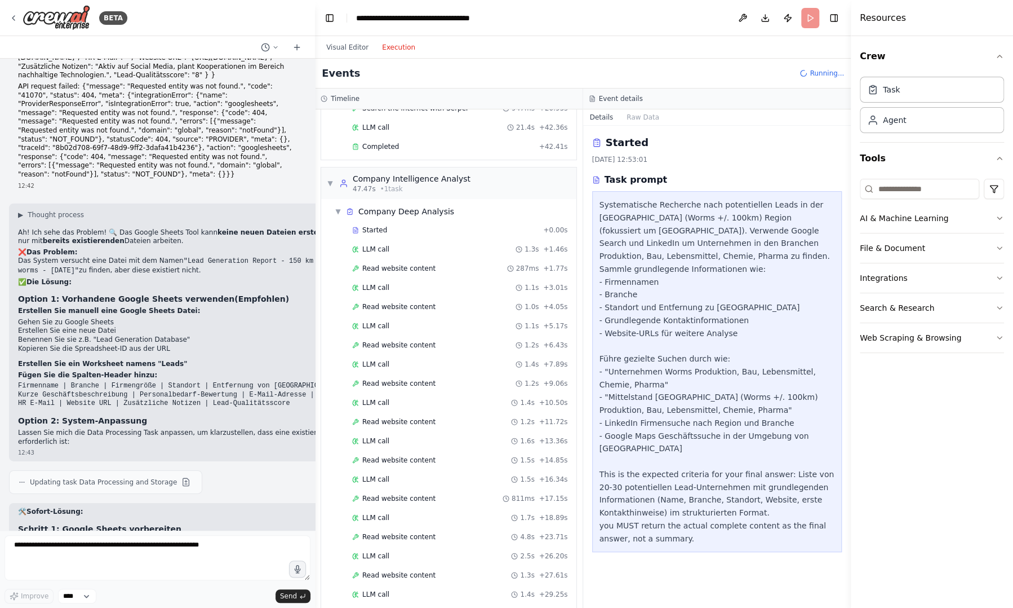
scroll to position [485, 0]
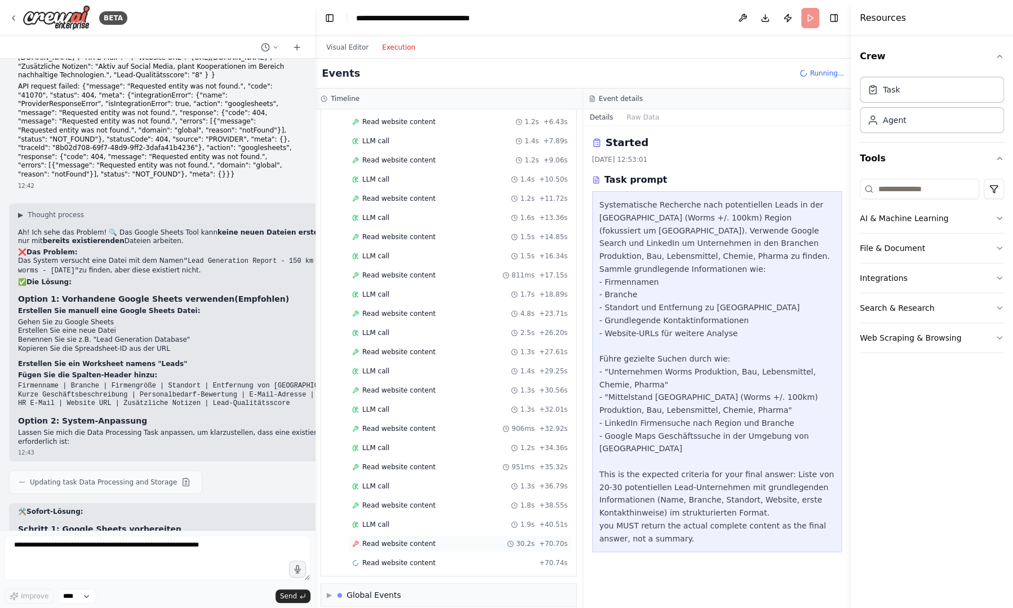
click at [419, 539] on span "Read website content" at bounding box center [398, 543] width 73 height 9
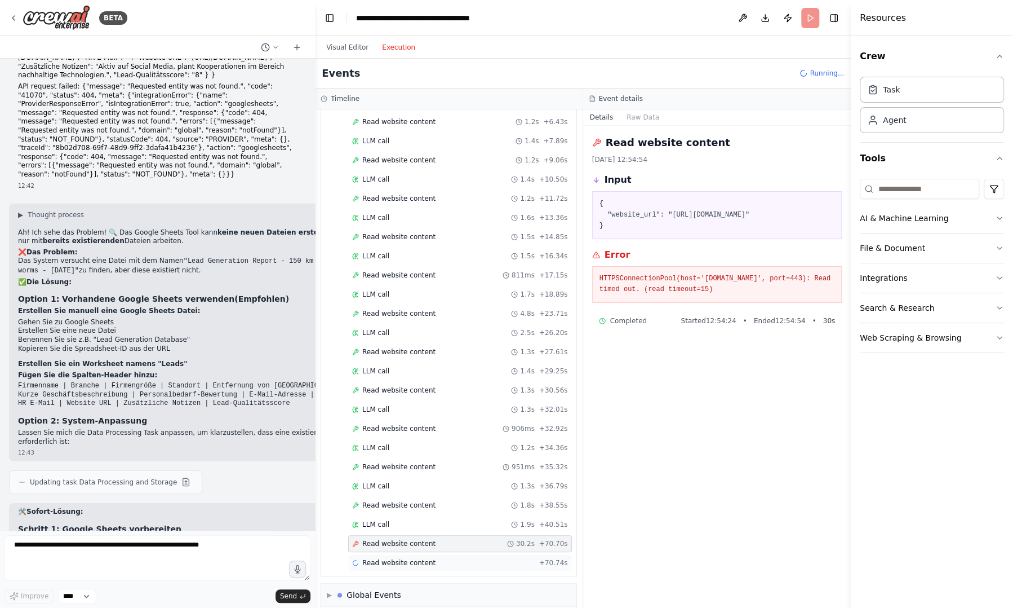
click at [400, 558] on span "Read website content" at bounding box center [398, 562] width 73 height 9
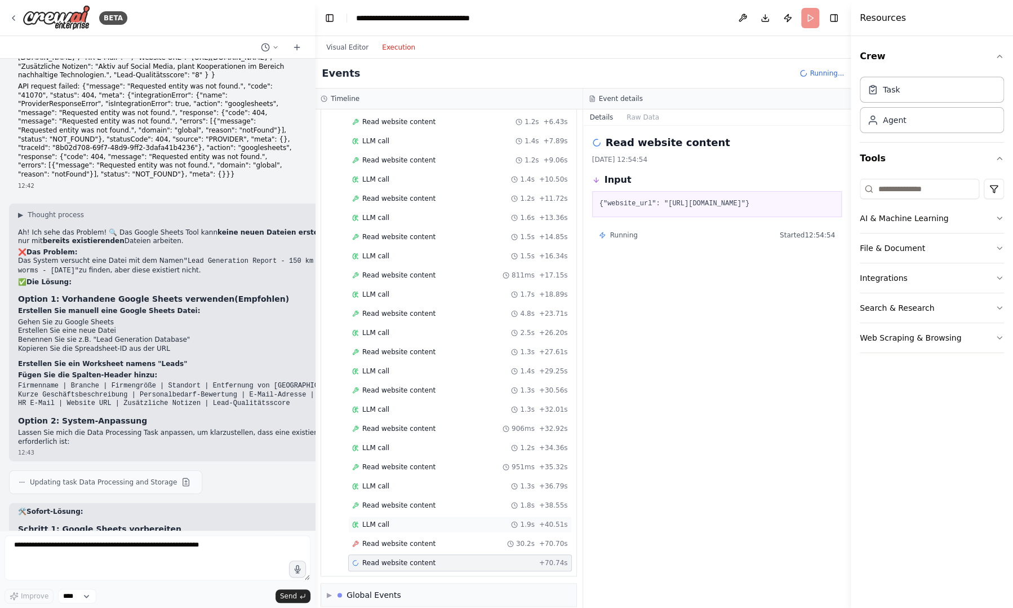
click at [401, 516] on div "LLM call 1.9s + 40.51s" at bounding box center [460, 524] width 224 height 17
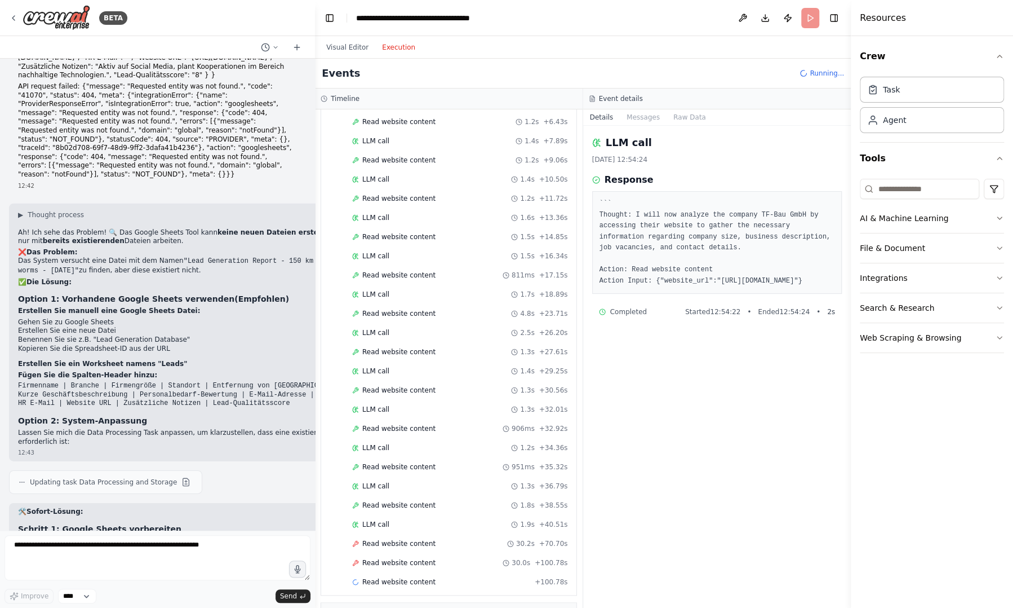
scroll to position [504, 0]
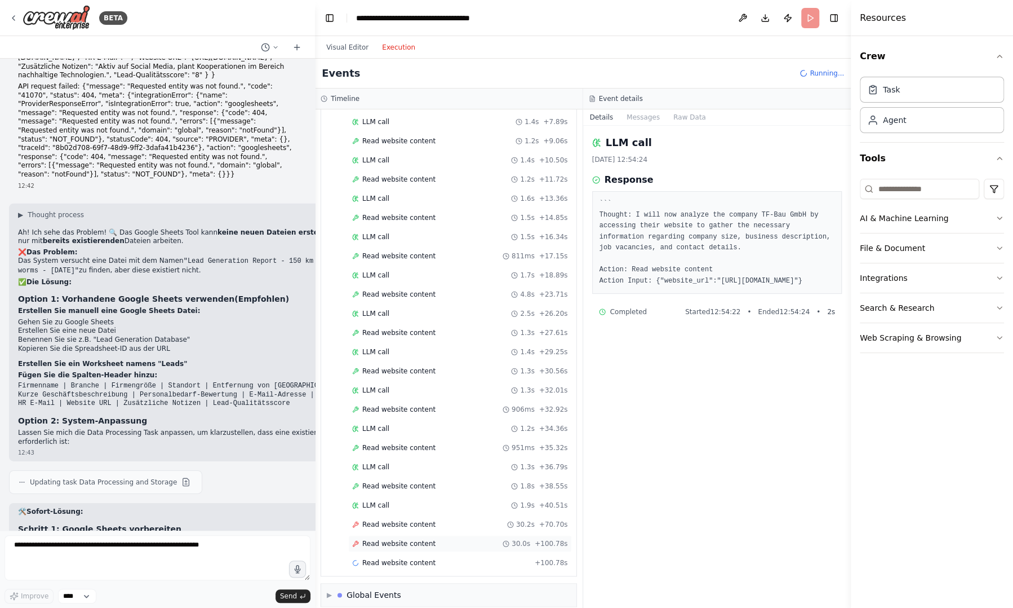
click at [390, 539] on span "Read website content" at bounding box center [398, 543] width 73 height 9
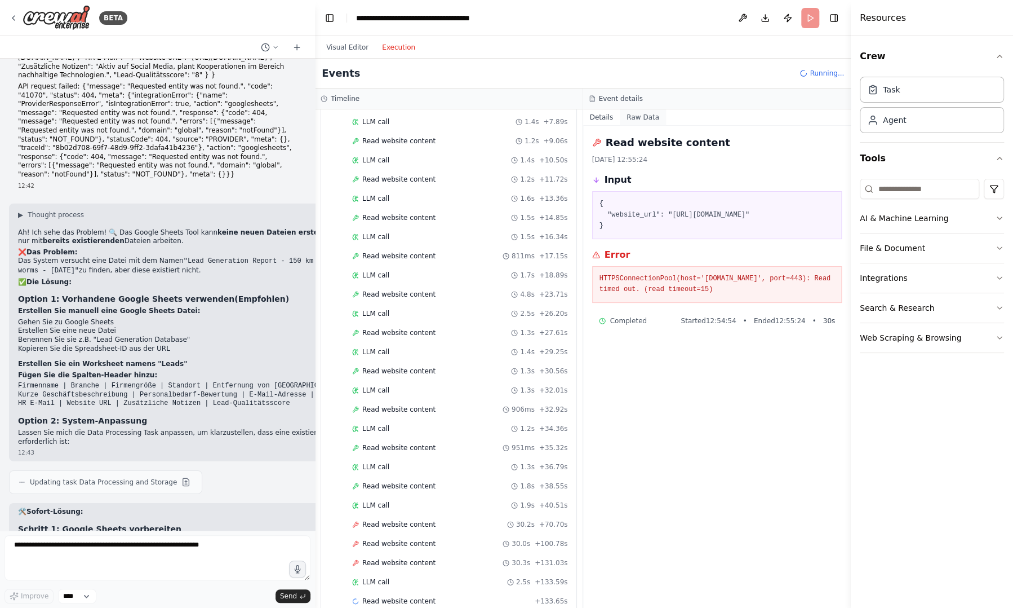
click at [640, 122] on button "Raw Data" at bounding box center [643, 117] width 46 height 16
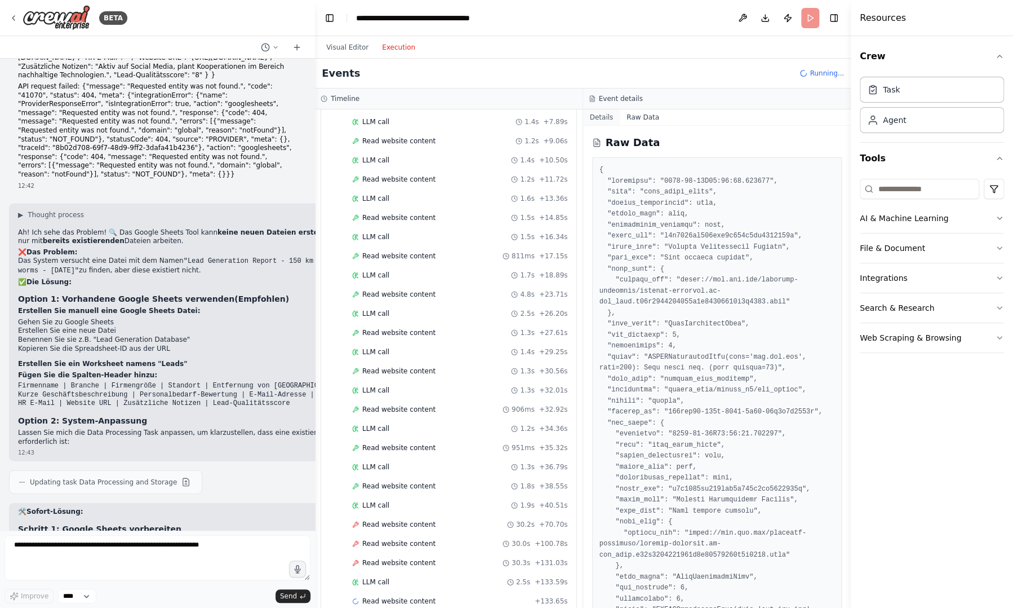
click at [603, 120] on button "Details" at bounding box center [601, 117] width 37 height 16
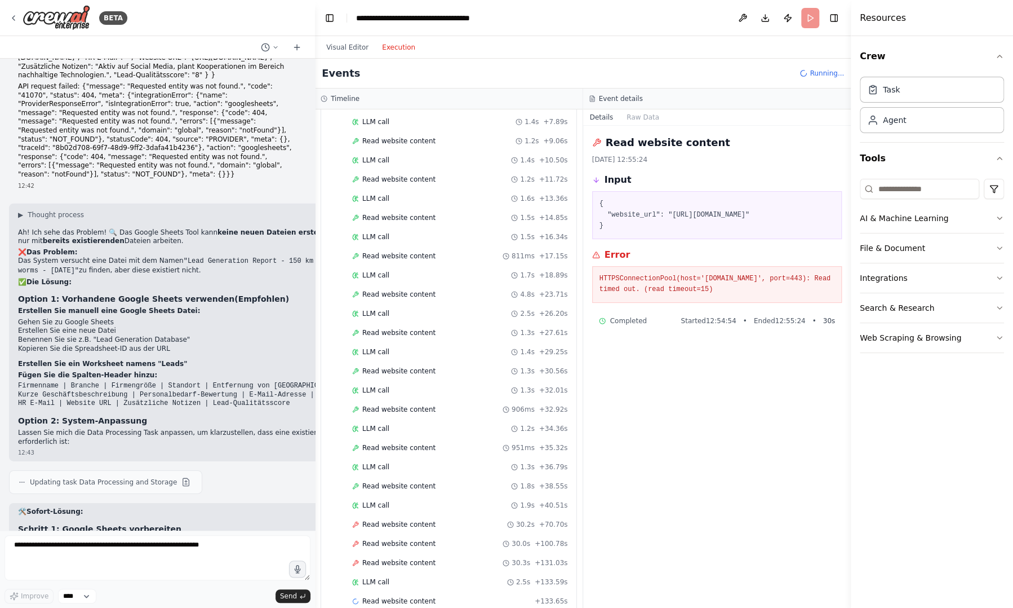
scroll to position [542, 0]
click at [397, 539] on div "LLM call 2.5s + 133.59s" at bounding box center [460, 543] width 216 height 9
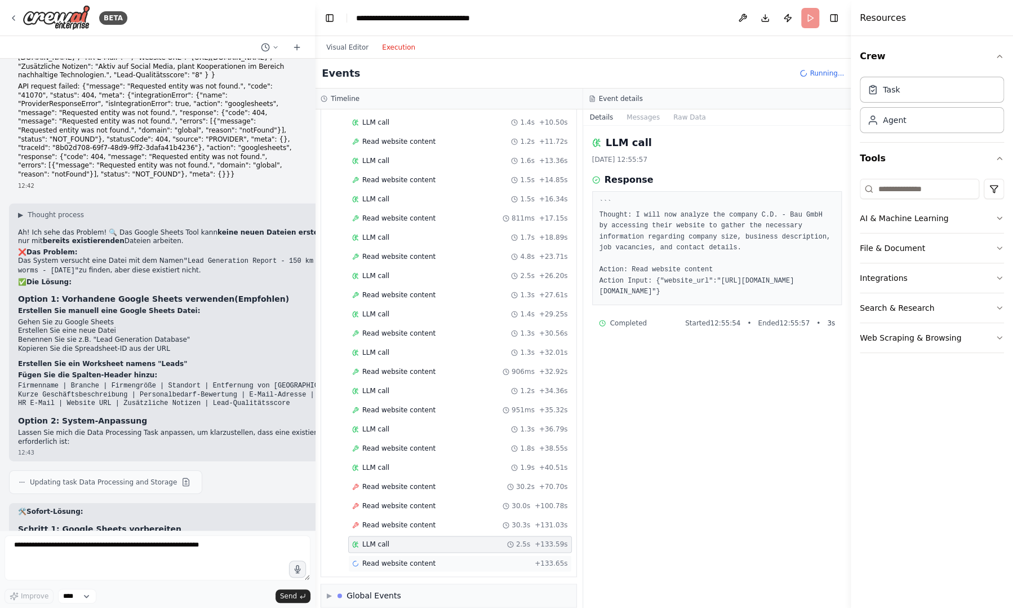
click at [393, 559] on span "Read website content" at bounding box center [398, 563] width 73 height 9
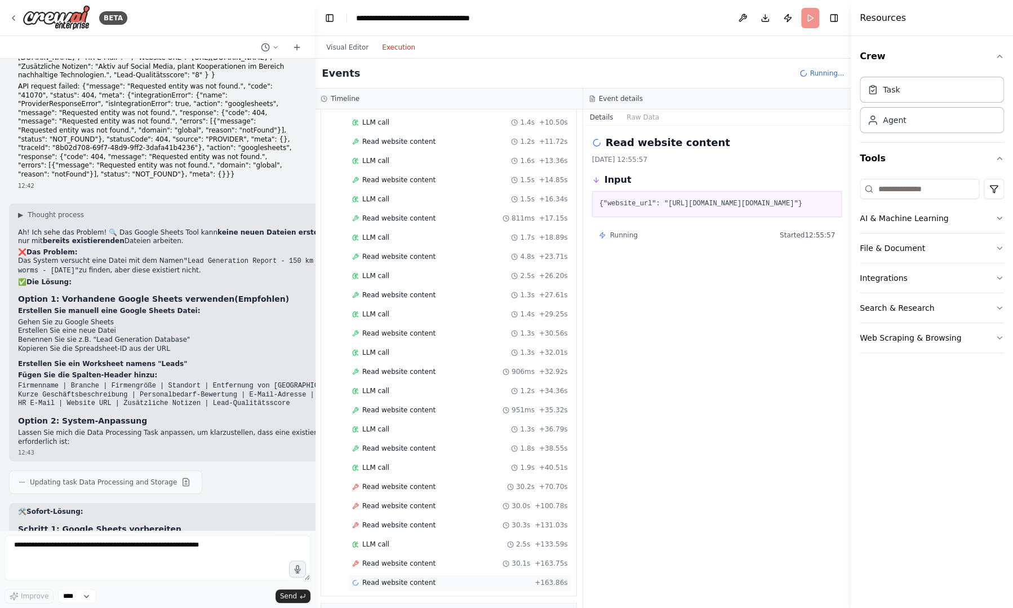
click at [395, 578] on span "Read website content" at bounding box center [398, 582] width 73 height 9
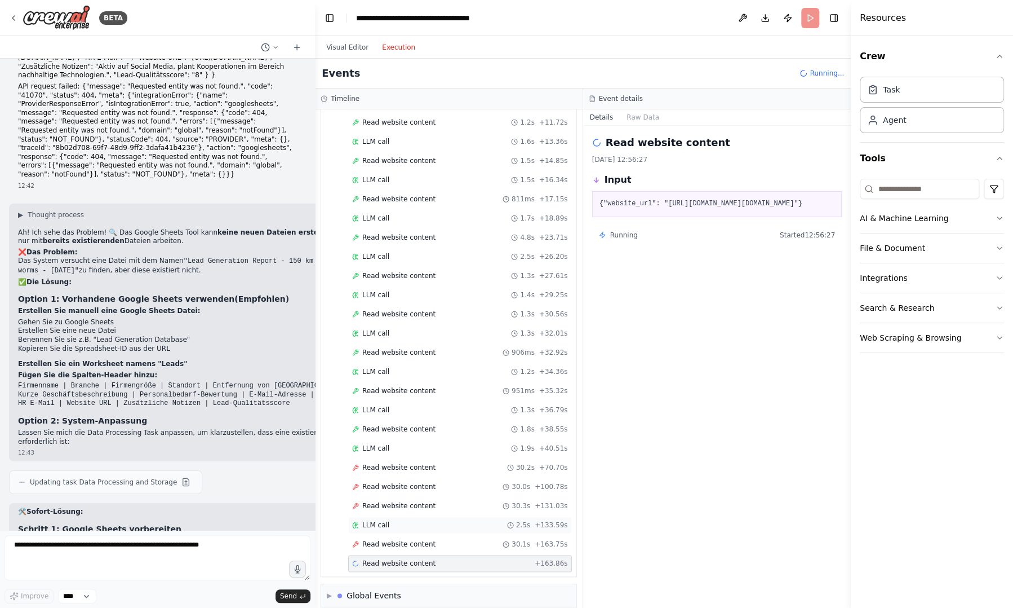
click at [461, 520] on div "LLM call 2.5s + 133.59s" at bounding box center [460, 524] width 216 height 9
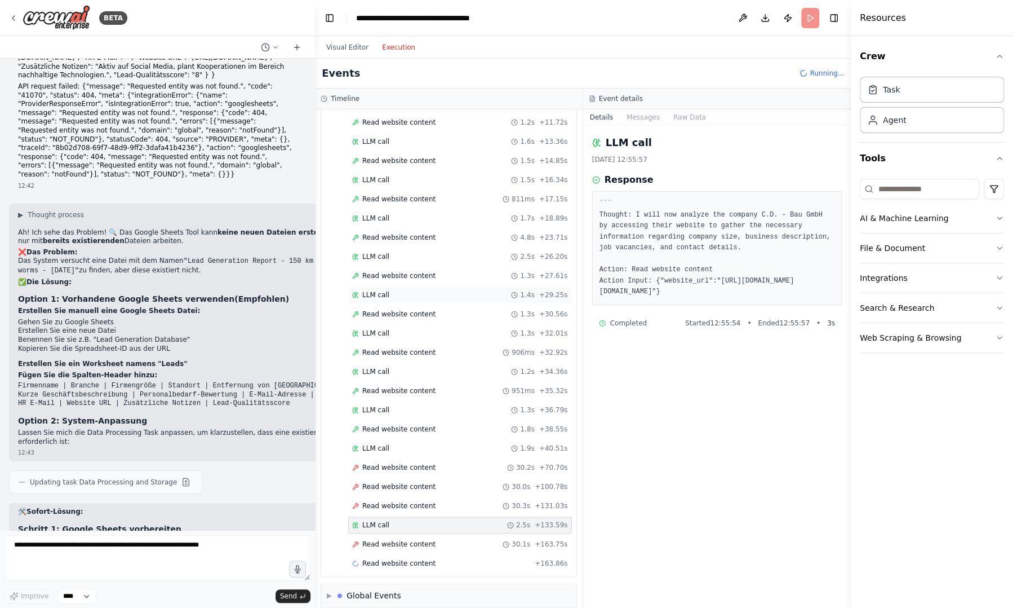
click at [431, 290] on div "LLM call 1.4s + 29.25s" at bounding box center [460, 294] width 216 height 9
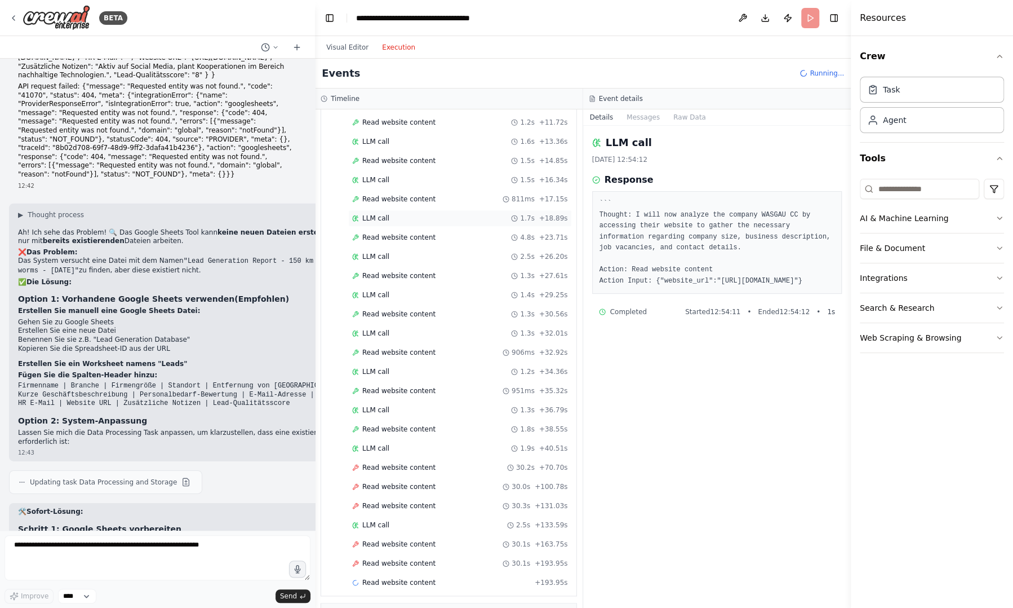
click at [401, 214] on div "LLM call 1.7s + 18.89s" at bounding box center [460, 218] width 216 height 9
click at [512, 576] on div "Read website content + 193.95s" at bounding box center [460, 582] width 224 height 17
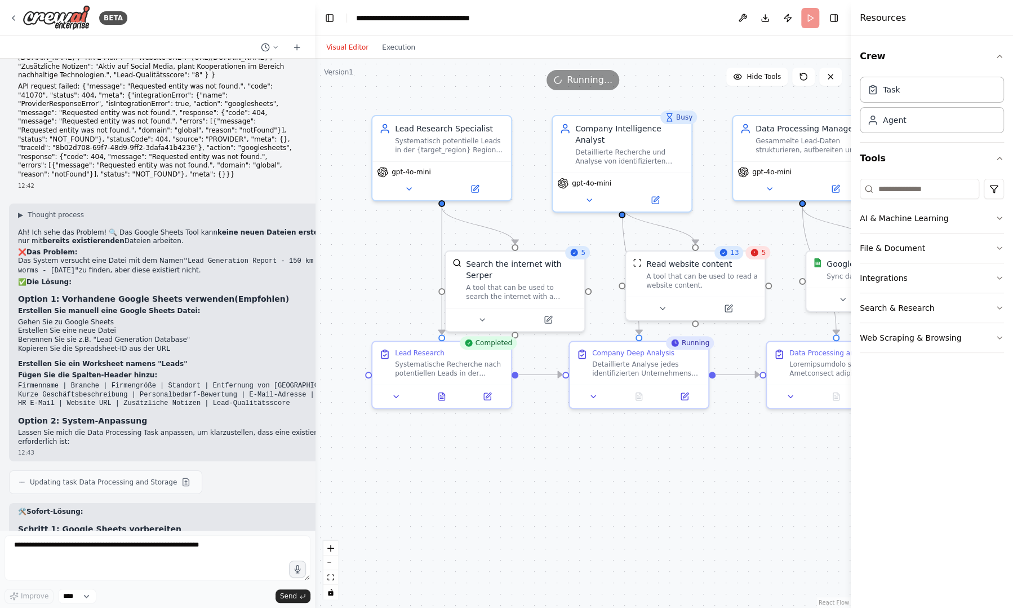
click at [336, 51] on button "Visual Editor" at bounding box center [348, 48] width 56 height 14
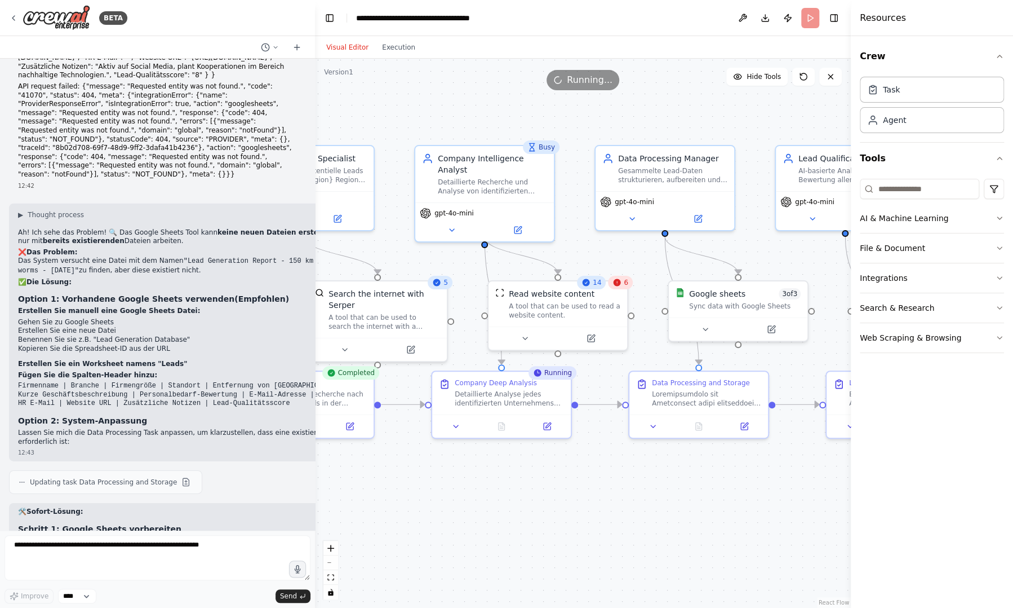
drag, startPoint x: 710, startPoint y: 443, endPoint x: 572, endPoint y: 473, distance: 140.7
click at [572, 473] on div ".deletable-edge-delete-btn { width: 20px; height: 20px; border: 0px solid #ffff…" at bounding box center [583, 333] width 536 height 549
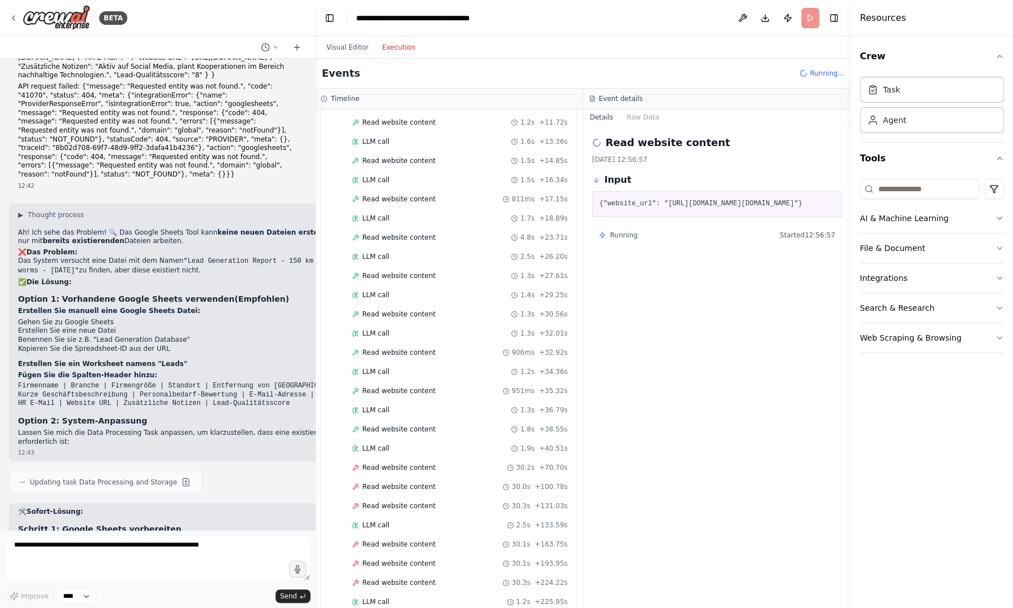
click at [385, 48] on button "Execution" at bounding box center [398, 48] width 47 height 14
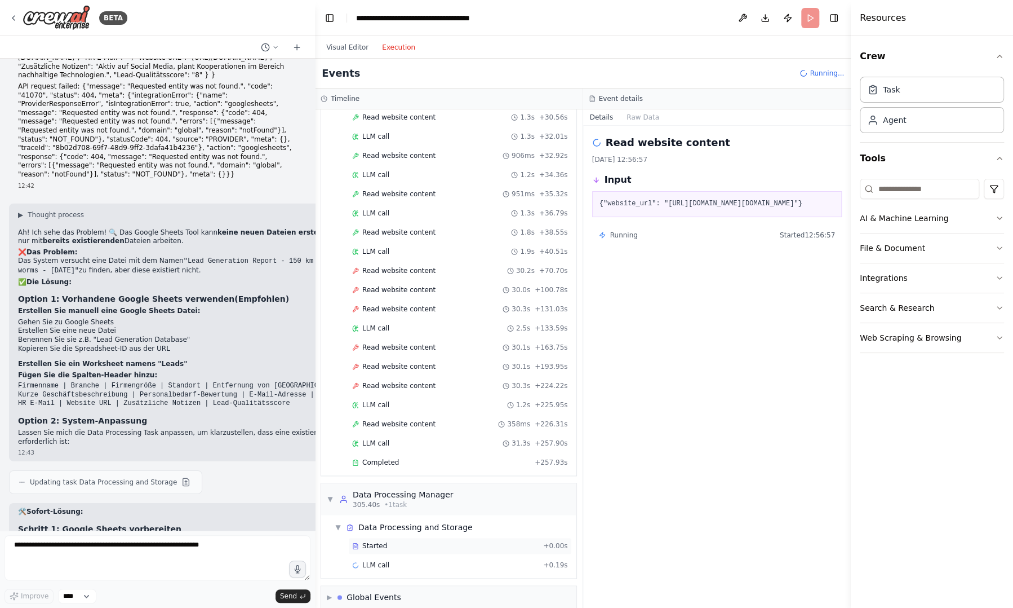
click at [444, 541] on div "Started" at bounding box center [445, 545] width 187 height 9
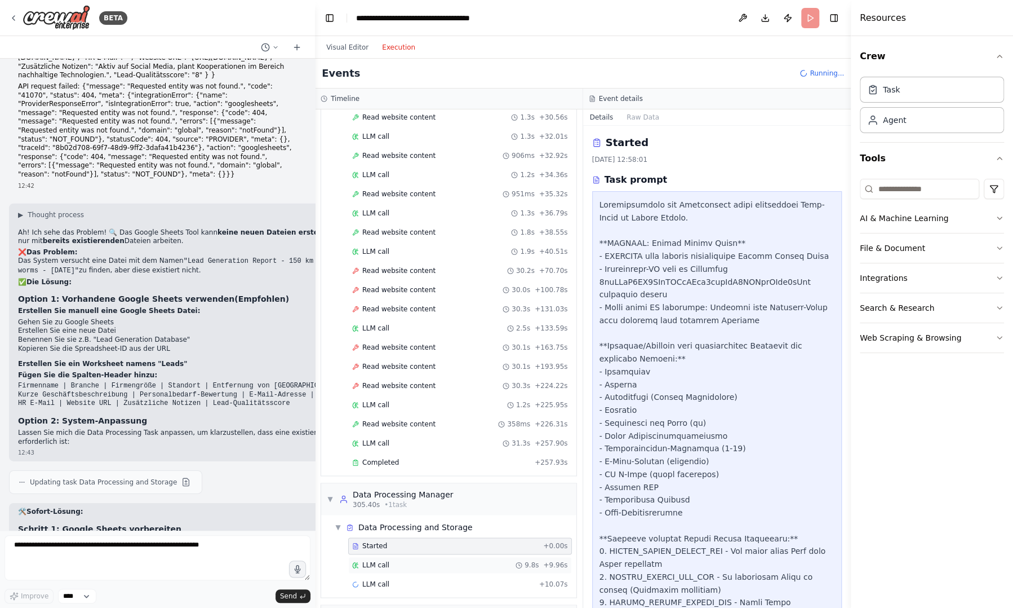
click at [401, 560] on div "LLM call 9.8s + 9.96s" at bounding box center [460, 564] width 216 height 9
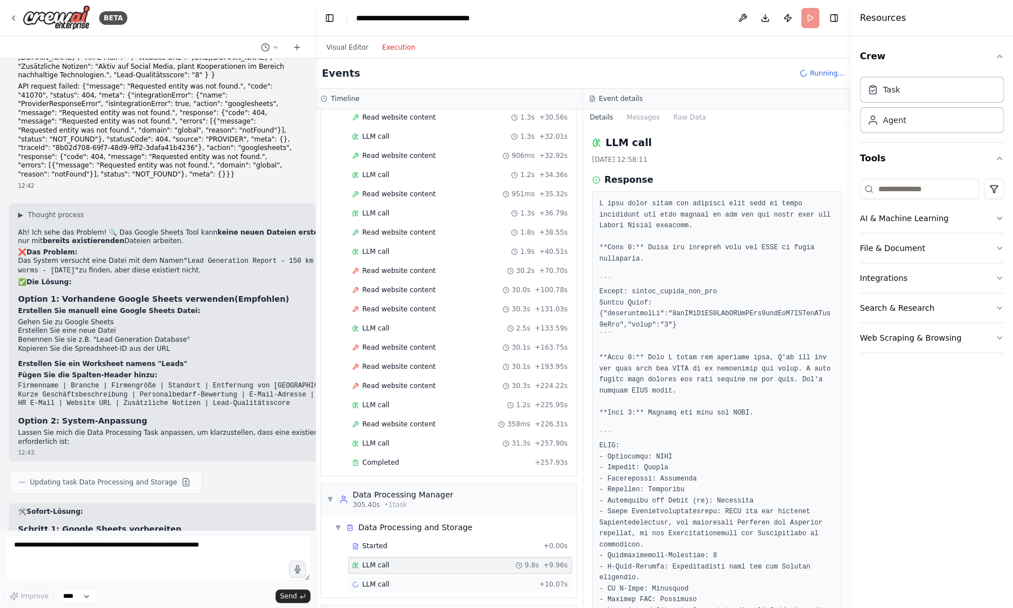
click at [413, 579] on div "LLM call + 10.07s" at bounding box center [460, 583] width 216 height 9
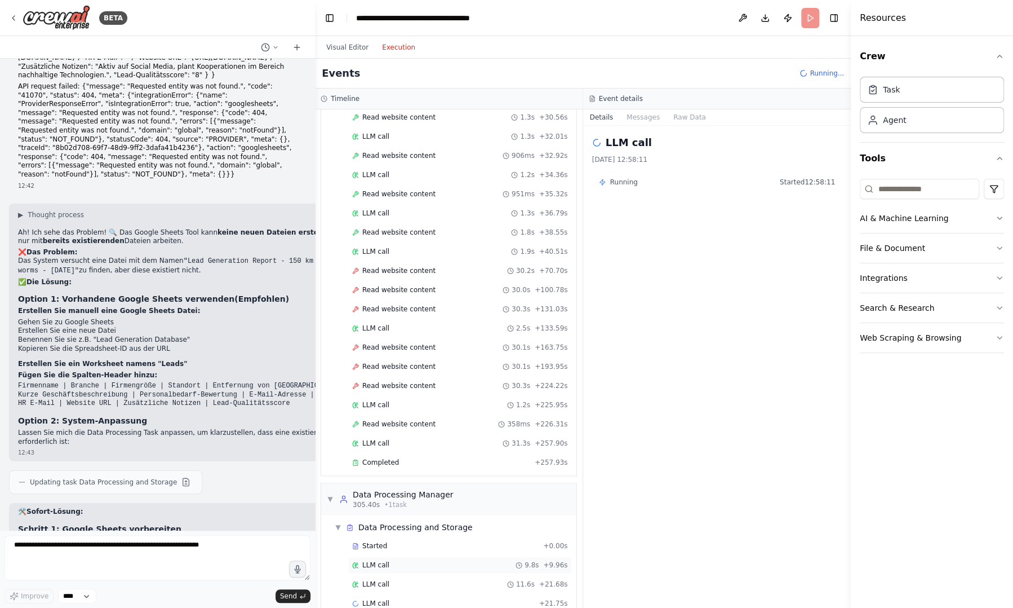
click at [413, 560] on div "LLM call 9.8s + 9.96s" at bounding box center [460, 564] width 224 height 17
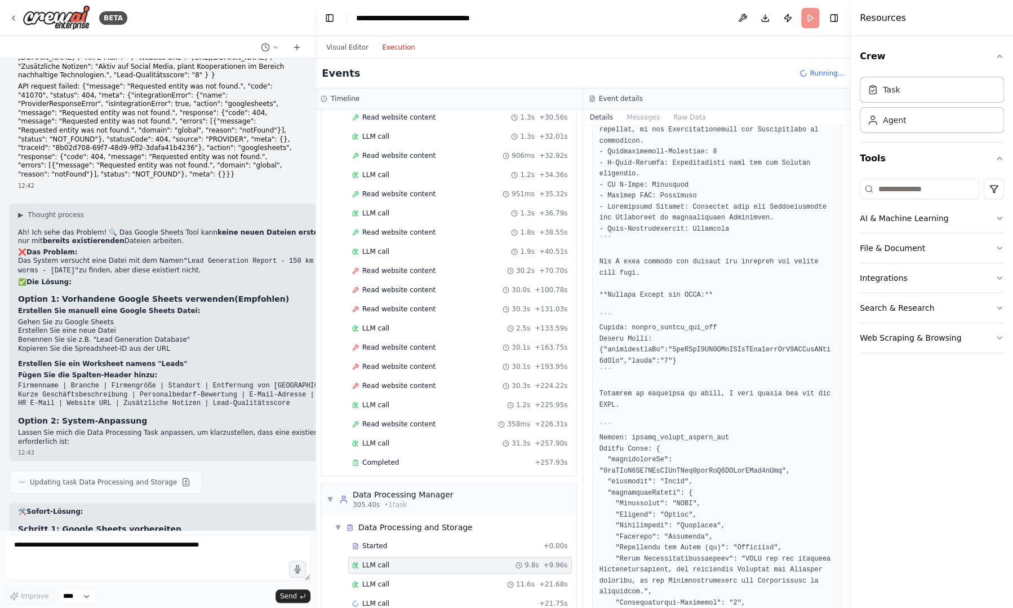
scroll to position [662, 0]
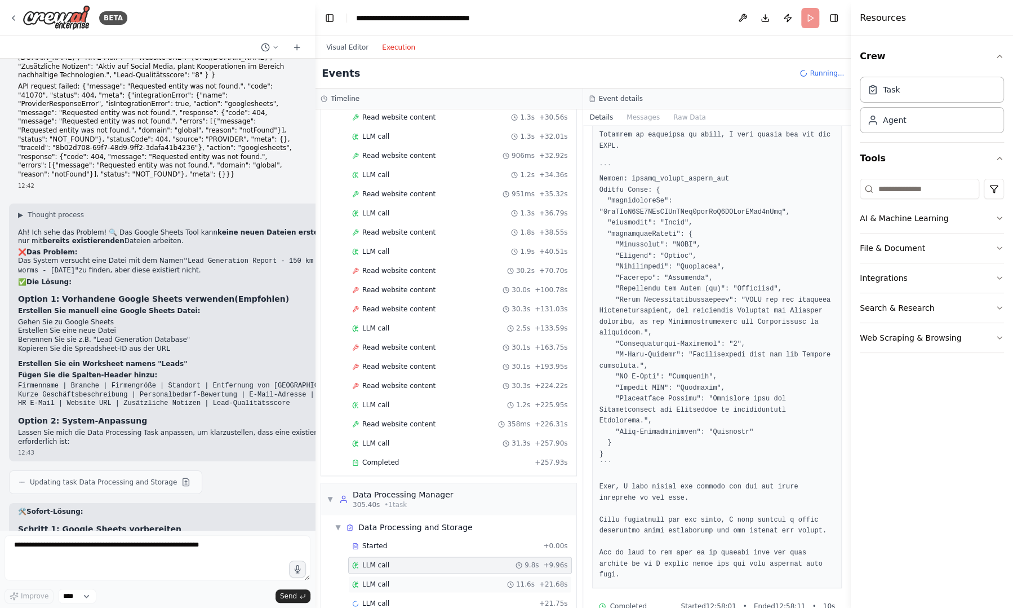
click at [390, 576] on div "LLM call 11.6s + 21.68s" at bounding box center [460, 583] width 224 height 17
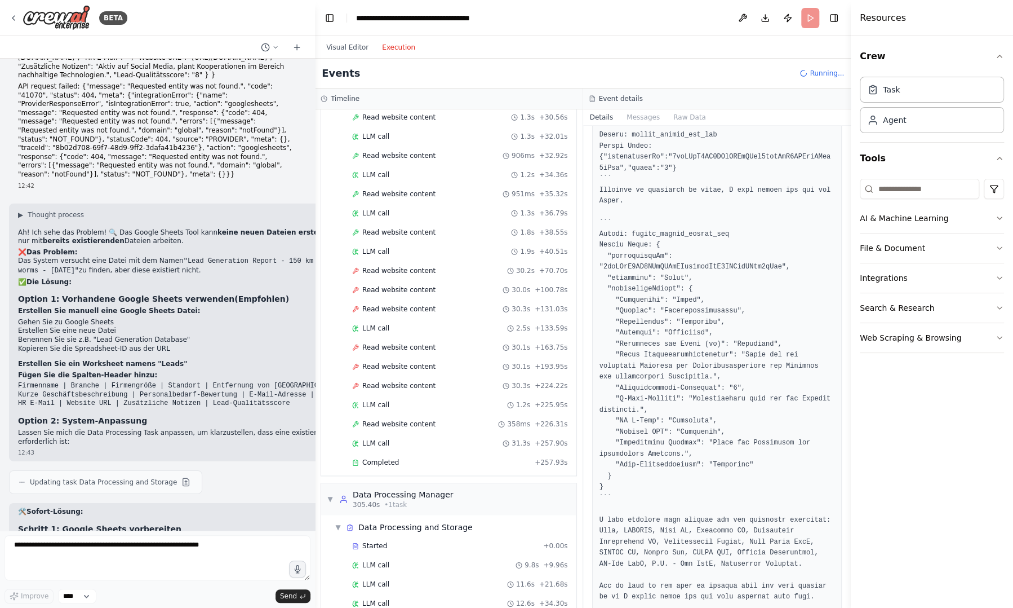
scroll to position [814, 0]
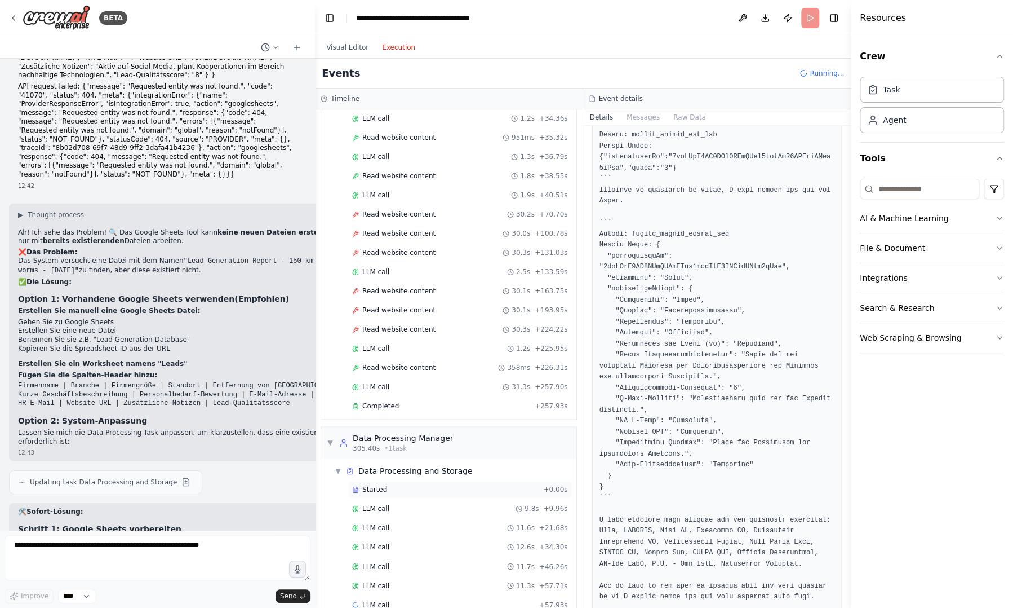
click at [391, 485] on div "Started" at bounding box center [445, 489] width 187 height 9
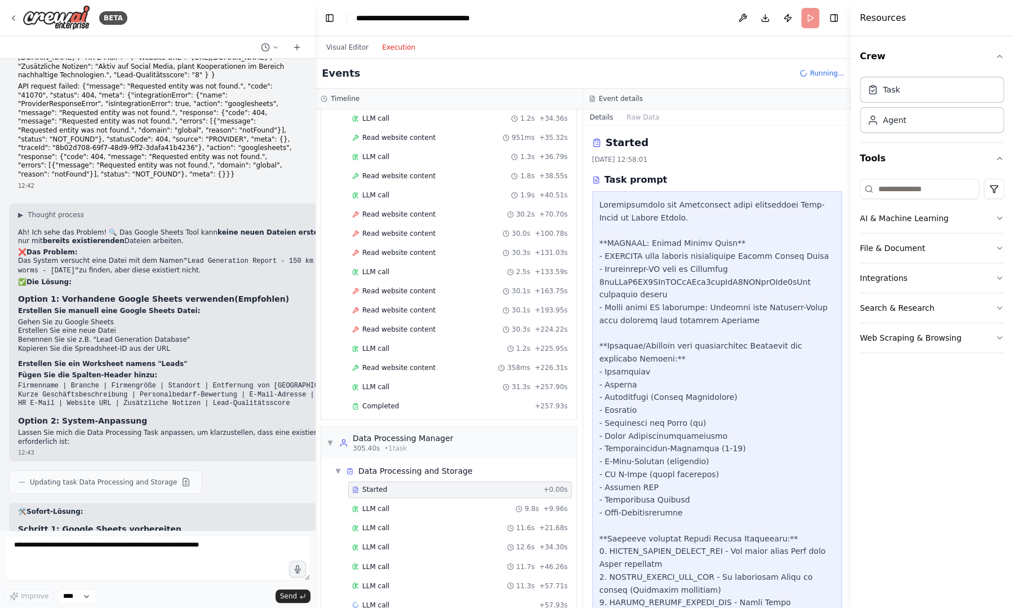
scroll to position [852, 0]
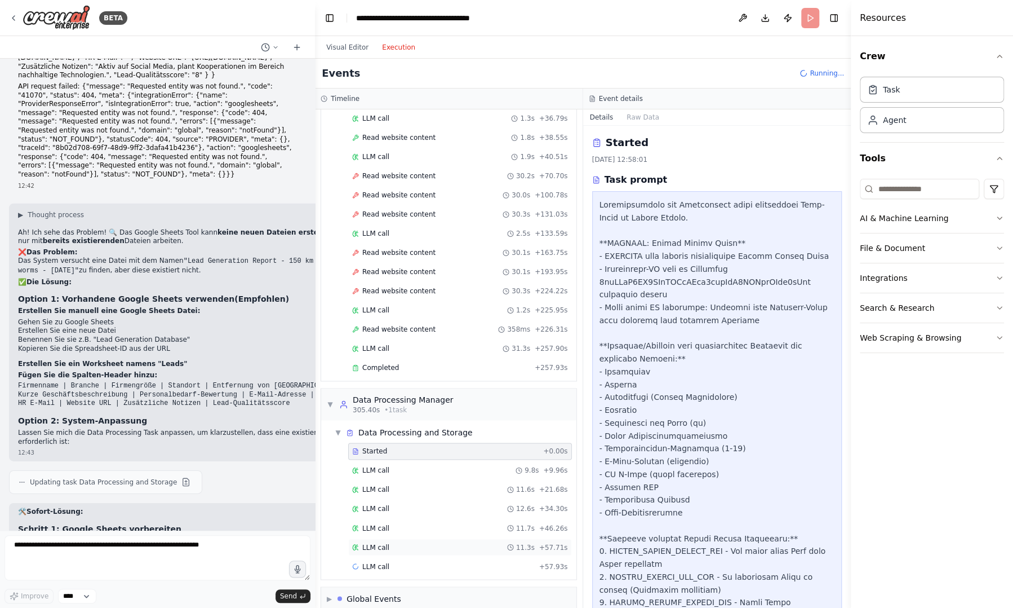
click at [472, 538] on div "LLM call 11.3s + 57.71s" at bounding box center [460, 546] width 224 height 17
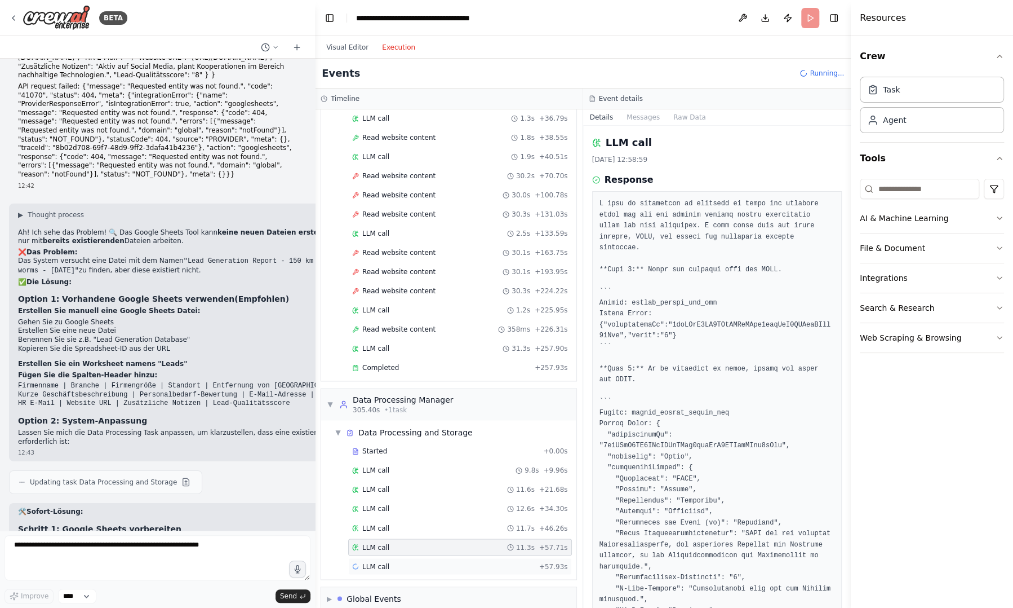
click at [421, 561] on div "LLM call + 57.93s" at bounding box center [460, 565] width 216 height 9
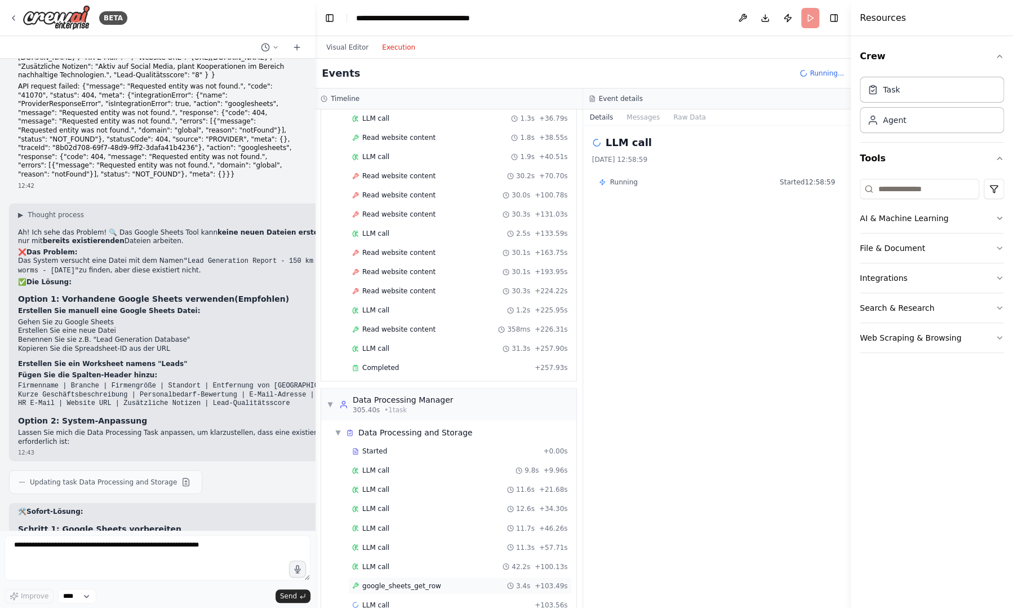
click at [417, 577] on div "google_sheets_get_row 3.4s + 103.49s" at bounding box center [460, 585] width 224 height 17
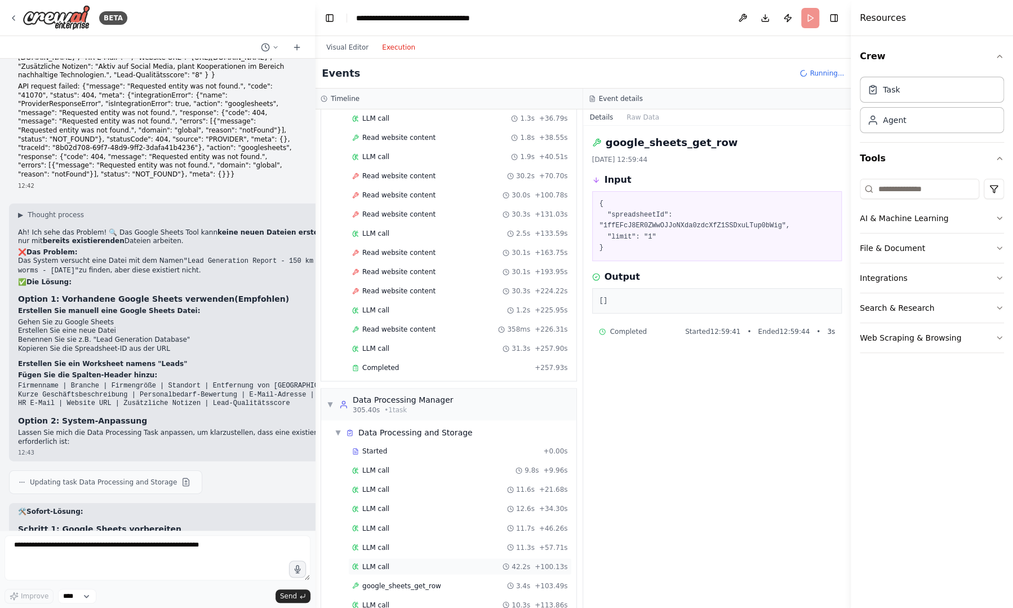
click at [419, 561] on div "LLM call 42.2s + 100.13s" at bounding box center [460, 565] width 216 height 9
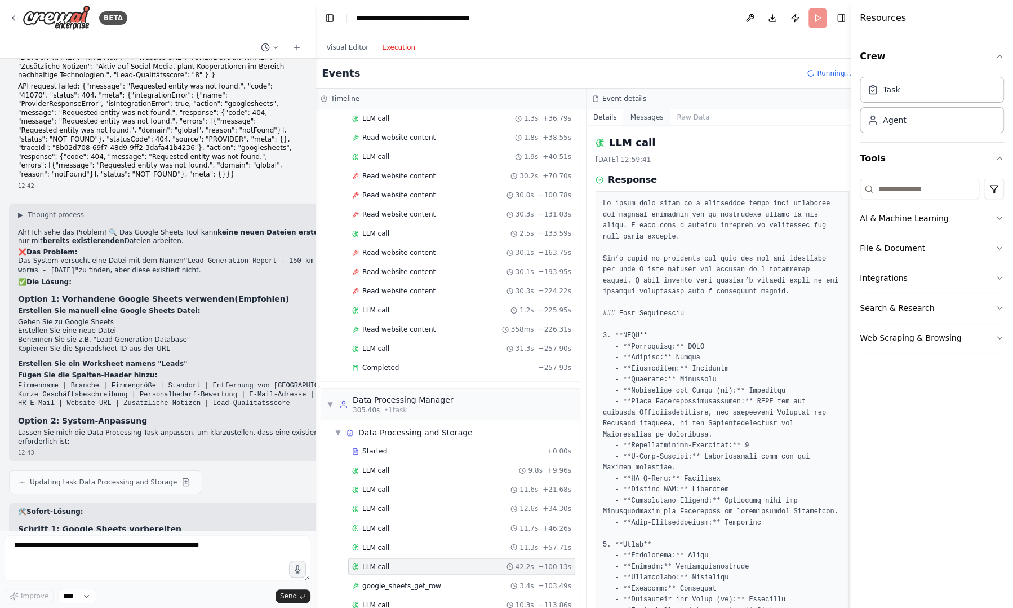
click at [638, 118] on button "Messages" at bounding box center [646, 117] width 47 height 16
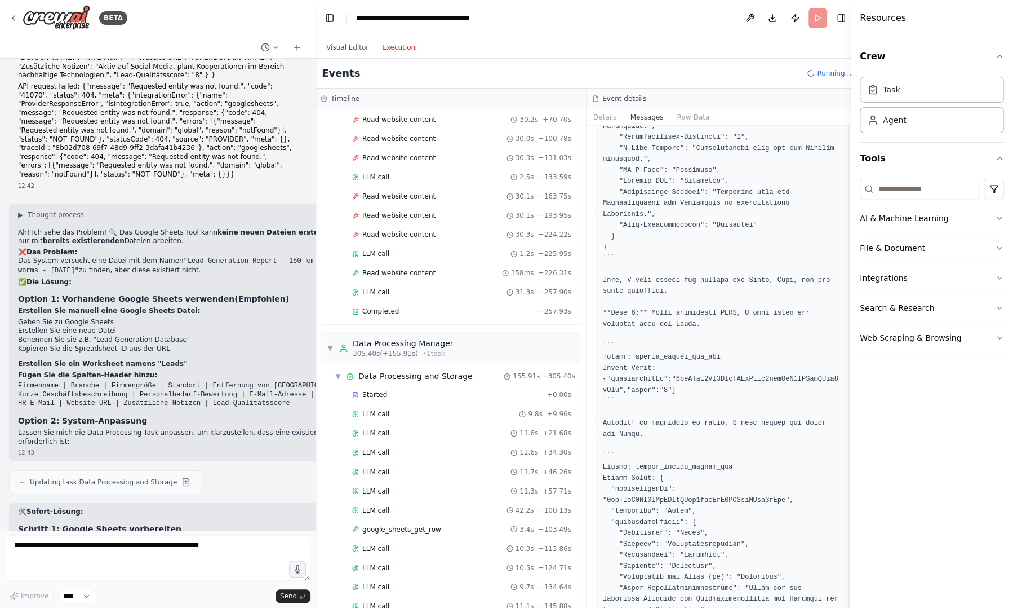
scroll to position [1087, 0]
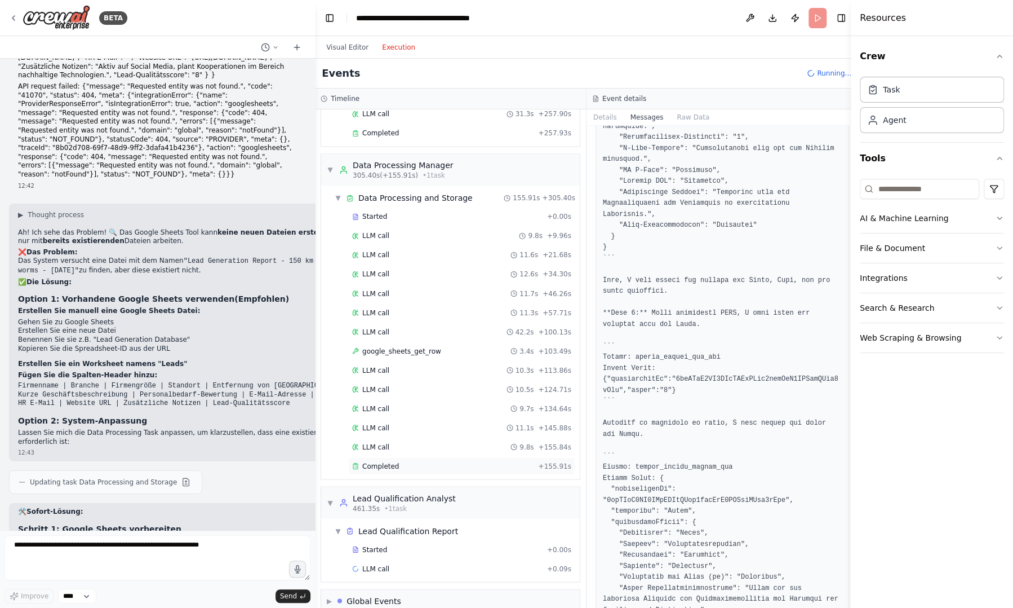
click at [404, 457] on div "Completed + 155.91s" at bounding box center [461, 465] width 227 height 17
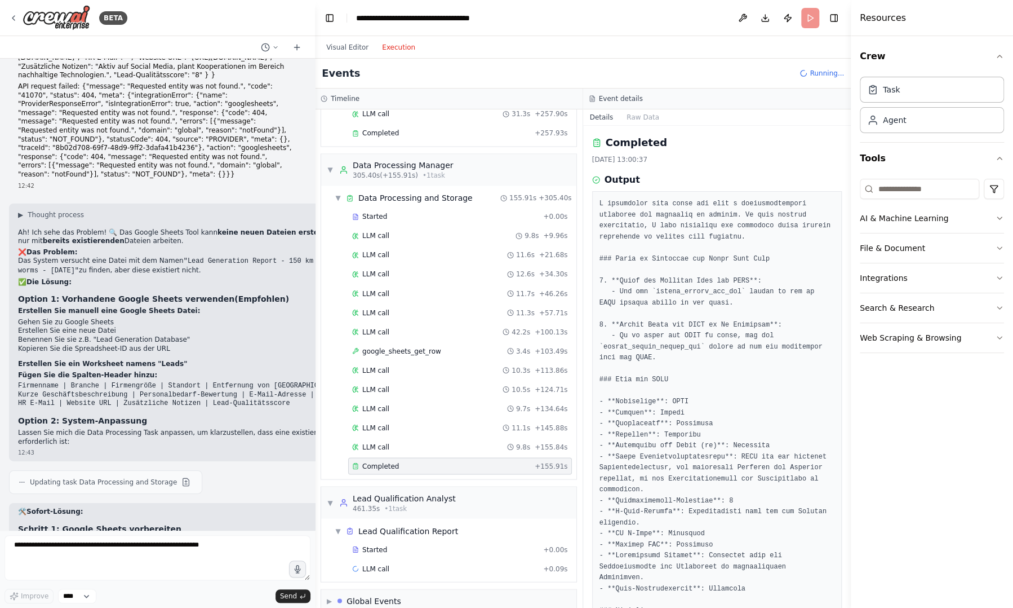
drag, startPoint x: 848, startPoint y: 253, endPoint x: 852, endPoint y: 312, distance: 59.3
click at [852, 312] on div "Resources Crew Task Agent Tools AI & Machine Learning File & Document Integrati…" at bounding box center [932, 304] width 162 height 608
drag, startPoint x: 846, startPoint y: 331, endPoint x: 838, endPoint y: 408, distance: 77.6
click at [838, 408] on div "BETA Ich möchte einen AI-Agent erstellen, der zwecks Kaltaquise Daten von poten…" at bounding box center [506, 304] width 1013 height 608
drag, startPoint x: 850, startPoint y: 342, endPoint x: 852, endPoint y: 385, distance: 43.5
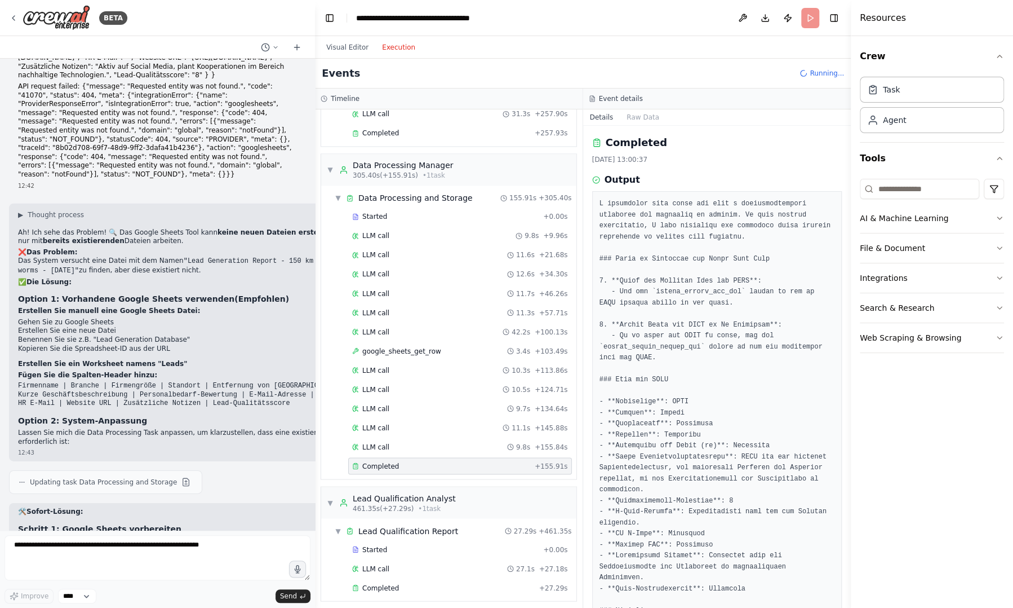
click at [852, 385] on div "Resources Crew Task Agent Tools AI & Machine Learning File & Document Integrati…" at bounding box center [932, 304] width 162 height 608
drag, startPoint x: 848, startPoint y: 353, endPoint x: 843, endPoint y: 397, distance: 44.2
click at [843, 397] on div "BETA Ich möchte einen AI-Agent erstellen, der zwecks Kaltaquise Daten von poten…" at bounding box center [506, 304] width 1013 height 608
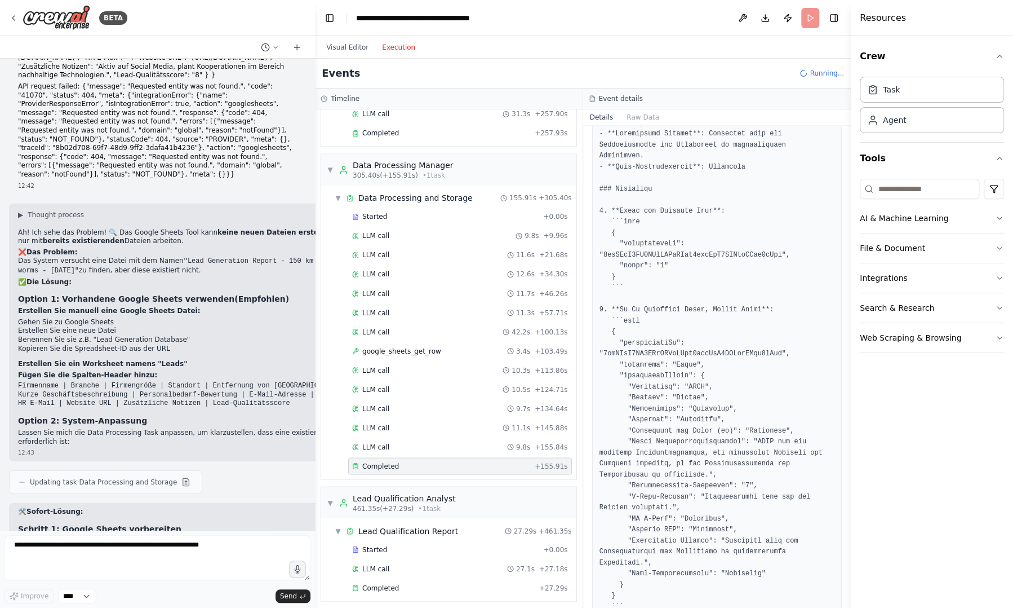
scroll to position [1207, 0]
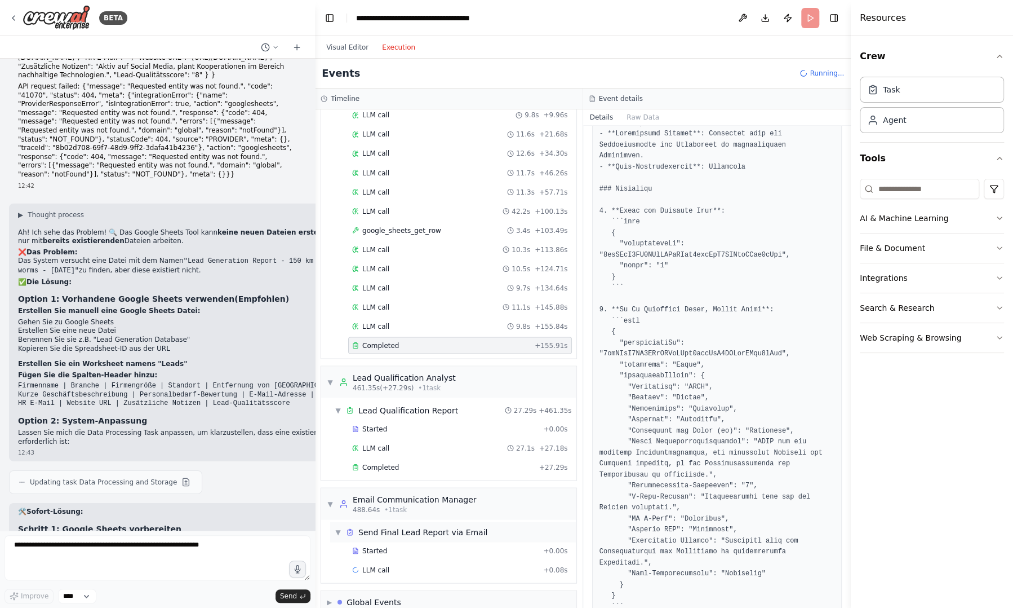
click at [447, 521] on div "▼ Send Final Lead Report via Email" at bounding box center [453, 531] width 246 height 20
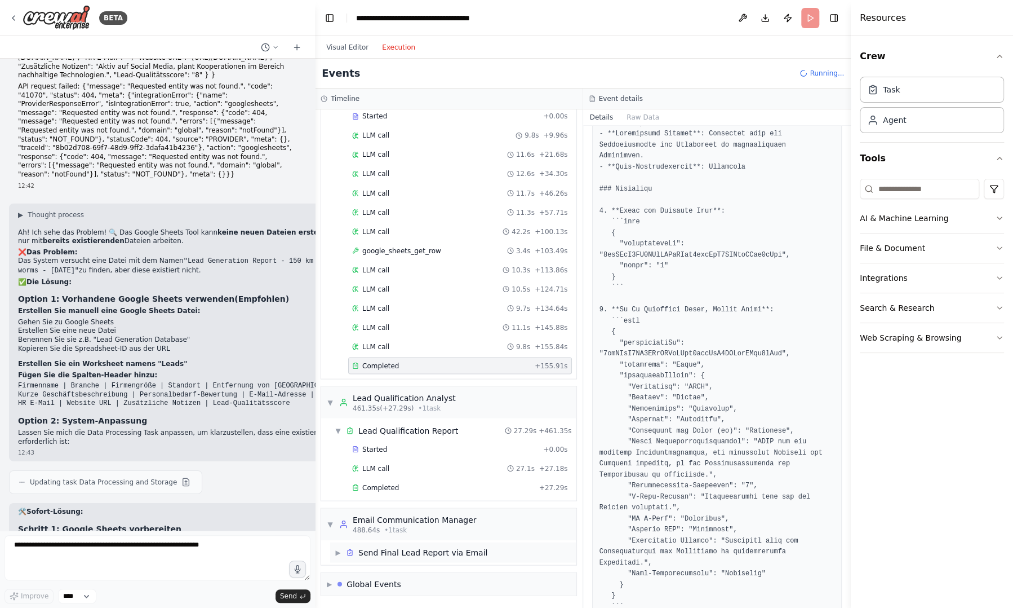
scroll to position [1169, 0]
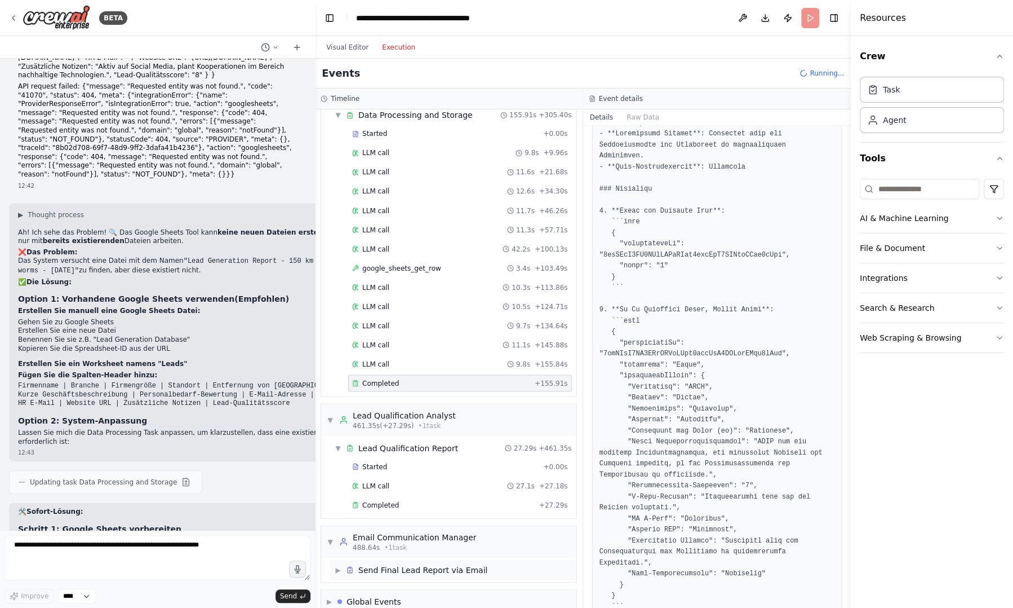
click at [423, 559] on div "▶ Send Final Lead Report via Email" at bounding box center [453, 569] width 246 height 20
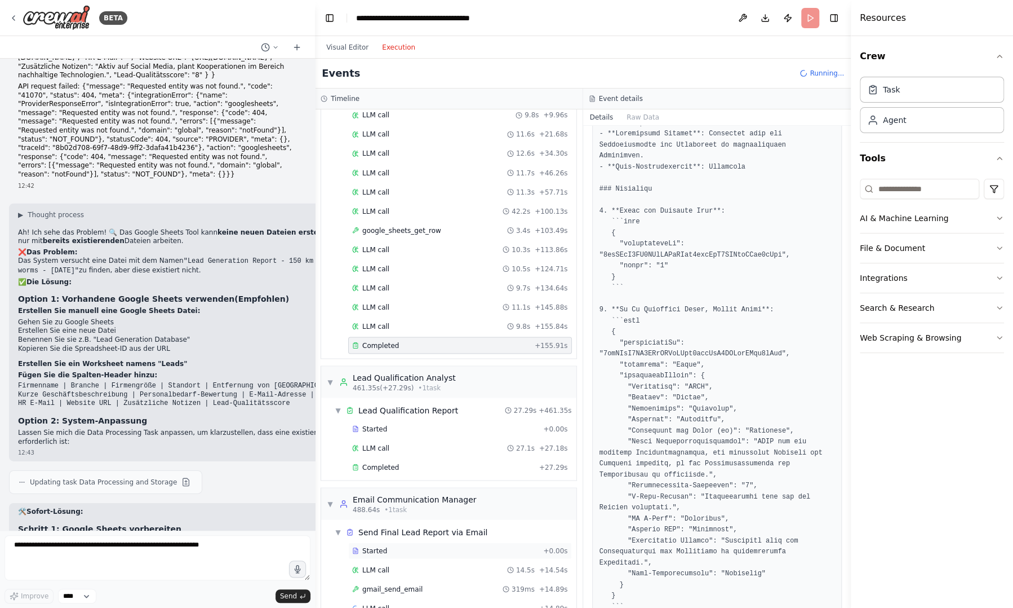
click at [437, 546] on div "Started" at bounding box center [445, 550] width 187 height 9
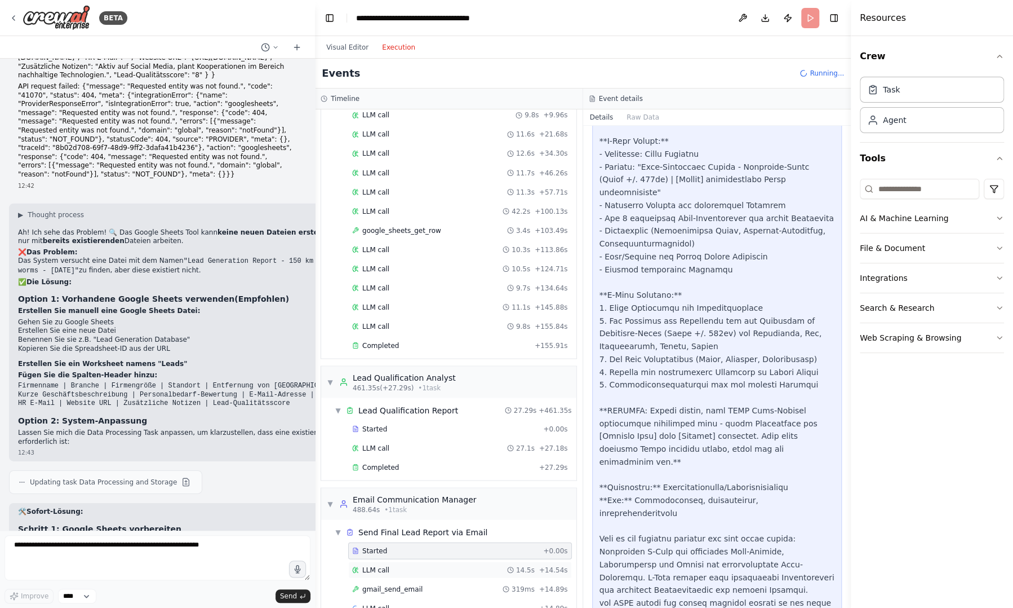
click at [437, 565] on div "LLM call 14.5s + 14.54s" at bounding box center [460, 569] width 216 height 9
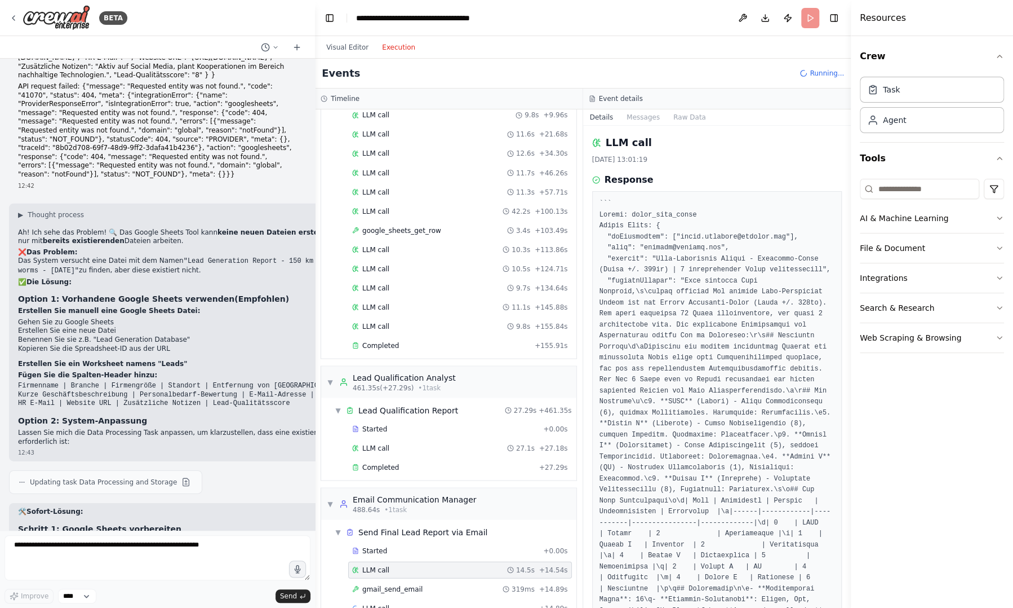
click at [437, 565] on div "LLM call 14.5s + 14.54s" at bounding box center [460, 569] width 216 height 9
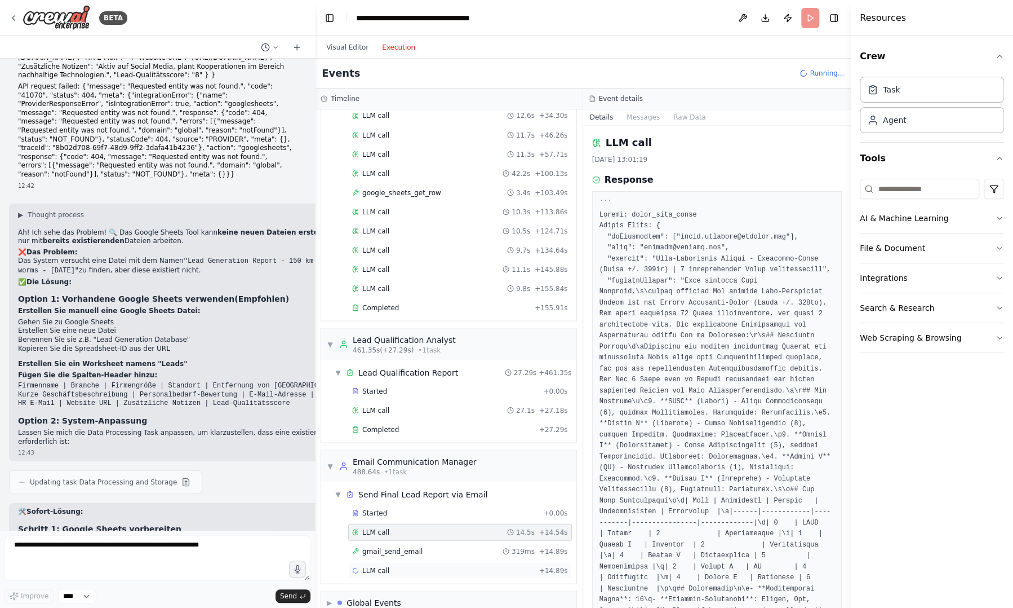
click at [413, 565] on div "LLM call + 14.89s" at bounding box center [460, 569] width 216 height 9
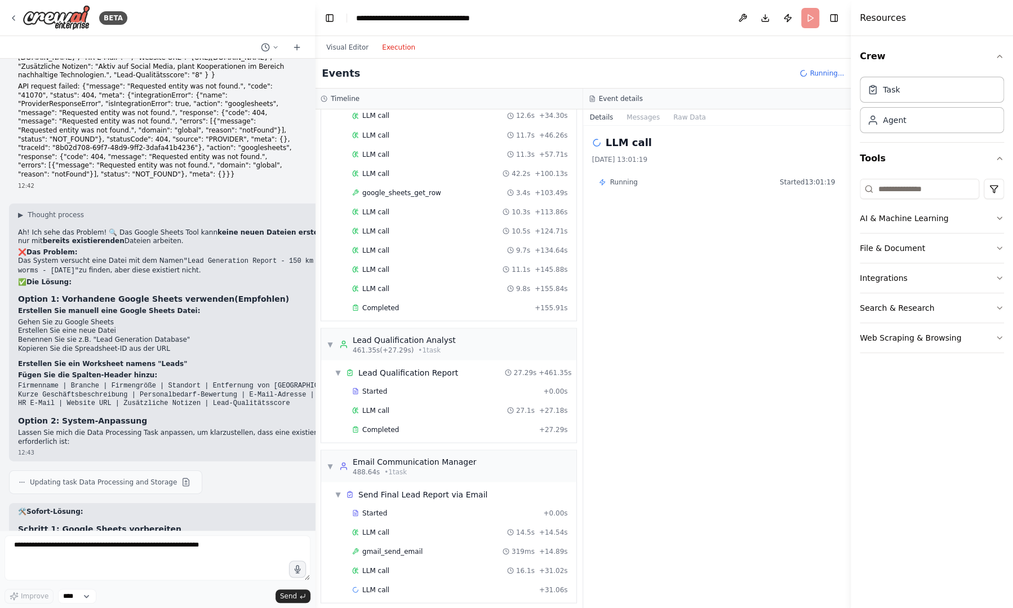
click at [413, 565] on div "LLM call 16.1s + 31.02s" at bounding box center [460, 569] width 216 height 9
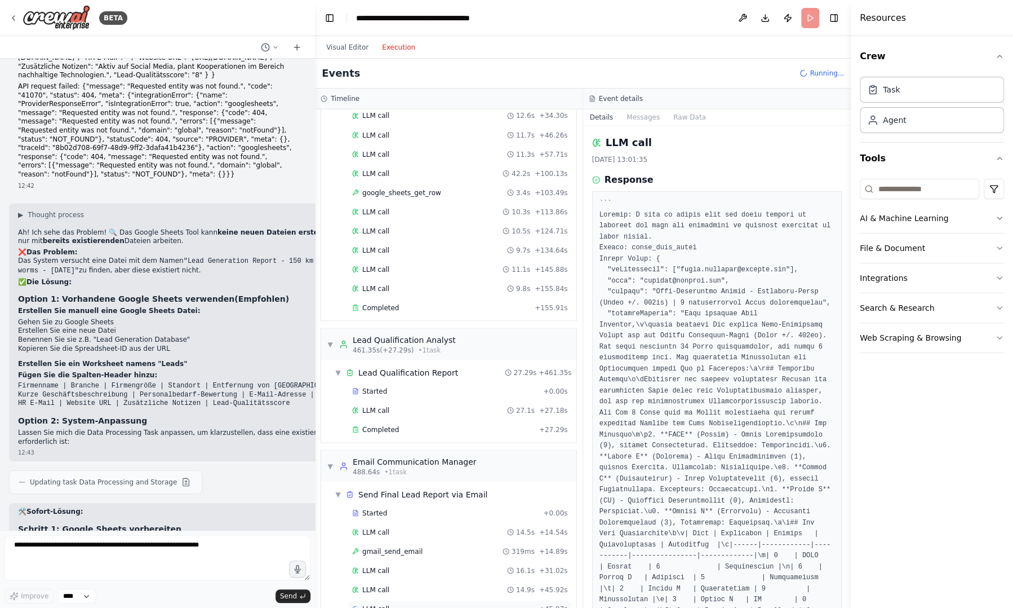
click at [411, 604] on div "LLM call + 45.97s" at bounding box center [460, 608] width 216 height 9
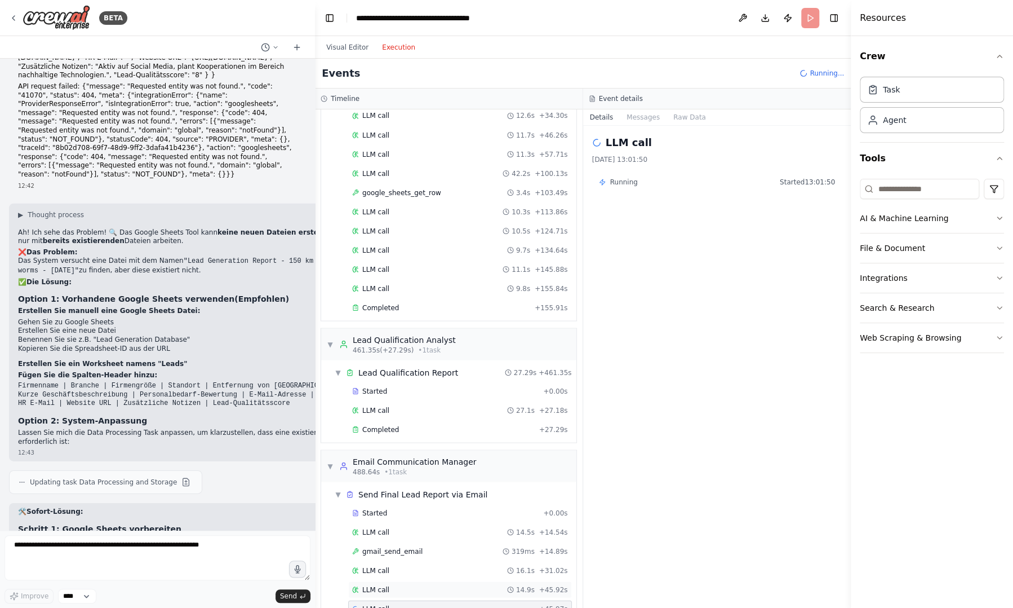
click at [409, 584] on div "LLM call 14.9s + 45.92s" at bounding box center [460, 588] width 216 height 9
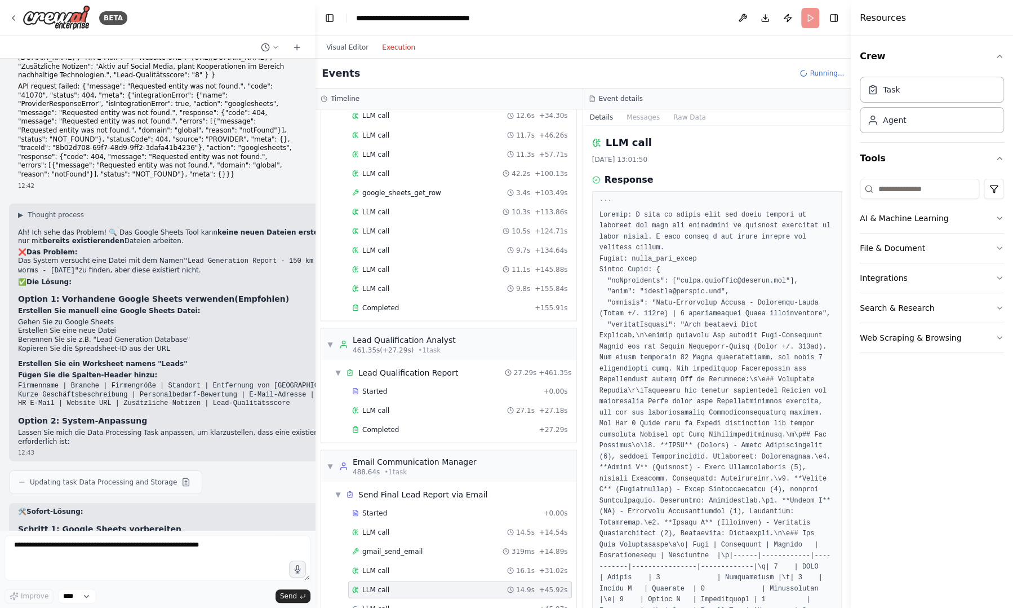
drag, startPoint x: 846, startPoint y: 302, endPoint x: 852, endPoint y: 407, distance: 105.0
click at [852, 407] on div "Resources Crew Task Agent Tools AI & Machine Learning File & Document Integrati…" at bounding box center [932, 304] width 162 height 608
click at [852, 407] on div at bounding box center [853, 304] width 5 height 608
drag, startPoint x: 848, startPoint y: 401, endPoint x: 852, endPoint y: 477, distance: 75.7
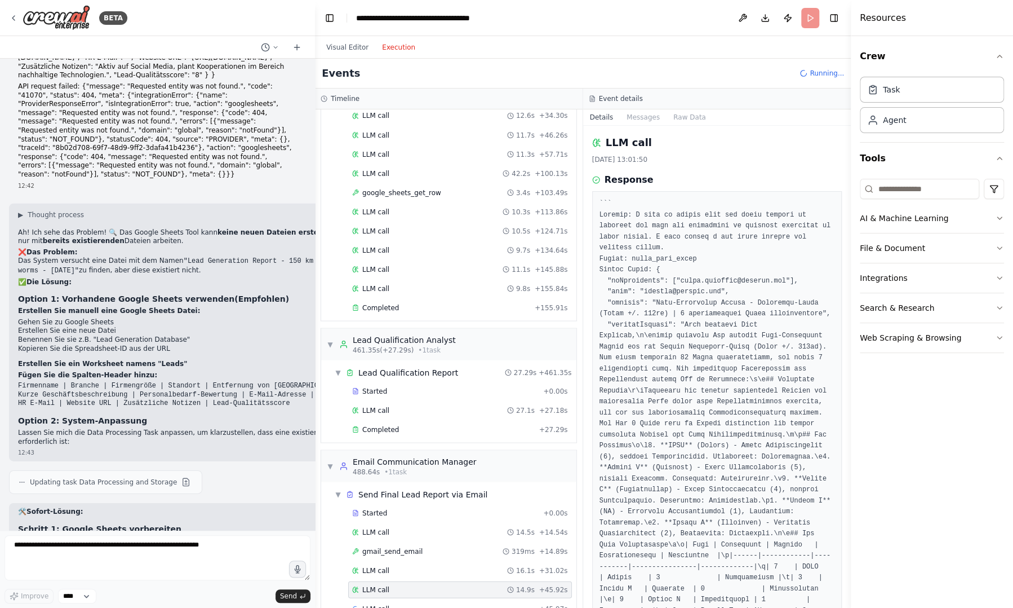
click at [852, 477] on div "Resources Crew Task Agent Tools AI & Machine Learning File & Document Integrati…" at bounding box center [932, 304] width 162 height 608
click at [847, 486] on button "Toggle Sidebar" at bounding box center [851, 304] width 9 height 608
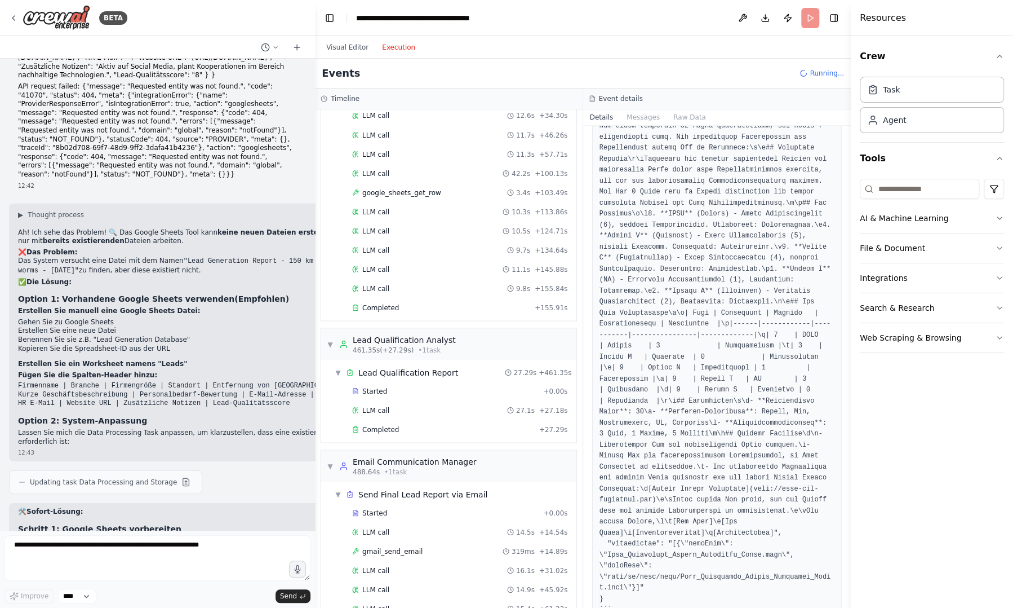
scroll to position [277, 0]
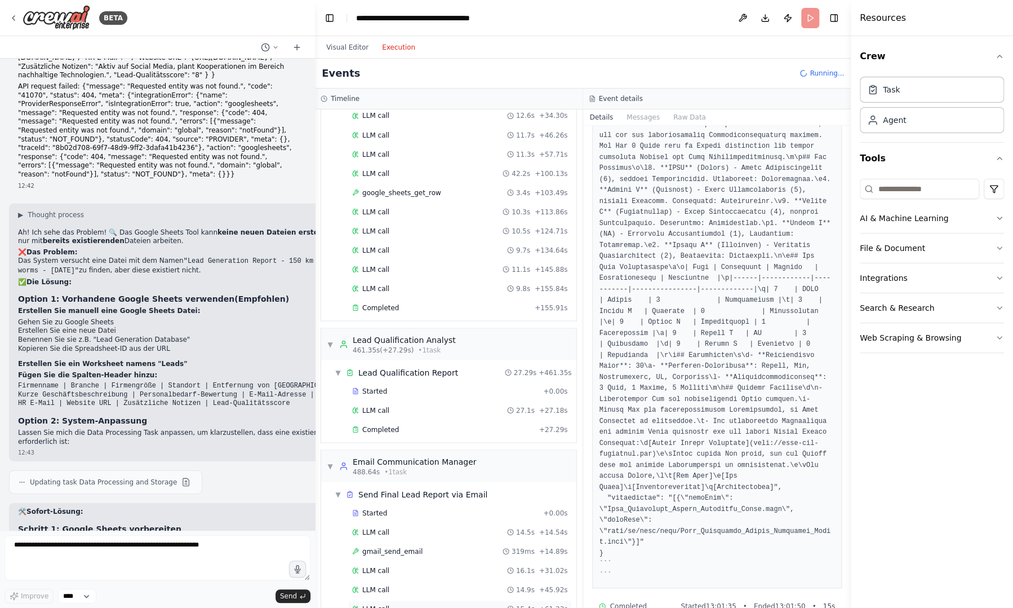
click at [415, 600] on div "LLM call 15.4s + 61.33s" at bounding box center [460, 608] width 224 height 17
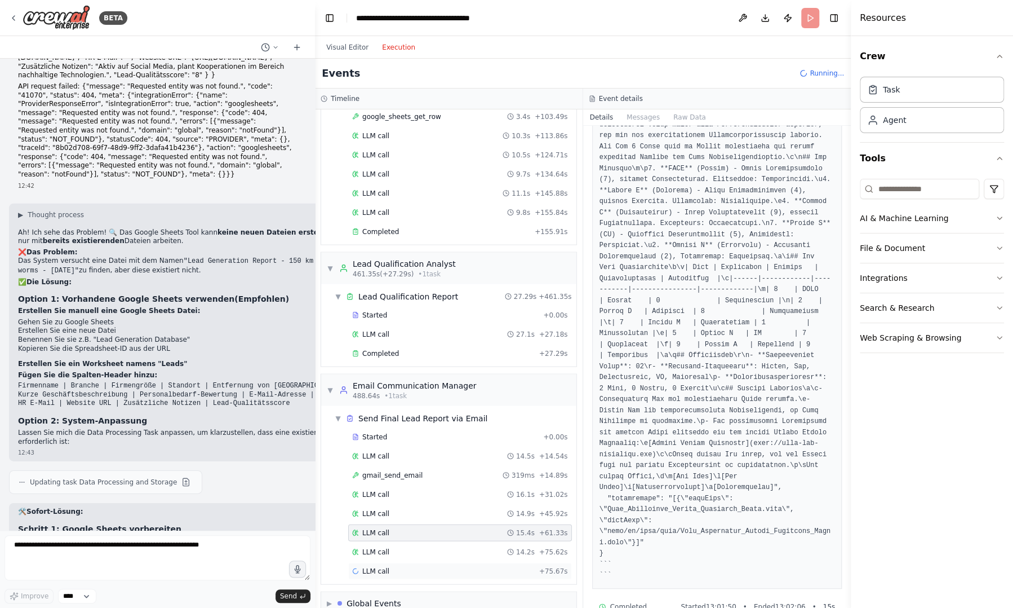
click at [401, 566] on div "LLM call + 75.67s" at bounding box center [460, 570] width 216 height 9
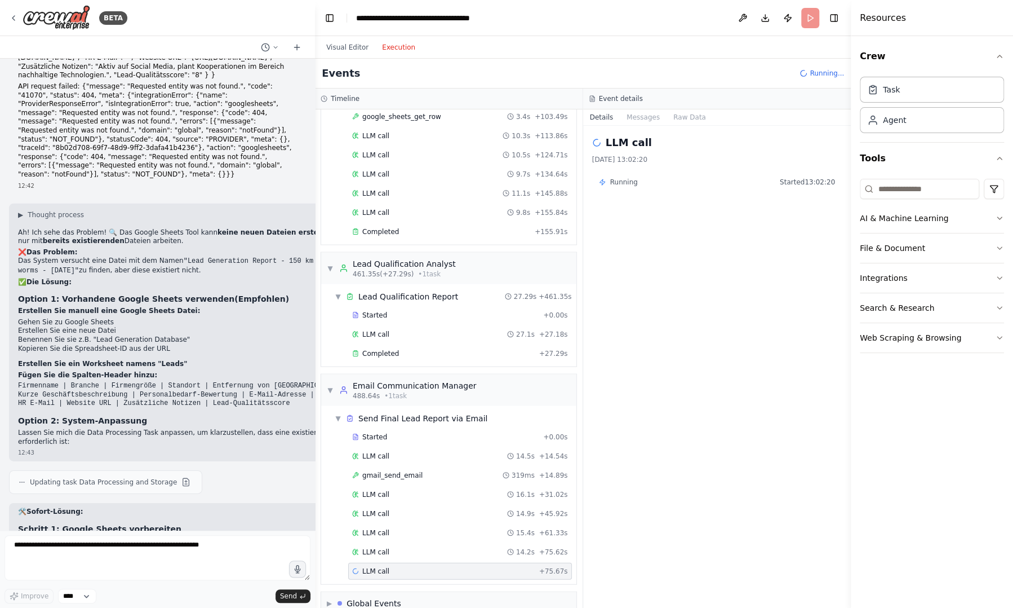
scroll to position [0, 0]
click at [404, 541] on div "Started + 0.00s LLM call 14.5s + 14.54s gmail_send_email 319ms + 14.89s LLM cal…" at bounding box center [453, 504] width 246 height 153
click at [406, 547] on div "LLM call 14.2s + 75.62s" at bounding box center [460, 551] width 216 height 9
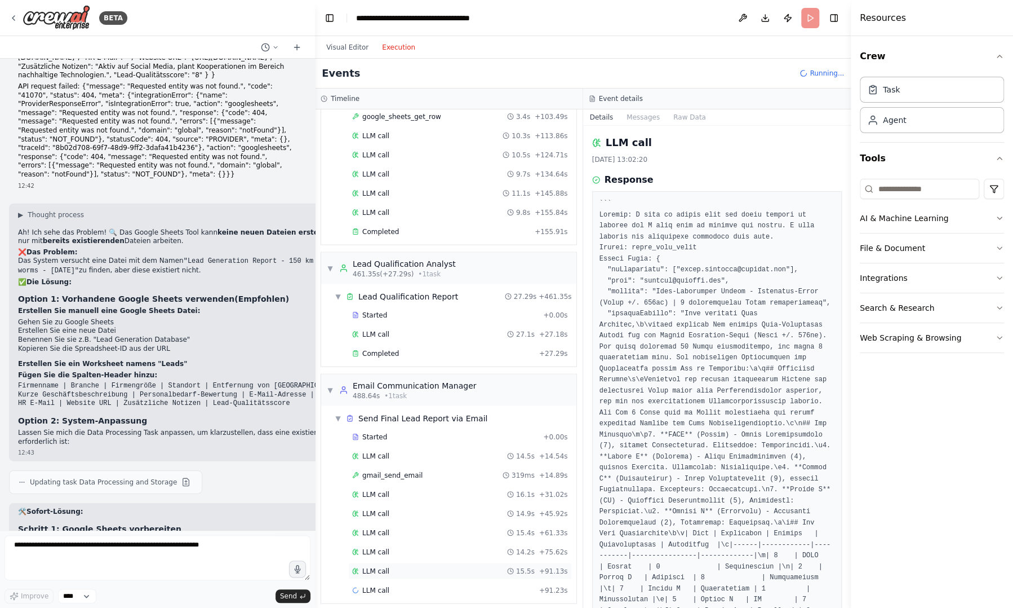
click at [397, 566] on div "LLM call 15.5s + 91.13s" at bounding box center [460, 570] width 216 height 9
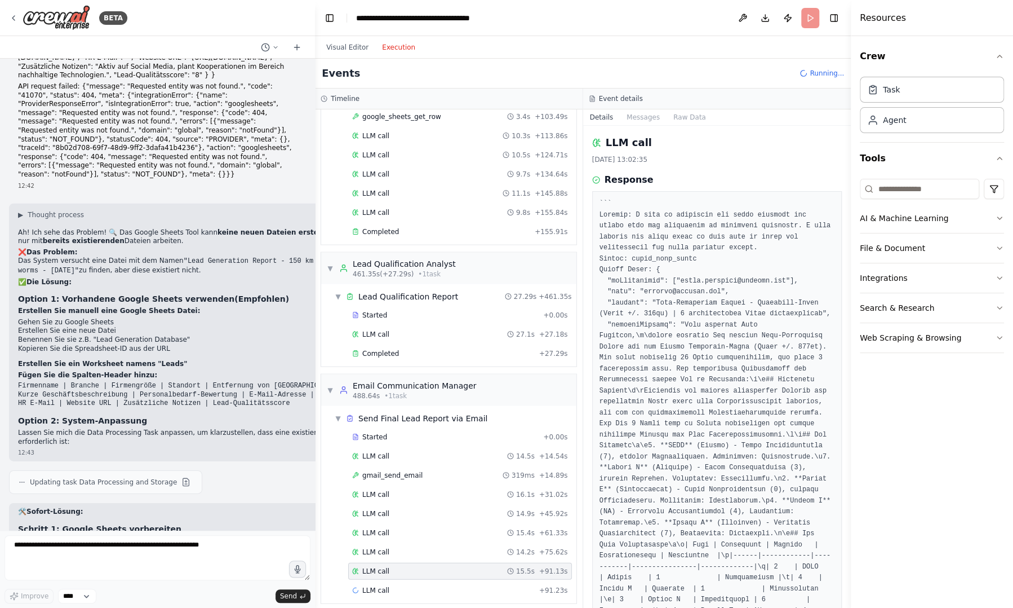
click at [397, 566] on div "LLM call 15.5s + 91.13s" at bounding box center [460, 570] width 216 height 9
click at [398, 581] on div "LLM call + 91.23s" at bounding box center [460, 589] width 224 height 17
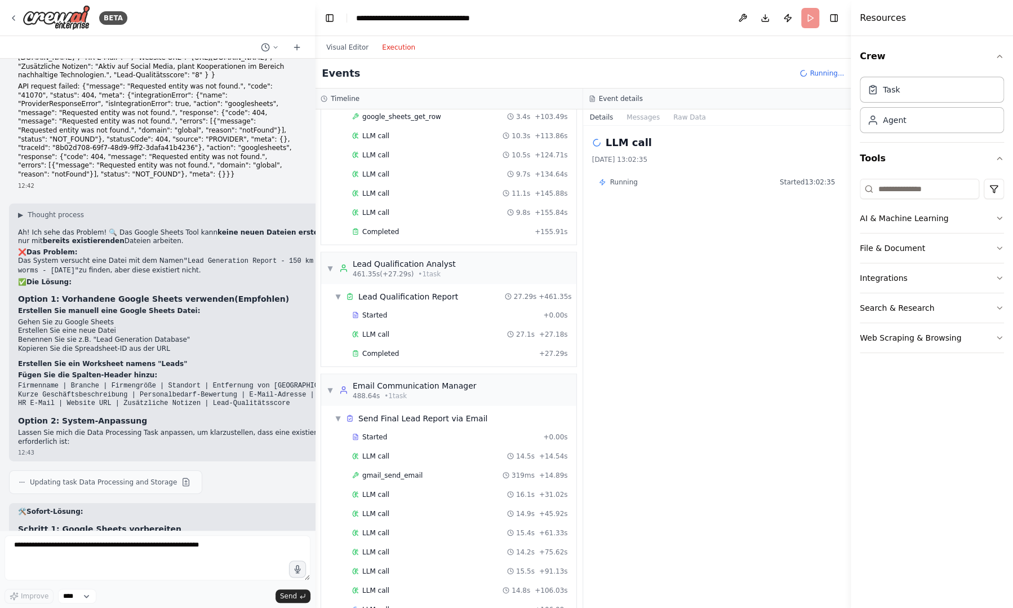
click at [398, 581] on div "LLM call 14.8s + 106.03s" at bounding box center [460, 589] width 224 height 17
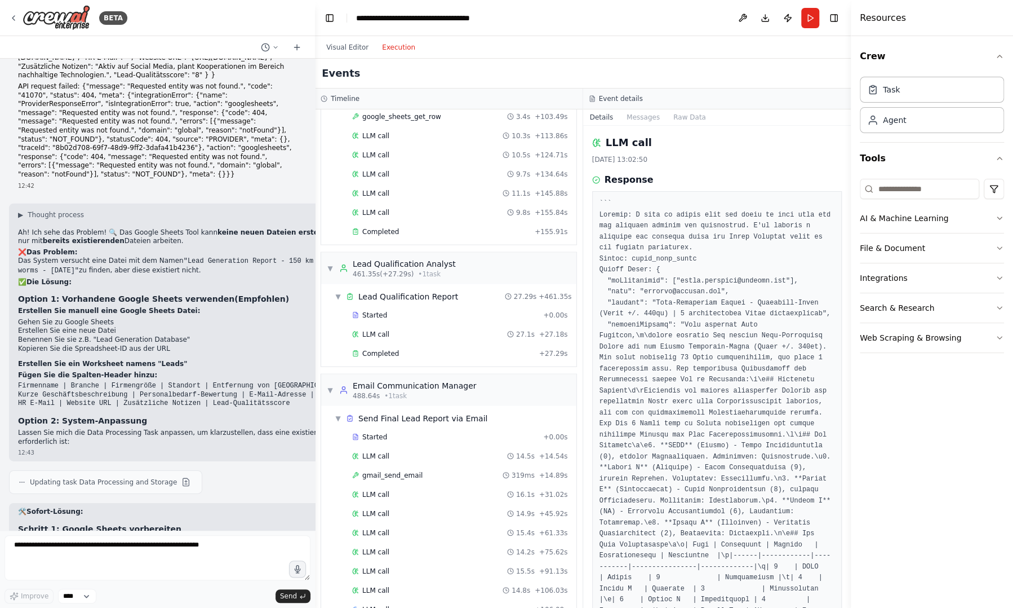
scroll to position [1359, 0]
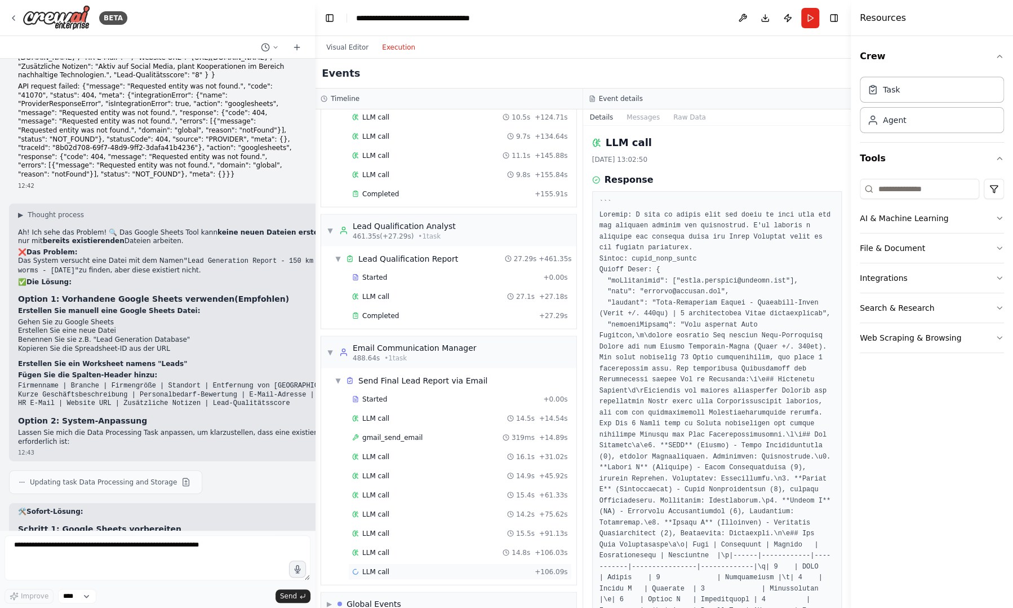
click at [482, 562] on div "LLM call + 106.09s" at bounding box center [460, 570] width 224 height 17
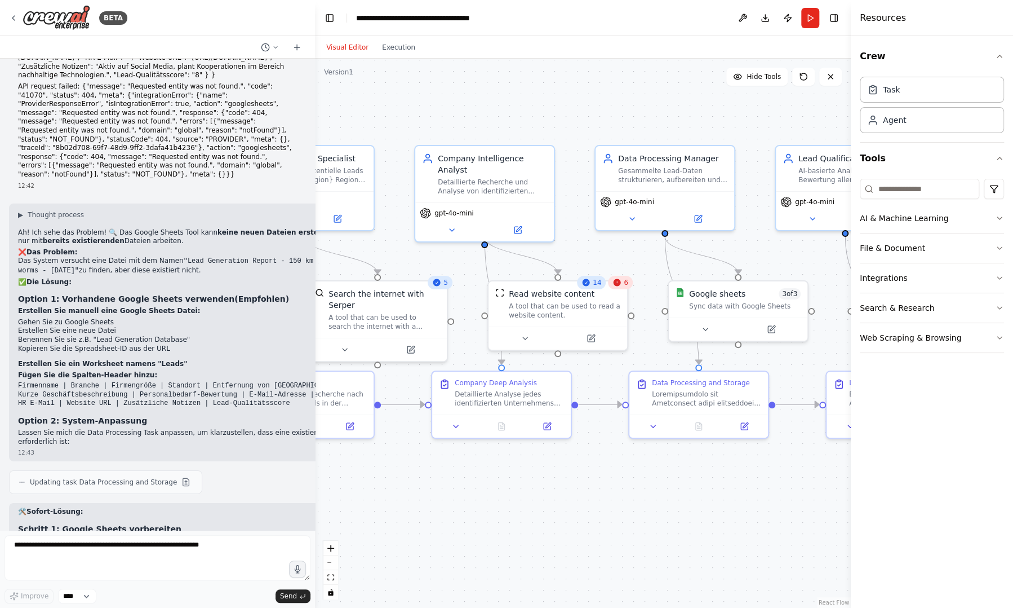
click at [342, 51] on button "Visual Editor" at bounding box center [348, 48] width 56 height 14
drag, startPoint x: 450, startPoint y: 212, endPoint x: 468, endPoint y: 180, distance: 37.1
click at [468, 180] on div "Detaillierte Recherche und Analyse von identifizierten Unternehmen durchführen.…" at bounding box center [492, 184] width 109 height 18
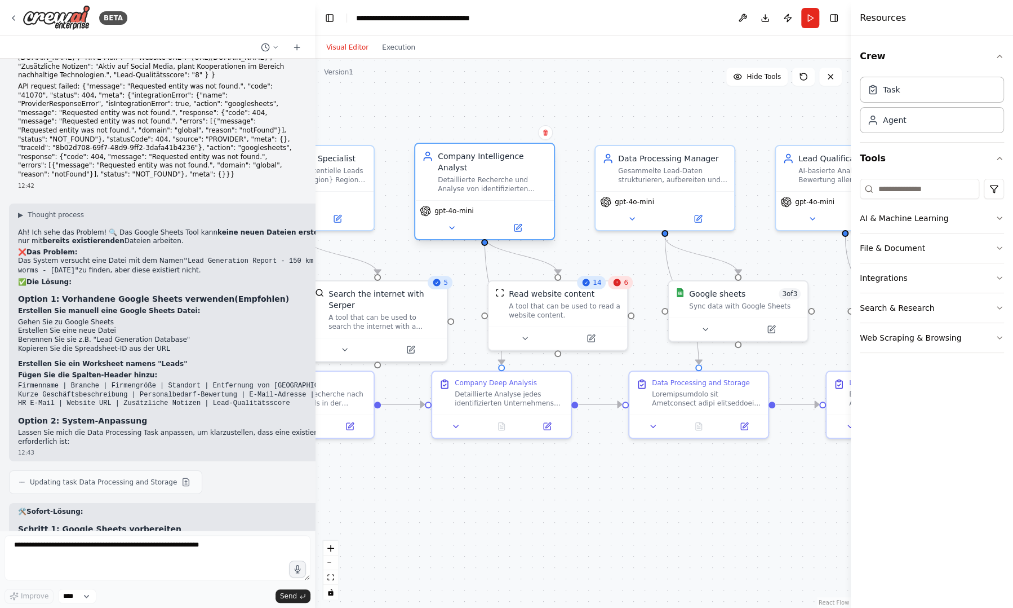
click at [468, 180] on div "Detaillierte Recherche und Analyse von identifizierten Unternehmen durchführen.…" at bounding box center [492, 184] width 109 height 18
click at [478, 175] on div "Detaillierte Recherche und Analyse von identifizierten Unternehmen durchführen.…" at bounding box center [492, 184] width 109 height 18
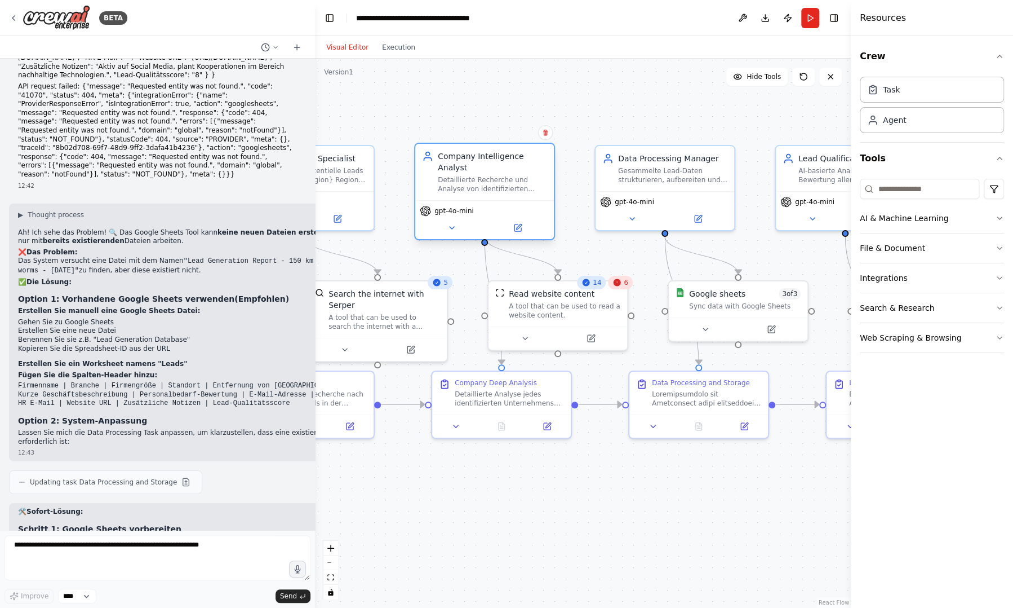
click at [478, 175] on div "Detaillierte Recherche und Analyse von identifizierten Unternehmen durchführen.…" at bounding box center [492, 184] width 109 height 18
click at [445, 221] on button at bounding box center [452, 228] width 64 height 14
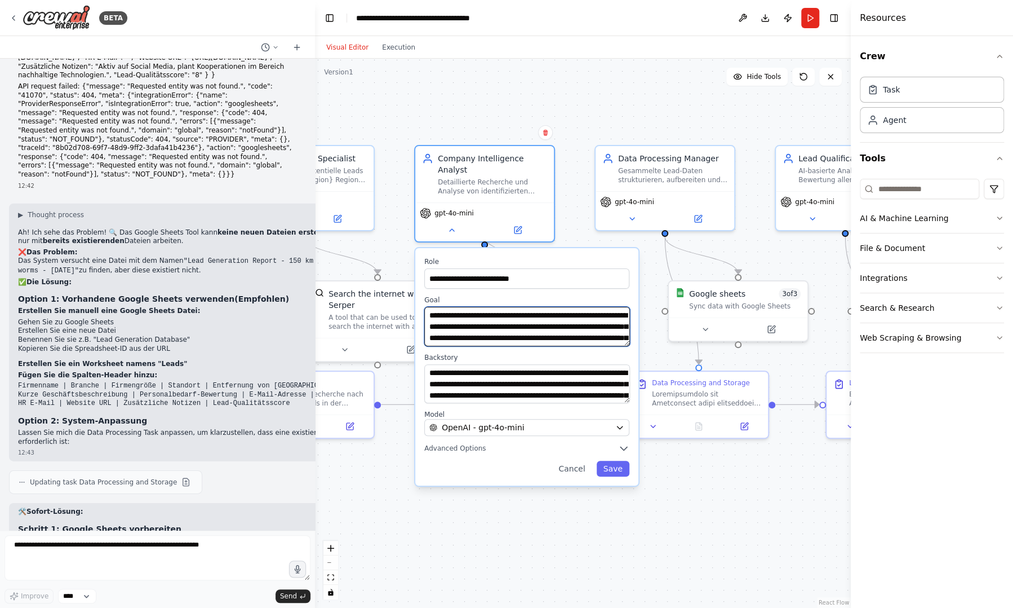
click at [516, 326] on textarea "**********" at bounding box center [527, 326] width 206 height 39
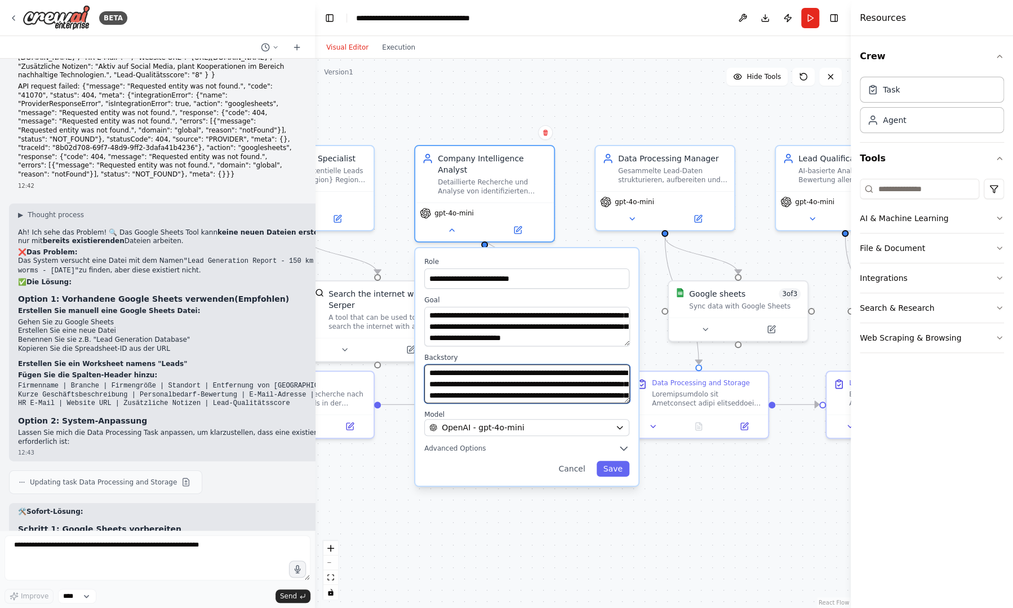
click at [523, 378] on textarea "**********" at bounding box center [527, 383] width 206 height 39
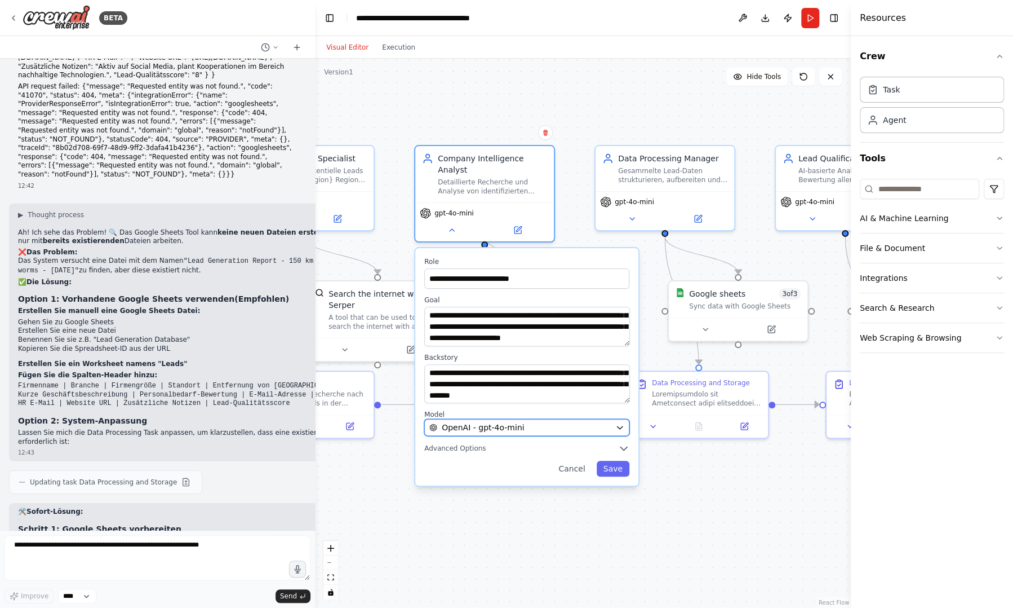
click at [508, 422] on button "OpenAI - gpt-4o-mini" at bounding box center [526, 427] width 205 height 17
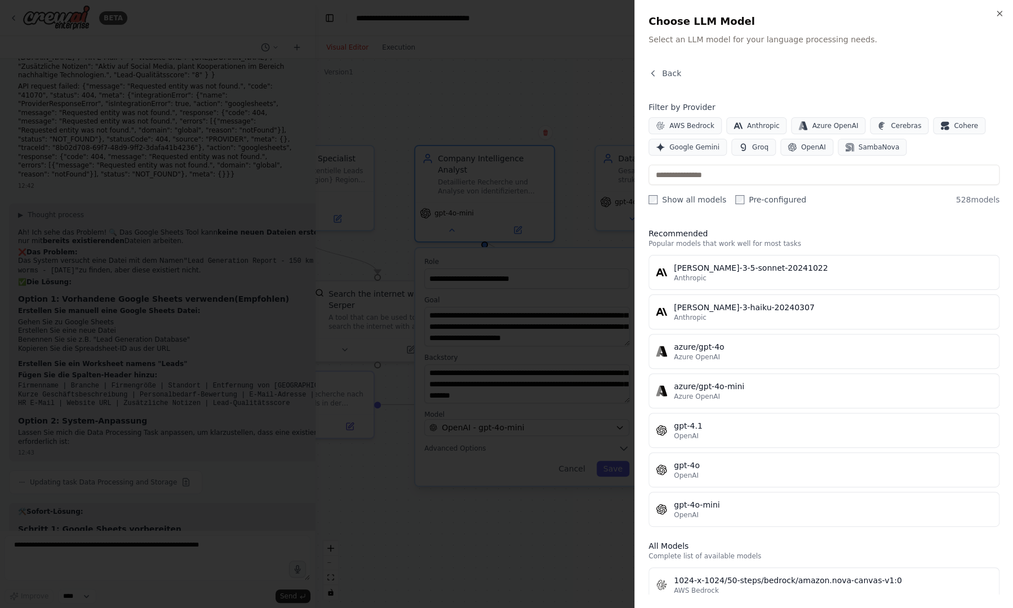
click at [583, 557] on div at bounding box center [506, 304] width 1013 height 608
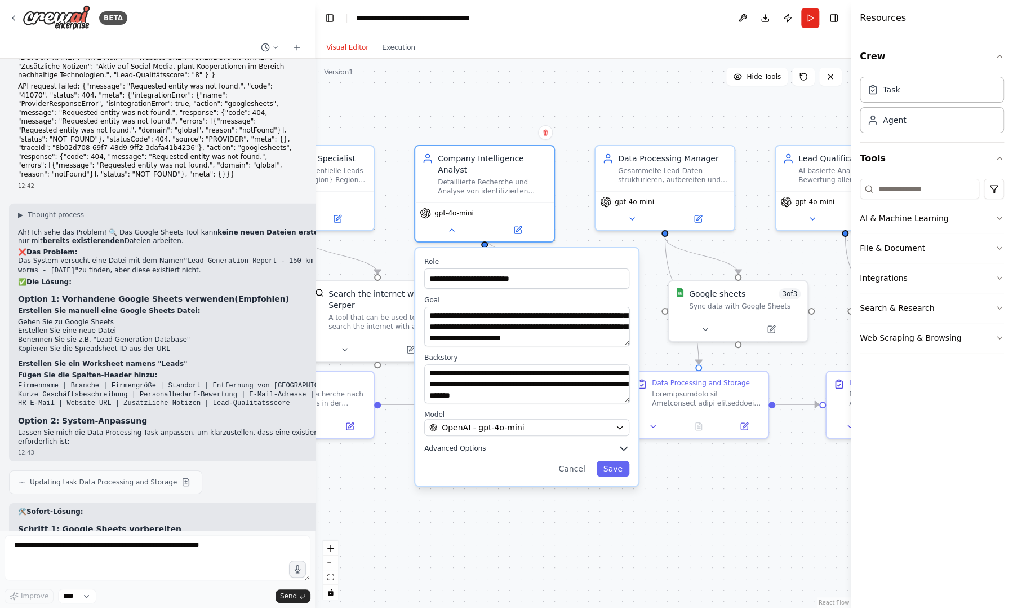
click at [473, 444] on span "Advanced Options" at bounding box center [454, 448] width 61 height 9
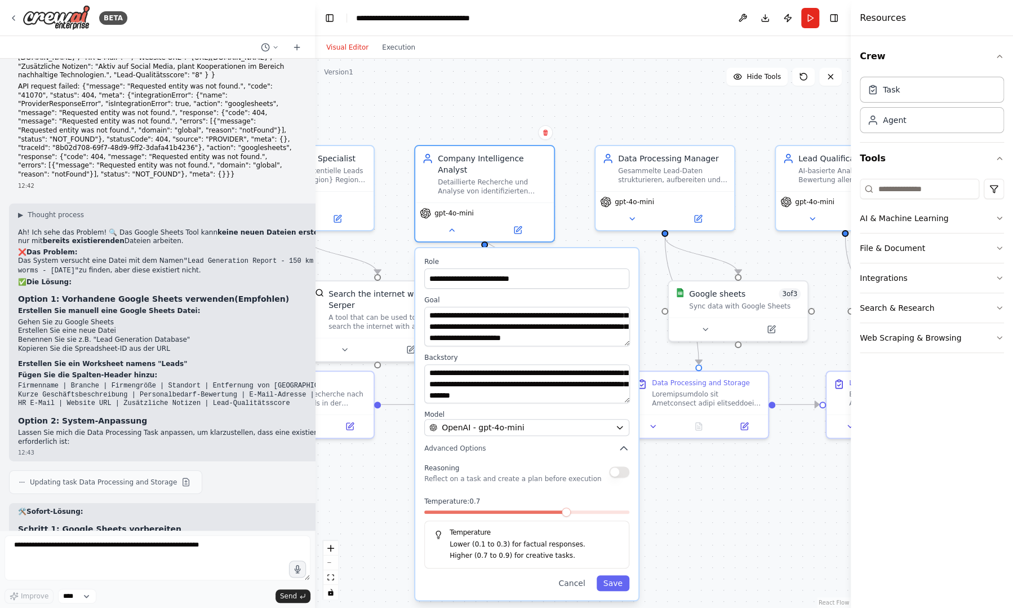
click at [623, 466] on button "button" at bounding box center [619, 471] width 20 height 11
click at [579, 442] on button "Advanced Options" at bounding box center [526, 447] width 205 height 11
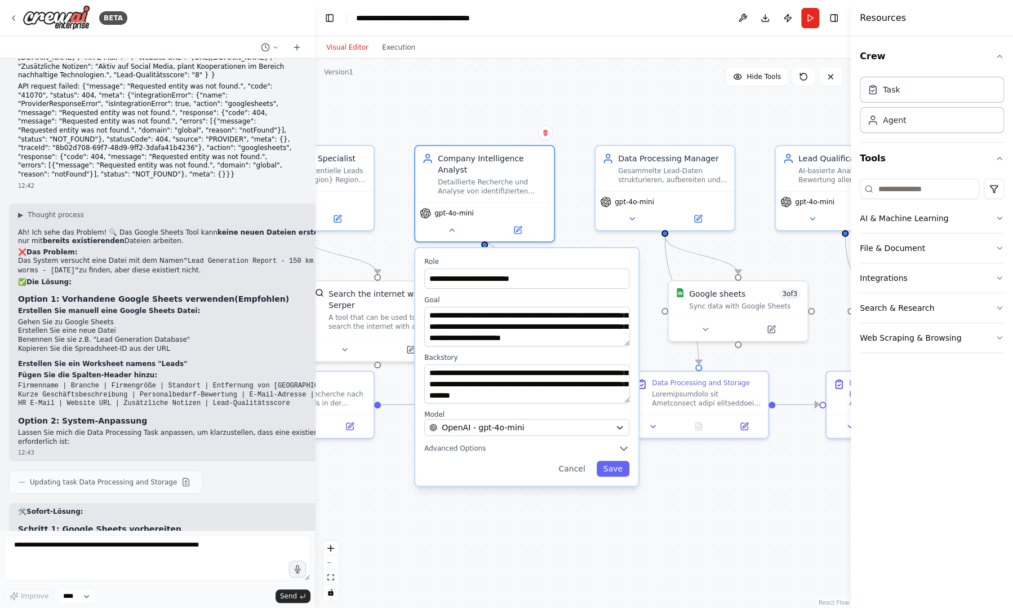
click at [539, 538] on div ".deletable-edge-delete-btn { width: 20px; height: 20px; border: 0px solid #ffff…" at bounding box center [583, 333] width 536 height 549
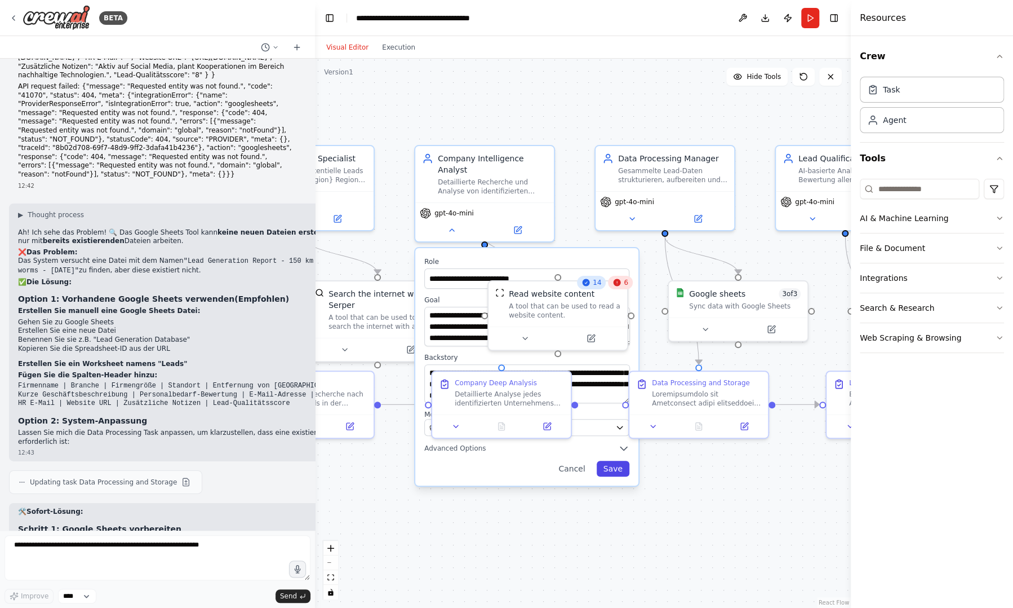
click at [618, 461] on button "Save" at bounding box center [613, 468] width 33 height 16
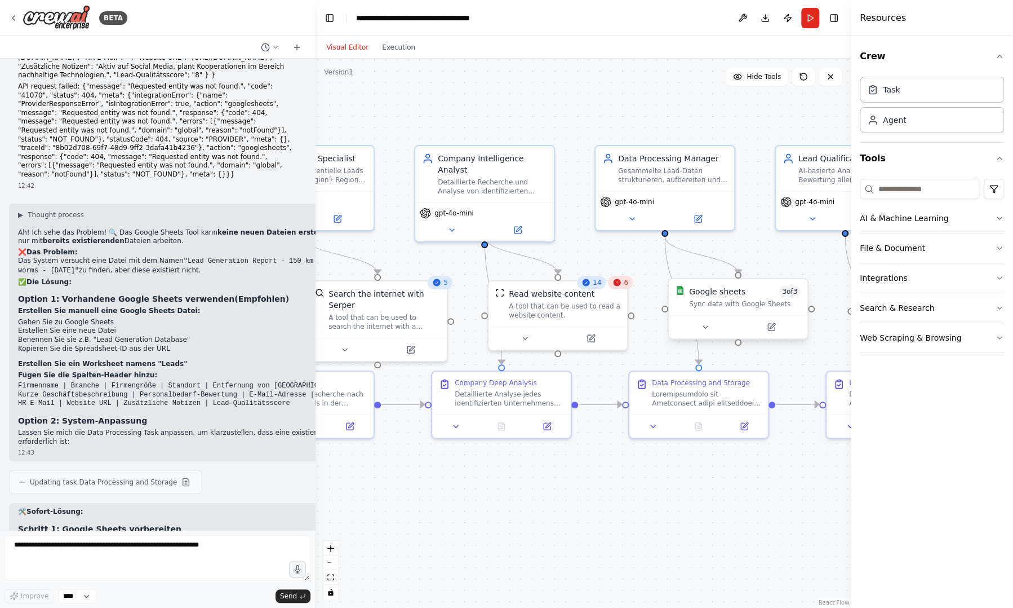
click at [722, 302] on div "Sync data with Google Sheets" at bounding box center [745, 303] width 112 height 9
click at [683, 391] on div at bounding box center [706, 396] width 109 height 18
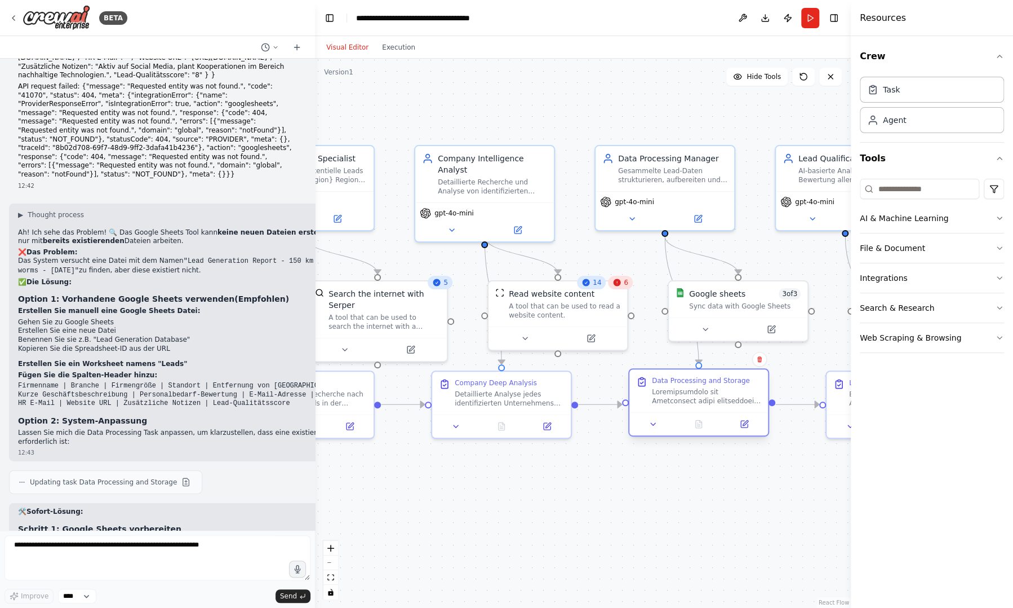
click at [683, 391] on div at bounding box center [706, 396] width 109 height 18
click at [667, 309] on div at bounding box center [665, 308] width 7 height 7
drag, startPoint x: 667, startPoint y: 309, endPoint x: 675, endPoint y: 303, distance: 10.4
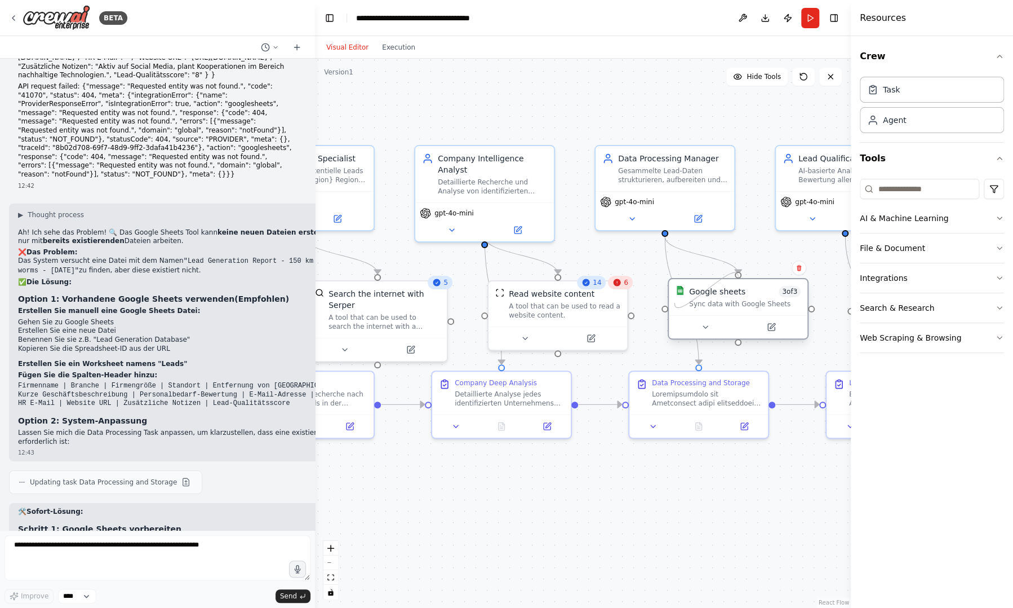
click at [675, 303] on div "Google sheets 3 of 3 Sync data with Google Sheets" at bounding box center [738, 308] width 141 height 61
click at [644, 175] on div "Gesammelte Lead-Daten strukturieren, aufbereiten und in Google Sheets speichern…" at bounding box center [672, 173] width 109 height 18
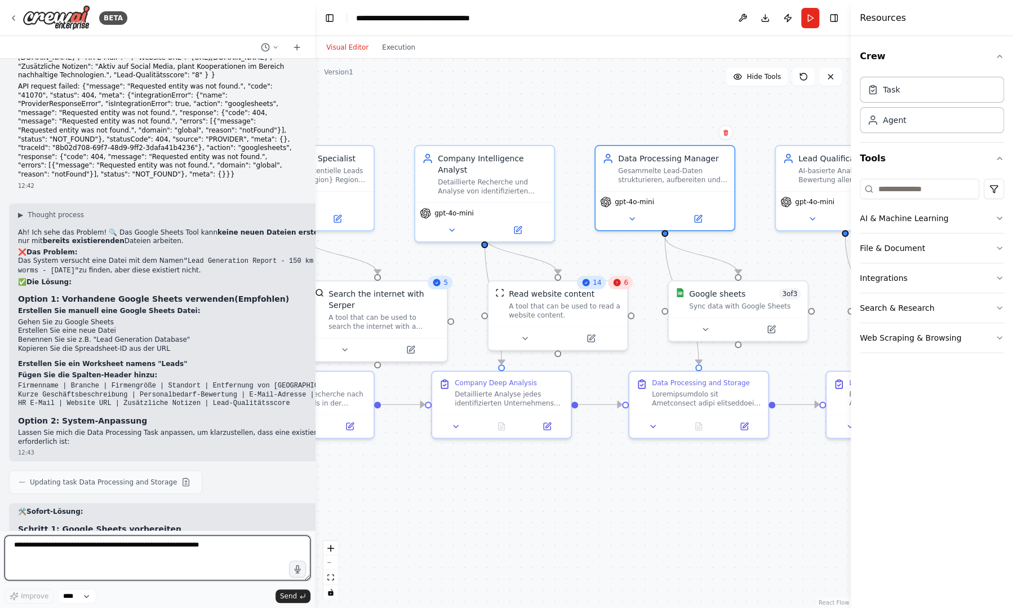
click at [175, 540] on textarea at bounding box center [158, 557] width 306 height 45
type textarea "**********"
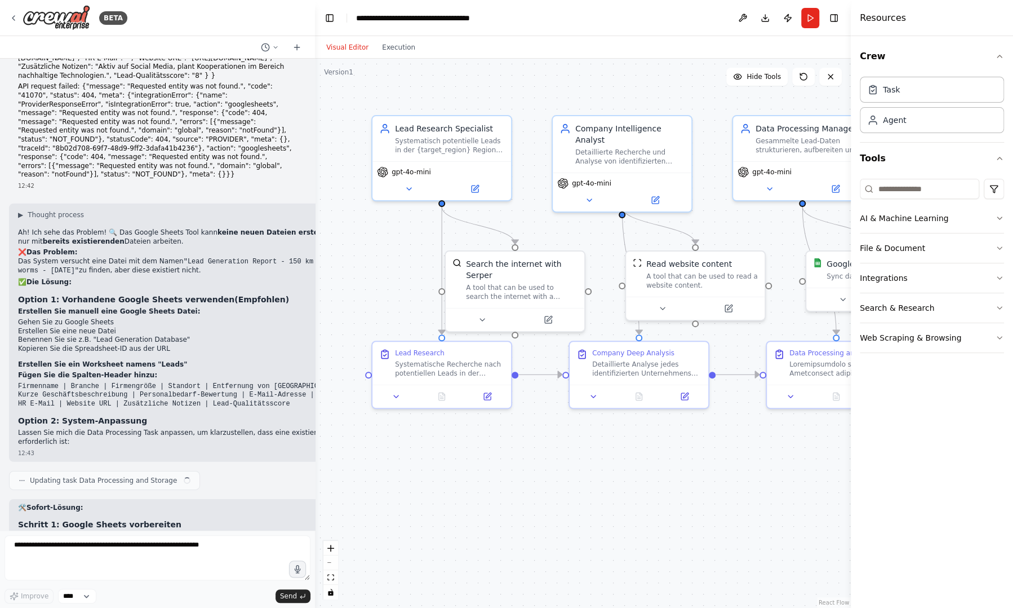
scroll to position [4351, 0]
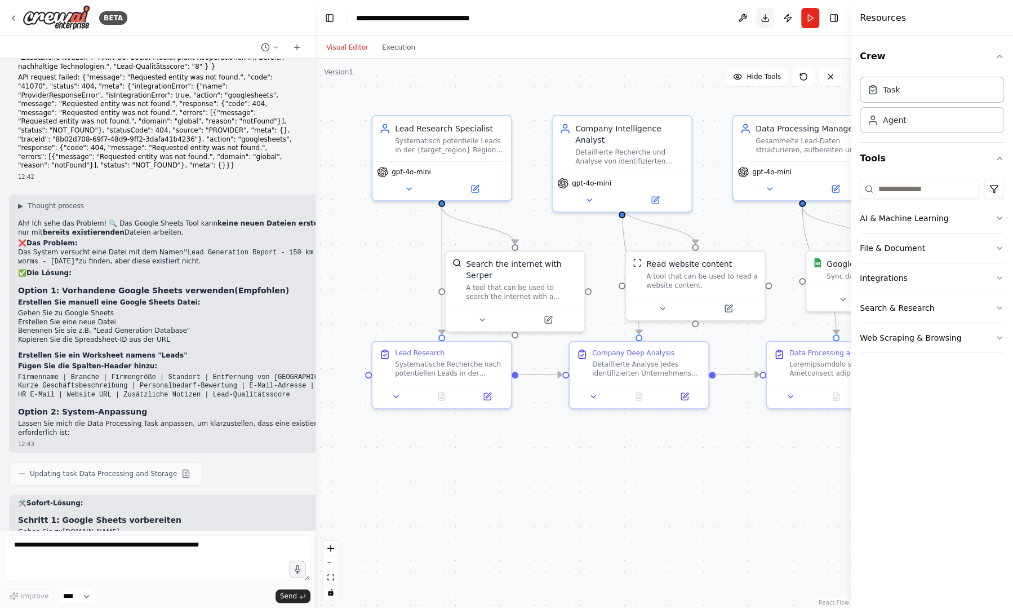
drag, startPoint x: 449, startPoint y: 466, endPoint x: 766, endPoint y: 21, distance: 545.5
click at [766, 21] on button "Download" at bounding box center [765, 18] width 18 height 20
click at [659, 54] on div "Visual Editor Execution" at bounding box center [583, 47] width 536 height 23
click at [790, 17] on button "Publish" at bounding box center [788, 18] width 18 height 20
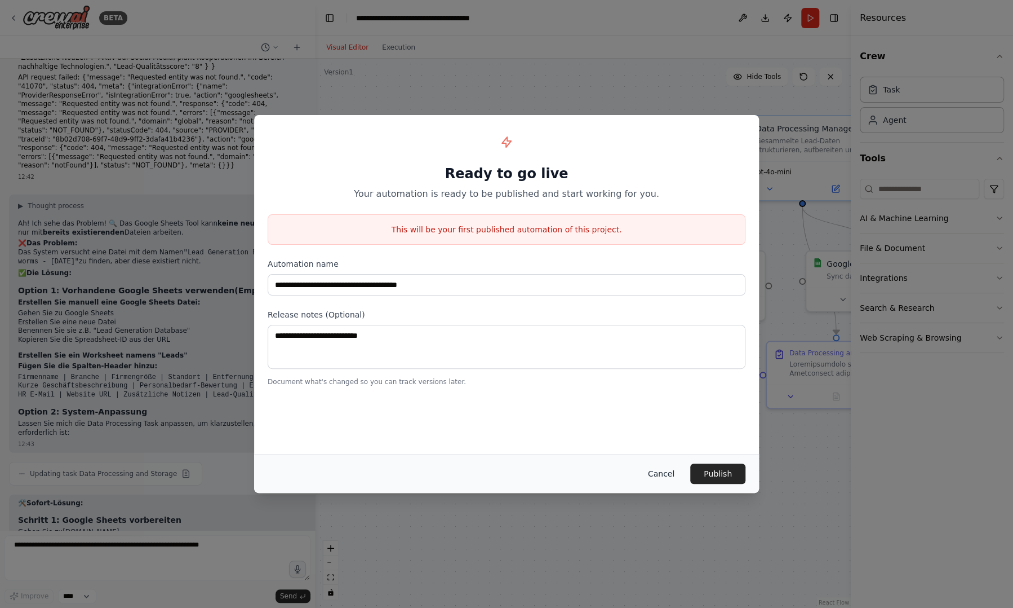
click at [661, 474] on button "Cancel" at bounding box center [661, 473] width 45 height 20
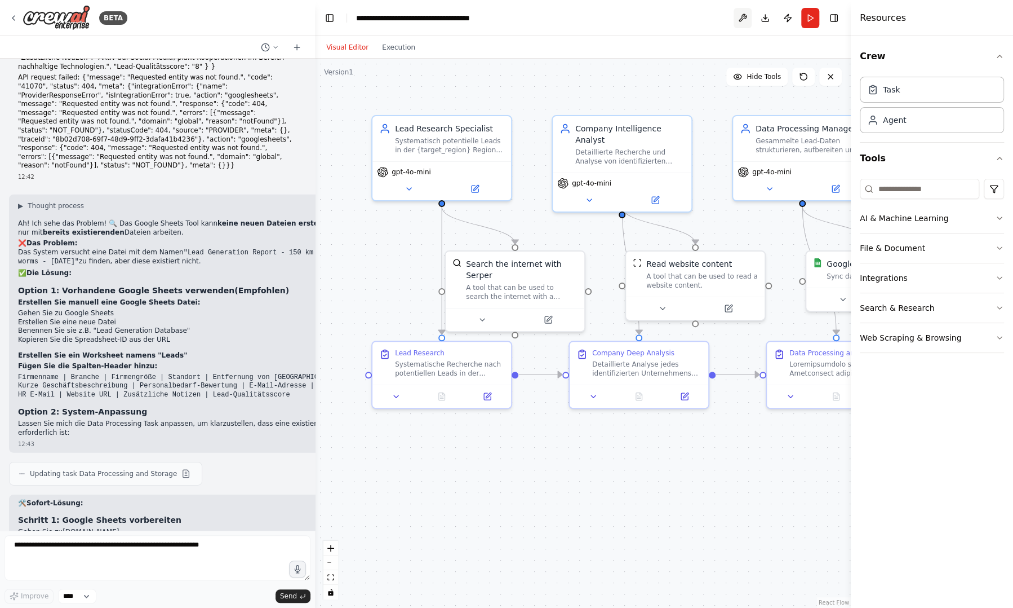
click at [744, 19] on button at bounding box center [743, 18] width 18 height 20
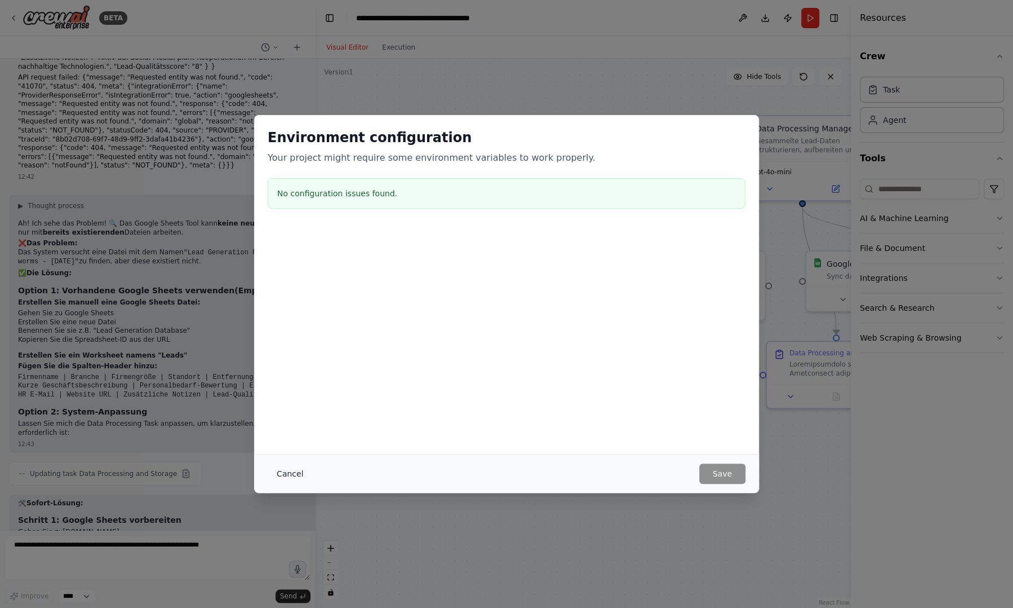
click at [286, 475] on button "Cancel" at bounding box center [290, 473] width 45 height 20
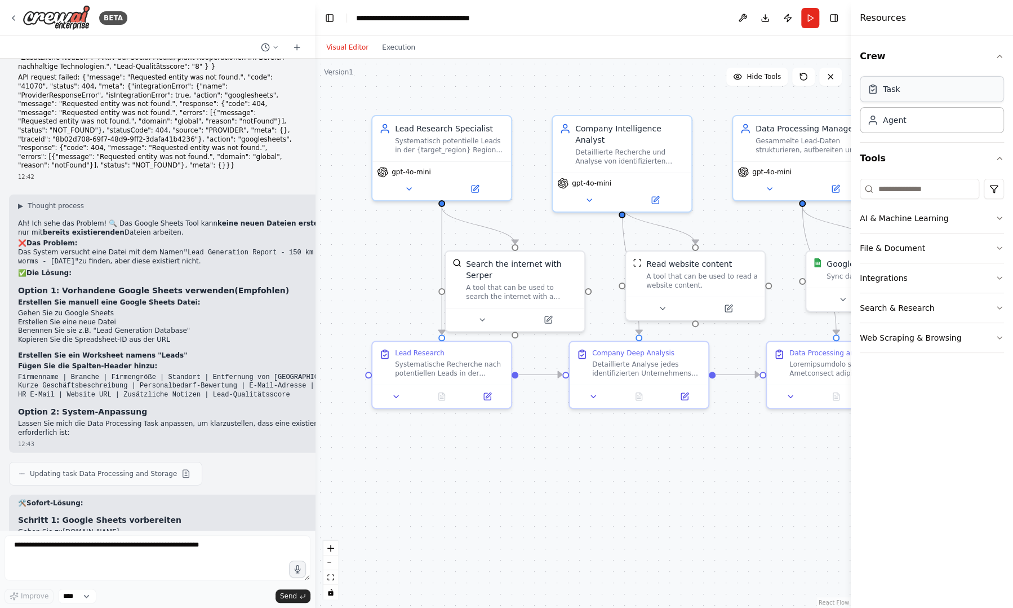
click at [939, 92] on div "Task" at bounding box center [932, 89] width 144 height 26
click at [890, 128] on div "Agent" at bounding box center [932, 120] width 144 height 26
click at [898, 91] on div "Task" at bounding box center [932, 89] width 144 height 26
click at [567, 105] on div ".deletable-edge-delete-btn { width: 20px; height: 20px; border: 0px solid #ffff…" at bounding box center [583, 333] width 536 height 549
click at [464, 143] on div "Systematisch potentielle Leads in der {target_region} Region (schwerpunktmäßig …" at bounding box center [449, 143] width 109 height 18
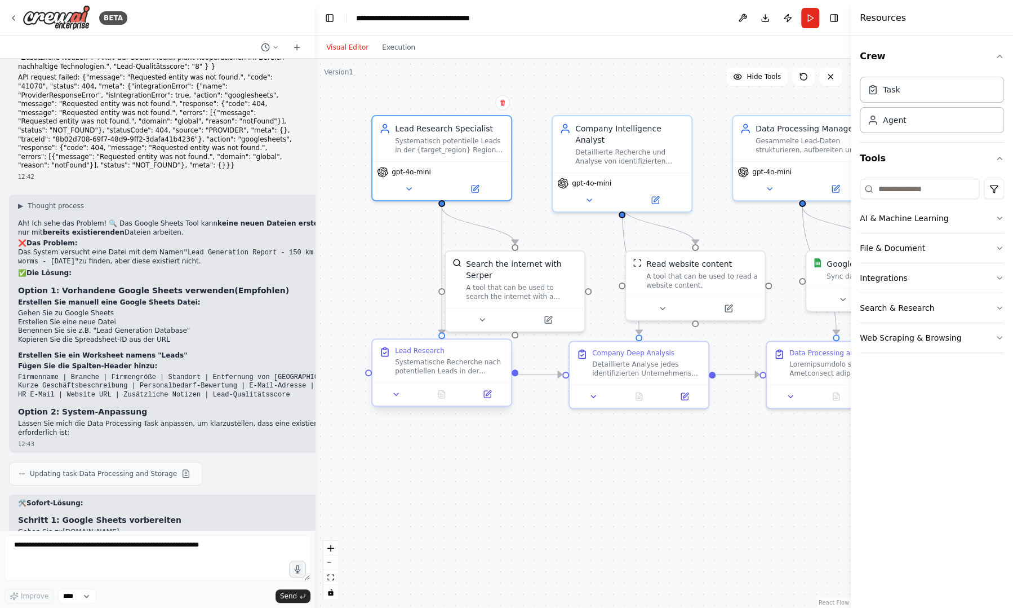
click at [417, 358] on div "Systematische Recherche nach potentiellen Leads in der {target_region} Region (…" at bounding box center [449, 366] width 109 height 18
click at [395, 393] on icon at bounding box center [396, 394] width 5 height 2
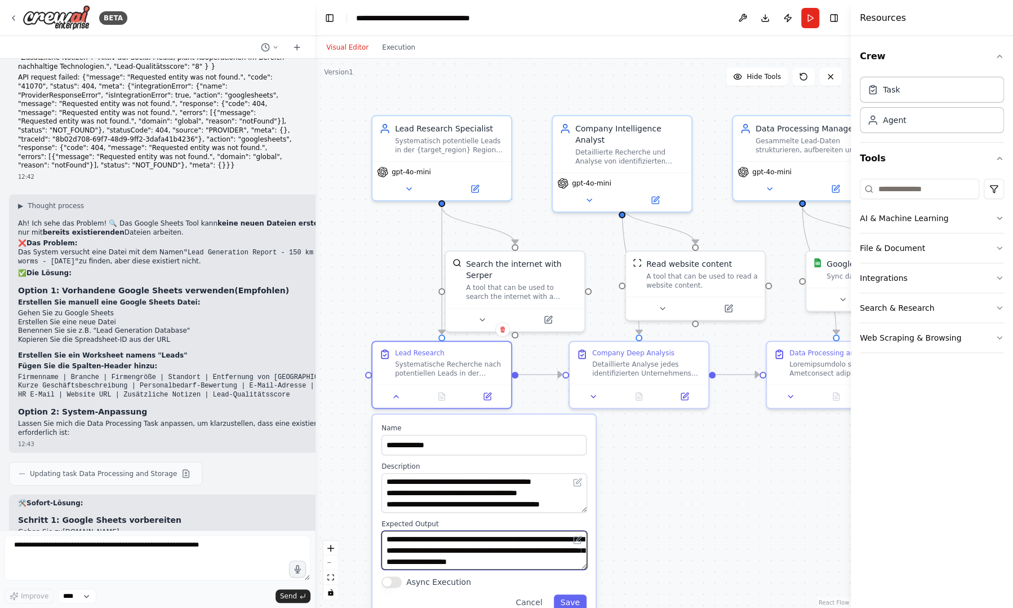
scroll to position [11, 0]
click at [601, 361] on div "Detaillierte Analyse jedes identifizierten Unternehmens durch Web-Scraping der …" at bounding box center [646, 366] width 109 height 18
click at [607, 362] on div "Detaillierte Analyse jedes identifizierten Unternehmens durch Web-Scraping der …" at bounding box center [646, 366] width 109 height 18
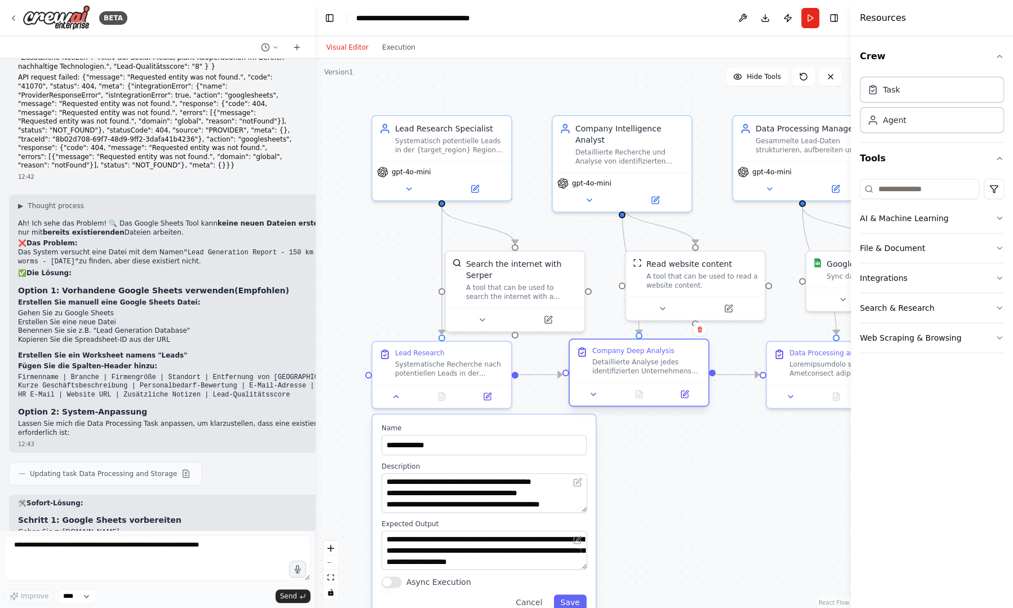
click at [607, 362] on div "Detaillierte Analyse jedes identifizierten Unternehmens durch Web-Scraping der …" at bounding box center [646, 366] width 109 height 18
click at [564, 599] on button "Save" at bounding box center [570, 602] width 33 height 16
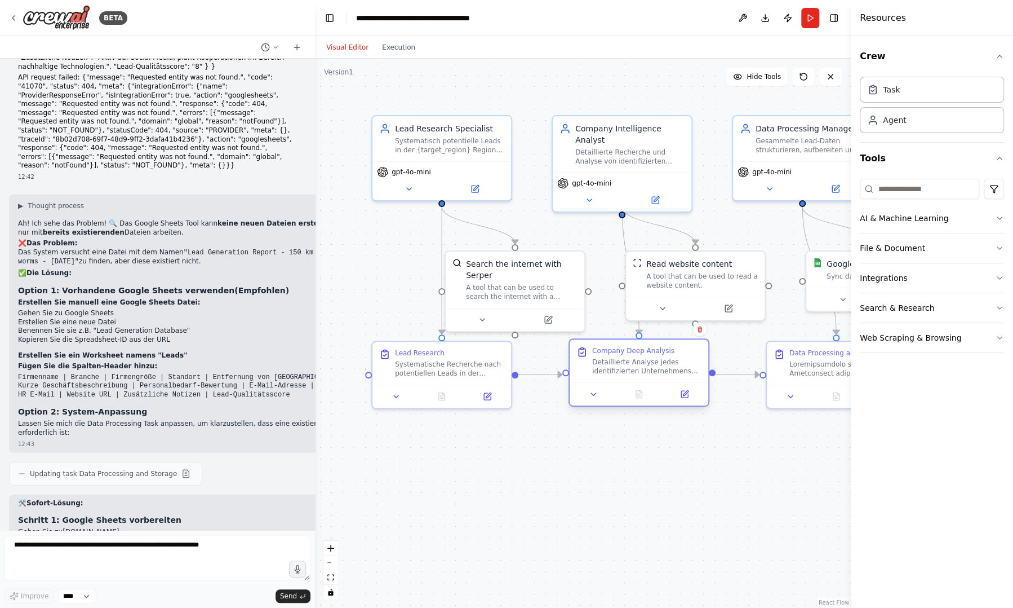
click at [624, 366] on div "Detaillierte Analyse jedes identifizierten Unternehmens durch Web-Scraping der …" at bounding box center [646, 366] width 109 height 18
click at [596, 398] on button at bounding box center [593, 394] width 39 height 14
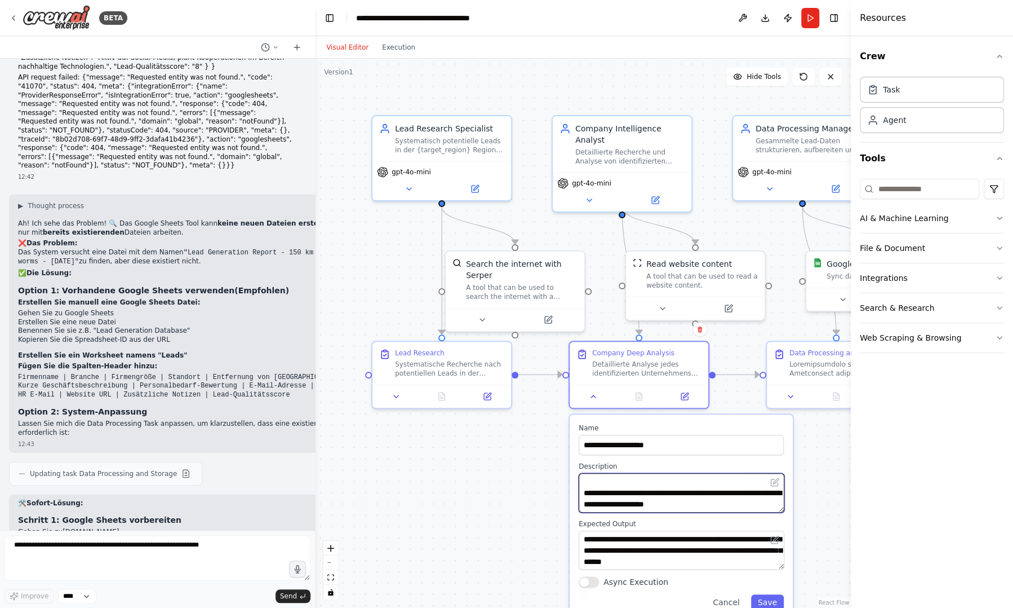
scroll to position [169, 0]
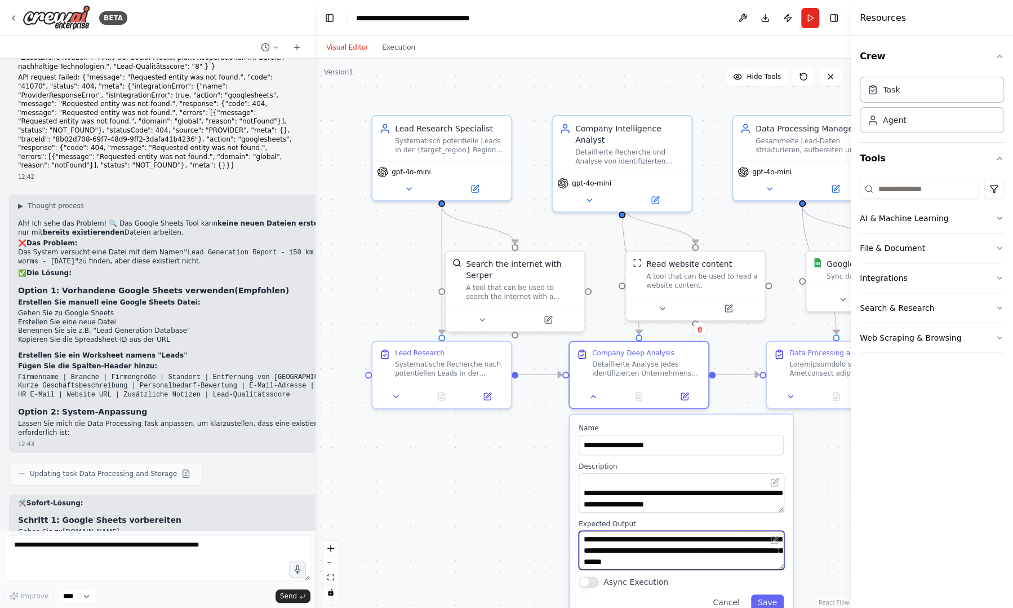
click at [756, 555] on textarea "**********" at bounding box center [682, 549] width 206 height 39
click at [597, 191] on button at bounding box center [589, 198] width 64 height 14
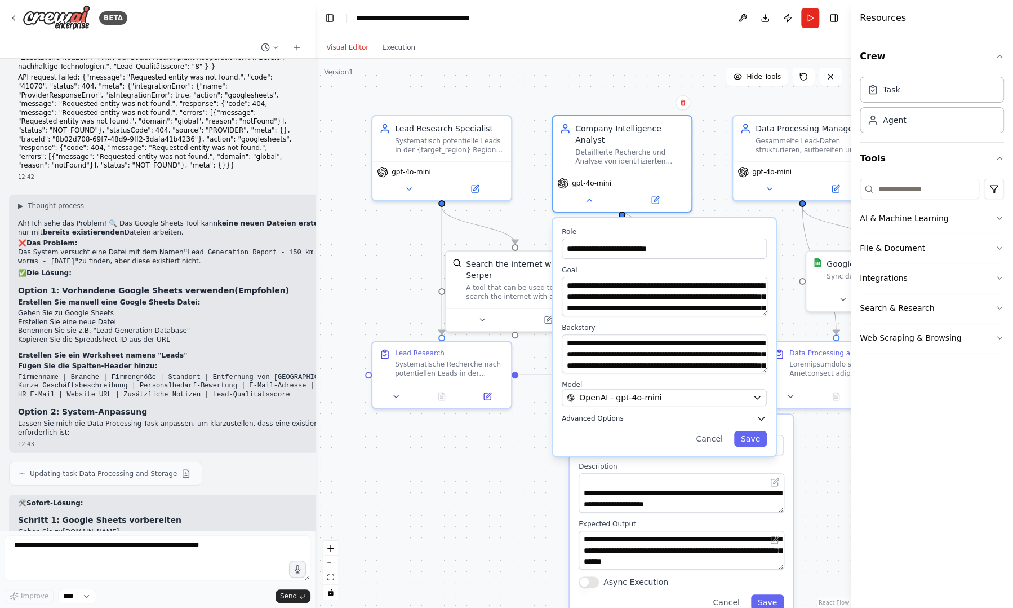
click at [605, 414] on span "Advanced Options" at bounding box center [592, 418] width 61 height 9
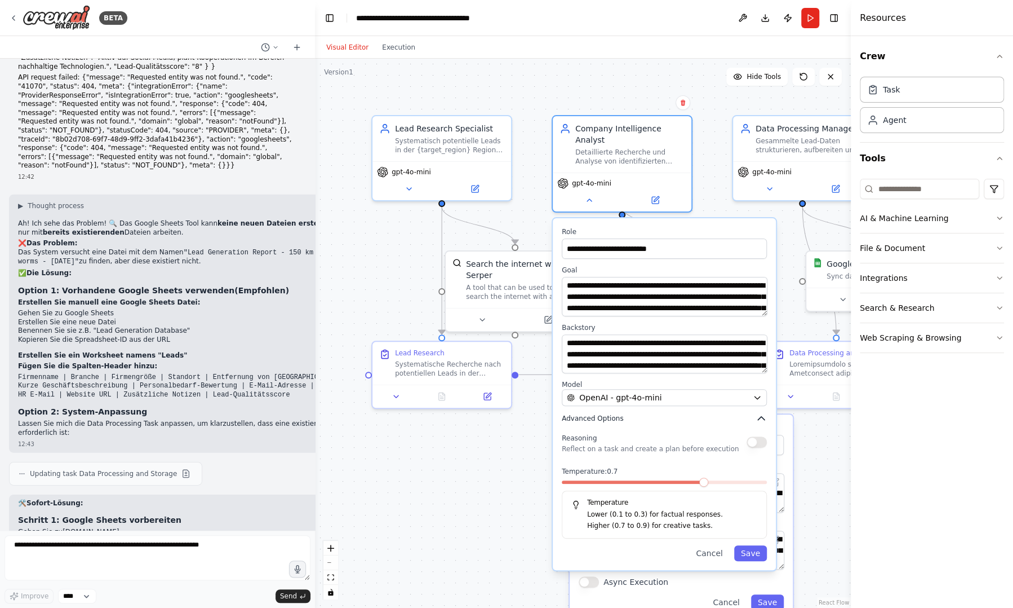
click at [605, 414] on span "Advanced Options" at bounding box center [592, 418] width 61 height 9
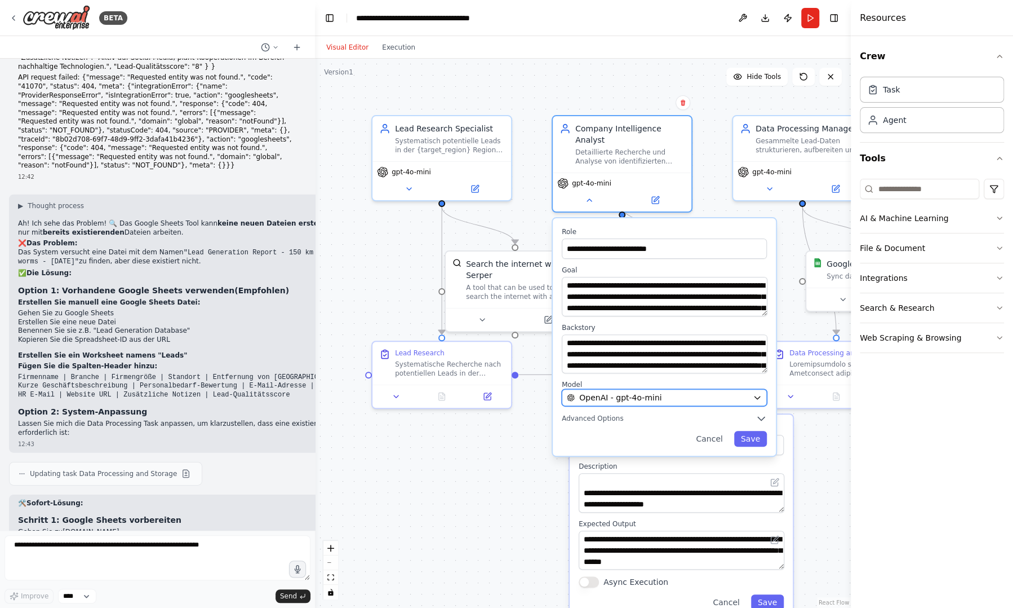
click at [628, 392] on span "OpenAI - gpt-4o-mini" at bounding box center [620, 397] width 82 height 11
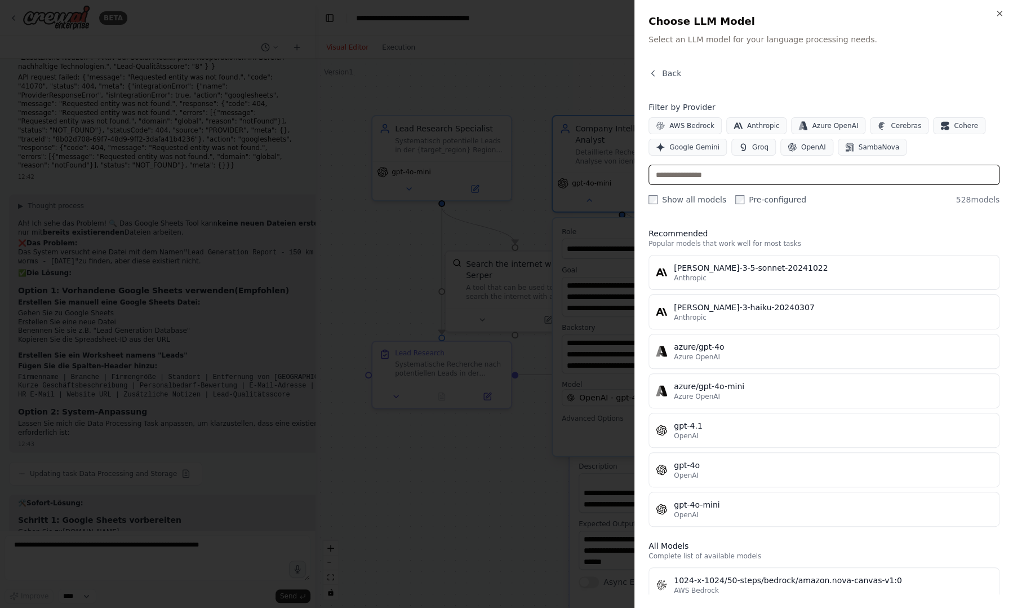
click at [693, 168] on input "text" at bounding box center [824, 175] width 351 height 20
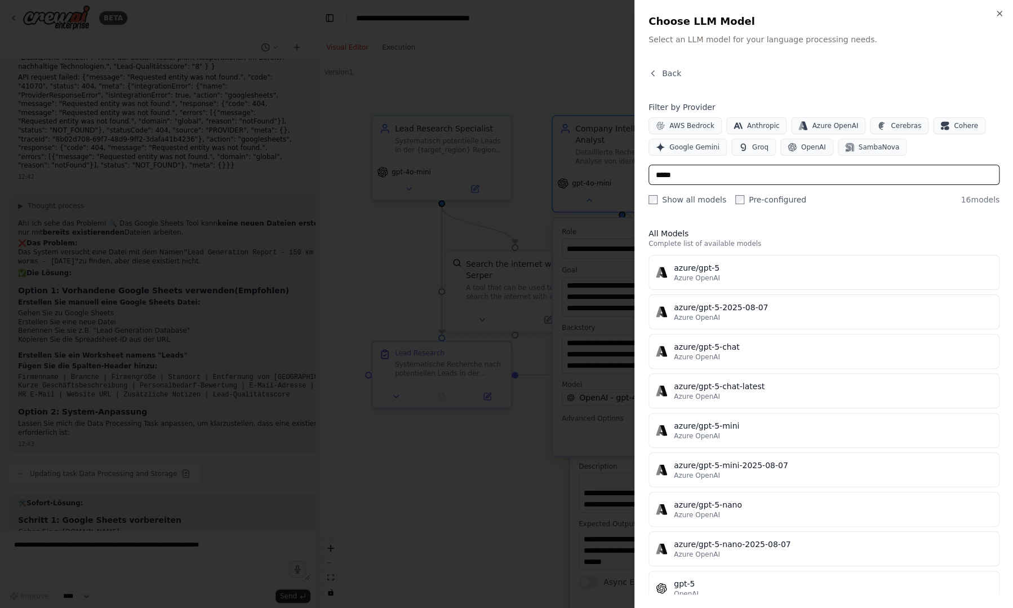
type input "*****"
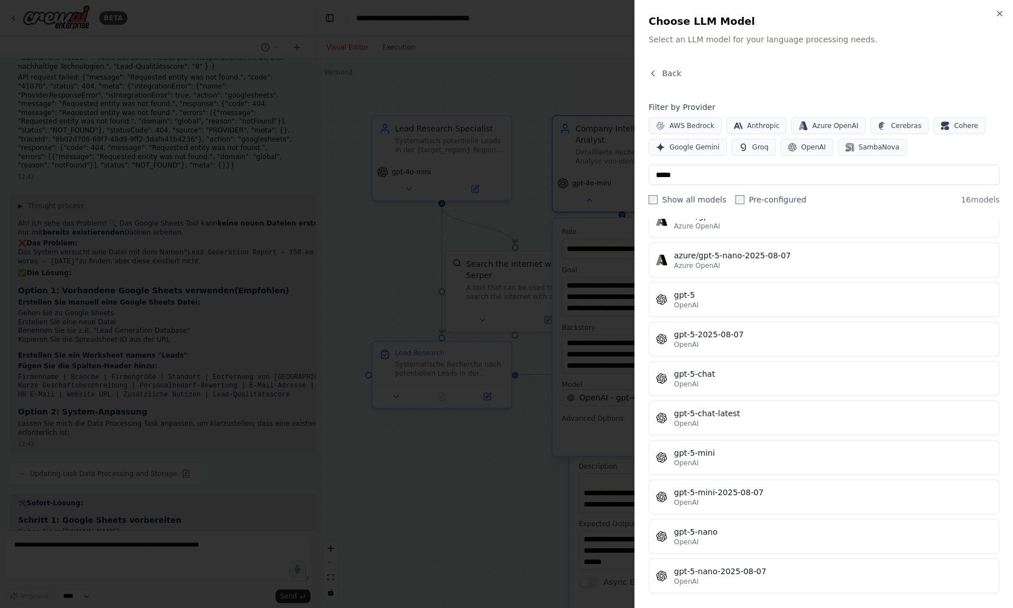
scroll to position [290, 0]
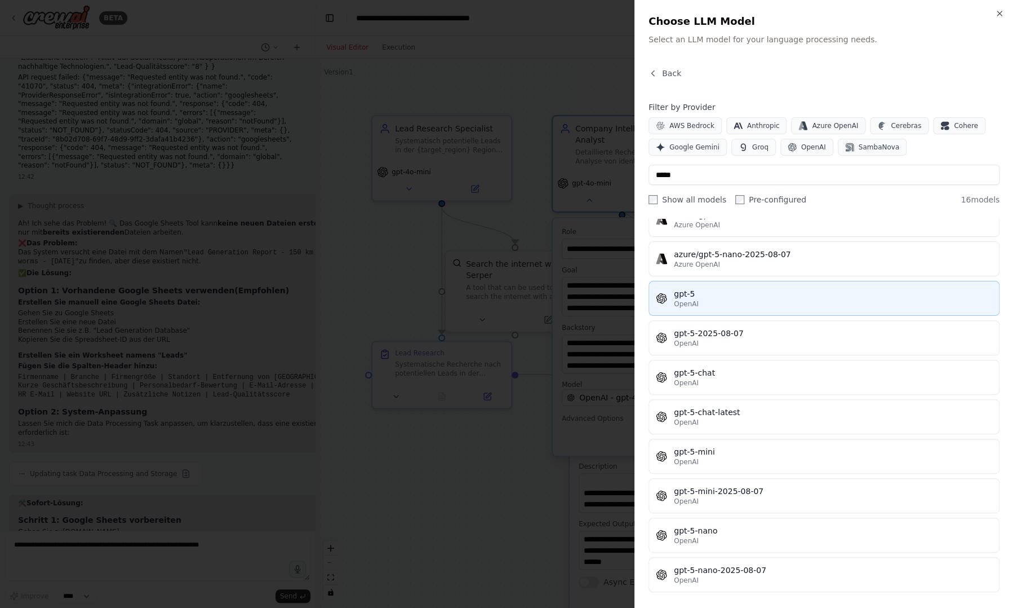
click at [745, 305] on div "OpenAI" at bounding box center [833, 303] width 318 height 9
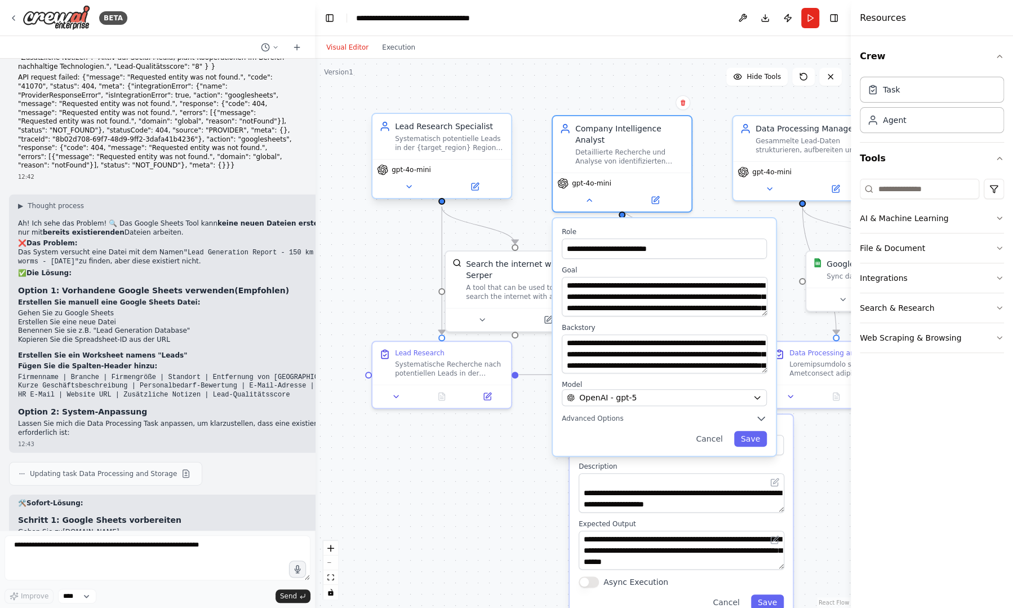
click at [419, 174] on div "gpt-4o-mini" at bounding box center [404, 169] width 54 height 11
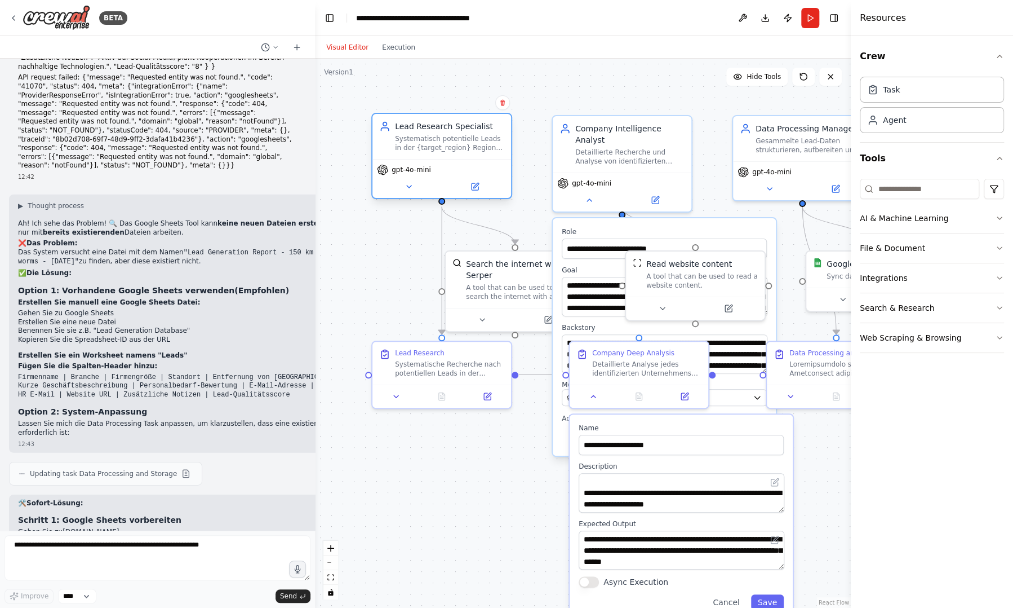
click at [413, 193] on div "gpt-4o-mini" at bounding box center [442, 178] width 139 height 39
click at [413, 189] on icon at bounding box center [409, 186] width 9 height 9
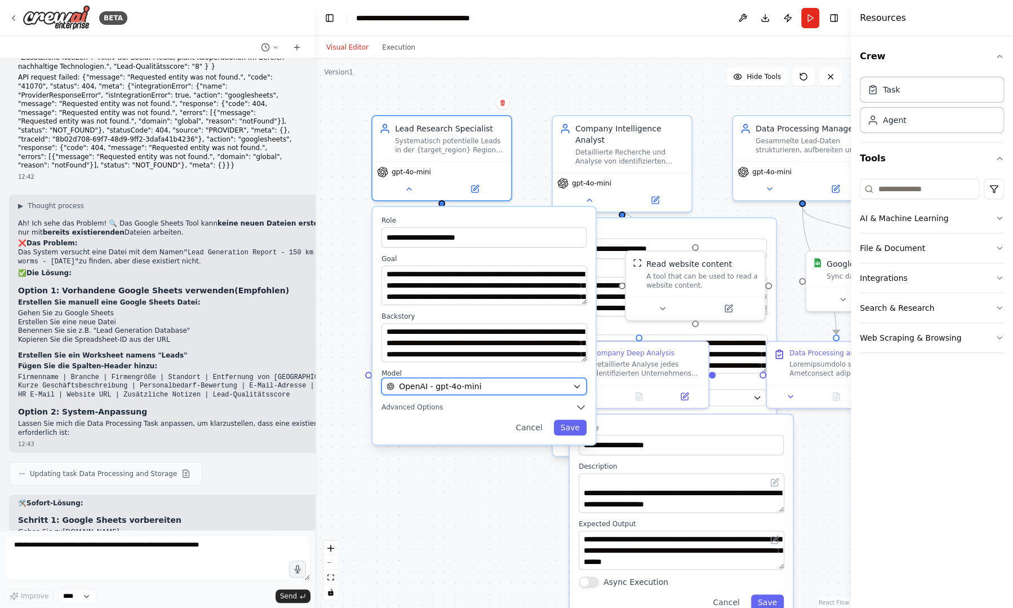
click at [427, 384] on span "OpenAI - gpt-4o-mini" at bounding box center [440, 385] width 82 height 11
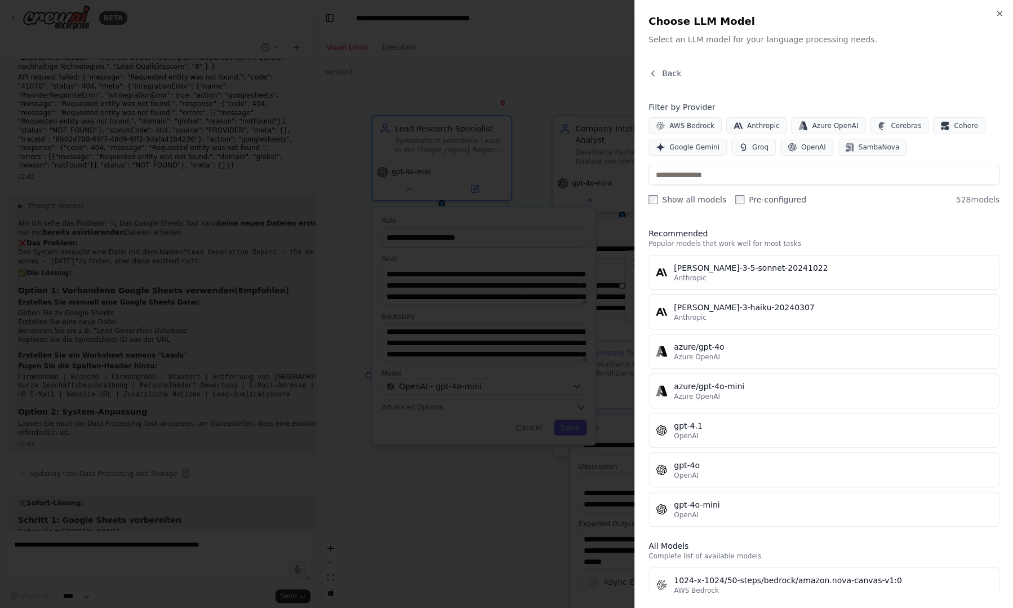
drag, startPoint x: 990, startPoint y: 238, endPoint x: 991, endPoint y: 246, distance: 7.3
click at [991, 246] on div "Recommended Popular models that work well for most tasks [PERSON_NAME]-3-5-sonn…" at bounding box center [824, 406] width 351 height 375
drag, startPoint x: 753, startPoint y: 180, endPoint x: 765, endPoint y: 172, distance: 14.5
click at [765, 172] on input "text" at bounding box center [824, 175] width 351 height 20
click at [801, 135] on div "AWS Bedrock Anthropic Azure OpenAI Cerebras Cohere Google Gemini Groq OpenAI Sa…" at bounding box center [824, 136] width 351 height 38
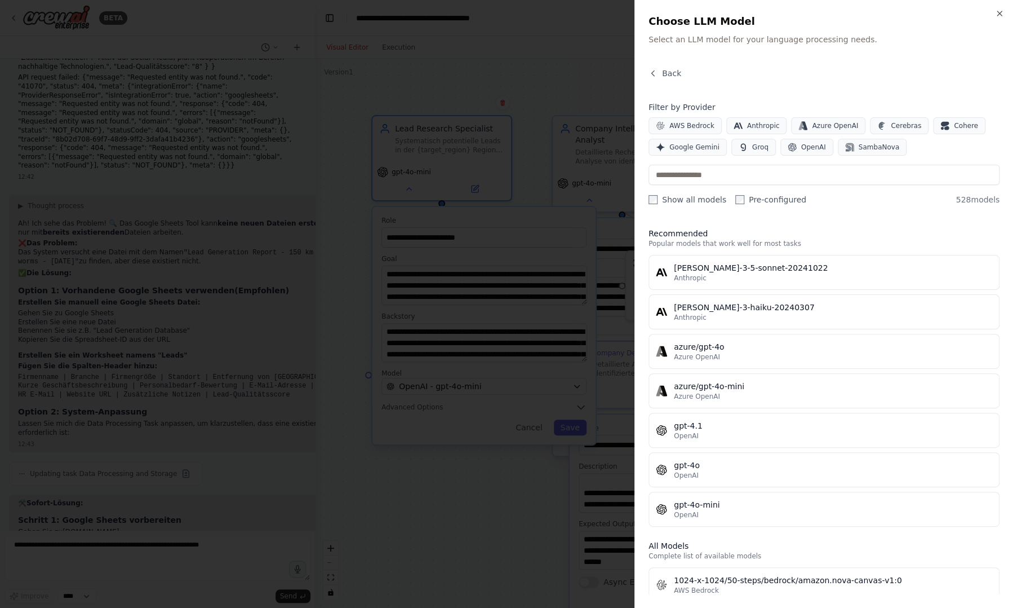
click at [801, 137] on div "AWS Bedrock Anthropic Azure OpenAI Cerebras Cohere Google Gemini Groq OpenAI Sa…" at bounding box center [824, 136] width 351 height 38
click at [801, 143] on span "OpenAI" at bounding box center [813, 147] width 25 height 9
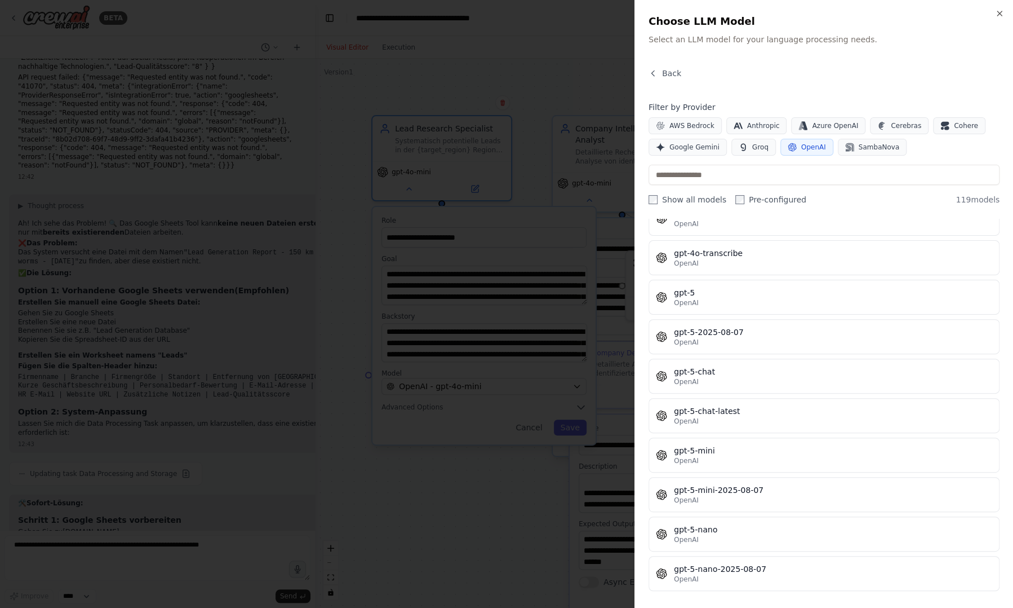
scroll to position [2609, 0]
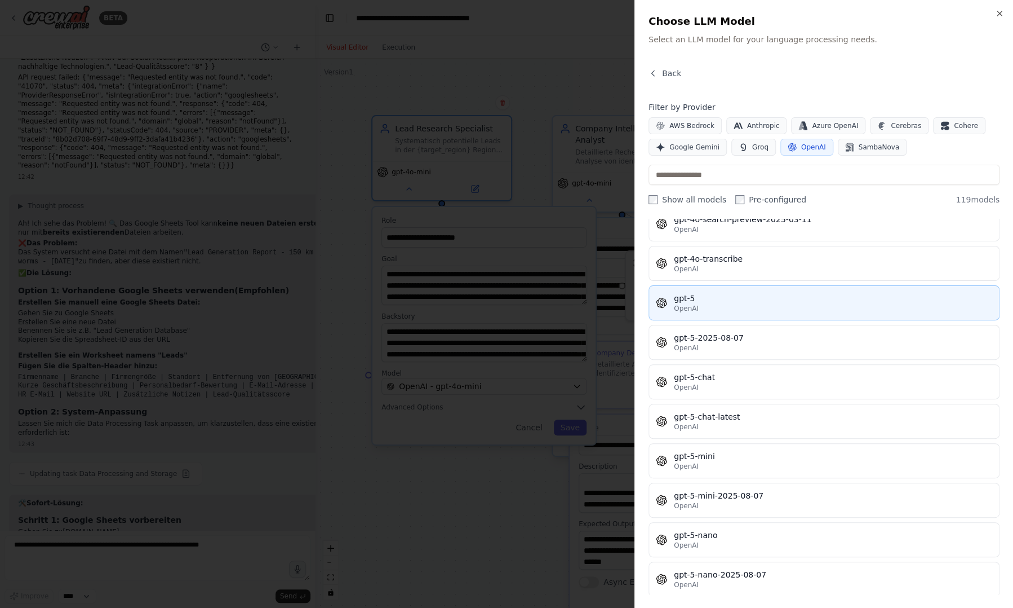
click at [782, 304] on div "OpenAI" at bounding box center [833, 308] width 318 height 9
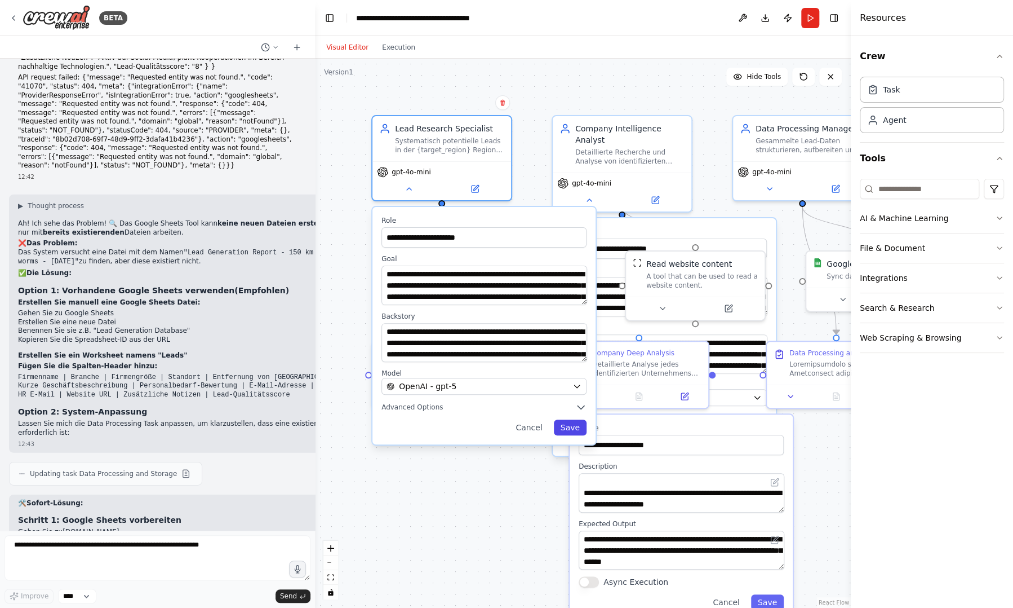
click at [569, 431] on button "Save" at bounding box center [570, 427] width 33 height 16
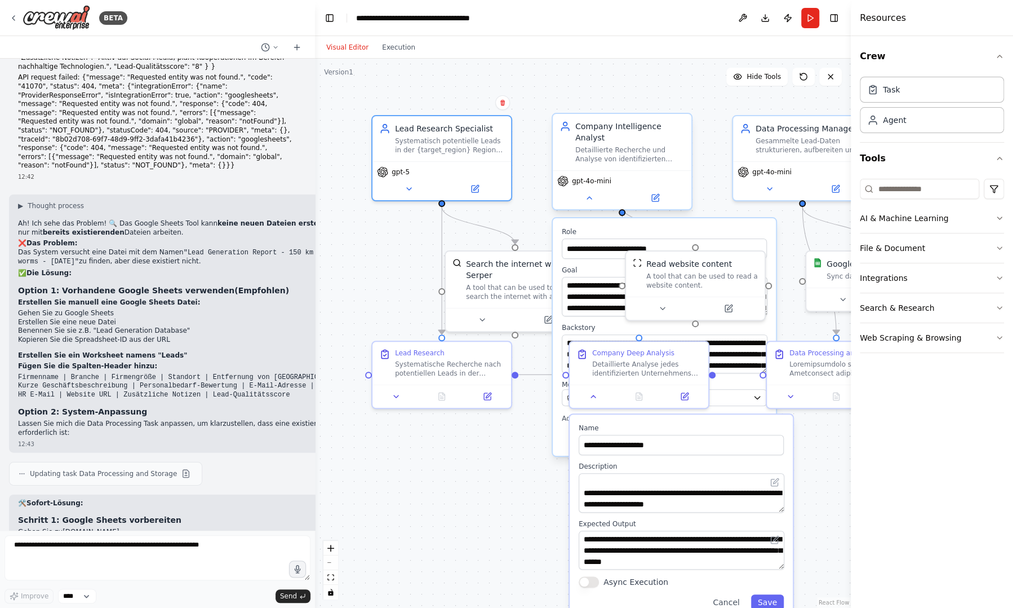
click at [608, 176] on span "gpt-4o-mini" at bounding box center [591, 180] width 39 height 9
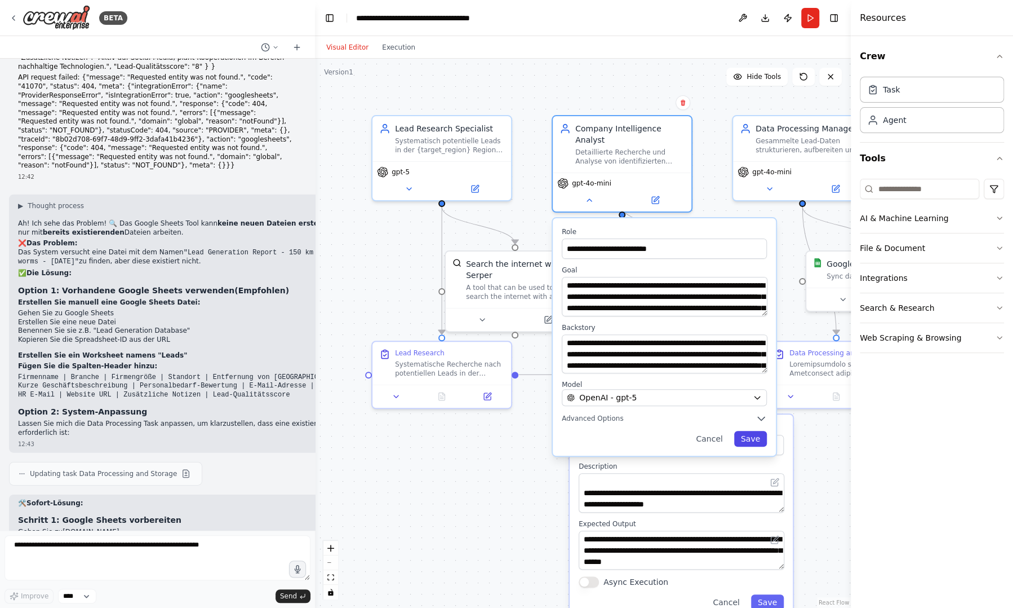
click at [751, 431] on button "Save" at bounding box center [750, 439] width 33 height 16
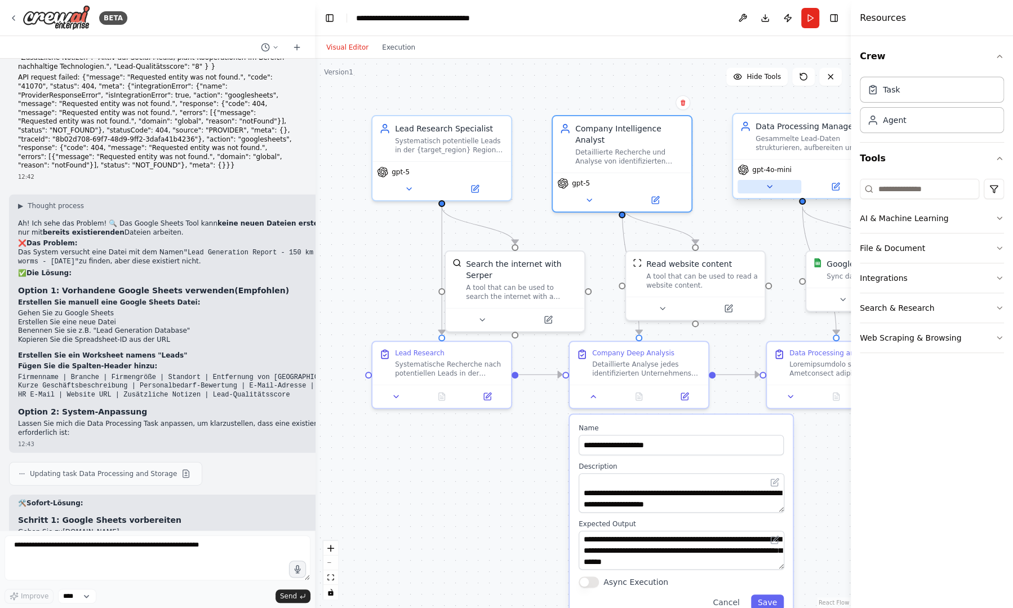
click at [770, 191] on button at bounding box center [770, 187] width 64 height 14
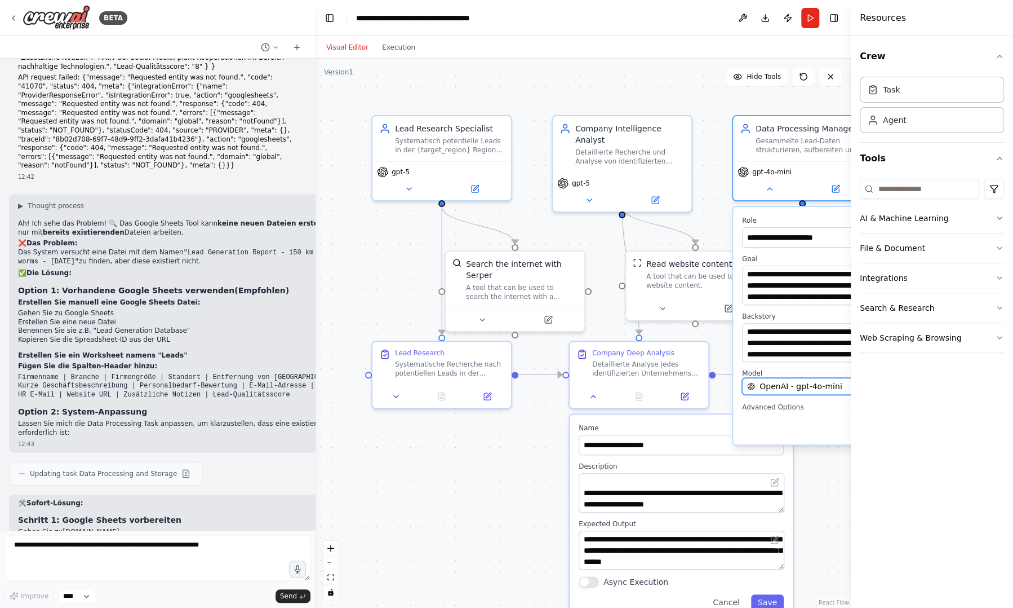
click at [787, 388] on span "OpenAI - gpt-4o-mini" at bounding box center [801, 385] width 82 height 11
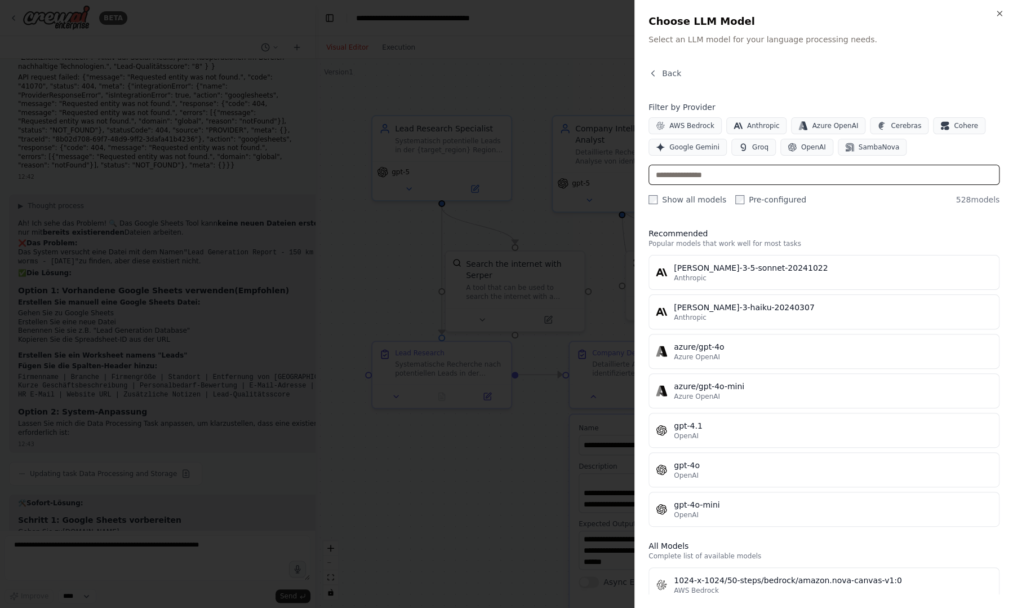
click at [697, 180] on input "text" at bounding box center [824, 175] width 351 height 20
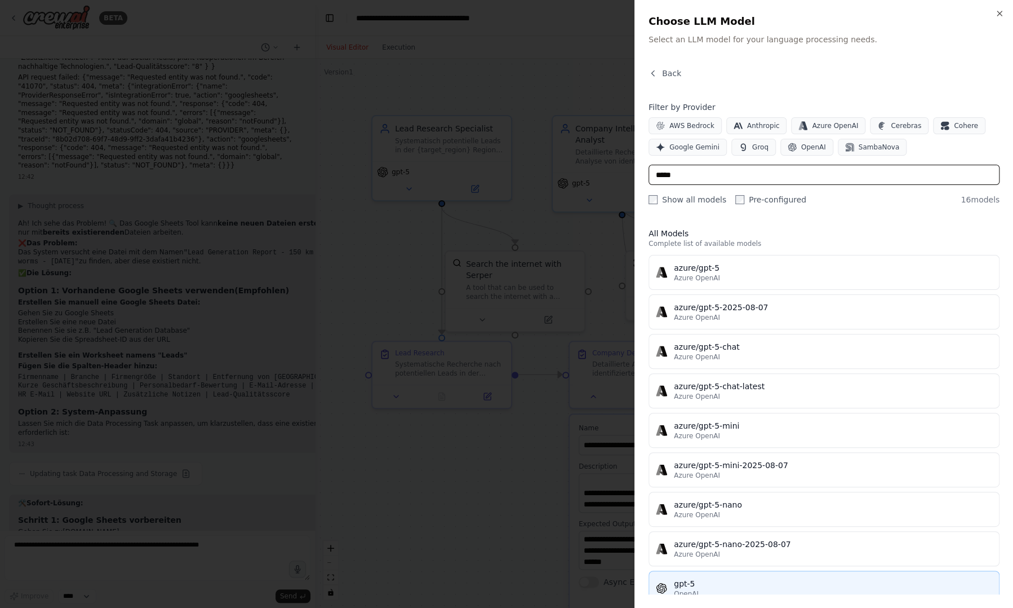
type input "*****"
click at [727, 591] on div "OpenAI" at bounding box center [833, 593] width 318 height 9
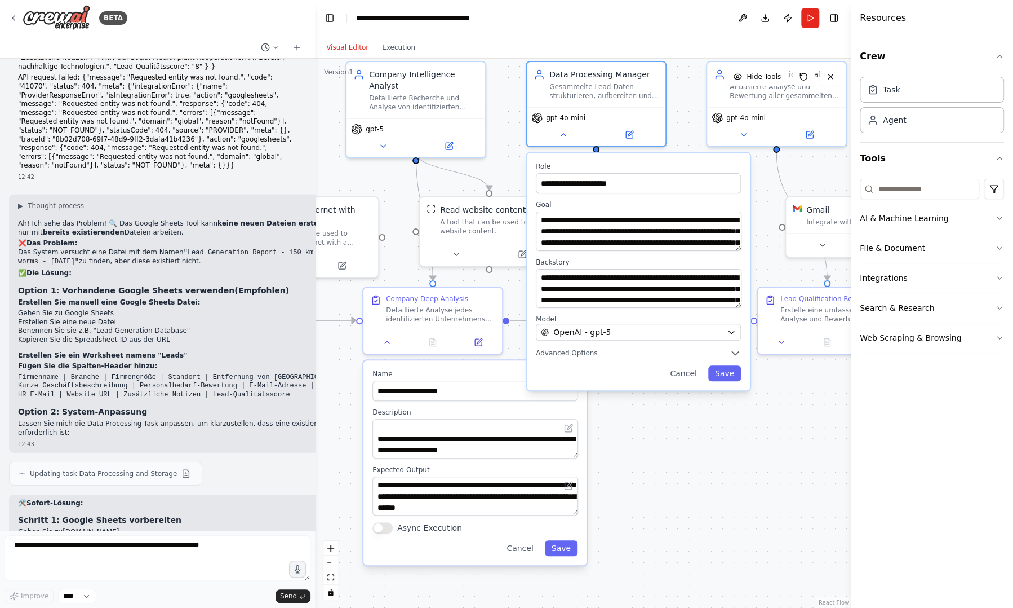
drag, startPoint x: 808, startPoint y: 546, endPoint x: 601, endPoint y: 492, distance: 213.3
click at [601, 492] on div ".deletable-edge-delete-btn { width: 20px; height: 20px; border: 0px solid #ffff…" at bounding box center [583, 333] width 536 height 549
click at [733, 375] on button "Save" at bounding box center [724, 373] width 33 height 16
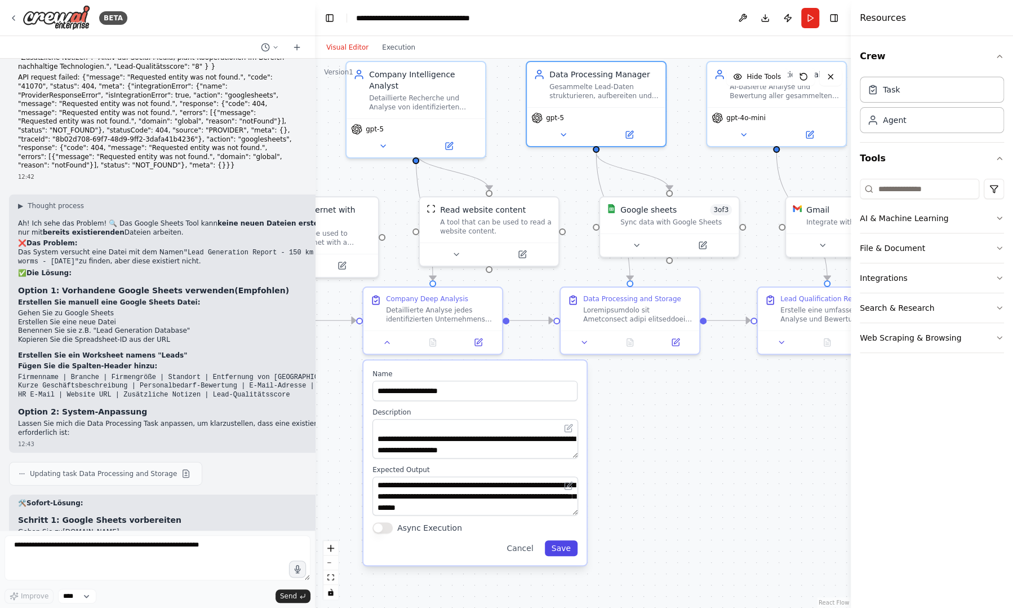
click at [570, 552] on button "Save" at bounding box center [561, 548] width 33 height 16
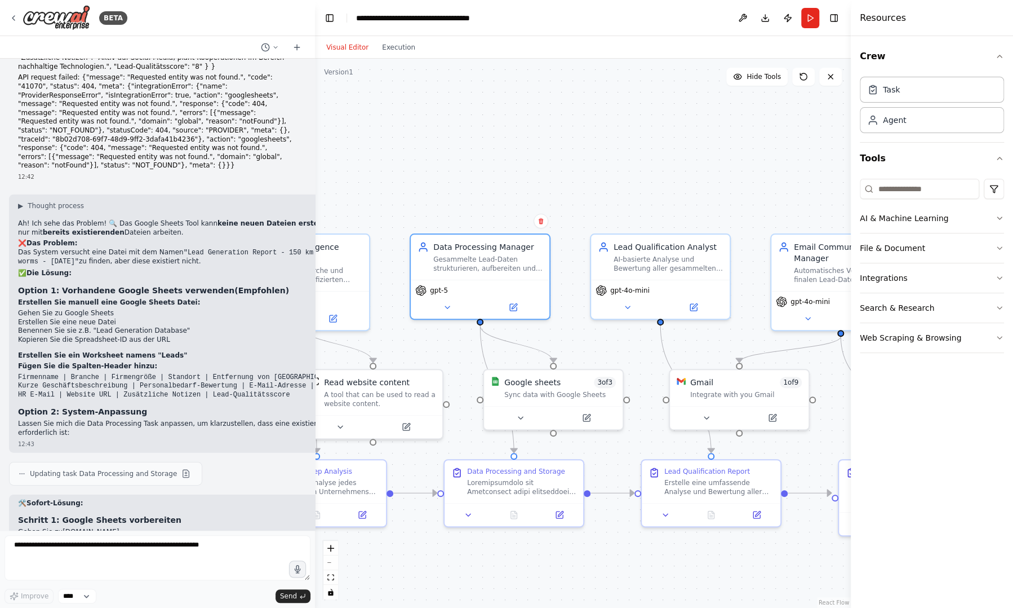
drag, startPoint x: 703, startPoint y: 463, endPoint x: 587, endPoint y: 636, distance: 207.9
click at [587, 607] on html "BETA Ich möchte einen AI-Agent erstellen, der zwecks Kaltaquise Daten von poten…" at bounding box center [506, 304] width 1013 height 608
click at [629, 309] on button at bounding box center [628, 305] width 64 height 14
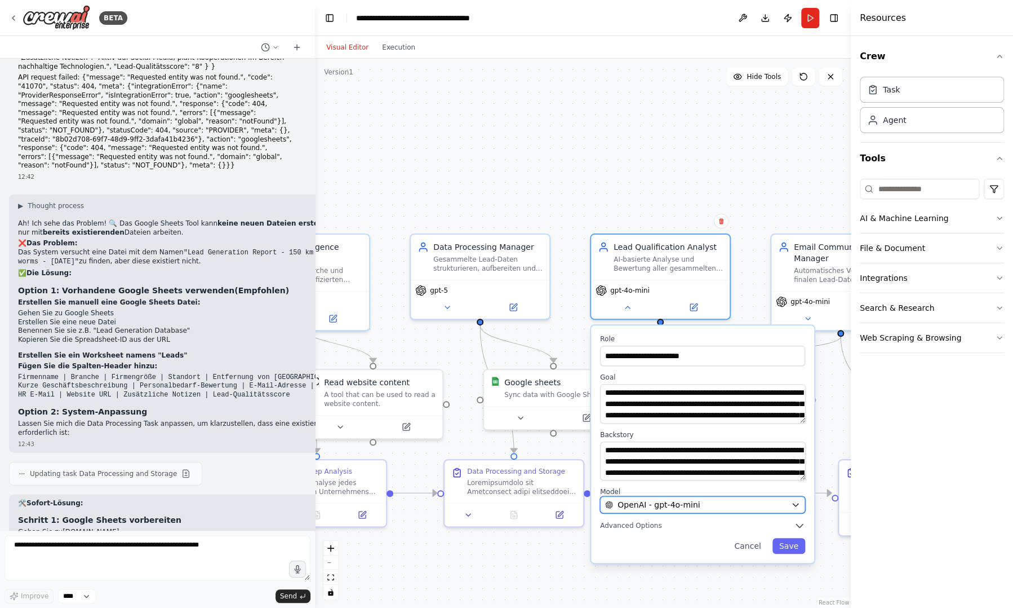
click at [656, 507] on span "OpenAI - gpt-4o-mini" at bounding box center [659, 504] width 82 height 11
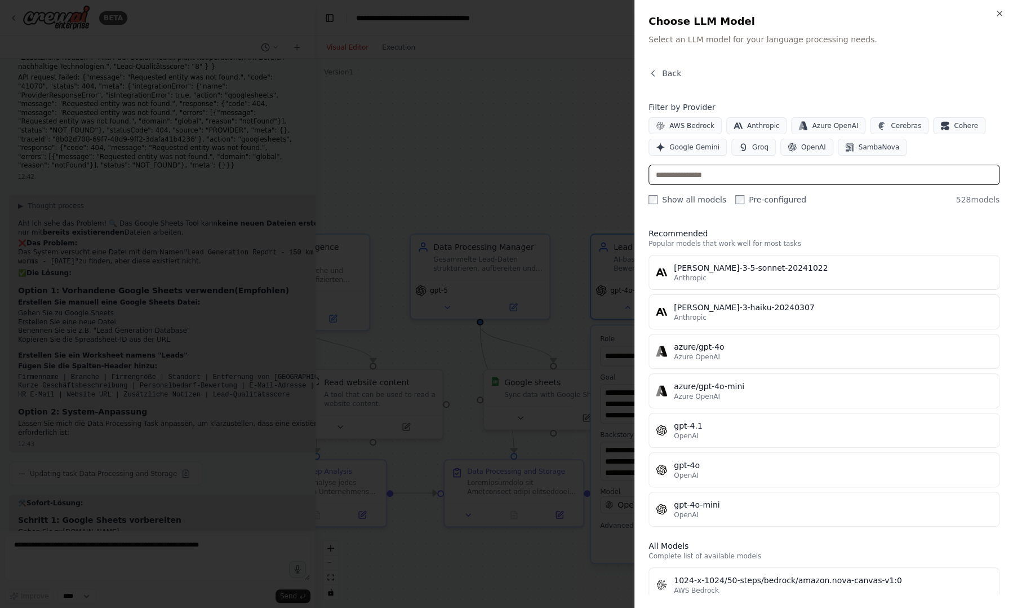
click at [732, 169] on input "text" at bounding box center [824, 175] width 351 height 20
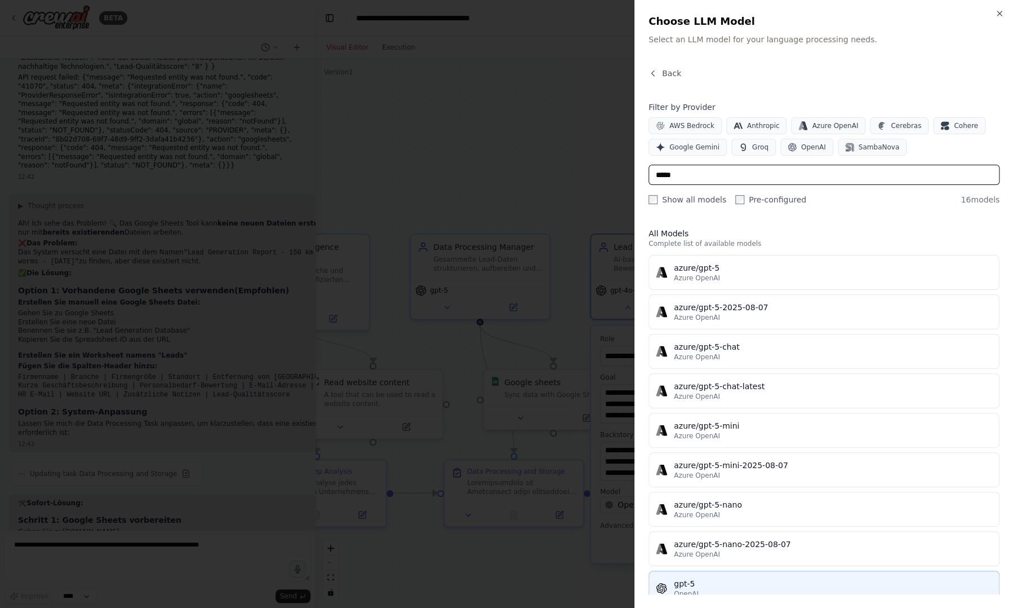
type input "*****"
click at [707, 582] on div "gpt-5" at bounding box center [833, 583] width 318 height 11
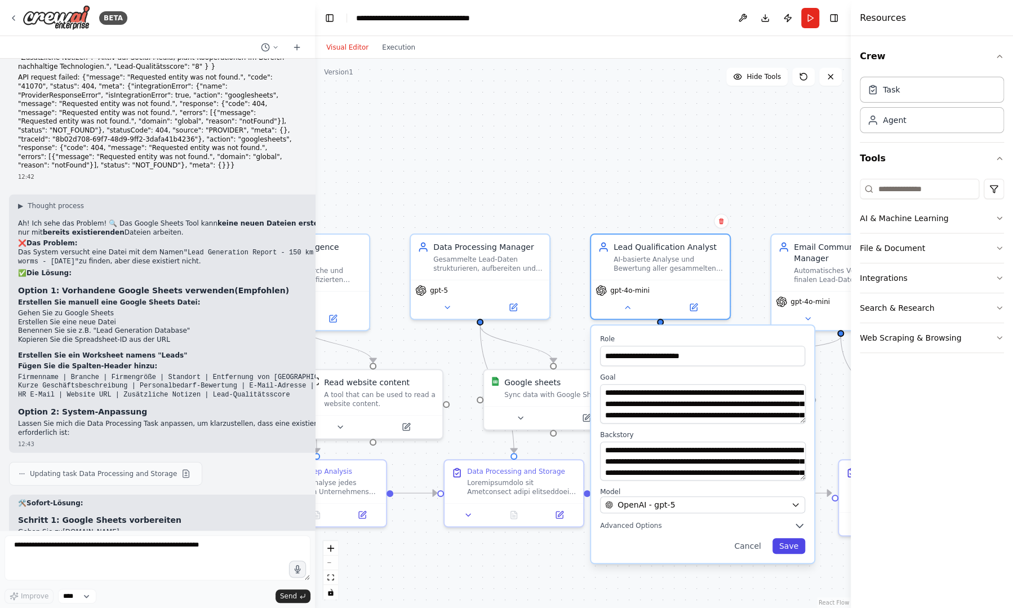
click at [788, 544] on button "Save" at bounding box center [789, 546] width 33 height 16
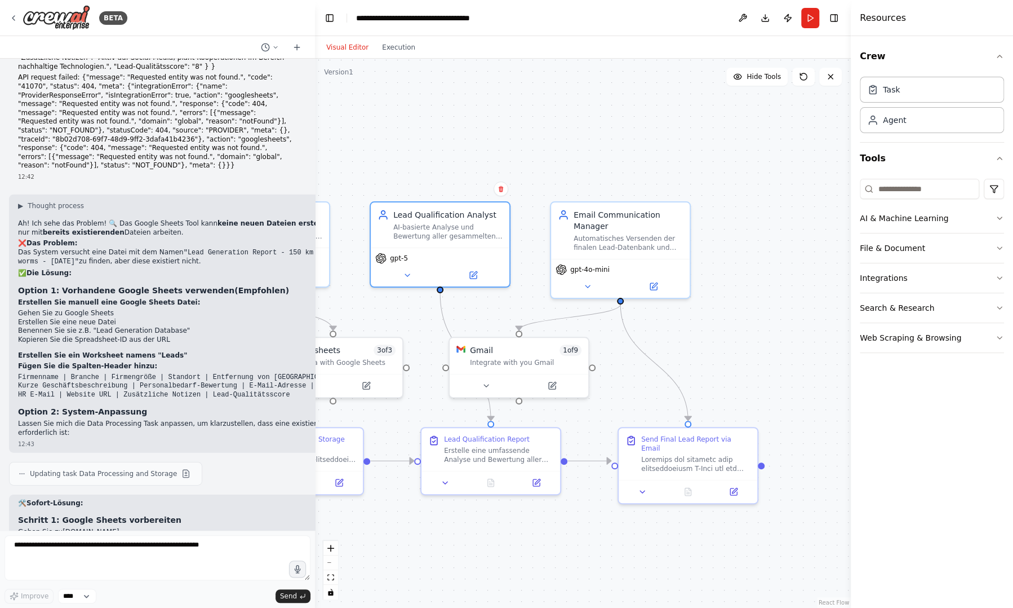
drag, startPoint x: 807, startPoint y: 562, endPoint x: 587, endPoint y: 530, distance: 222.7
click at [587, 530] on div ".deletable-edge-delete-btn { width: 20px; height: 20px; border: 0px solid #ffff…" at bounding box center [583, 333] width 536 height 549
click at [583, 285] on icon at bounding box center [587, 284] width 9 height 9
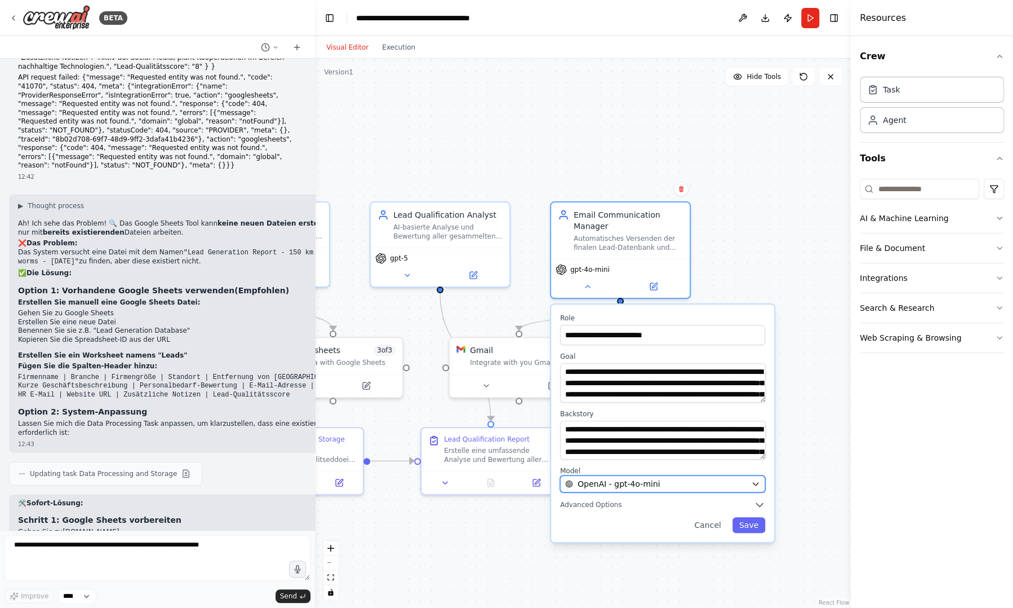
click at [611, 484] on span "OpenAI - gpt-4o-mini" at bounding box center [619, 483] width 82 height 11
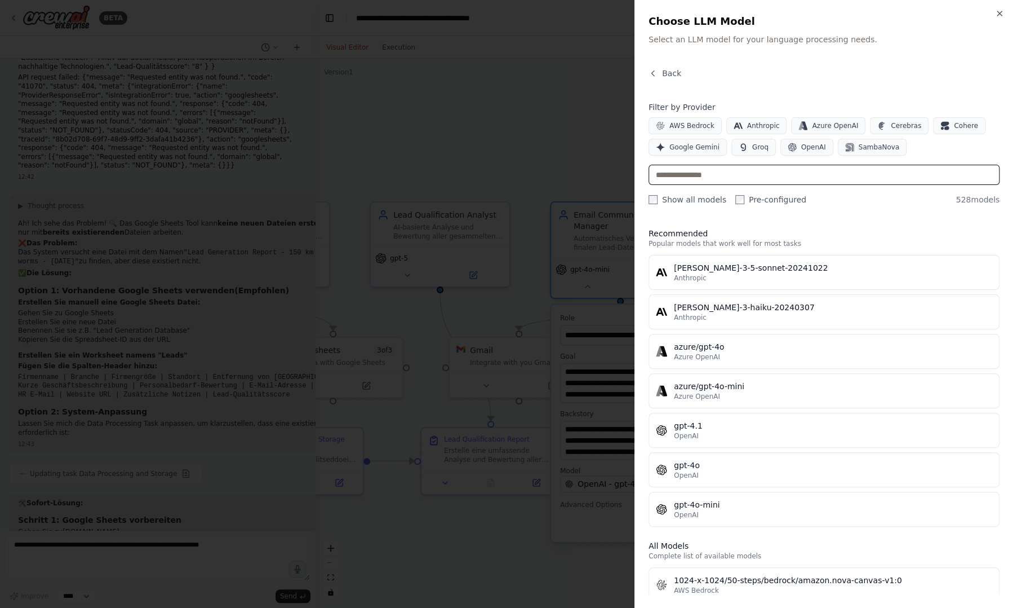
click at [701, 170] on input "text" at bounding box center [824, 175] width 351 height 20
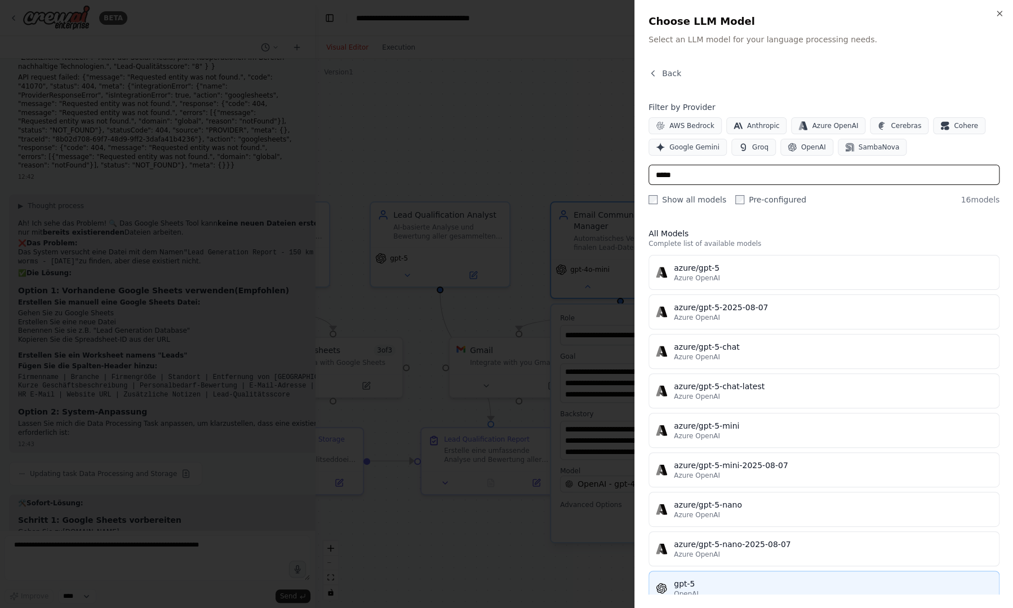
type input "*****"
click at [697, 574] on button "gpt-5 OpenAI" at bounding box center [824, 587] width 351 height 35
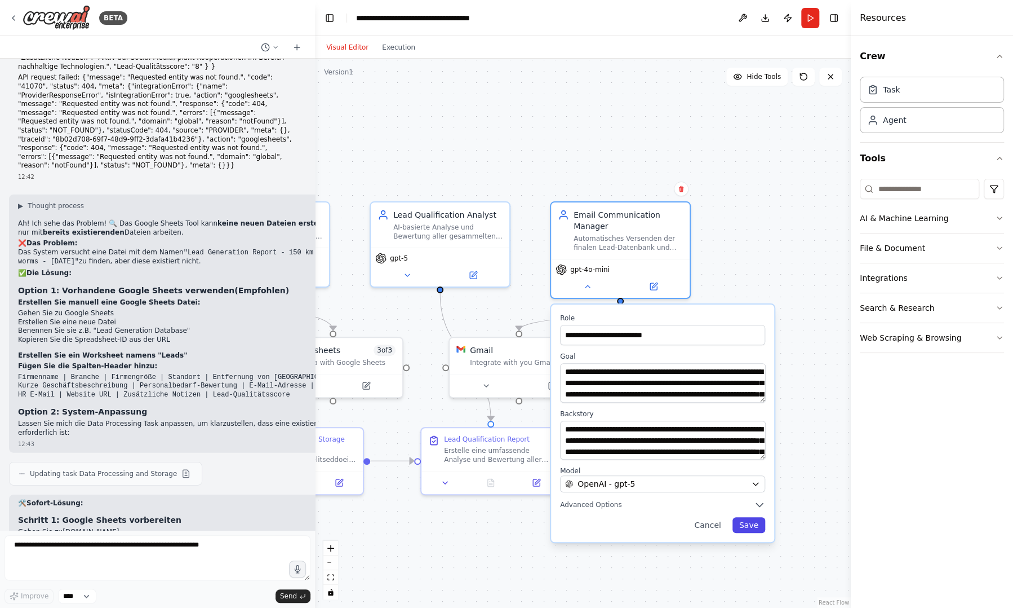
click at [749, 524] on button "Save" at bounding box center [749, 525] width 33 height 16
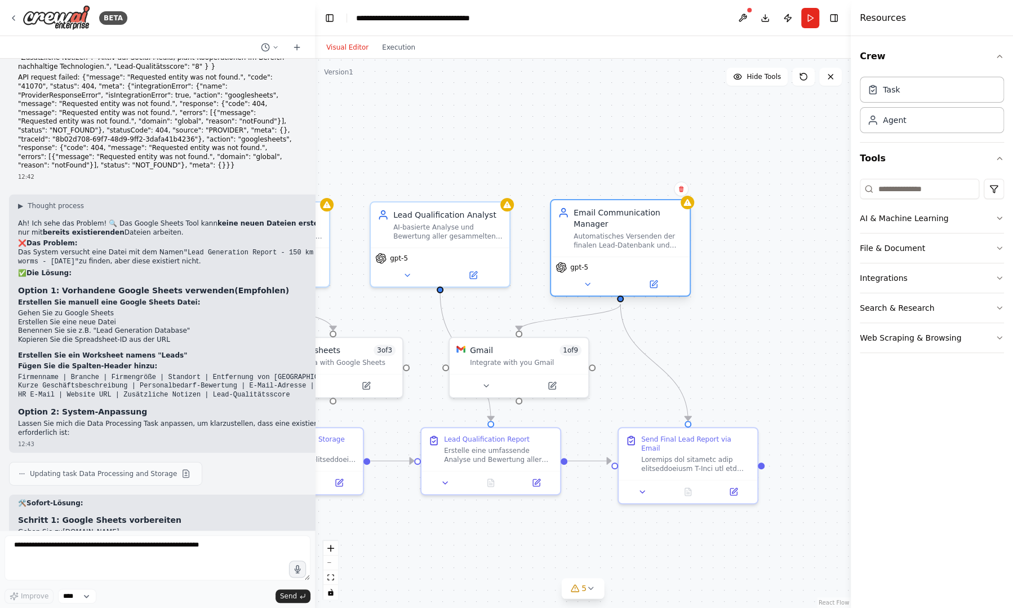
click at [636, 237] on div "Automatisches Versenden der finalen Lead-Datenbank und Qualifikations-Empfehlun…" at bounding box center [628, 241] width 109 height 18
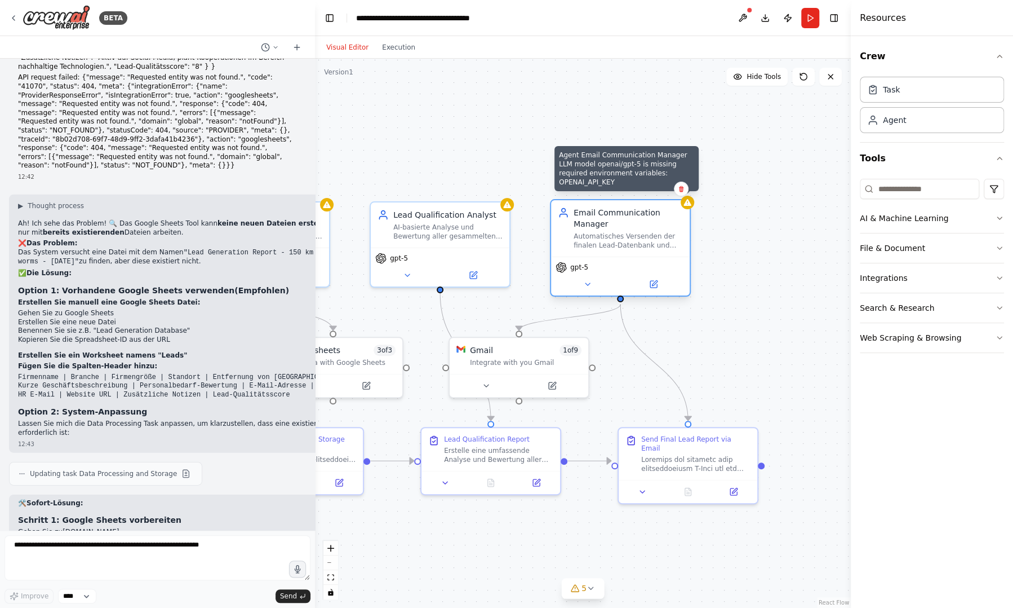
click at [691, 209] on div ".deletable-edge-delete-btn { width: 20px; height: 20px; border: 0px solid #ffff…" at bounding box center [583, 333] width 536 height 549
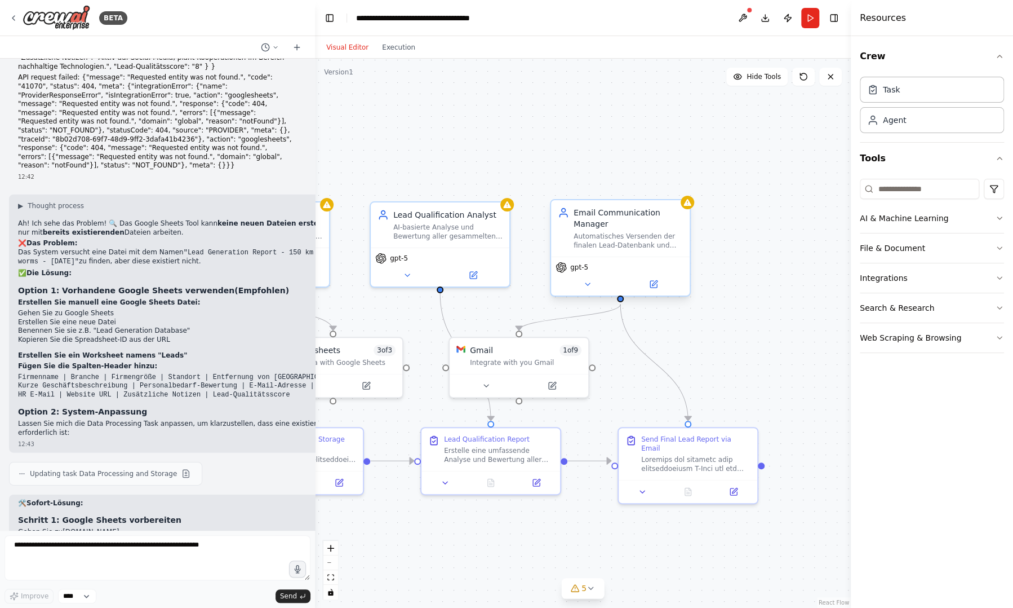
click at [586, 290] on div "gpt-5" at bounding box center [620, 275] width 139 height 39
click at [593, 280] on button at bounding box center [588, 284] width 64 height 14
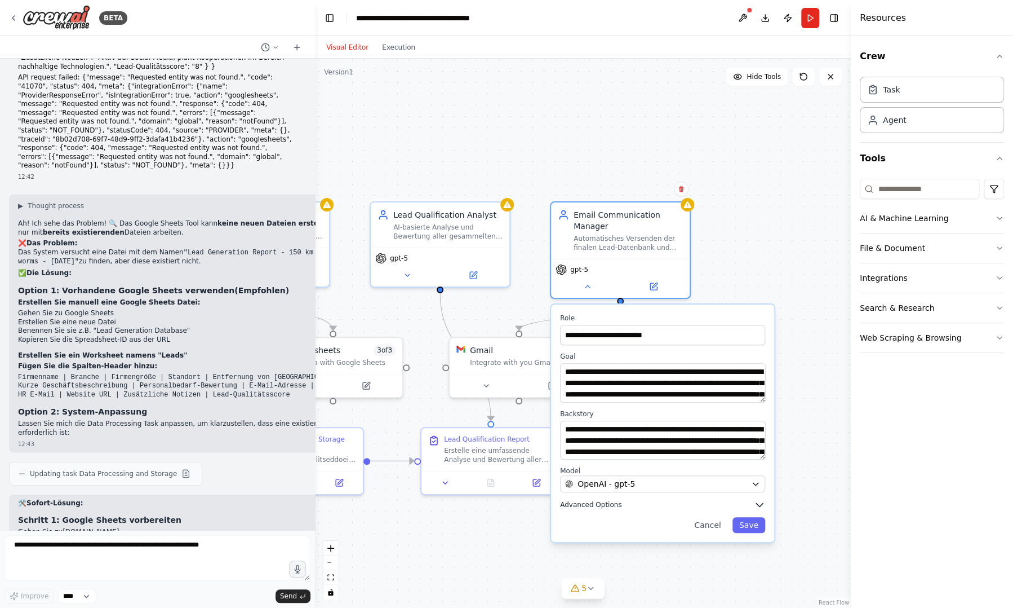
click at [615, 506] on span "Advanced Options" at bounding box center [590, 504] width 61 height 9
click at [588, 588] on icon at bounding box center [591, 587] width 9 height 9
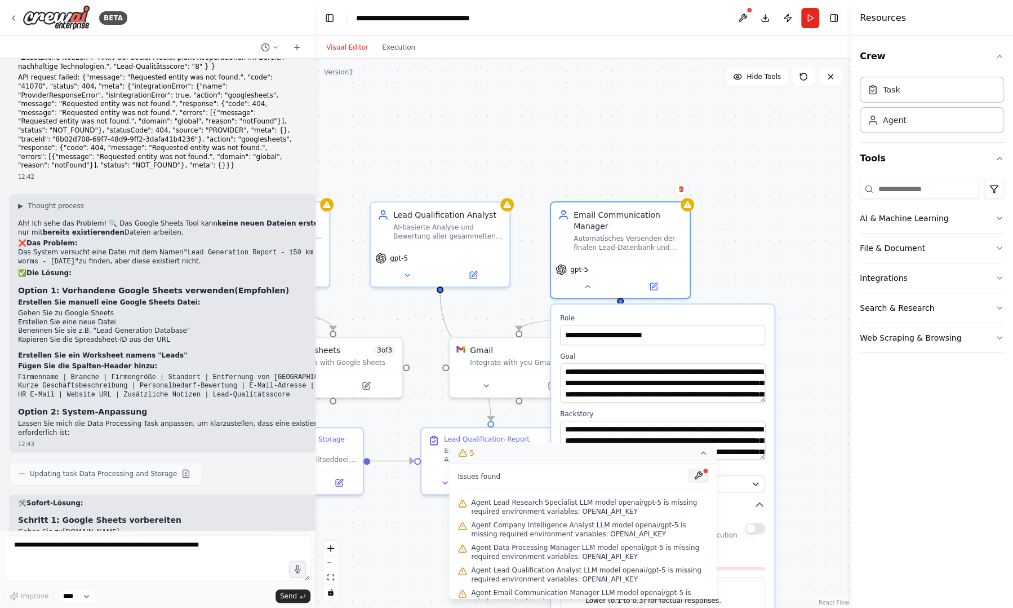
click at [689, 477] on button at bounding box center [698, 475] width 19 height 14
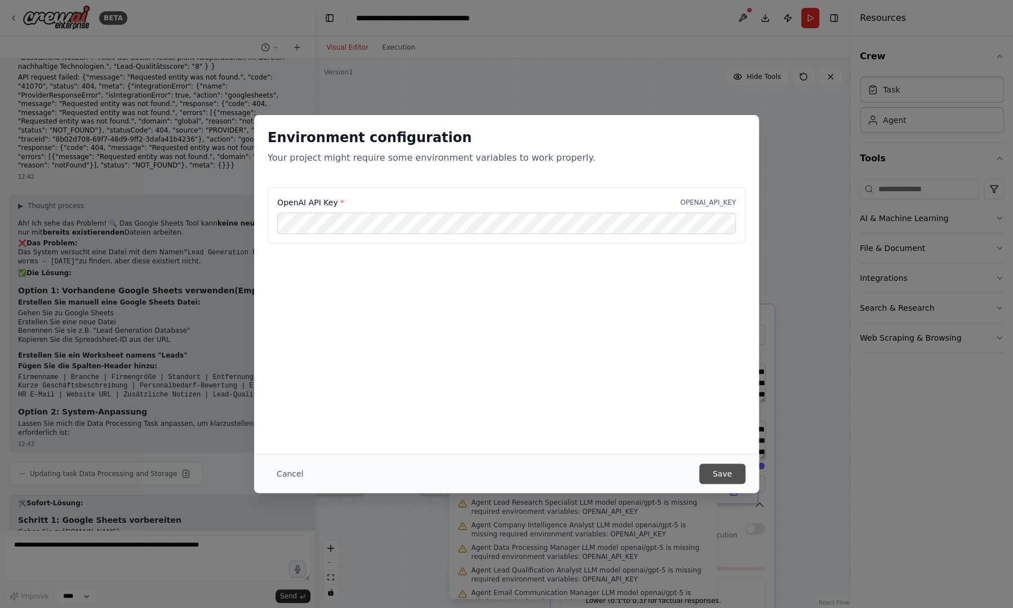
scroll to position [0, 0]
click at [733, 478] on button "Save" at bounding box center [722, 473] width 46 height 20
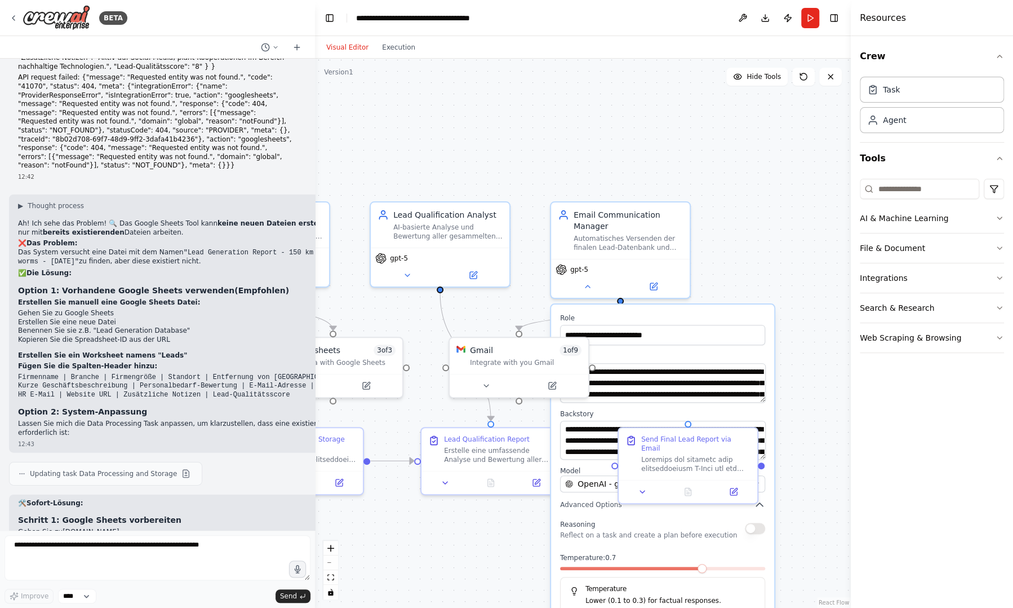
click at [703, 290] on div ".deletable-edge-delete-btn { width: 20px; height: 20px; border: 0px solid #ffff…" at bounding box center [583, 333] width 536 height 549
click at [692, 314] on label "Role" at bounding box center [662, 317] width 205 height 9
click at [807, 19] on button "Run" at bounding box center [810, 18] width 18 height 20
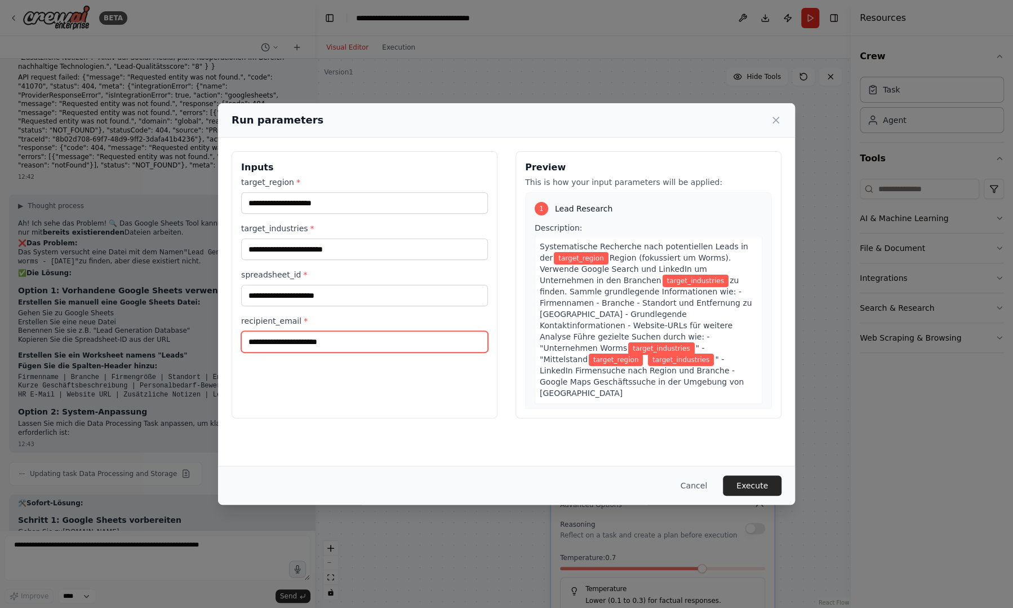
click at [352, 337] on input "recipient_email *" at bounding box center [364, 341] width 247 height 21
type input "**********"
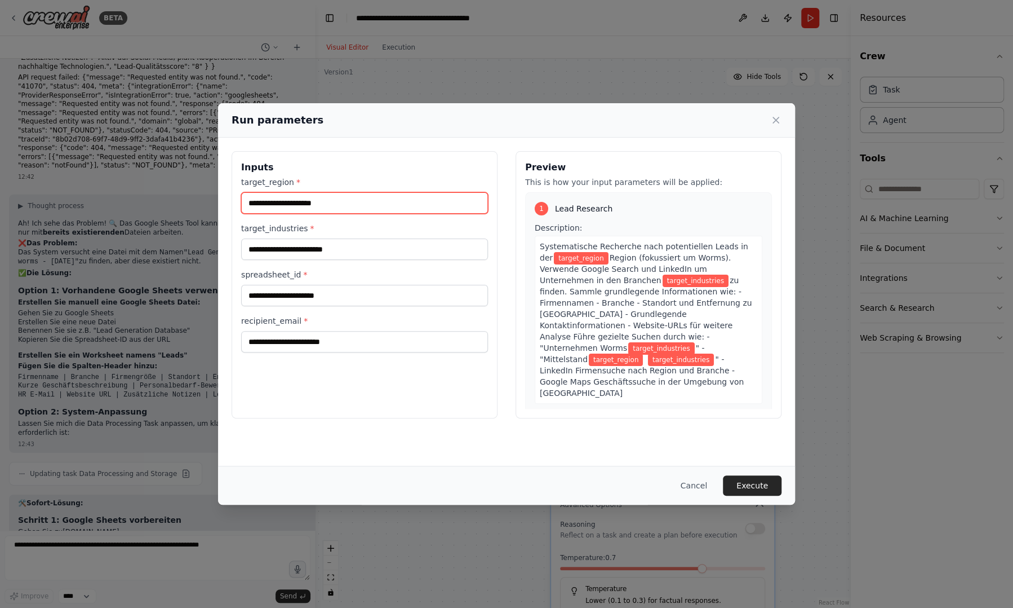
click at [330, 202] on input "target_region *" at bounding box center [364, 202] width 247 height 21
type input "**********"
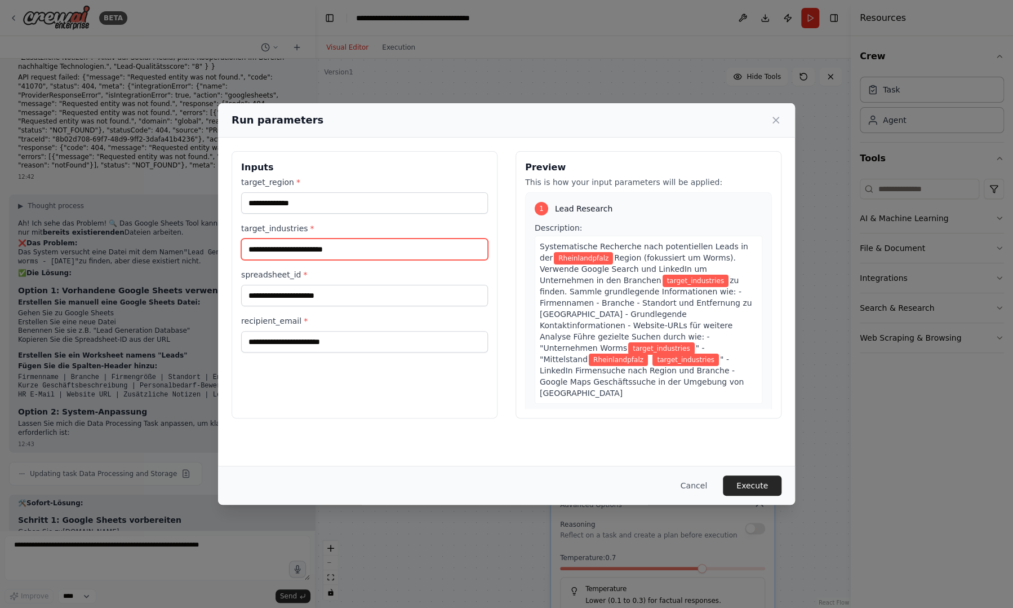
click at [338, 245] on input "target_industries *" at bounding box center [364, 248] width 247 height 21
type input "*"
type input "**********"
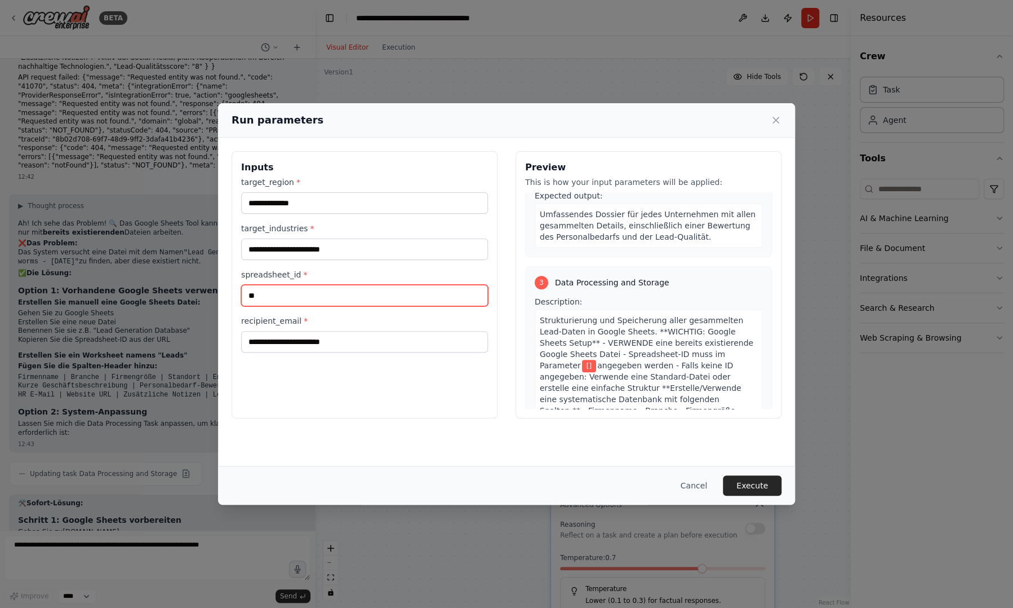
scroll to position [561, 0]
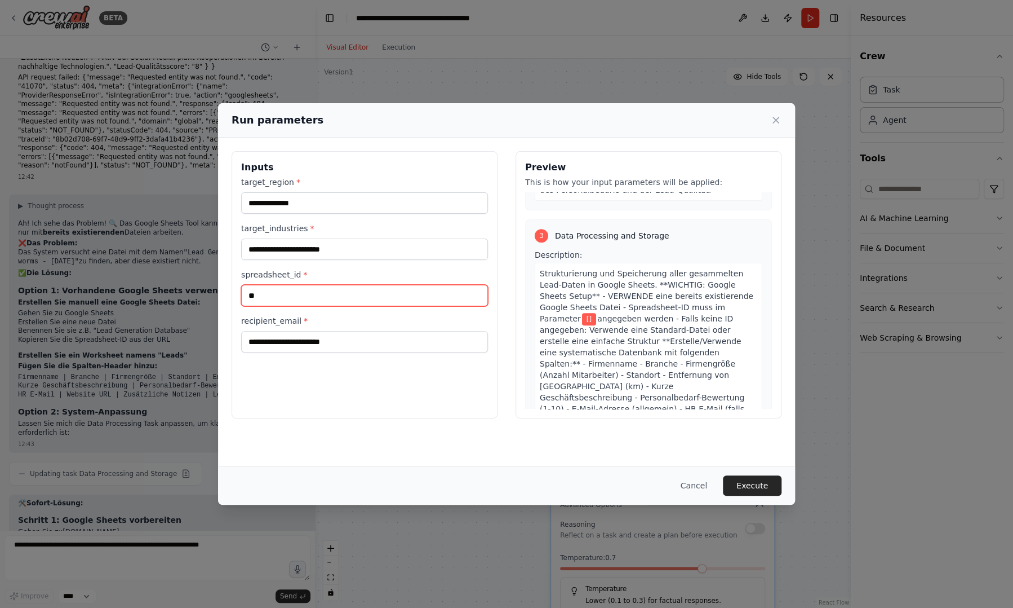
type input "*"
paste input "**********"
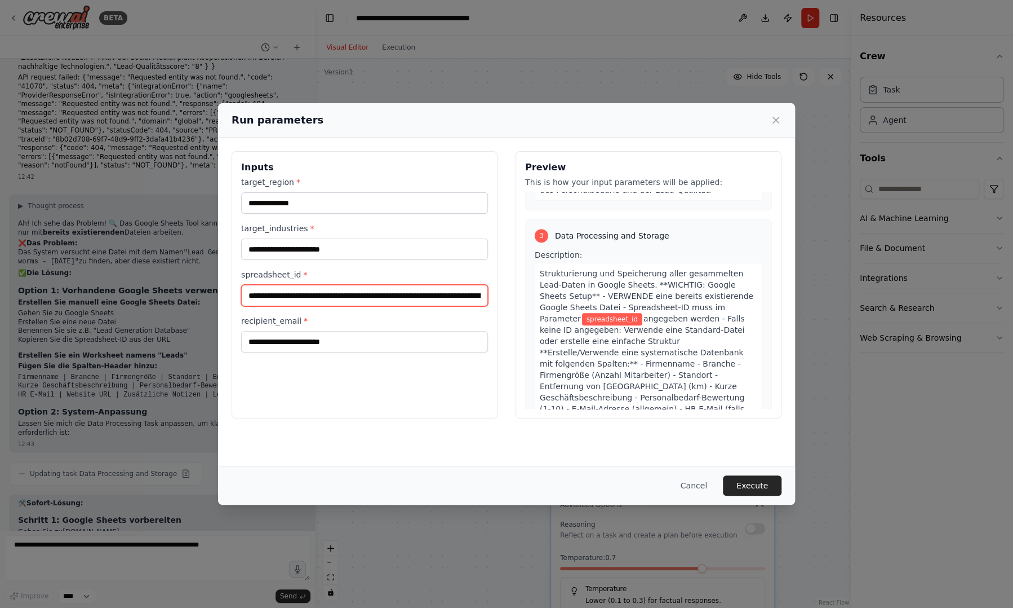
scroll to position [0, 162]
type input "**********"
click at [750, 490] on button "Execute" at bounding box center [752, 485] width 59 height 20
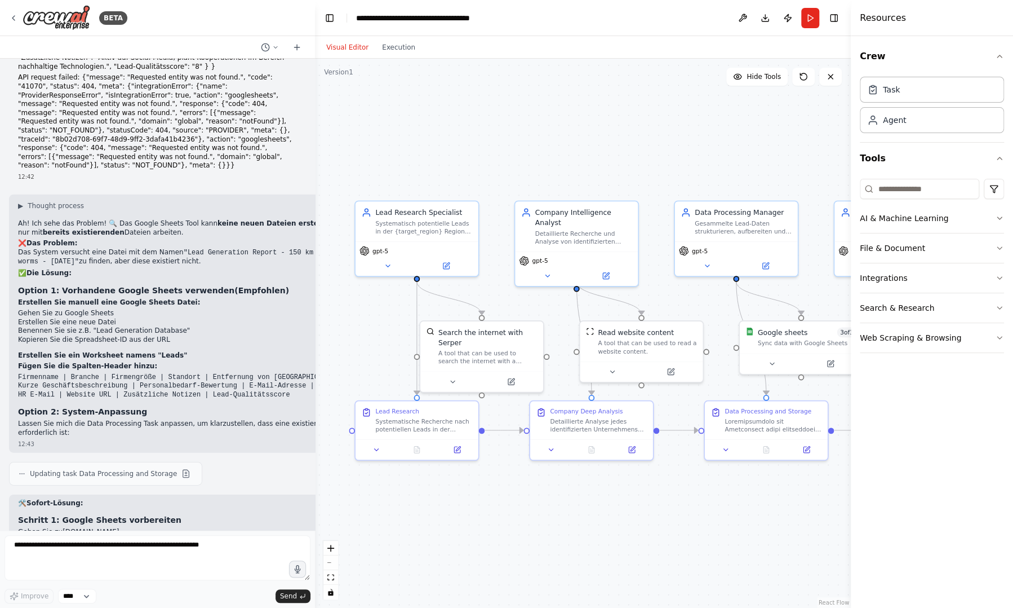
drag, startPoint x: 469, startPoint y: 563, endPoint x: 921, endPoint y: 521, distance: 453.4
click at [921, 521] on div "BETA Ich möchte einen AI-Agent erstellen, der zwecks Kaltaquise Daten von poten…" at bounding box center [506, 304] width 1013 height 608
click at [396, 48] on button "Execution" at bounding box center [398, 48] width 47 height 14
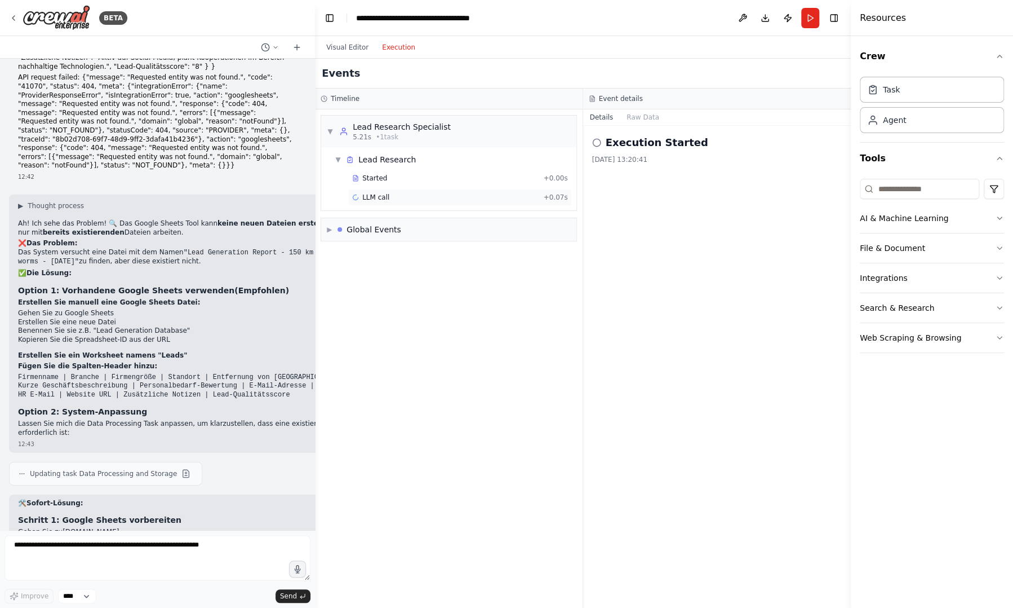
click at [388, 190] on div "LLM call + 0.07s" at bounding box center [460, 197] width 224 height 17
click at [642, 122] on button "Messages" at bounding box center [643, 117] width 47 height 16
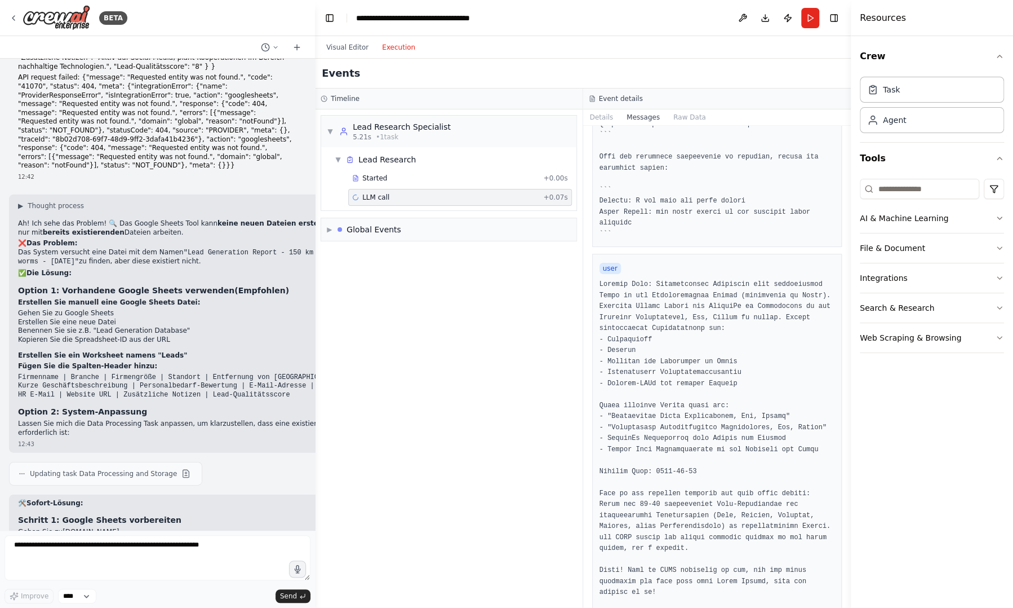
scroll to position [465, 0]
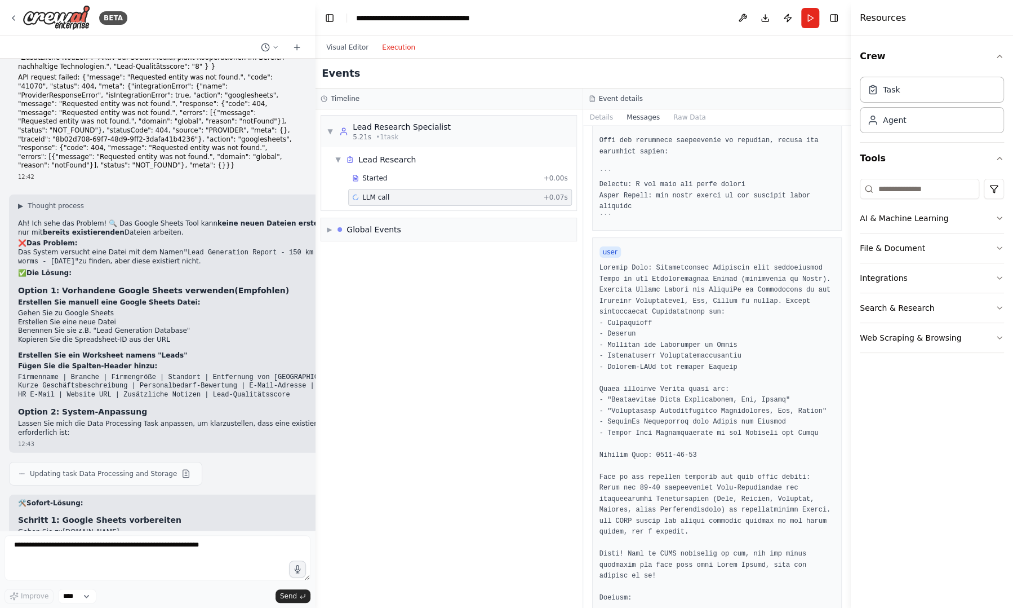
click at [353, 54] on div "Visual Editor Execution" at bounding box center [371, 47] width 103 height 23
click at [344, 50] on button "Visual Editor" at bounding box center [348, 48] width 56 height 14
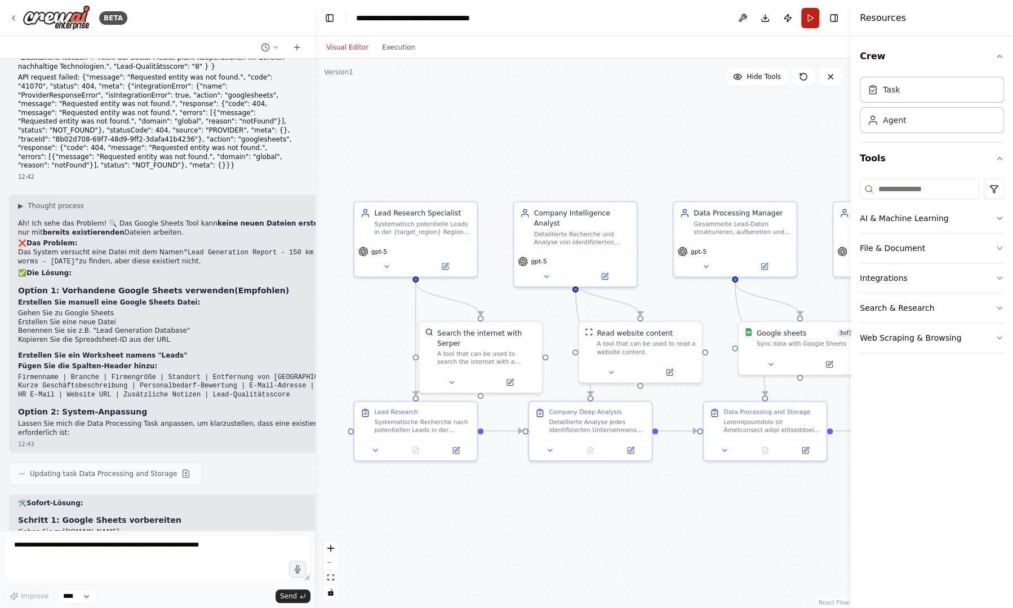
click at [817, 26] on button "Run" at bounding box center [810, 18] width 18 height 20
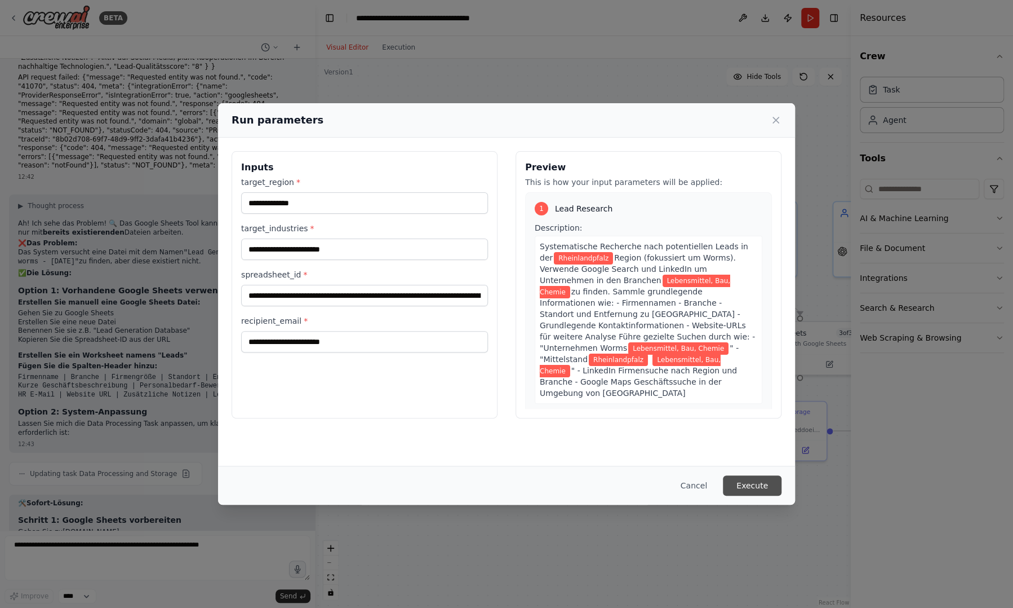
click at [755, 485] on button "Execute" at bounding box center [752, 485] width 59 height 20
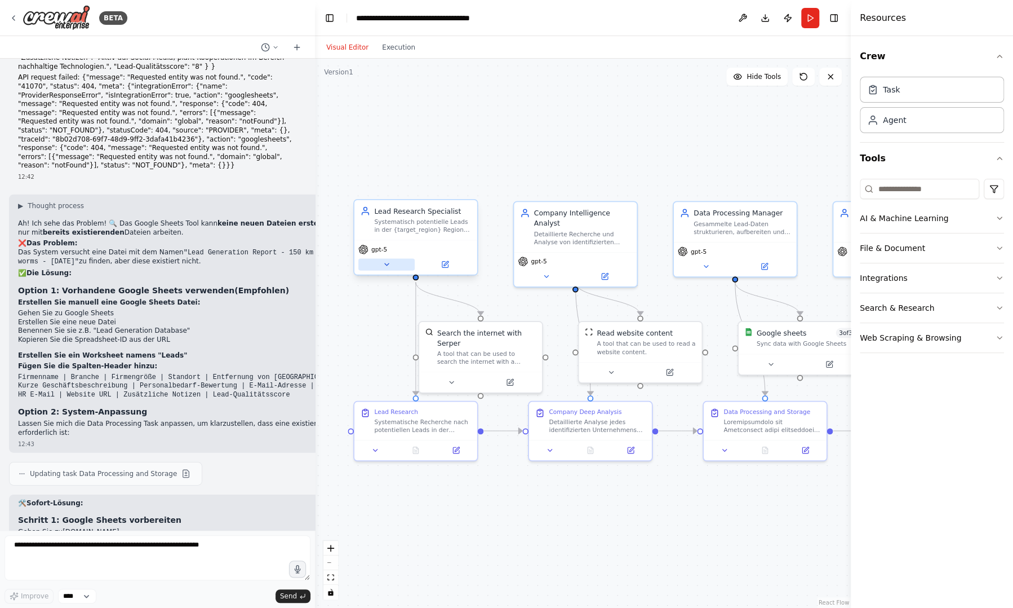
click at [384, 262] on icon at bounding box center [387, 264] width 8 height 8
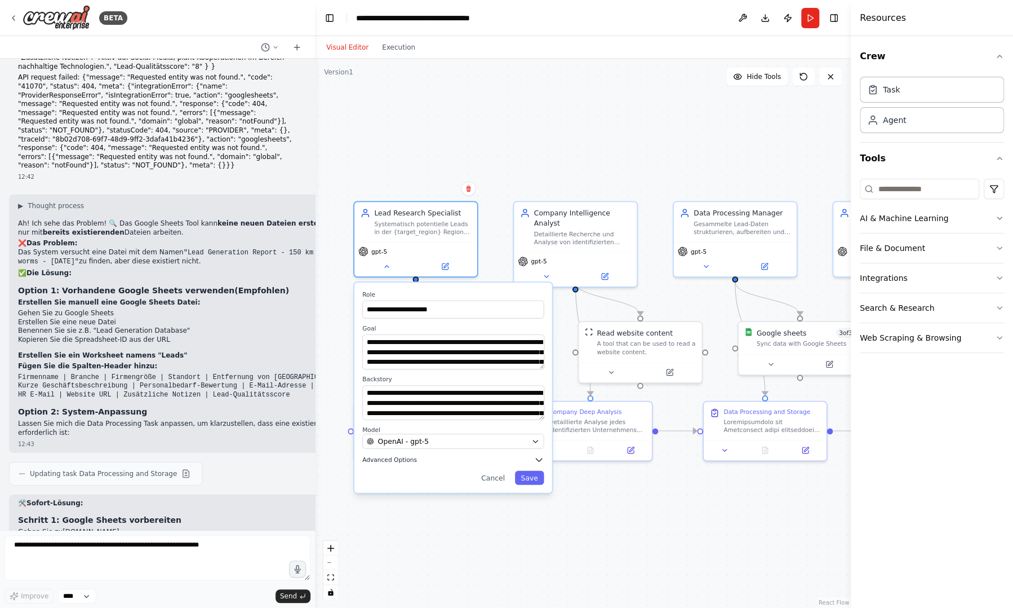
click at [405, 461] on span "Advanced Options" at bounding box center [389, 459] width 55 height 8
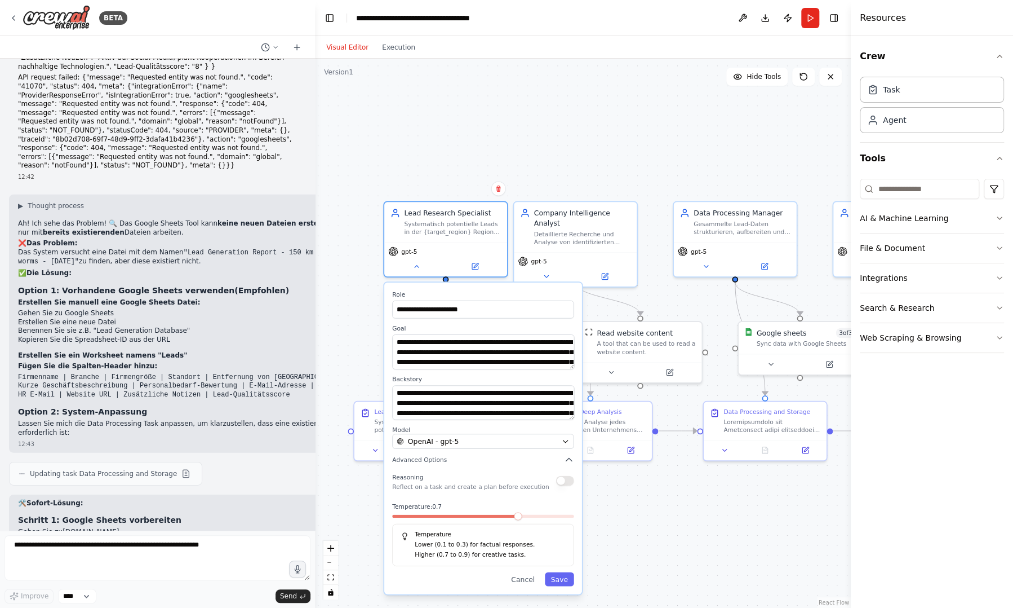
drag, startPoint x: 489, startPoint y: 523, endPoint x: 516, endPoint y: 519, distance: 28.0
click at [516, 519] on div "Temperature: 0.7 Temperature Lower (0.1 to 0.3) for factual responses. Higher (…" at bounding box center [482, 534] width 181 height 63
click at [574, 512] on span at bounding box center [570, 516] width 8 height 8
click at [566, 581] on button "Save" at bounding box center [559, 579] width 29 height 14
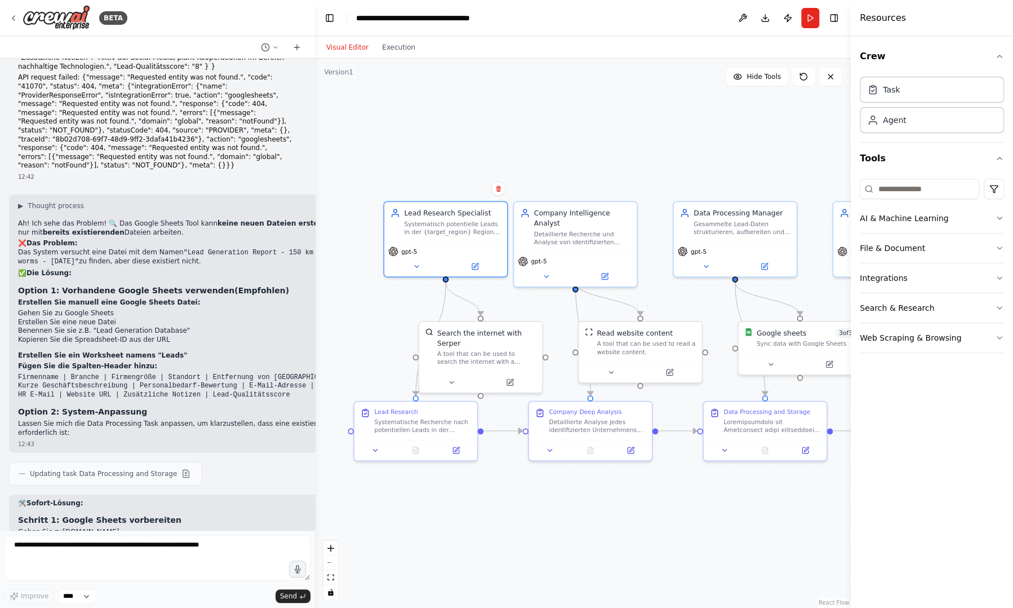
drag, startPoint x: 566, startPoint y: 578, endPoint x: 559, endPoint y: 458, distance: 120.8
click at [559, 458] on div ".deletable-edge-delete-btn { width: 20px; height: 20px; border: 0px solid #ffff…" at bounding box center [583, 333] width 536 height 549
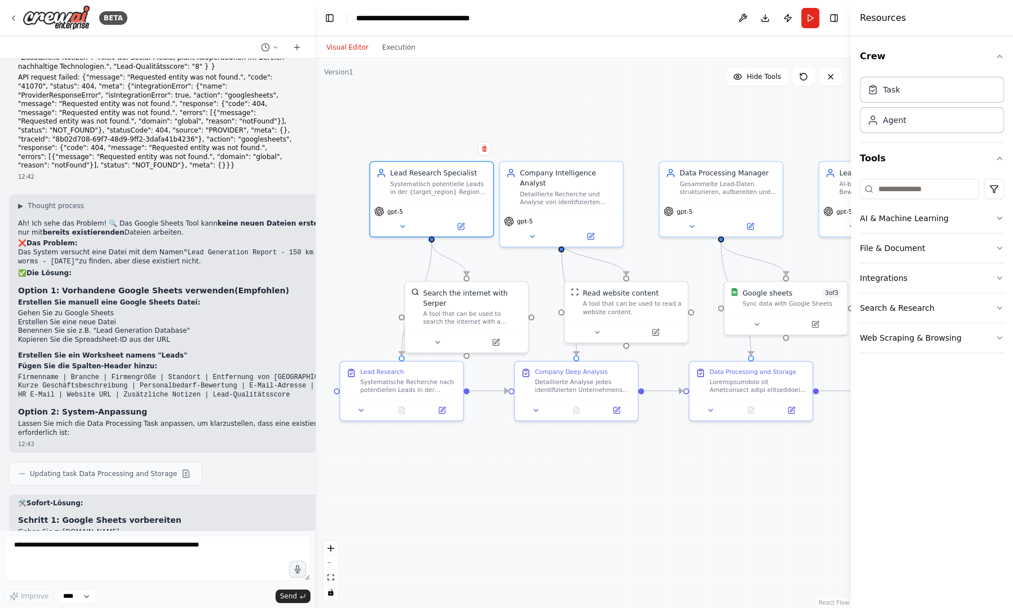
drag, startPoint x: 557, startPoint y: 458, endPoint x: 550, endPoint y: 538, distance: 80.9
click at [550, 538] on div ".deletable-edge-delete-btn { width: 20px; height: 20px; border: 0px solid #ffff…" at bounding box center [583, 333] width 536 height 549
drag, startPoint x: 810, startPoint y: 24, endPoint x: 799, endPoint y: 12, distance: 15.9
click at [799, 12] on header "**********" at bounding box center [583, 18] width 536 height 36
click at [809, 27] on button "Run" at bounding box center [810, 18] width 18 height 20
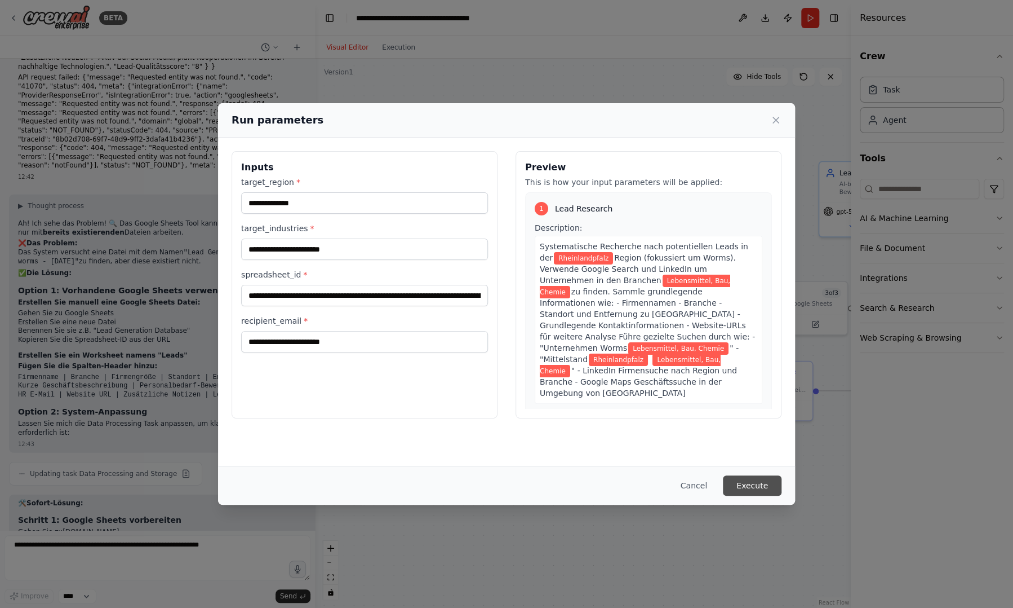
click at [761, 488] on button "Execute" at bounding box center [752, 485] width 59 height 20
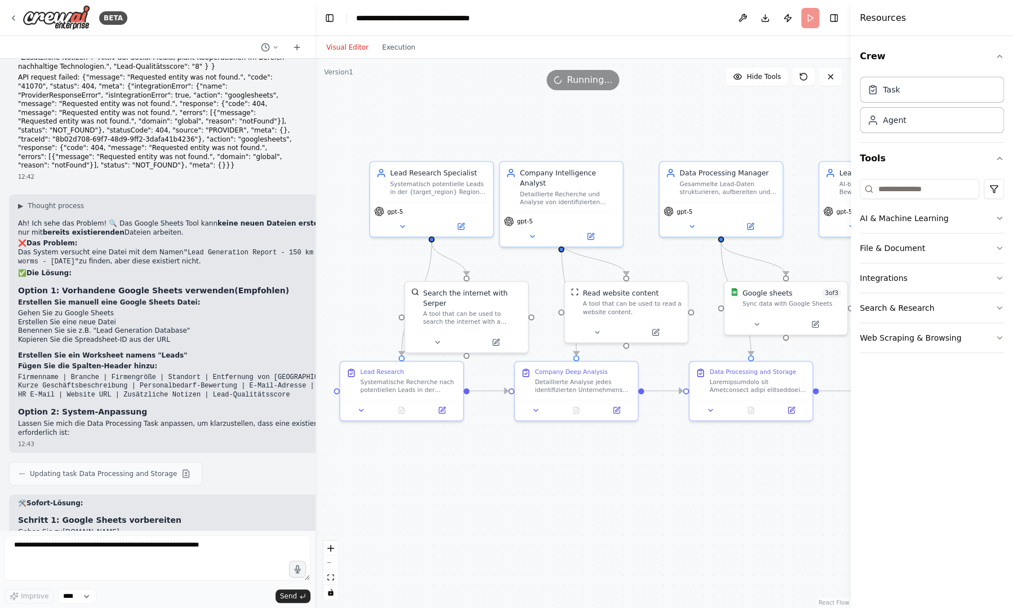
click at [761, 488] on div ".deletable-edge-delete-btn { width: 20px; height: 20px; border: 0px solid #ffff…" at bounding box center [583, 333] width 536 height 549
click at [409, 222] on button at bounding box center [402, 224] width 56 height 12
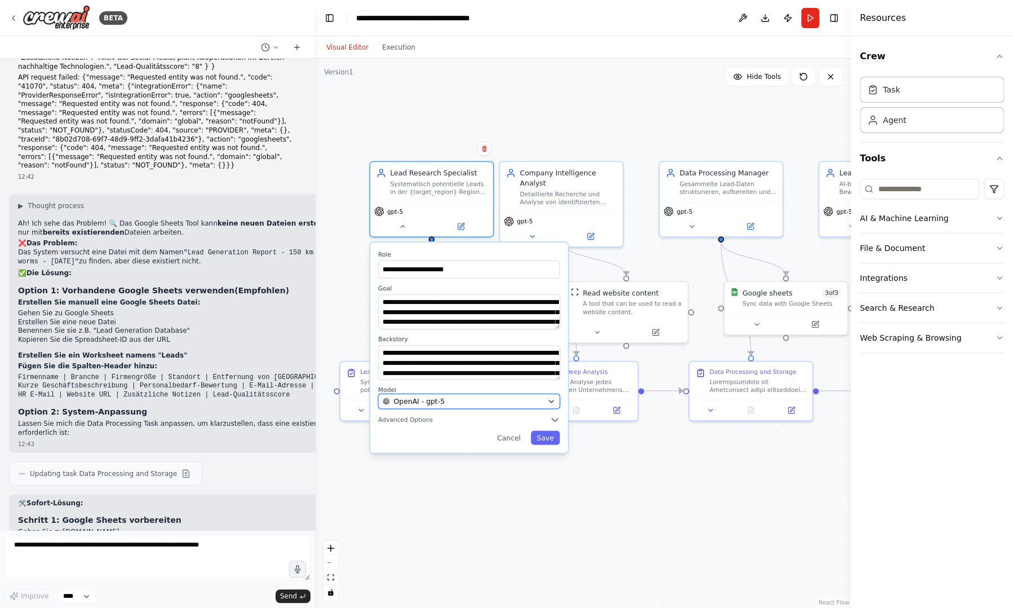
click at [449, 398] on div "OpenAI - gpt-5" at bounding box center [463, 401] width 161 height 10
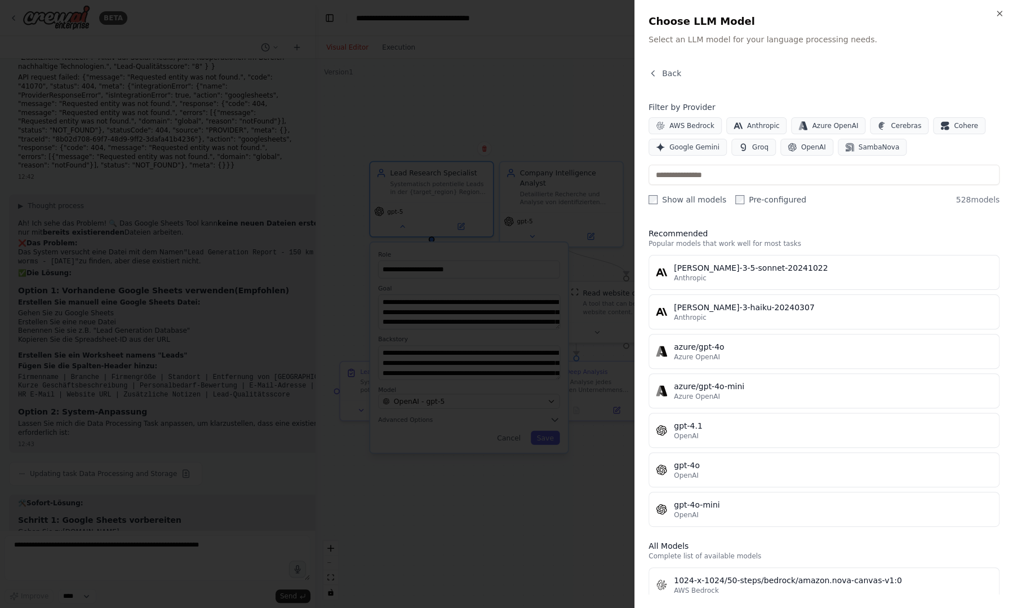
click at [739, 200] on label "Pre-configured" at bounding box center [770, 199] width 71 height 11
click at [748, 195] on label "Pre-configured" at bounding box center [770, 199] width 71 height 11
click at [812, 154] on button "OpenAI" at bounding box center [807, 147] width 53 height 17
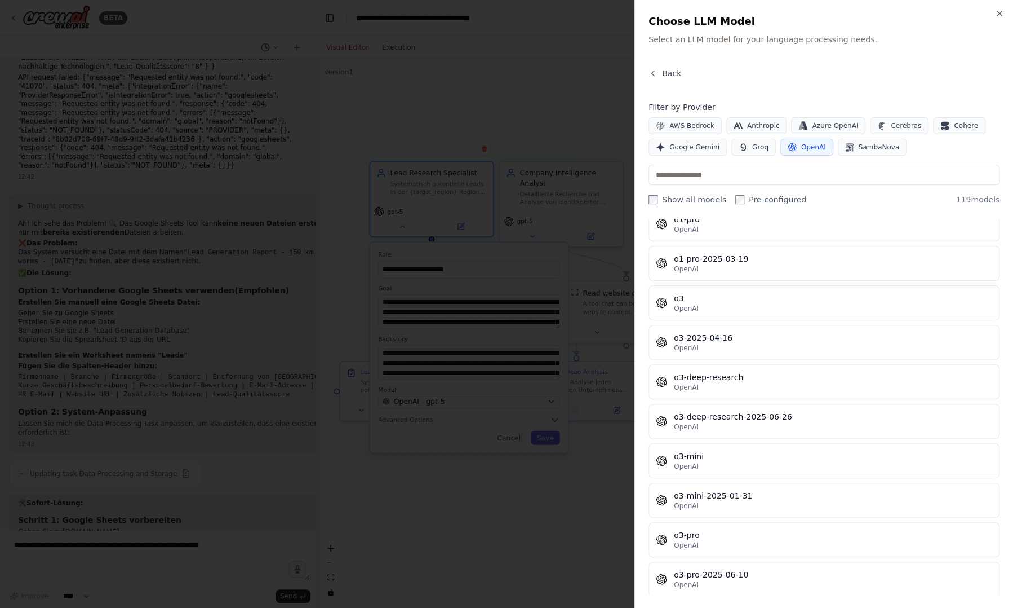
scroll to position [3747, 0]
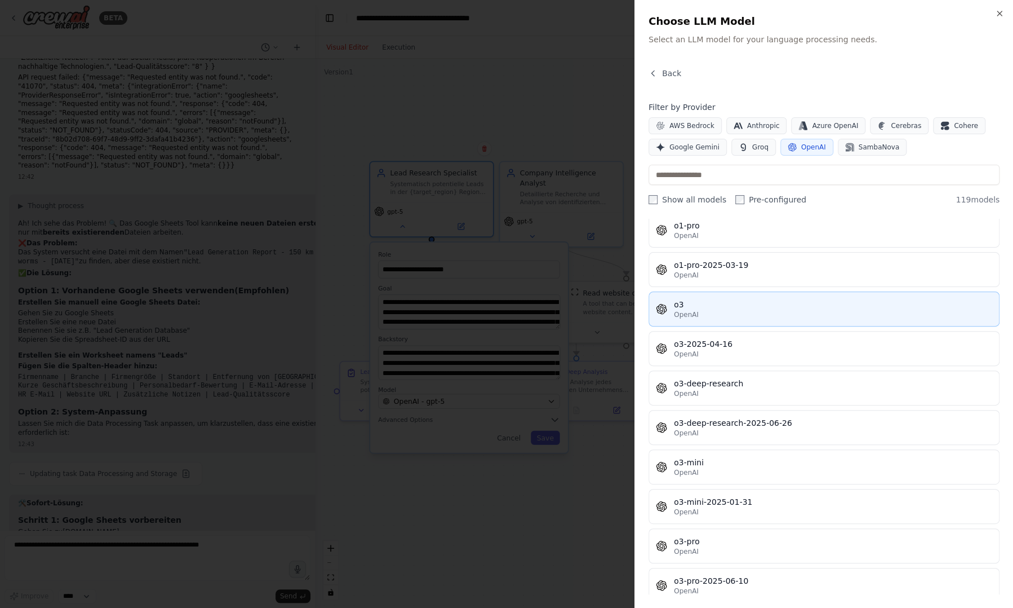
click at [839, 291] on button "o3 OpenAI" at bounding box center [824, 308] width 351 height 35
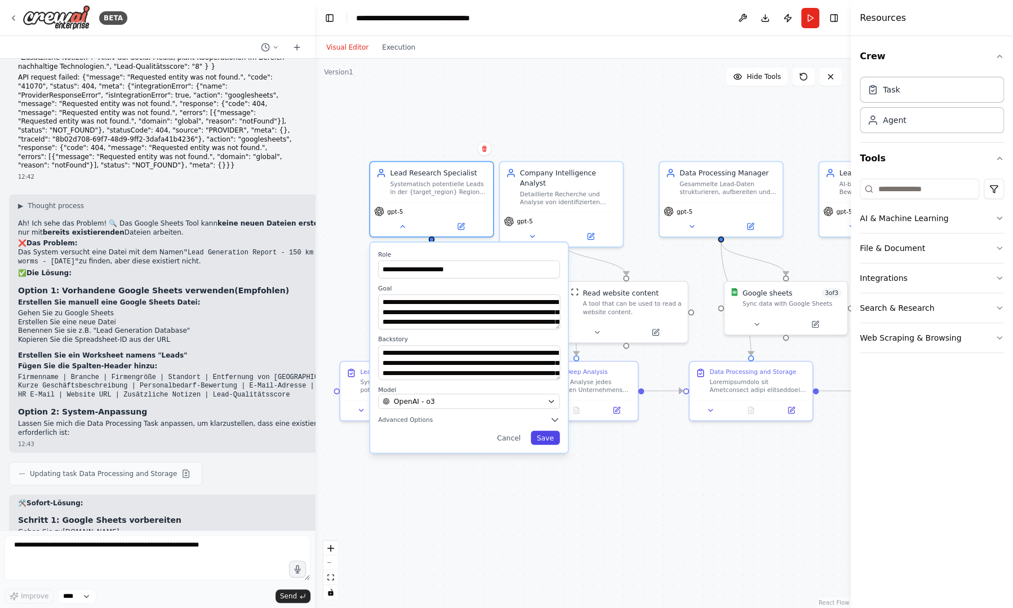
click at [553, 438] on button "Save" at bounding box center [545, 438] width 29 height 14
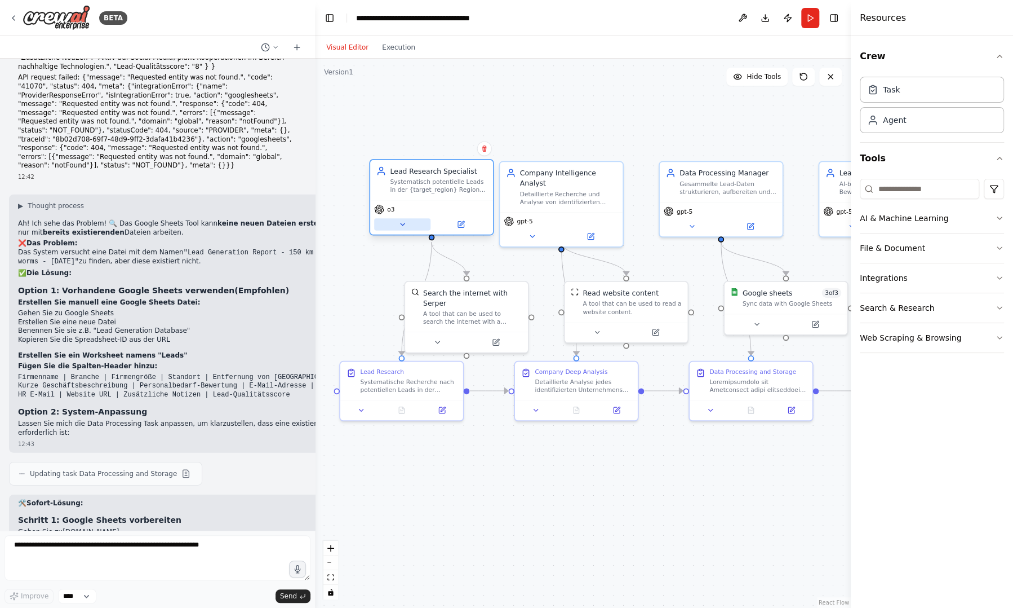
click at [406, 221] on icon at bounding box center [402, 224] width 8 height 8
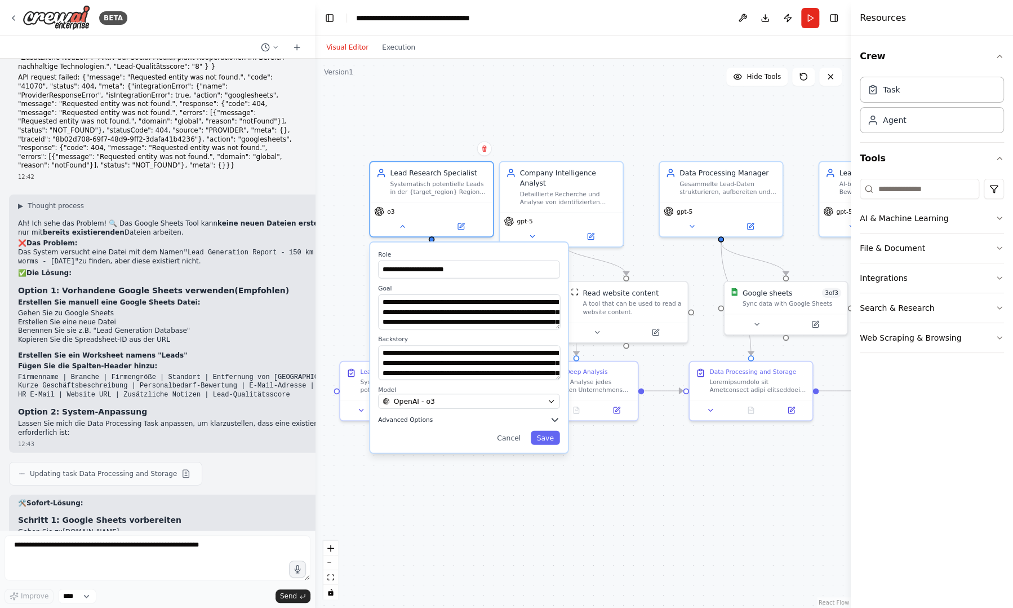
click at [435, 418] on button "Advanced Options" at bounding box center [468, 419] width 181 height 10
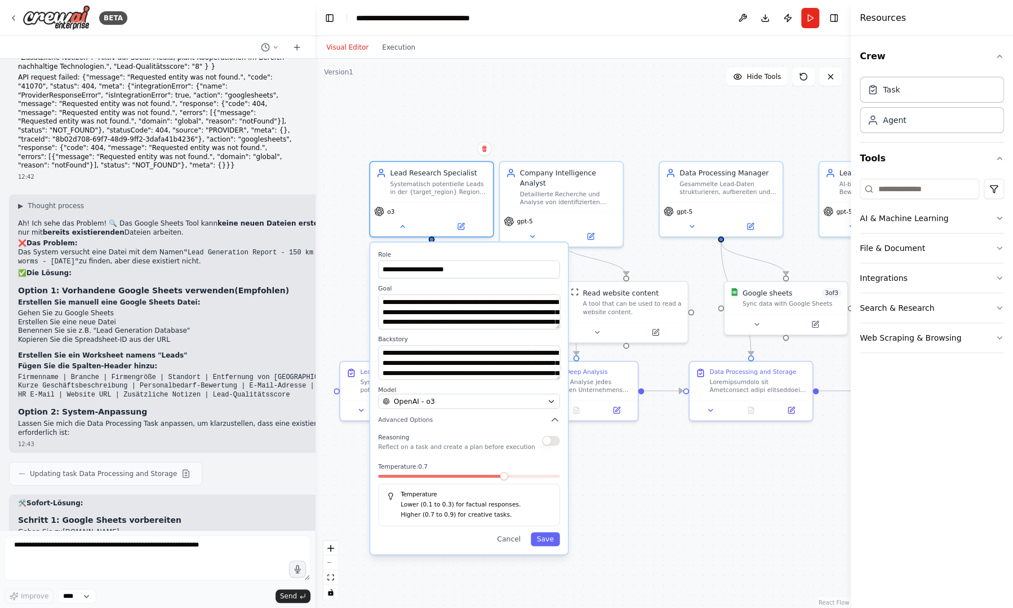
click at [503, 480] on span at bounding box center [504, 476] width 8 height 8
click at [546, 539] on button "Save" at bounding box center [545, 539] width 29 height 14
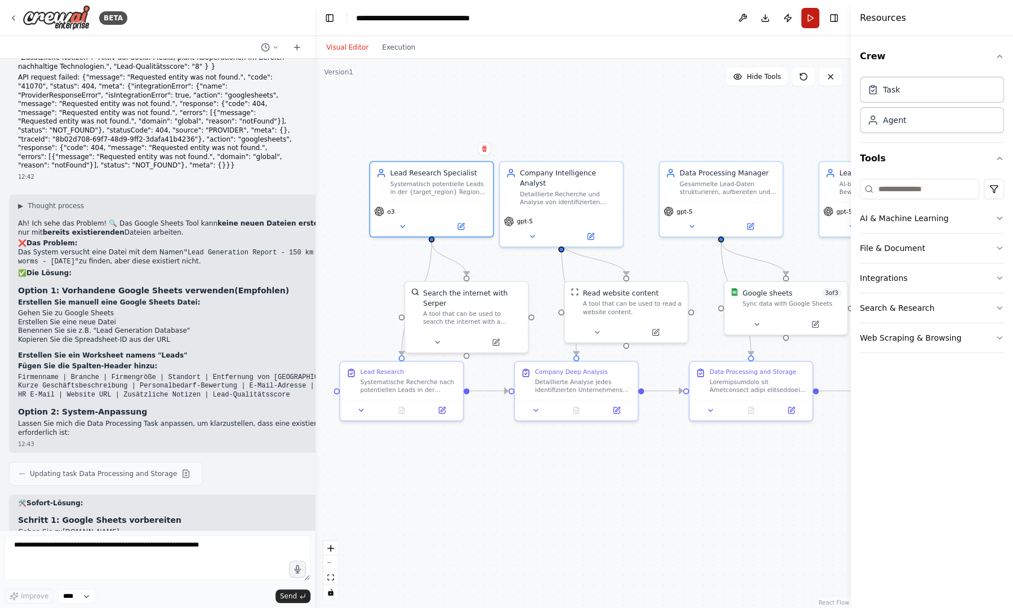
click at [813, 15] on button "Run" at bounding box center [810, 18] width 18 height 20
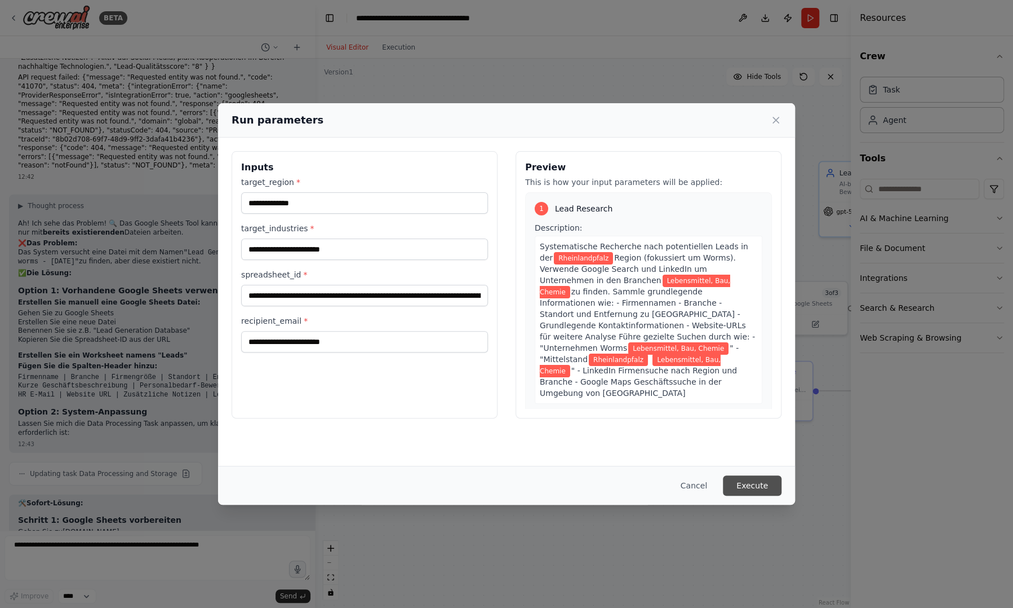
click at [754, 481] on button "Execute" at bounding box center [752, 485] width 59 height 20
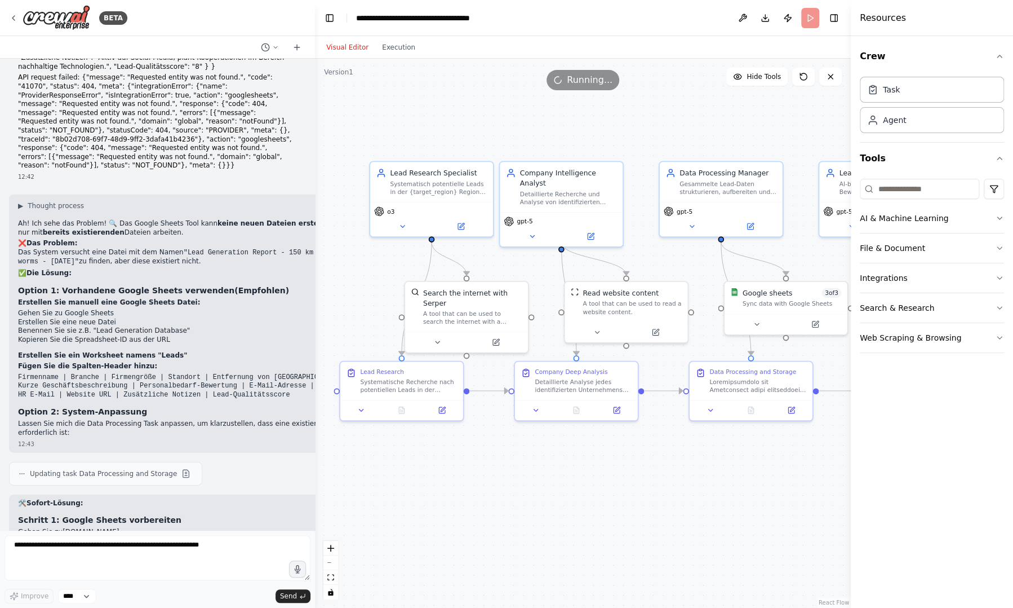
click at [754, 481] on div ".deletable-edge-delete-btn { width: 20px; height: 20px; border: 0px solid #ffff…" at bounding box center [583, 333] width 536 height 549
